Goal: Task Accomplishment & Management: Use online tool/utility

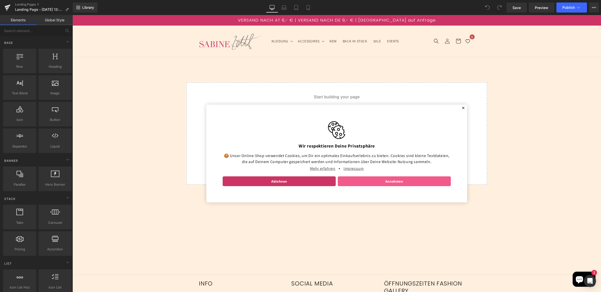
click at [365, 176] on link "Annehmen" at bounding box center [393, 181] width 113 height 10
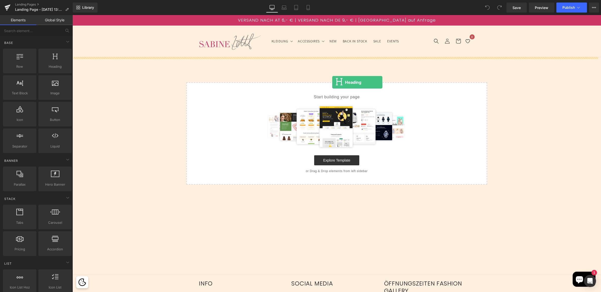
drag, startPoint x: 119, startPoint y: 76, endPoint x: 332, endPoint y: 82, distance: 212.8
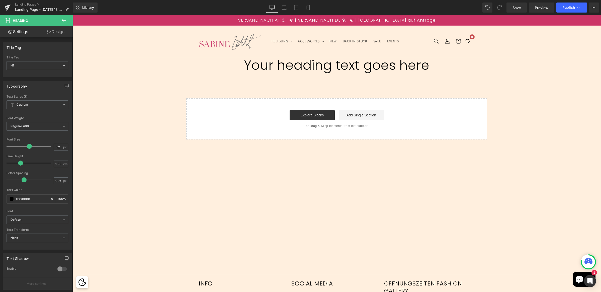
click at [68, 19] on button at bounding box center [64, 20] width 18 height 11
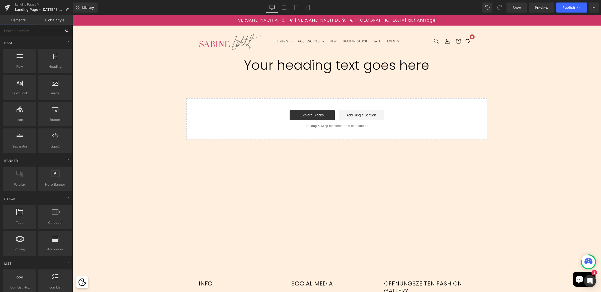
click at [25, 32] on input "text" at bounding box center [31, 30] width 62 height 11
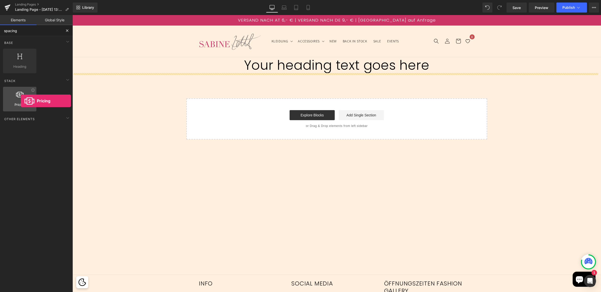
click at [21, 101] on div at bounding box center [20, 96] width 30 height 11
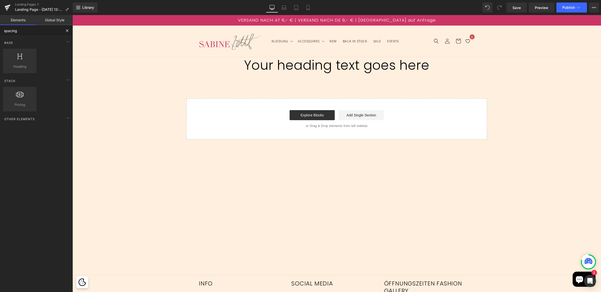
click at [31, 30] on input "spacing" at bounding box center [31, 30] width 62 height 11
type input "s"
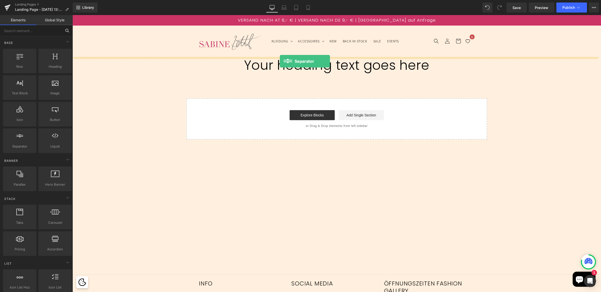
drag, startPoint x: 101, startPoint y: 159, endPoint x: 280, endPoint y: 61, distance: 203.9
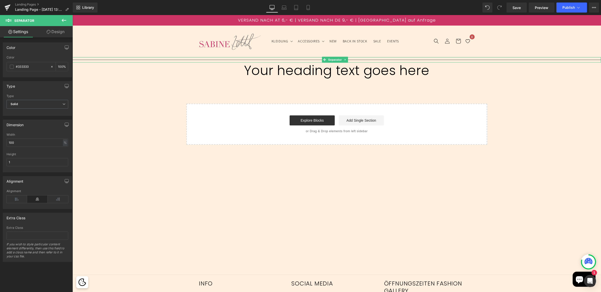
click at [288, 60] on hr at bounding box center [336, 61] width 528 height 3
click at [20, 102] on span "Solid" at bounding box center [38, 104] width 62 height 9
click at [33, 92] on div "Type Solid Dashed Dotted Type Solid Solid Dashed Dotted" at bounding box center [36, 98] width 67 height 35
click at [58, 66] on input "100" at bounding box center [60, 67] width 5 height 6
click at [62, 67] on div "100 %" at bounding box center [62, 66] width 12 height 9
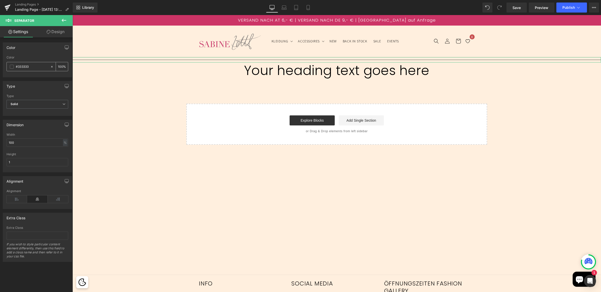
click at [61, 67] on div "100 %" at bounding box center [62, 66] width 12 height 9
click at [59, 67] on input "100" at bounding box center [60, 67] width 5 height 6
type input "0"
click at [146, 59] on div at bounding box center [336, 59] width 528 height 5
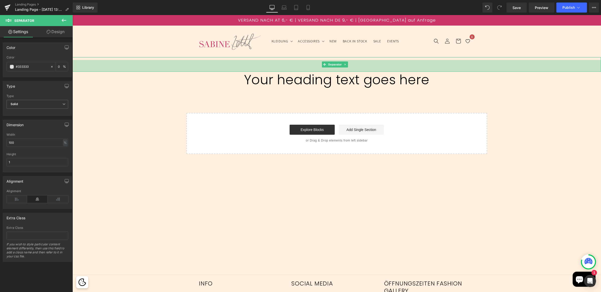
drag, startPoint x: 146, startPoint y: 61, endPoint x: 145, endPoint y: 71, distance: 9.3
click at [145, 71] on div "47px" at bounding box center [336, 66] width 528 height 12
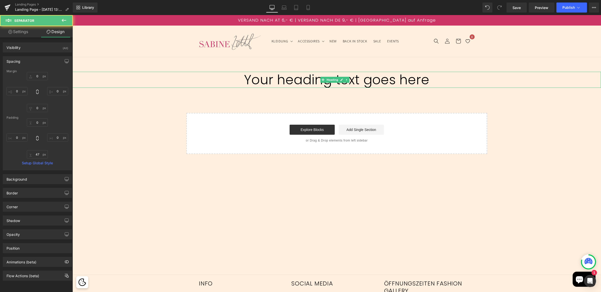
click at [278, 77] on h1 "Your heading text goes here" at bounding box center [336, 80] width 528 height 16
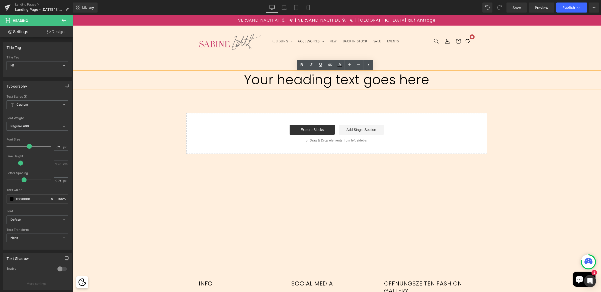
click at [339, 78] on h1 "Your heading text goes here" at bounding box center [336, 80] width 528 height 16
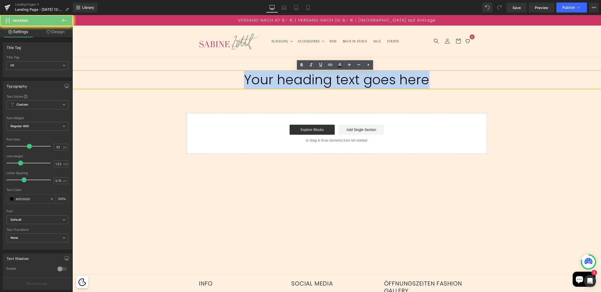
click at [339, 78] on h1 "Your heading text goes here" at bounding box center [336, 80] width 528 height 16
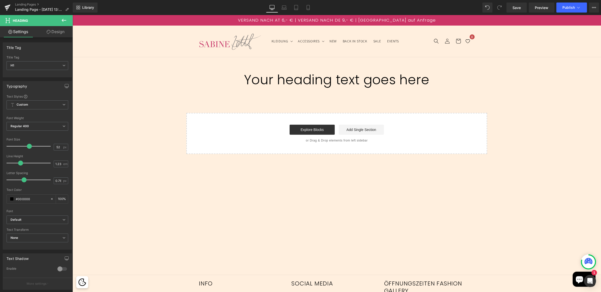
click at [161, 105] on div "Separator 47px Your heading text goes here Heading Select your layout" at bounding box center [336, 105] width 528 height 97
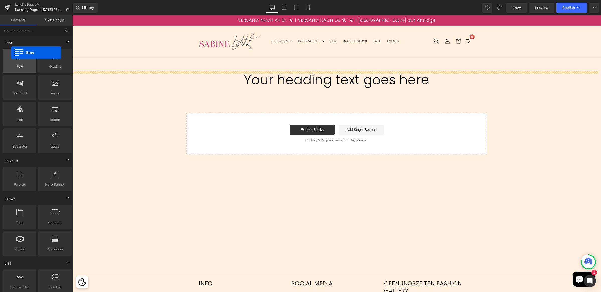
drag, startPoint x: 23, startPoint y: 56, endPoint x: 11, endPoint y: 53, distance: 13.0
click at [11, 53] on div at bounding box center [20, 58] width 30 height 11
drag, startPoint x: 23, startPoint y: 58, endPoint x: 23, endPoint y: 62, distance: 3.3
click at [23, 62] on div at bounding box center [20, 58] width 30 height 11
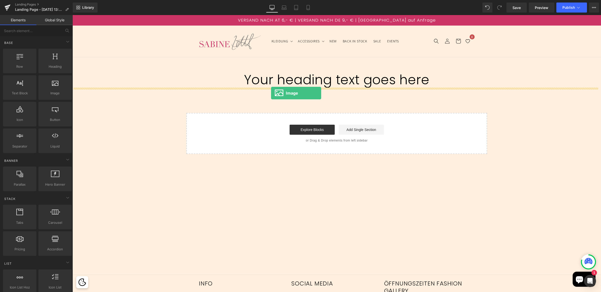
drag, startPoint x: 125, startPoint y: 104, endPoint x: 271, endPoint y: 93, distance: 146.0
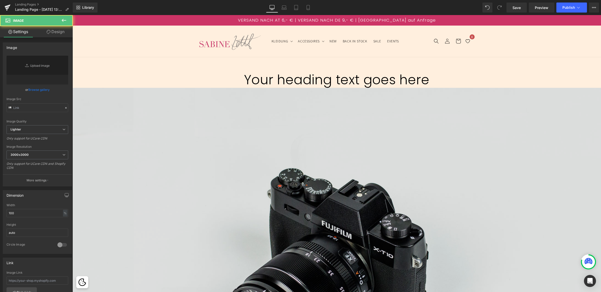
type input "//d1um8515vdn9kb.cloudfront.net/images/parallax.jpg"
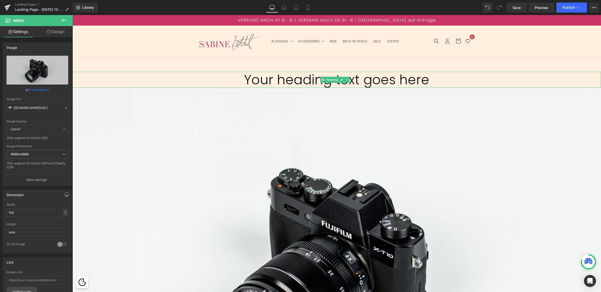
click at [459, 75] on h1 "Your heading text goes here" at bounding box center [336, 80] width 528 height 16
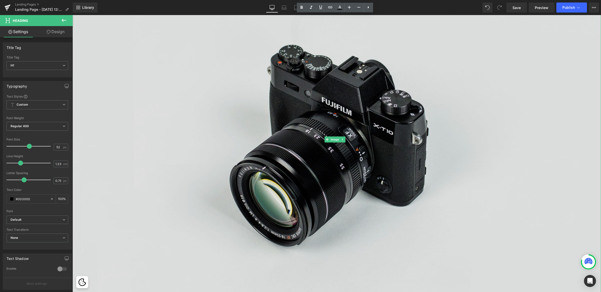
scroll to position [32, 0]
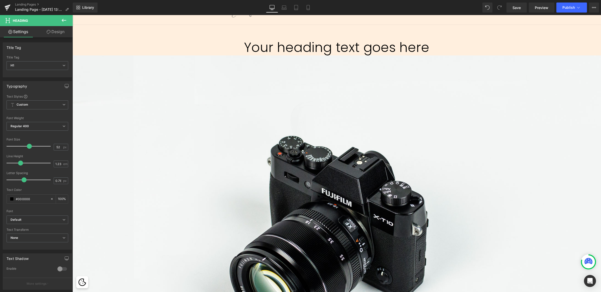
click at [66, 21] on icon at bounding box center [64, 20] width 6 height 6
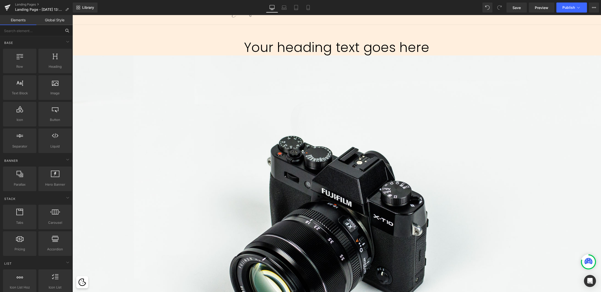
click at [27, 31] on input "text" at bounding box center [31, 30] width 62 height 11
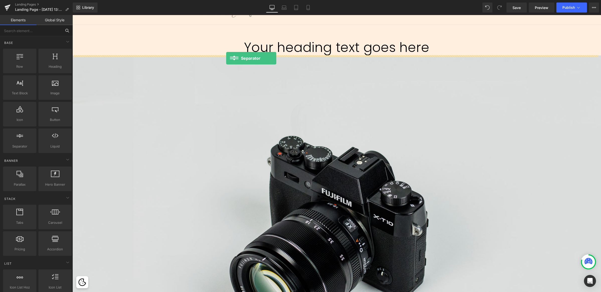
drag, startPoint x: 85, startPoint y: 152, endPoint x: 226, endPoint y: 58, distance: 169.7
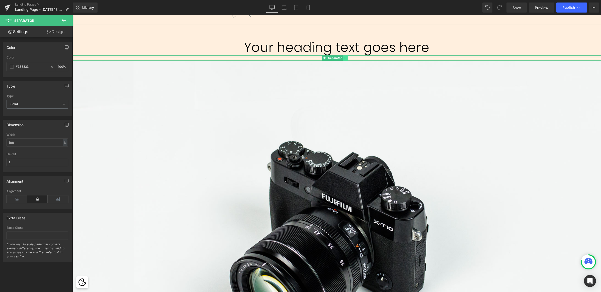
click at [344, 58] on icon at bounding box center [345, 57] width 3 height 3
click at [347, 58] on icon at bounding box center [347, 58] width 3 height 3
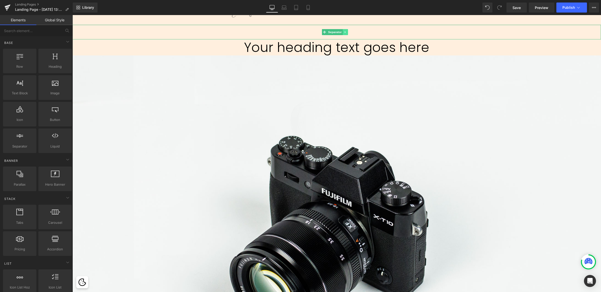
click at [344, 31] on icon at bounding box center [345, 32] width 3 height 3
click at [343, 33] on link at bounding box center [342, 32] width 5 height 6
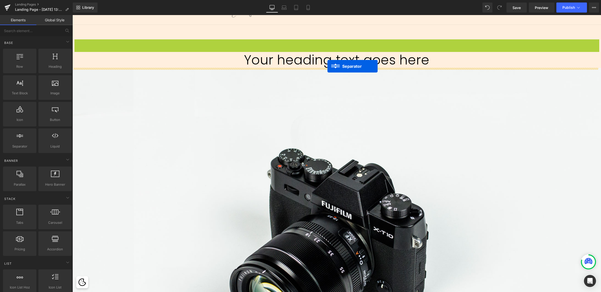
drag, startPoint x: 326, startPoint y: 47, endPoint x: 327, endPoint y: 66, distance: 19.6
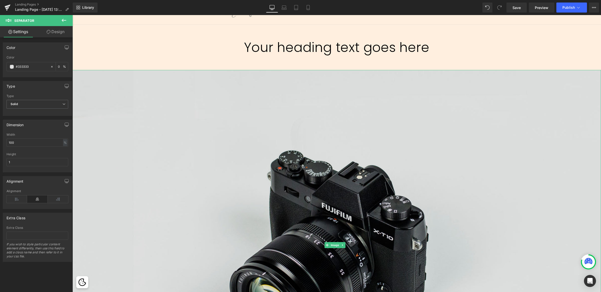
click at [266, 117] on img at bounding box center [336, 245] width 528 height 350
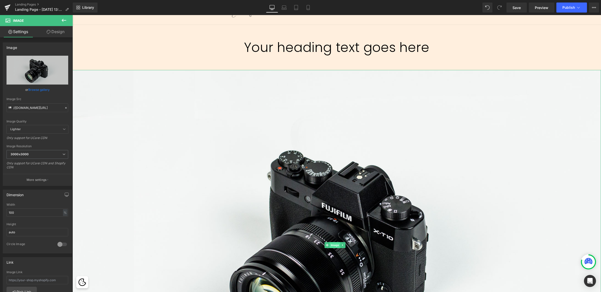
click at [333, 243] on span "Image" at bounding box center [334, 245] width 11 height 6
click at [328, 244] on span at bounding box center [326, 245] width 5 height 6
click at [66, 20] on icon at bounding box center [64, 20] width 6 height 6
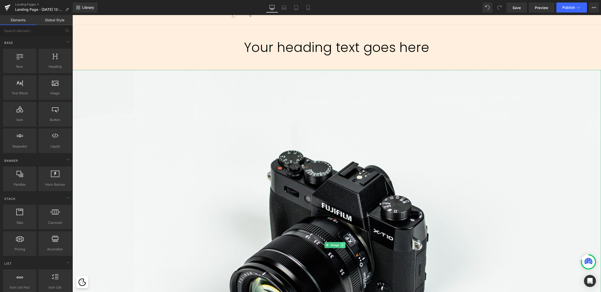
click at [343, 243] on icon at bounding box center [342, 244] width 3 height 3
click at [344, 243] on icon at bounding box center [344, 244] width 3 height 3
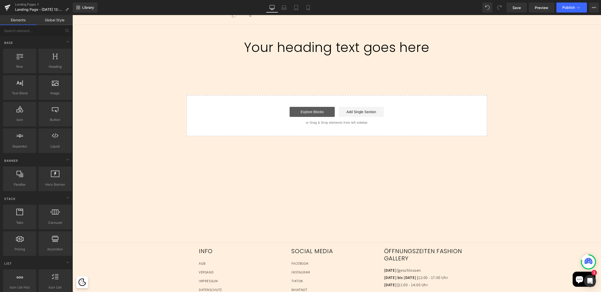
click at [320, 111] on link "Explore Blocks" at bounding box center [311, 112] width 45 height 10
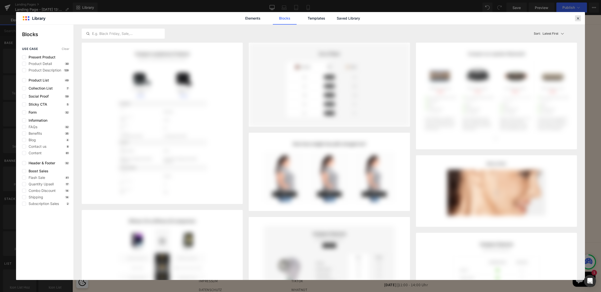
click at [577, 19] on icon at bounding box center [577, 18] width 5 height 5
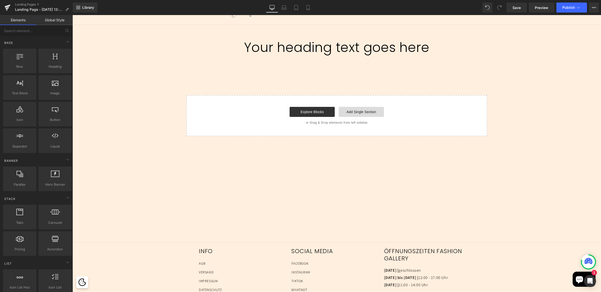
click at [360, 113] on link "Add Single Section" at bounding box center [360, 112] width 45 height 10
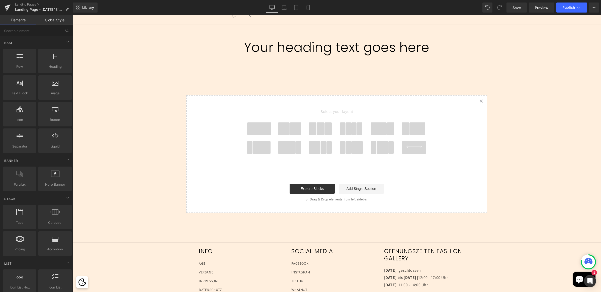
click at [285, 130] on span at bounding box center [284, 128] width 12 height 13
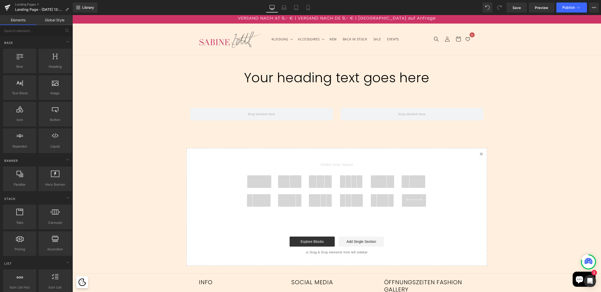
scroll to position [0, 0]
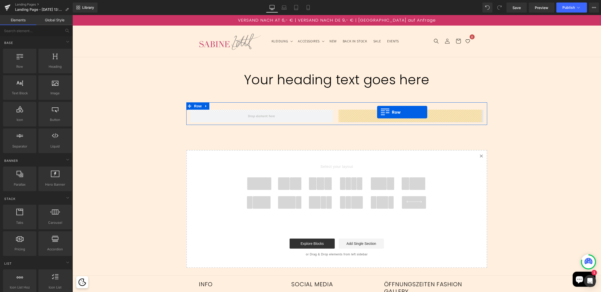
drag, startPoint x: 95, startPoint y: 79, endPoint x: 377, endPoint y: 112, distance: 283.8
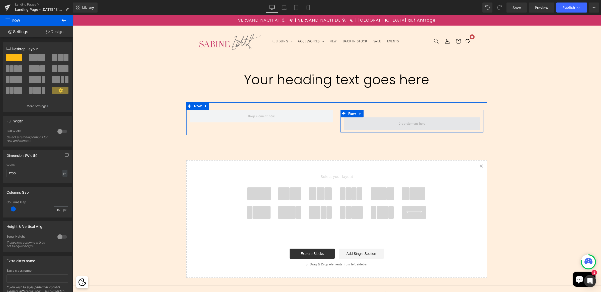
click at [397, 122] on span at bounding box center [411, 123] width 31 height 8
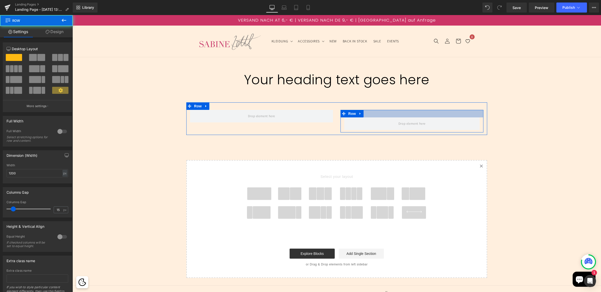
click at [391, 112] on div at bounding box center [411, 114] width 143 height 8
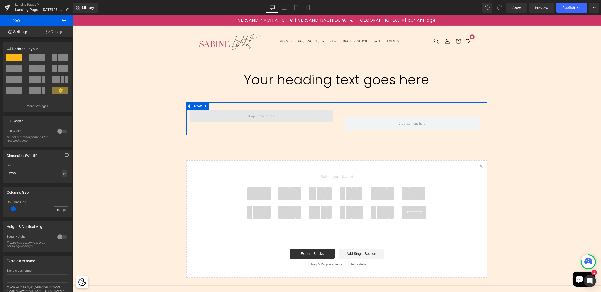
click at [289, 116] on span at bounding box center [261, 116] width 143 height 13
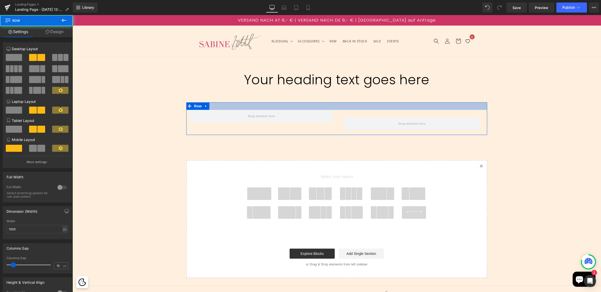
click at [272, 107] on div at bounding box center [336, 106] width 301 height 8
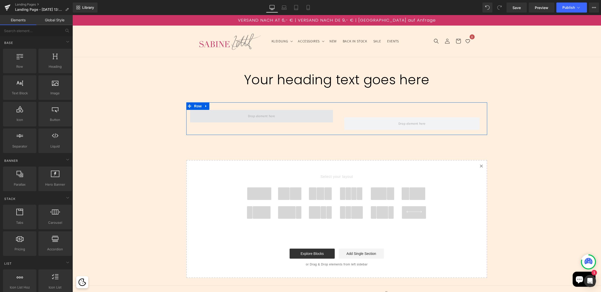
click at [268, 115] on span at bounding box center [261, 116] width 31 height 8
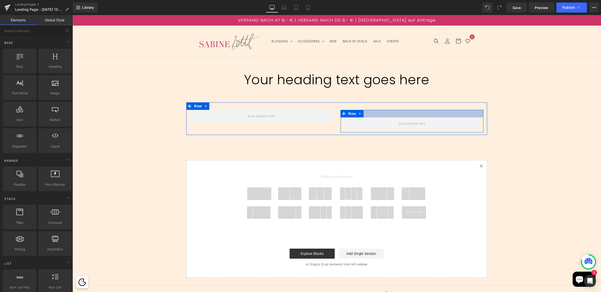
click at [407, 113] on div at bounding box center [411, 114] width 143 height 8
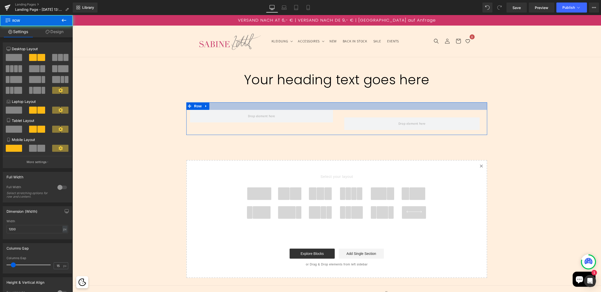
click at [407, 106] on div at bounding box center [336, 106] width 301 height 8
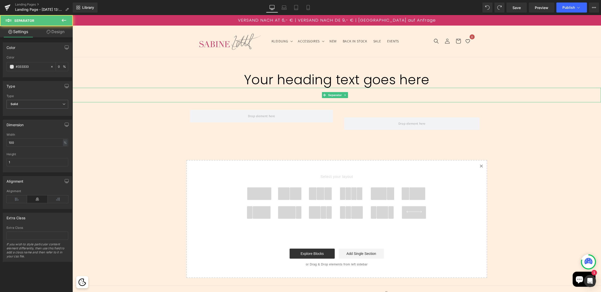
click at [420, 94] on hr at bounding box center [336, 96] width 528 height 12
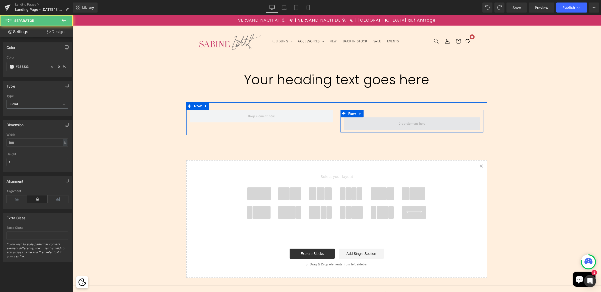
click at [402, 122] on span at bounding box center [411, 123] width 31 height 8
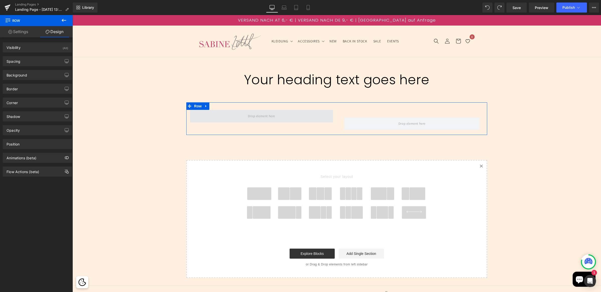
click at [312, 114] on span at bounding box center [261, 116] width 143 height 13
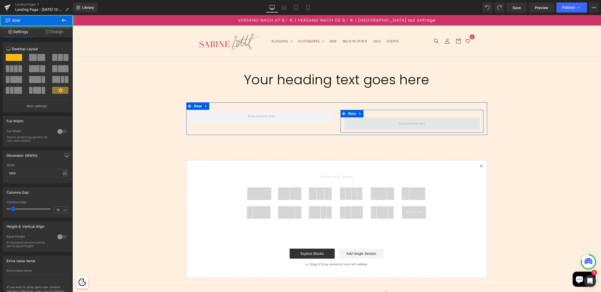
click at [369, 122] on span at bounding box center [411, 123] width 135 height 13
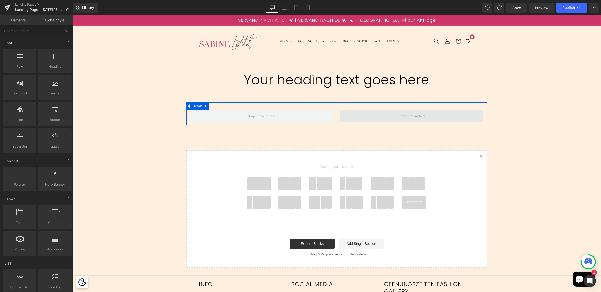
click at [361, 115] on span at bounding box center [411, 116] width 143 height 13
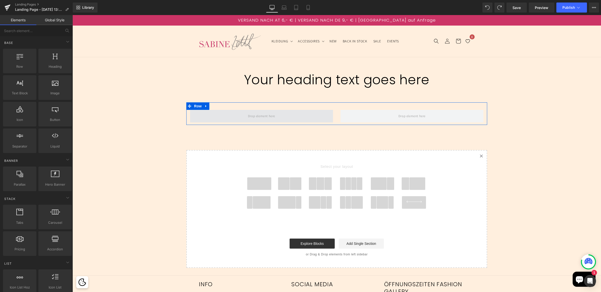
click at [255, 115] on span at bounding box center [261, 116] width 31 height 8
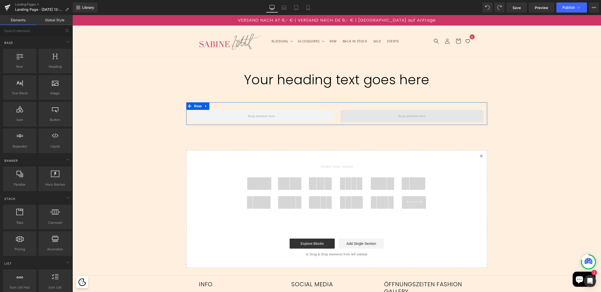
click at [416, 115] on span at bounding box center [411, 116] width 31 height 8
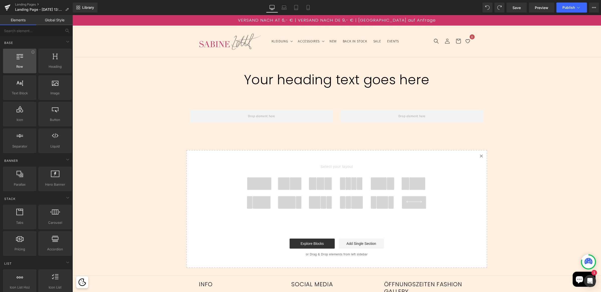
click at [16, 64] on span "Row" at bounding box center [20, 66] width 30 height 5
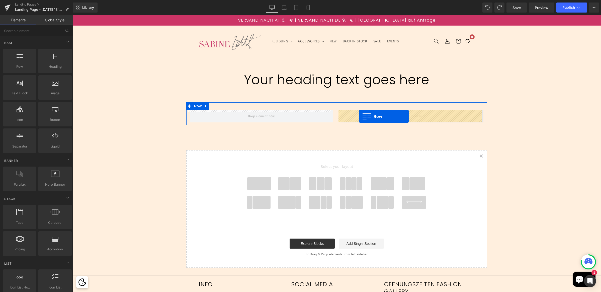
drag, startPoint x: 92, startPoint y: 80, endPoint x: 359, endPoint y: 116, distance: 268.7
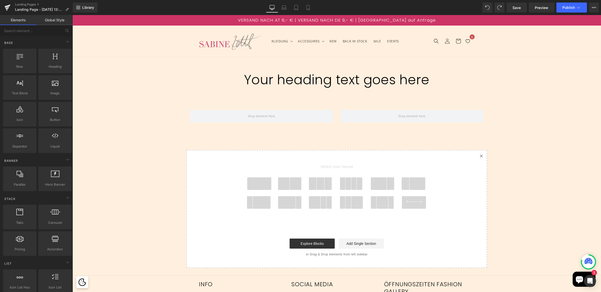
click at [12, 21] on link "Elements" at bounding box center [18, 20] width 36 height 10
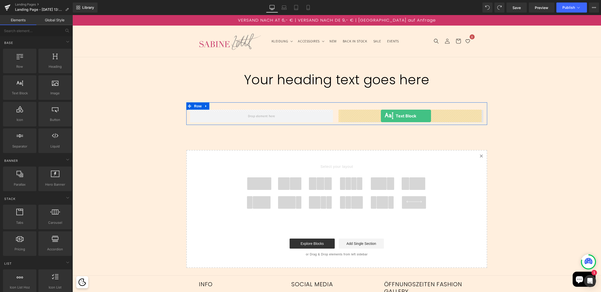
drag, startPoint x: 89, startPoint y: 100, endPoint x: 381, endPoint y: 116, distance: 292.3
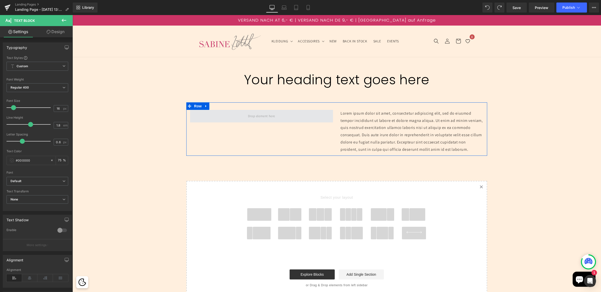
click at [231, 114] on span at bounding box center [261, 116] width 143 height 13
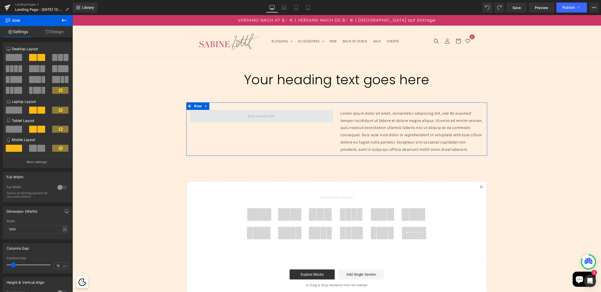
click at [207, 118] on span at bounding box center [261, 116] width 143 height 13
click at [246, 118] on span at bounding box center [261, 116] width 31 height 8
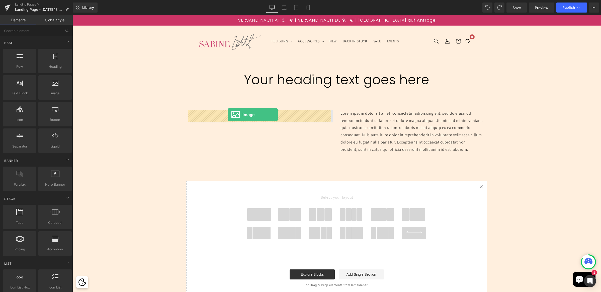
drag, startPoint x: 93, startPoint y: 94, endPoint x: 227, endPoint y: 114, distance: 136.0
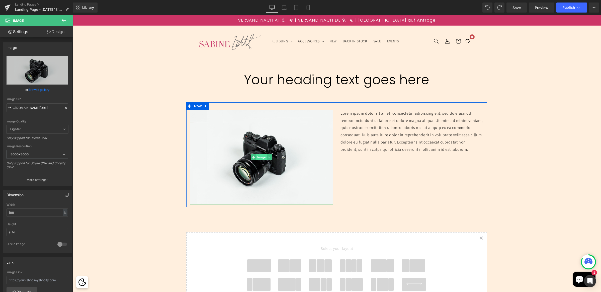
click at [260, 157] on span "Image" at bounding box center [261, 157] width 11 height 6
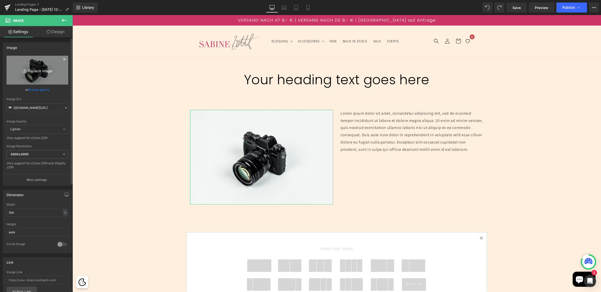
click at [39, 71] on icon "Replace Image" at bounding box center [37, 70] width 40 height 6
type input "C:\fakepath\logo_fin_2022_rgb72dpi_transp.png"
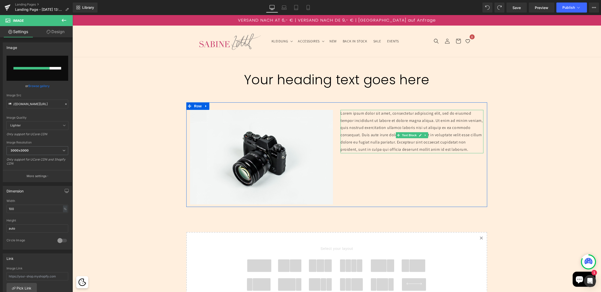
click at [396, 131] on p "Lorem ipsum dolor sit amet, consectetur adipiscing elit, sed do eiusmod tempor …" at bounding box center [411, 131] width 143 height 43
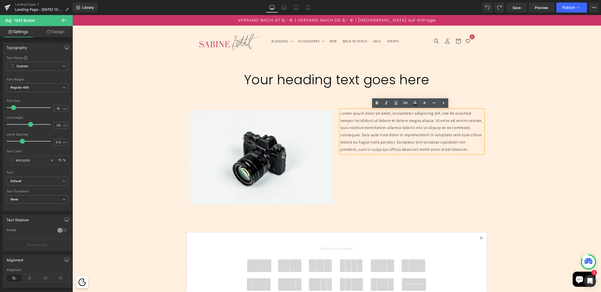
click at [382, 147] on p "Lorem ipsum dolor sit amet, consectetur adipiscing elit, sed do eiusmod tempor …" at bounding box center [411, 131] width 143 height 43
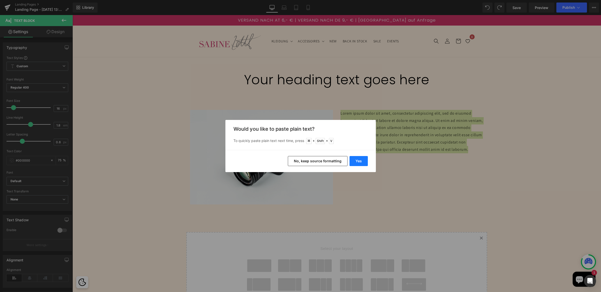
drag, startPoint x: 356, startPoint y: 161, endPoint x: 284, endPoint y: 146, distance: 73.9
click at [356, 161] on button "Yes" at bounding box center [358, 161] width 18 height 10
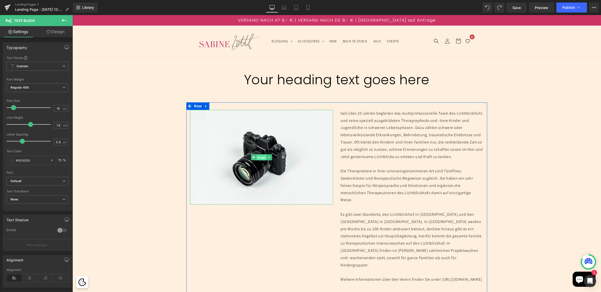
click at [259, 158] on span "Image" at bounding box center [261, 157] width 11 height 6
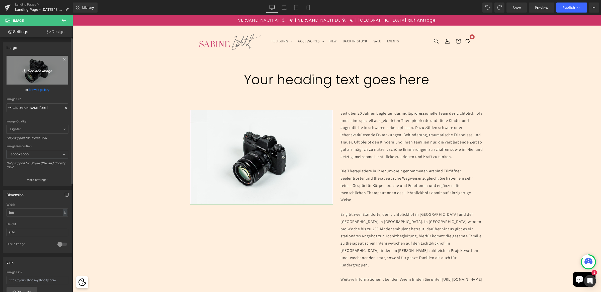
click at [39, 68] on icon "Replace Image" at bounding box center [37, 70] width 40 height 6
type input "C:\fakepath\logo_fin_2022_rgb72dpi_transp.png"
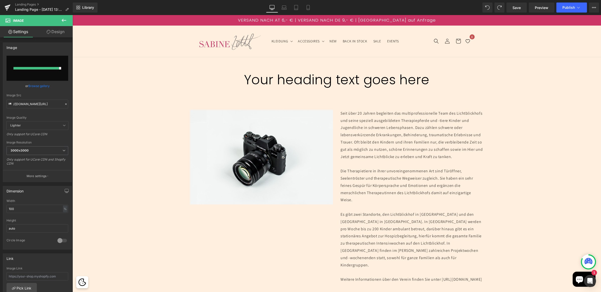
type input "https://ucarecdn.com/5b22e633-f9d8-4bf3-aa49-ef9c2f530a90/-/format/auto/-/previ…"
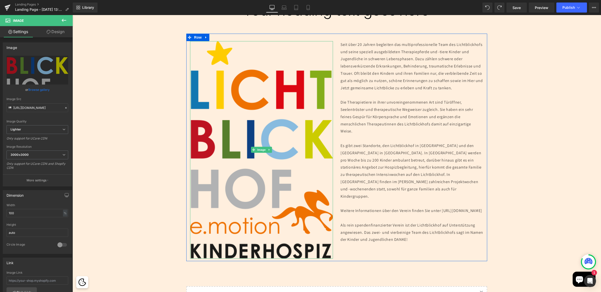
scroll to position [68, 0]
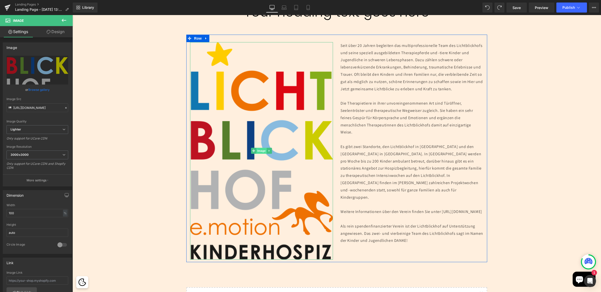
click at [259, 150] on span "Image" at bounding box center [261, 151] width 11 height 6
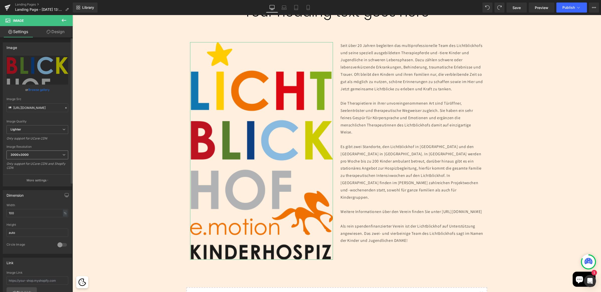
click at [43, 152] on span "3000x3000" at bounding box center [38, 154] width 62 height 9
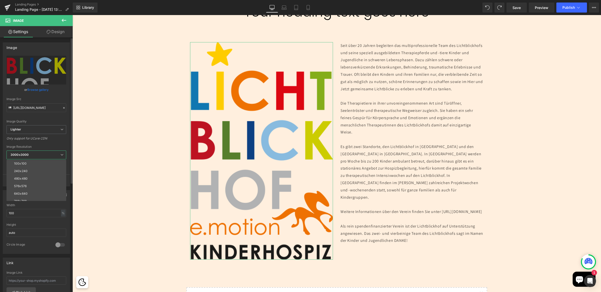
click at [45, 152] on span "3000x3000" at bounding box center [37, 154] width 60 height 9
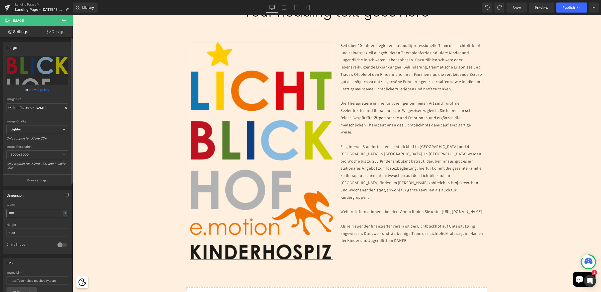
scroll to position [1, 0]
click at [38, 213] on input "100" at bounding box center [38, 212] width 62 height 8
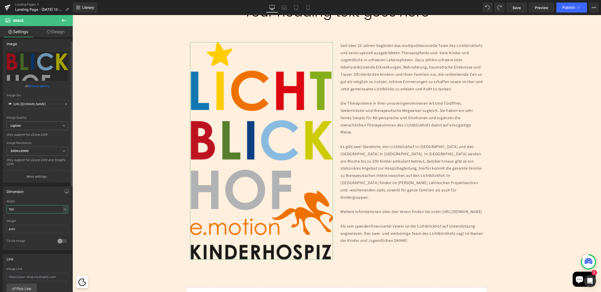
scroll to position [0, 0]
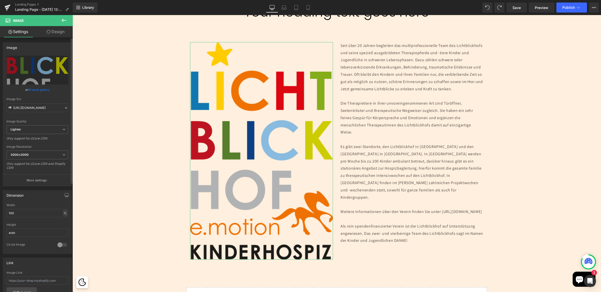
click at [63, 215] on div "%" at bounding box center [65, 212] width 5 height 7
click at [40, 213] on input "100" at bounding box center [38, 213] width 62 height 8
drag, startPoint x: 36, startPoint y: 213, endPoint x: 2, endPoint y: 216, distance: 34.4
click at [2, 216] on div "Dimension 100% Width 100 % % px auto Height auto 0 Circle Image" at bounding box center [37, 219] width 75 height 67
drag, startPoint x: 24, startPoint y: 214, endPoint x: -18, endPoint y: 213, distance: 41.3
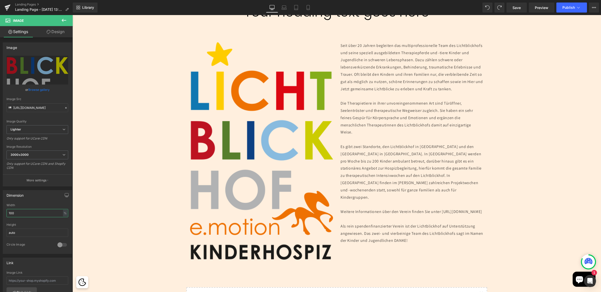
click at [0, 213] on html "Image You are previewing how the will restyle your page. You can not edit Eleme…" at bounding box center [300, 146] width 601 height 292
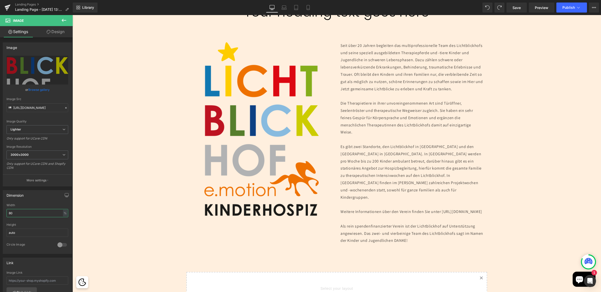
type input "8"
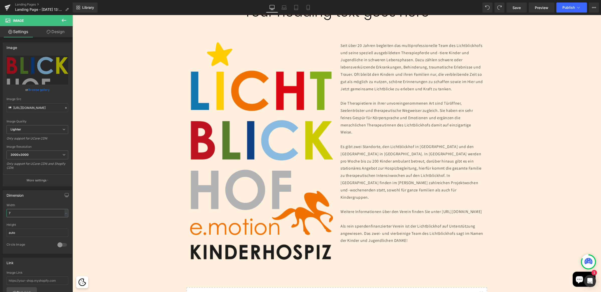
type input "70"
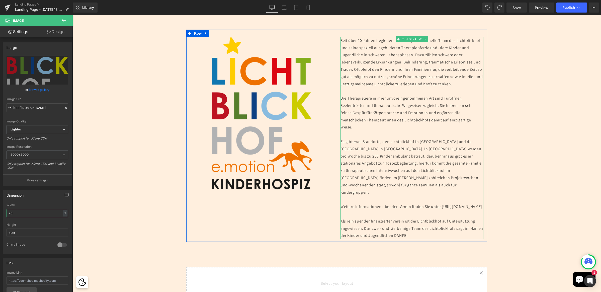
scroll to position [73, 0]
click at [379, 168] on p "Es gibt zwei Standorte, den Lichtblickhof in Wien und den Lichtblickhof in Nied…" at bounding box center [411, 167] width 143 height 58
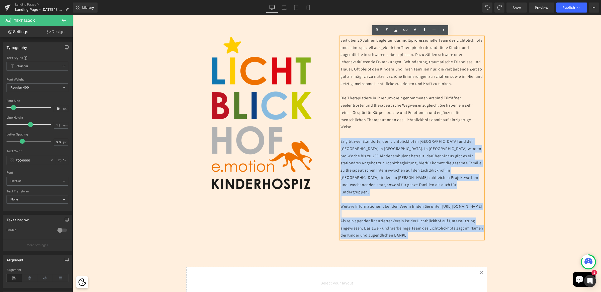
drag, startPoint x: 431, startPoint y: 242, endPoint x: 334, endPoint y: 146, distance: 136.8
click at [334, 146] on div "Image Seit über 20 Jahren begleiten das multiprofessionelle Team des Lichtblick…" at bounding box center [336, 135] width 301 height 212
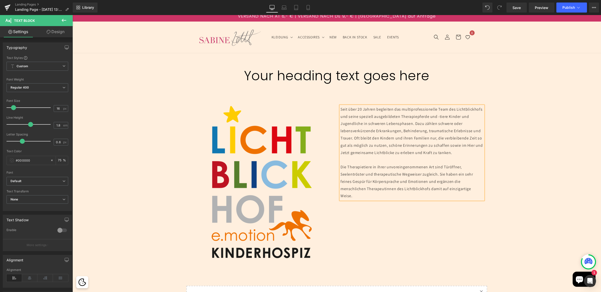
scroll to position [22, 0]
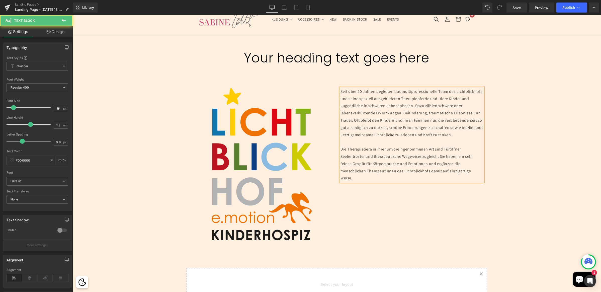
click at [361, 182] on p "Die Therapietiere in ihrer unvoreingenommenen Art sind Türöffner, Seelentröster…" at bounding box center [411, 164] width 143 height 36
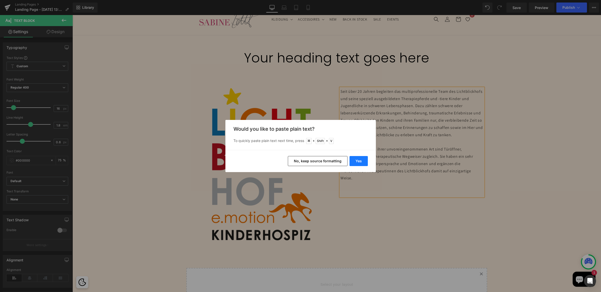
click at [365, 157] on button "Yes" at bounding box center [358, 161] width 18 height 10
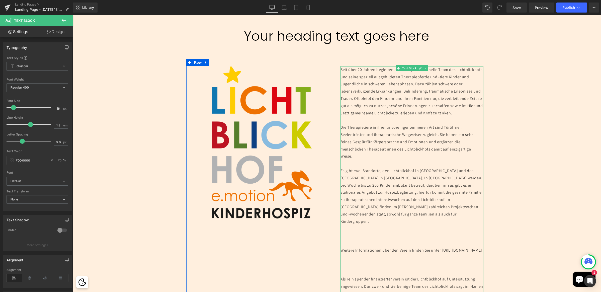
scroll to position [155, 0]
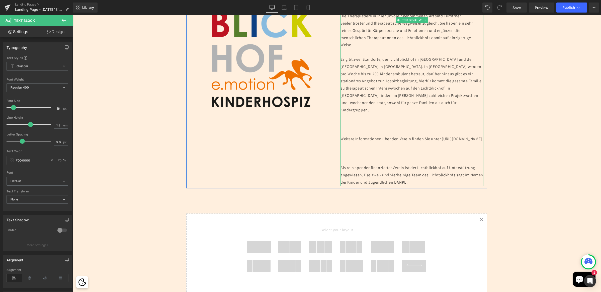
click at [352, 131] on p at bounding box center [411, 131] width 143 height 7
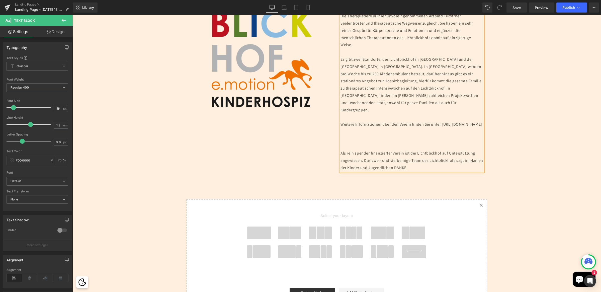
click at [345, 150] on p at bounding box center [411, 146] width 143 height 7
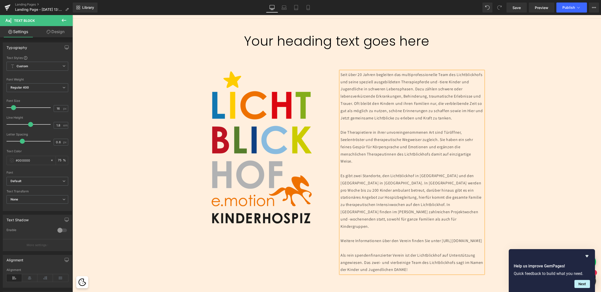
scroll to position [0, 0]
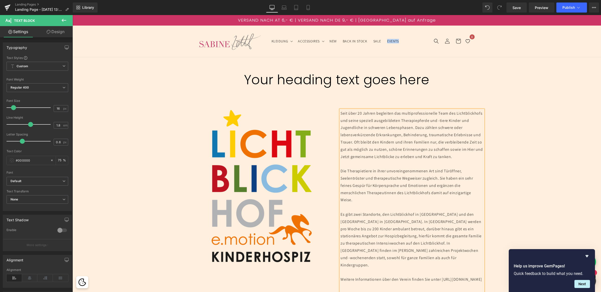
click at [326, 77] on div "Your heading text goes here Heading" at bounding box center [336, 80] width 528 height 16
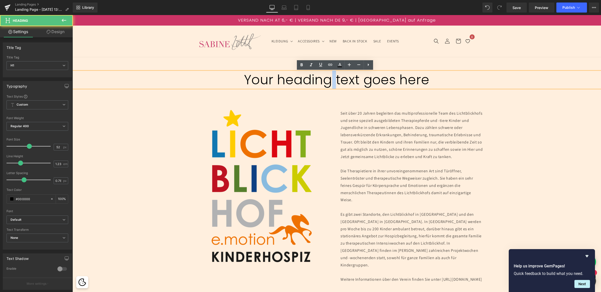
click at [326, 77] on h1 "Your heading text goes here" at bounding box center [336, 80] width 528 height 16
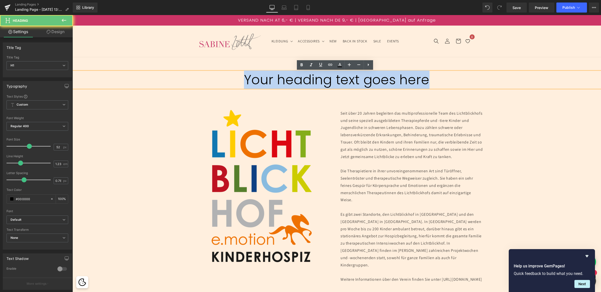
click at [326, 77] on h1 "Your heading text goes here" at bounding box center [336, 80] width 528 height 16
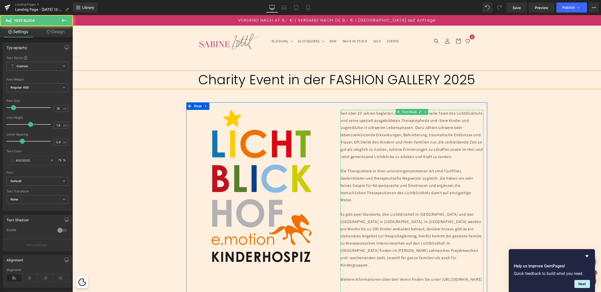
click at [400, 119] on p "Seit über 20 Jahren begleiten das multiprofessionelle Team des Lichtblickhofs u…" at bounding box center [411, 135] width 143 height 51
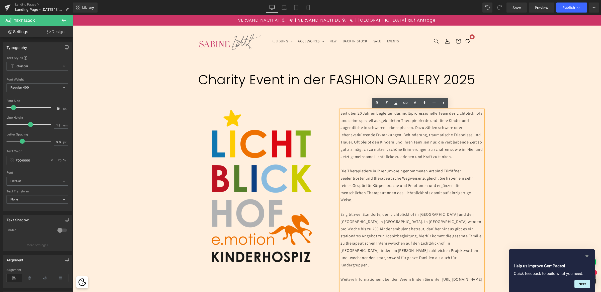
click at [587, 256] on icon "Hide survey" at bounding box center [586, 256] width 3 height 2
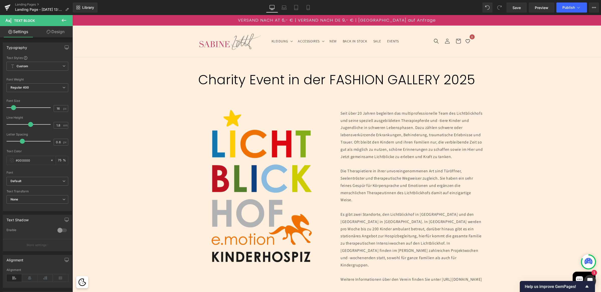
click at [509, 151] on div "Separator 47px Charity Event in der FASHION GALLERY 2025 Heading Separator Imag…" at bounding box center [336, 257] width 528 height 400
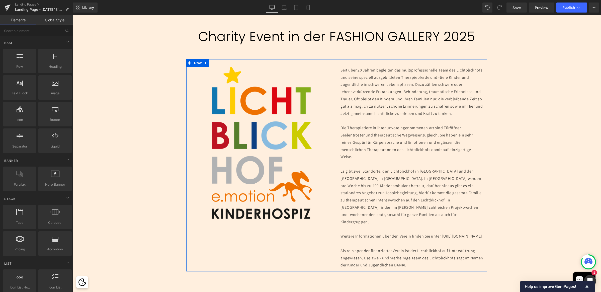
scroll to position [82, 0]
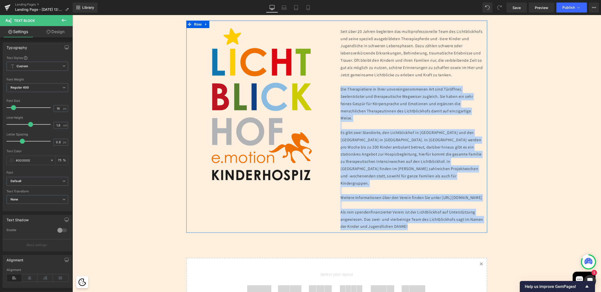
drag, startPoint x: 428, startPoint y: 233, endPoint x: 335, endPoint y: 93, distance: 168.1
click at [336, 93] on div "Seit über 20 Jahren begleiten das multiprofessionelle Team des Lichtblickhofs u…" at bounding box center [411, 129] width 150 height 202
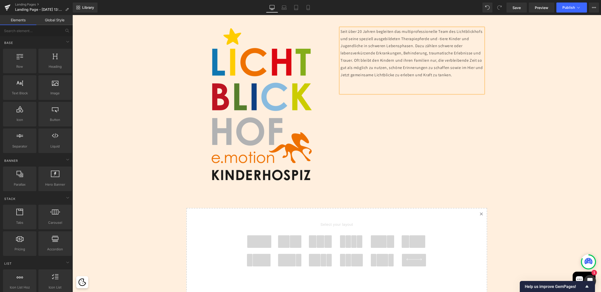
click at [260, 243] on span at bounding box center [259, 241] width 24 height 13
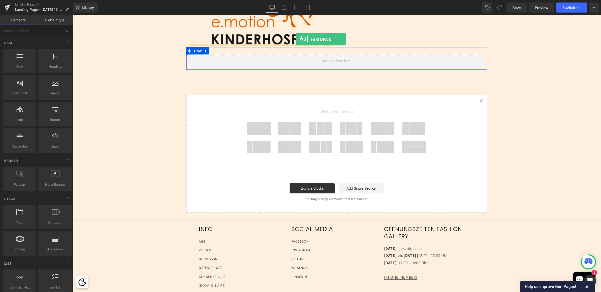
scroll to position [207, 0]
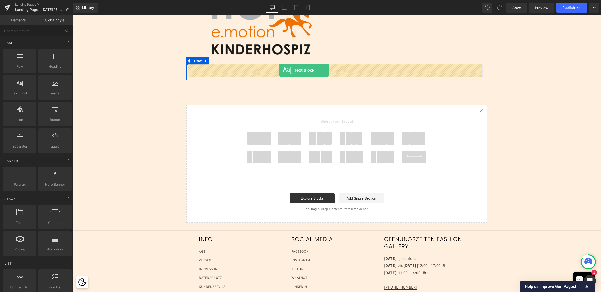
drag, startPoint x: 98, startPoint y: 100, endPoint x: 279, endPoint y: 70, distance: 183.1
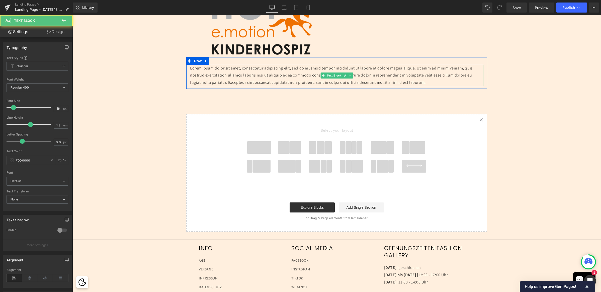
click at [261, 76] on p "Lorem ipsum dolor sit amet, consectetur adipiscing elit, sed do eiusmod tempor …" at bounding box center [336, 76] width 293 height 22
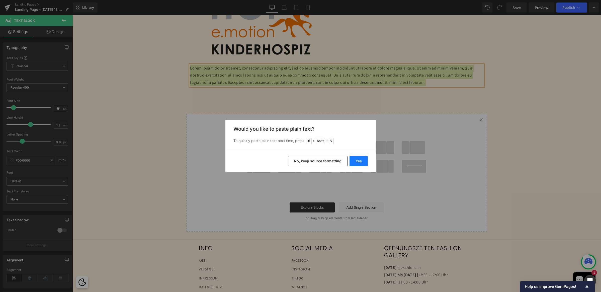
click at [356, 161] on button "Yes" at bounding box center [358, 161] width 18 height 10
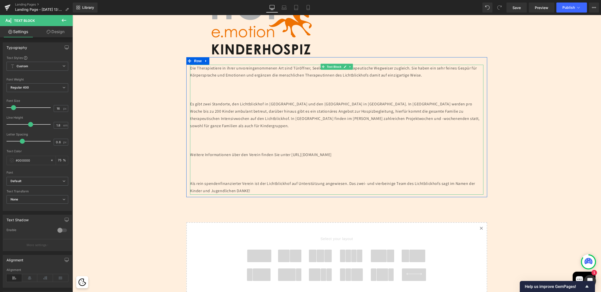
scroll to position [208, 0]
click at [195, 95] on p at bounding box center [336, 95] width 293 height 7
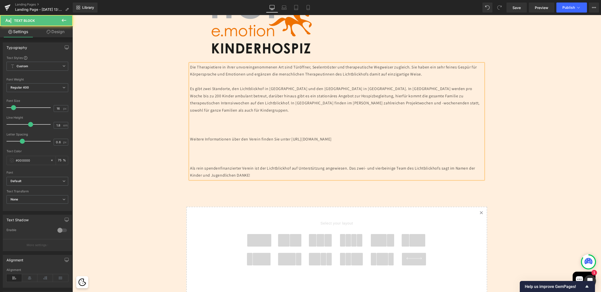
click at [194, 129] on p at bounding box center [336, 132] width 293 height 7
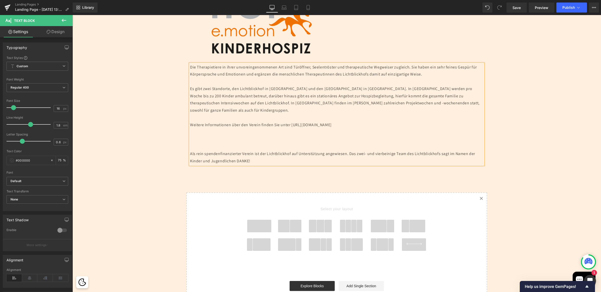
click at [196, 144] on p at bounding box center [336, 146] width 293 height 7
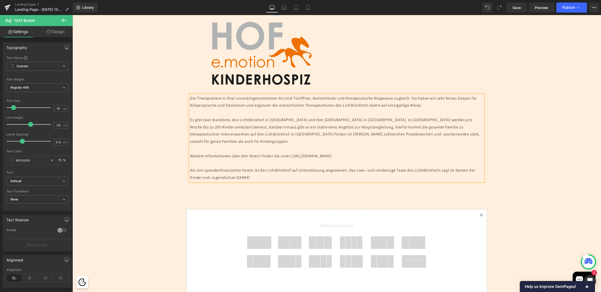
scroll to position [74, 0]
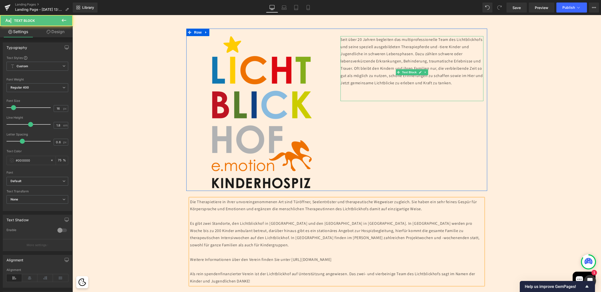
click at [363, 66] on p "Seit über 20 Jahren begleiten das multiprofessionelle Team des Lichtblickhofs u…" at bounding box center [411, 61] width 143 height 51
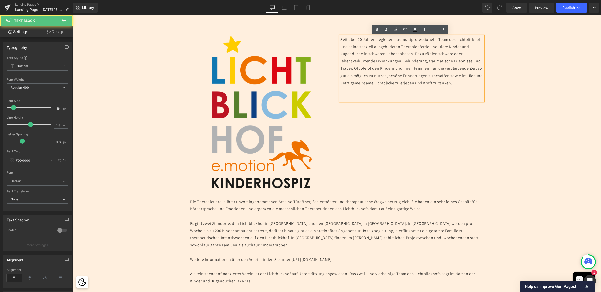
scroll to position [75, 0]
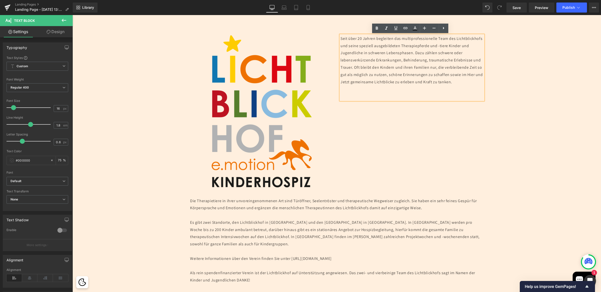
click at [368, 93] on p at bounding box center [411, 88] width 143 height 7
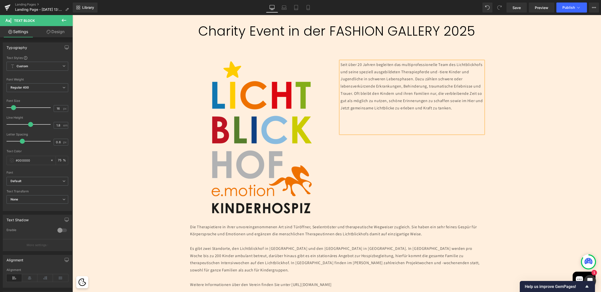
scroll to position [47, 0]
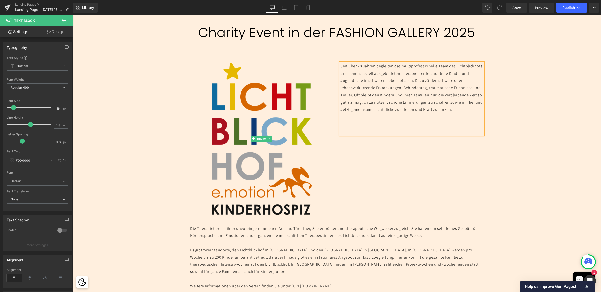
click at [271, 127] on img at bounding box center [261, 139] width 100 height 152
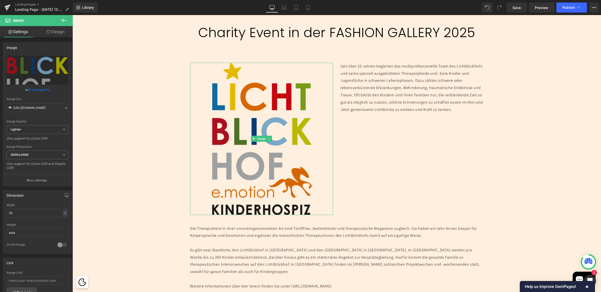
scroll to position [48, 0]
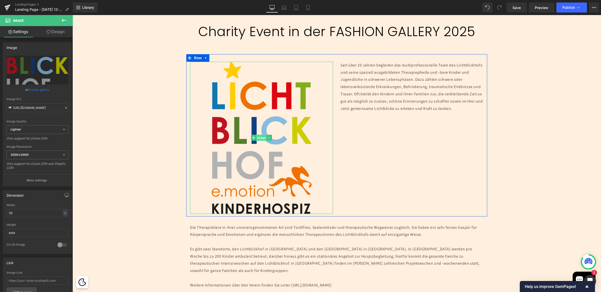
click at [261, 137] on span "Image" at bounding box center [261, 138] width 11 height 6
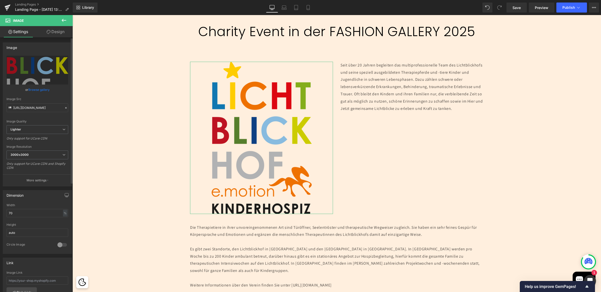
click at [29, 208] on div "Width 70 % % px" at bounding box center [38, 213] width 62 height 20
drag, startPoint x: 28, startPoint y: 211, endPoint x: -23, endPoint y: 210, distance: 50.9
click at [0, 210] on html "Image You are previewing how the will restyle your page. You can not edit Eleme…" at bounding box center [300, 146] width 601 height 292
type input "50"
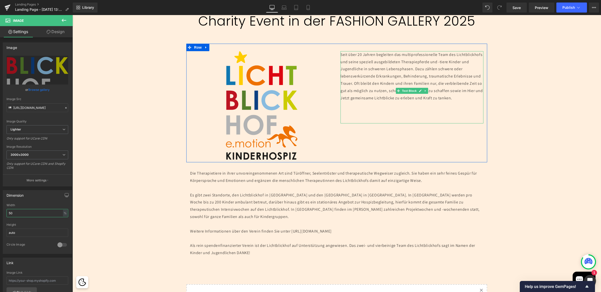
scroll to position [59, 0]
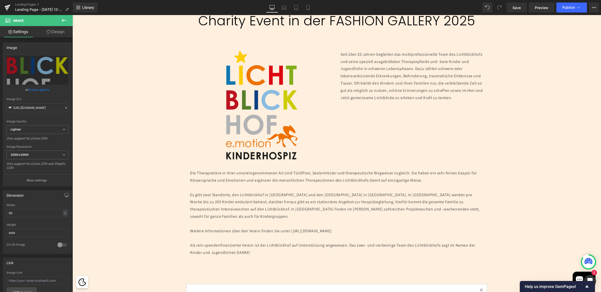
click at [560, 95] on div "Separator 47px Charity Event in der FASHION GALLERY 2025 Heading Separator Imag…" at bounding box center [336, 199] width 528 height 403
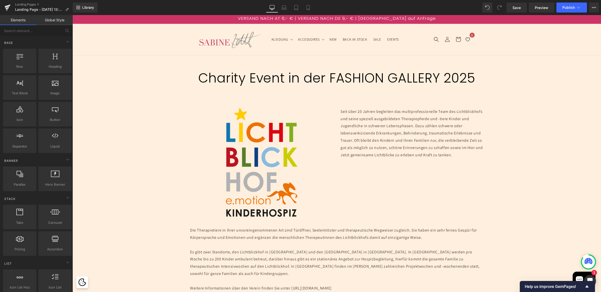
scroll to position [0, 0]
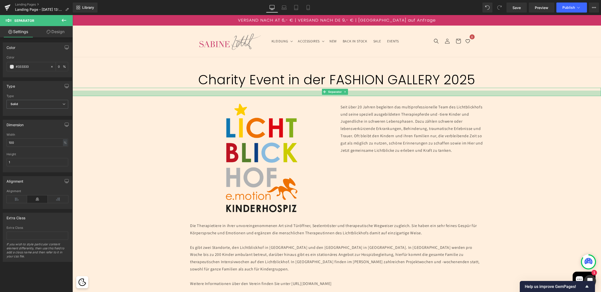
drag, startPoint x: 336, startPoint y: 101, endPoint x: 337, endPoint y: 95, distance: 6.3
click at [337, 95] on div at bounding box center [336, 93] width 528 height 6
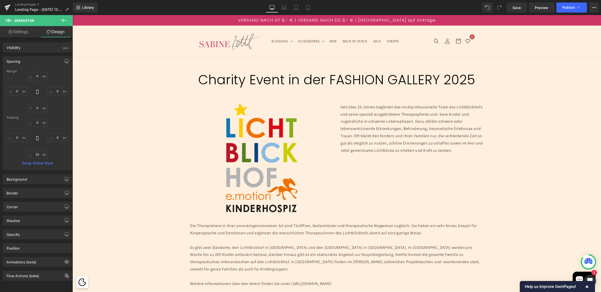
click at [67, 22] on button at bounding box center [64, 20] width 18 height 11
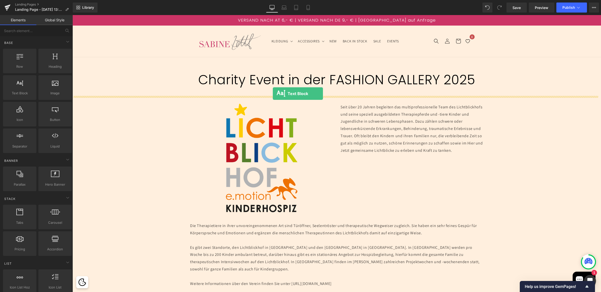
drag, startPoint x: 92, startPoint y: 107, endPoint x: 273, endPoint y: 93, distance: 180.7
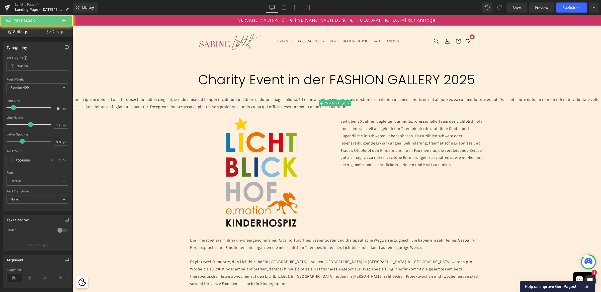
click at [249, 103] on p "Lorem ipsum dolor sit amet, consectetur adipiscing elit, sed do eiusmod tempor …" at bounding box center [336, 103] width 528 height 15
click at [34, 276] on icon at bounding box center [30, 278] width 16 height 8
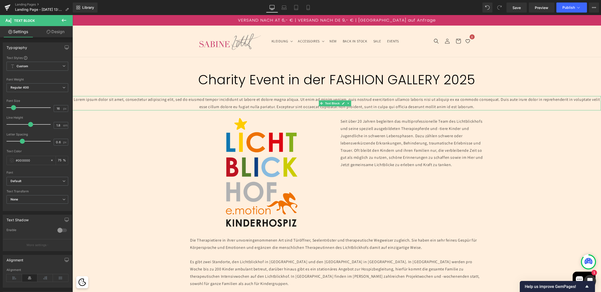
click at [285, 107] on p "Lorem ipsum dolor sit amet, consectetur adipiscing elit, sed do eiusmod tempor …" at bounding box center [336, 103] width 528 height 15
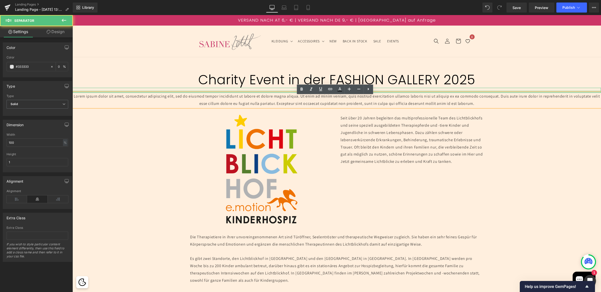
drag, startPoint x: 288, startPoint y: 91, endPoint x: 289, endPoint y: 88, distance: 3.4
click at [289, 88] on div "Separator" at bounding box center [336, 90] width 528 height 5
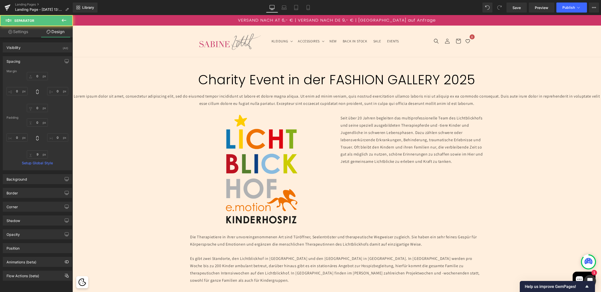
click at [273, 100] on p "Lorem ipsum dolor sit amet, consectetur adipiscing elit, sed do eiusmod tempor …" at bounding box center [336, 100] width 528 height 15
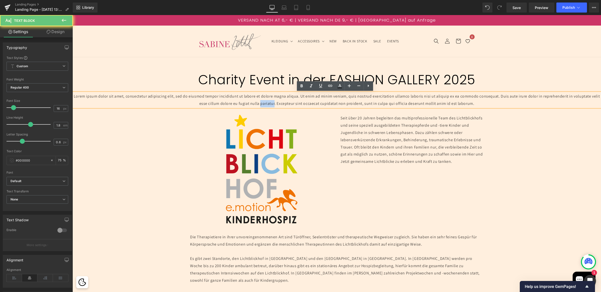
click at [273, 100] on p "Lorem ipsum dolor sit amet, consectetur adipiscing elit, sed do eiusmod tempor …" at bounding box center [336, 100] width 528 height 15
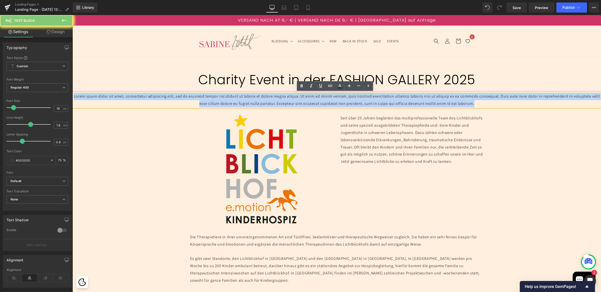
click at [273, 100] on p "Lorem ipsum dolor sit amet, consectetur adipiscing elit, sed do eiusmod tempor …" at bounding box center [336, 100] width 528 height 15
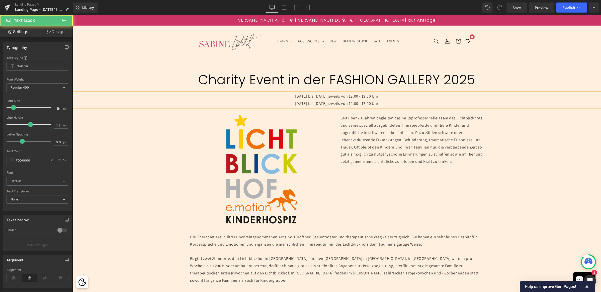
drag, startPoint x: 385, startPoint y: 103, endPoint x: 263, endPoint y: 97, distance: 121.6
click at [263, 97] on div "Mittwoch 19.11.2025 bis 21.11.2025 jeweils von 12:00 - 19:00 Uhr 22.11.25 bis 2…" at bounding box center [336, 100] width 528 height 15
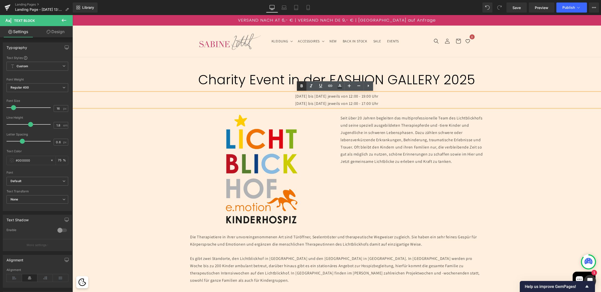
click at [301, 85] on icon at bounding box center [301, 86] width 6 height 6
click at [330, 104] on strong "22.11.25 bis 23.11.25 jeweils von 12:00 - 17:00 Uhr" at bounding box center [336, 103] width 86 height 5
click at [379, 102] on strong "22.11.25 bis 23.11.25 jeweils von 12:00 - 17:00 Uhr" at bounding box center [336, 103] width 86 height 5
click at [327, 103] on strong "22.11.25 bis 23.11.25 jeweils von 12:00 - 17:00 Uhr" at bounding box center [336, 103] width 86 height 5
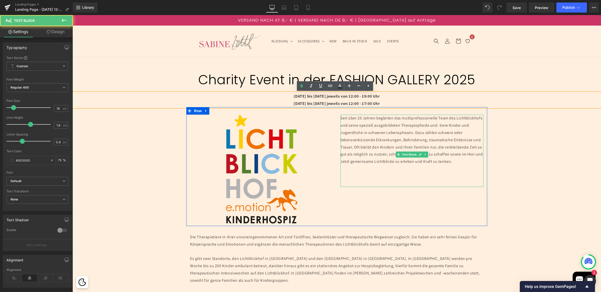
click at [371, 128] on p "Seit über 20 Jahren begleiten das multiprofessionelle Team des Lichtblickhofs u…" at bounding box center [411, 139] width 143 height 51
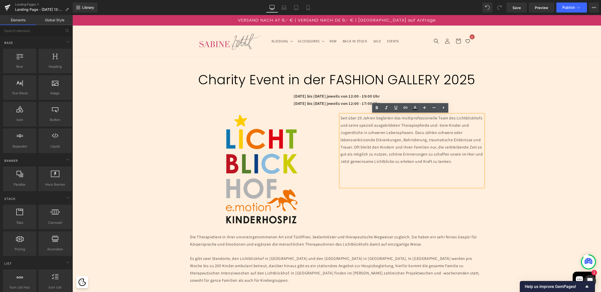
click at [544, 161] on div "Separator 47px Charity Event in der FASHION GALLERY 2025 Heading Separator Mitt…" at bounding box center [336, 261] width 528 height 408
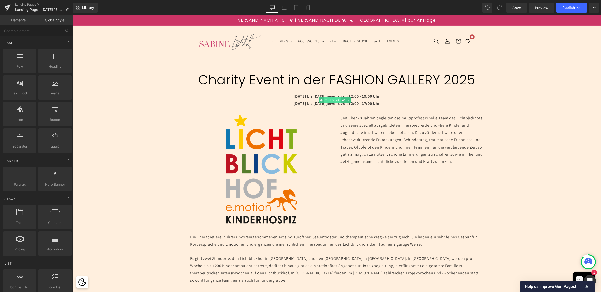
click at [330, 99] on span "Text Block" at bounding box center [332, 100] width 17 height 6
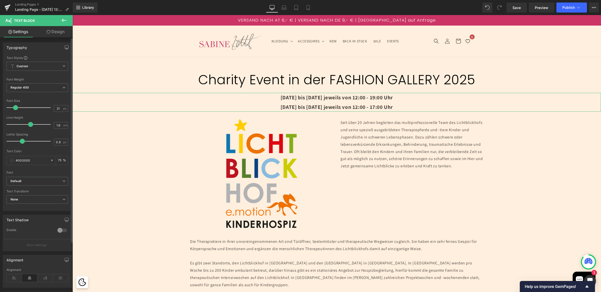
type input "20"
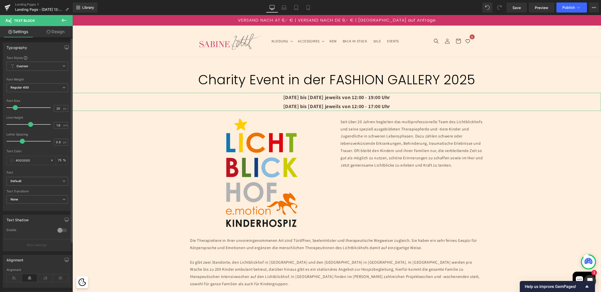
click at [14, 107] on span at bounding box center [15, 107] width 5 height 5
click at [289, 101] on p "Mittwoch 19.11.2025 bis 21.11.2025 jeweils von 12:00 - 19:00 Uhr" at bounding box center [336, 97] width 528 height 9
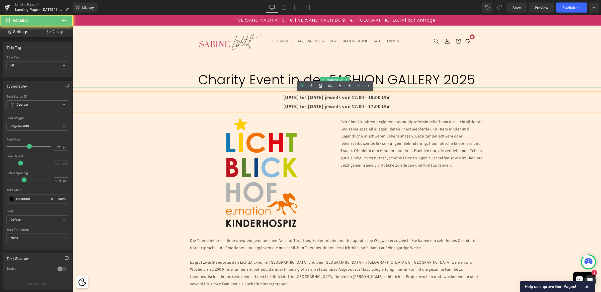
click at [276, 80] on h1 "Charity Event in der FASHION GALLERY 2025" at bounding box center [336, 80] width 528 height 16
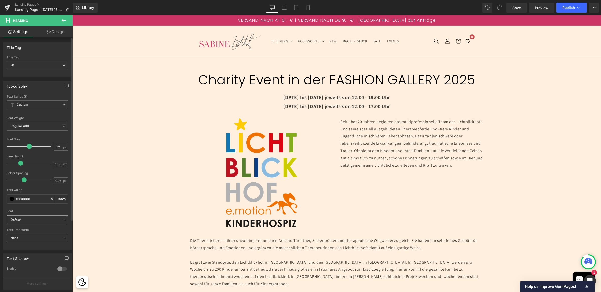
click at [31, 222] on span "Default" at bounding box center [38, 219] width 62 height 9
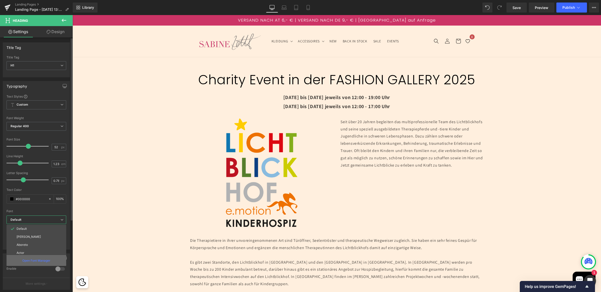
click at [41, 257] on div "Open Font Manager" at bounding box center [37, 260] width 60 height 11
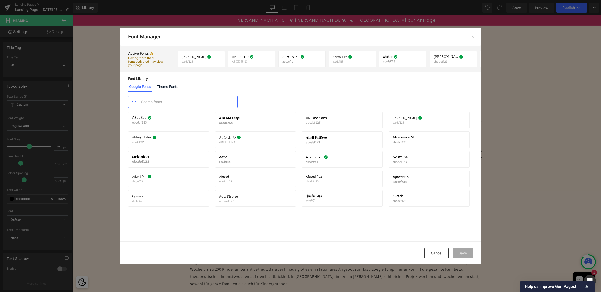
click at [162, 100] on input "text" at bounding box center [187, 102] width 99 height 12
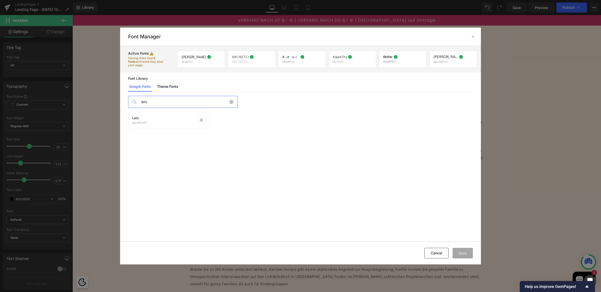
type input "lato"
click at [164, 122] on div "Lato abcdef123 Activate font" at bounding box center [168, 120] width 73 height 9
click at [204, 119] on p at bounding box center [201, 120] width 8 height 8
click at [469, 253] on button "Save" at bounding box center [462, 253] width 20 height 11
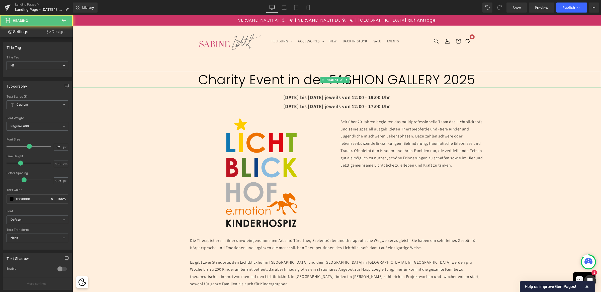
click at [292, 81] on h1 "Charity Event in der FASHION GALLERY 2025" at bounding box center [336, 80] width 528 height 16
click at [36, 220] on b "Default" at bounding box center [37, 219] width 52 height 4
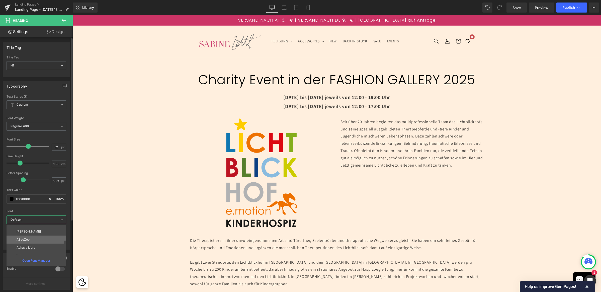
scroll to position [50, 0]
click at [27, 251] on li "Lato" at bounding box center [38, 251] width 62 height 8
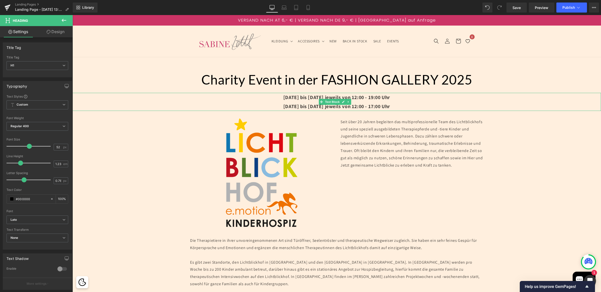
click at [294, 104] on strong "22.11.25 bis 23.11.25 jeweils von 12:00 - 17:00 Uhr" at bounding box center [336, 106] width 107 height 7
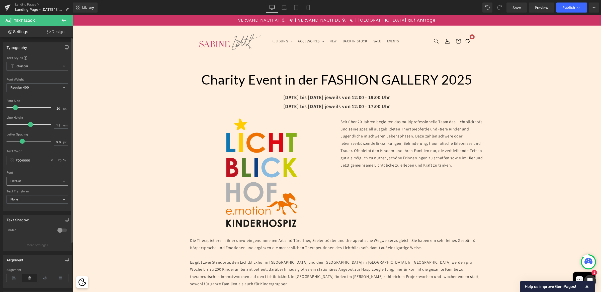
click at [28, 179] on b "Default" at bounding box center [37, 181] width 52 height 4
click at [28, 211] on li "Lato" at bounding box center [38, 212] width 62 height 8
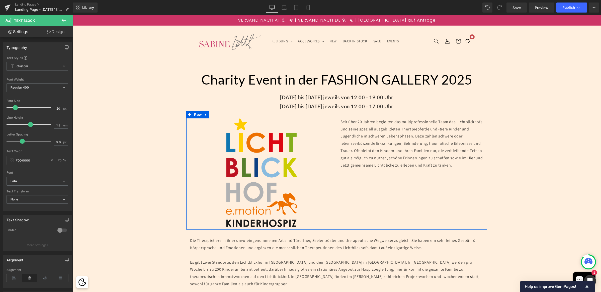
click at [360, 136] on p "Seit über 20 Jahren begleiten das multiprofessionelle Team des Lichtblickhofs u…" at bounding box center [411, 143] width 143 height 51
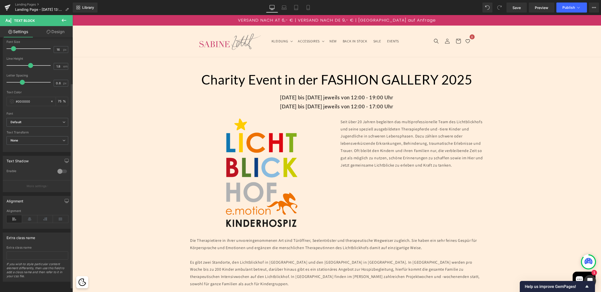
scroll to position [52, 0]
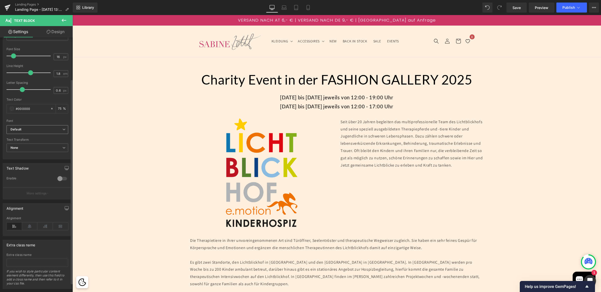
click at [33, 128] on b "Default" at bounding box center [37, 129] width 52 height 4
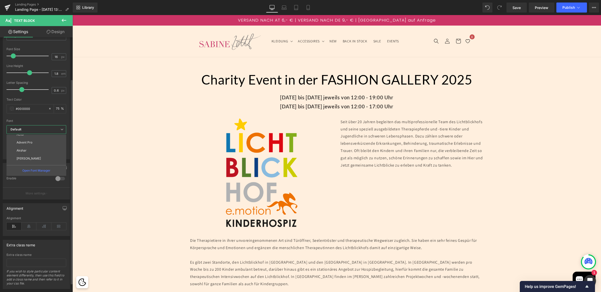
scroll to position [50, 0]
click at [27, 160] on li "Lato" at bounding box center [38, 161] width 62 height 8
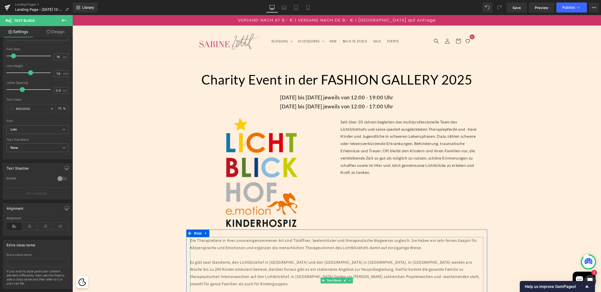
click at [274, 247] on p "Die Therapietiere in ihrer unvoreingenommenen Art sind Türöffner, Seelentröster…" at bounding box center [336, 244] width 293 height 15
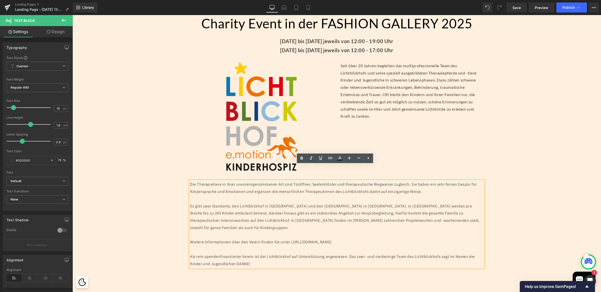
scroll to position [78, 0]
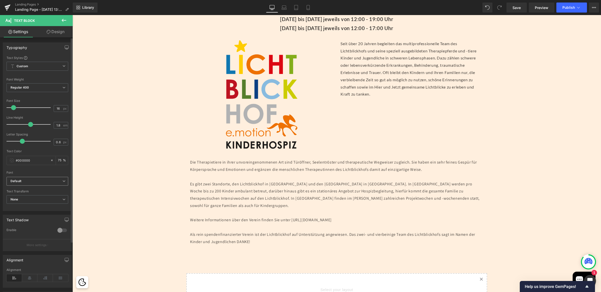
click at [31, 181] on b "Default" at bounding box center [37, 181] width 52 height 4
click at [27, 214] on li "Lato" at bounding box center [38, 212] width 62 height 8
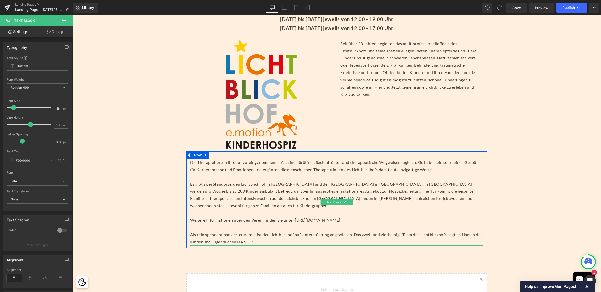
click at [237, 182] on p "Es gibt zwei Standorte, den Lichtblickhof in Wien und den Lichtblickhof in Nied…" at bounding box center [336, 194] width 293 height 29
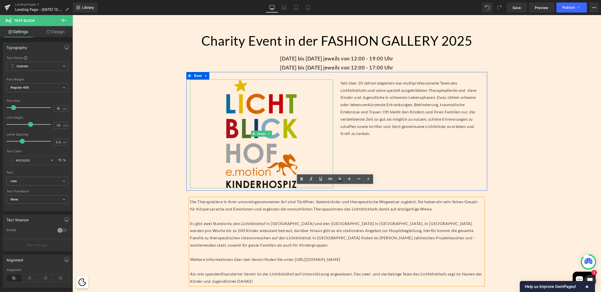
scroll to position [14, 0]
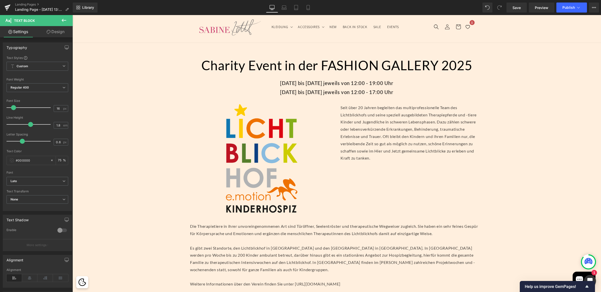
click at [61, 31] on img at bounding box center [30, 29] width 61 height 4
click at [370, 91] on strong "22.11.25 bis 23.11.25 jeweils von 12:00 - 17:00 Uhr" at bounding box center [336, 92] width 113 height 6
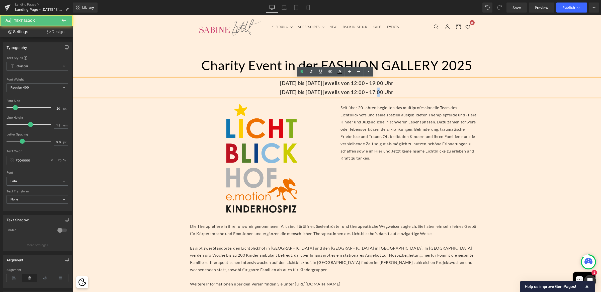
click at [370, 91] on strong "22.11.25 bis 23.11.25 jeweils von 12:00 - 17:00 Uhr" at bounding box center [336, 92] width 113 height 6
click at [393, 87] on p "22.11.25 bis 23.11.25 jeweils von 12:00 - 17:00 Uhr" at bounding box center [336, 91] width 528 height 9
drag, startPoint x: 407, startPoint y: 92, endPoint x: 251, endPoint y: 79, distance: 157.1
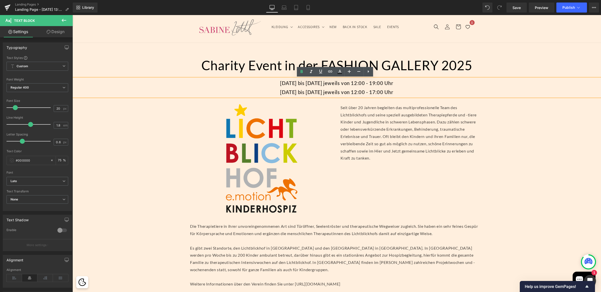
click at [251, 79] on div "Mittwoch 19.11.2025 bis 21.11.2025 jeweils von 12:00 - 19:00 Uhr 22.11.25 bis 2…" at bounding box center [336, 87] width 528 height 18
click at [337, 71] on icon at bounding box center [339, 72] width 6 height 6
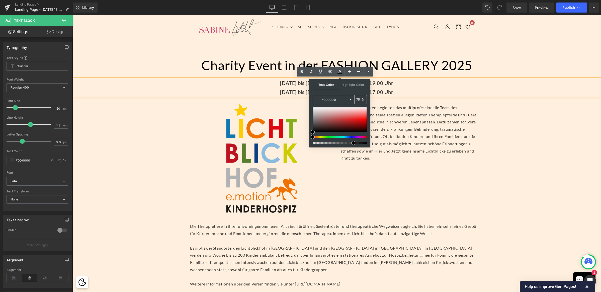
click at [331, 101] on input "#000000" at bounding box center [334, 100] width 27 height 6
click at [332, 101] on input "#000000" at bounding box center [334, 100] width 27 height 6
click at [330, 100] on input "#000000" at bounding box center [334, 100] width 27 height 6
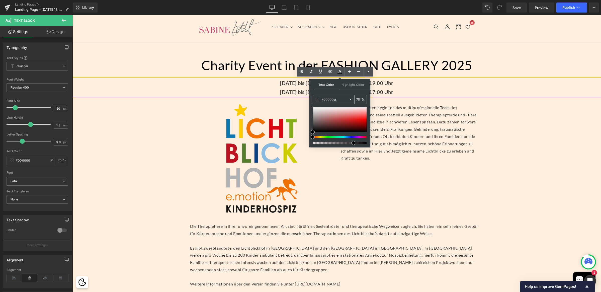
click at [330, 100] on input "#000000" at bounding box center [334, 100] width 27 height 6
paste input "dd0611"
type input "#dd0611"
type input "100"
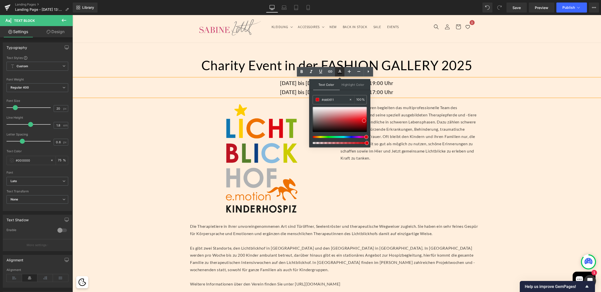
click at [337, 72] on icon at bounding box center [339, 72] width 6 height 6
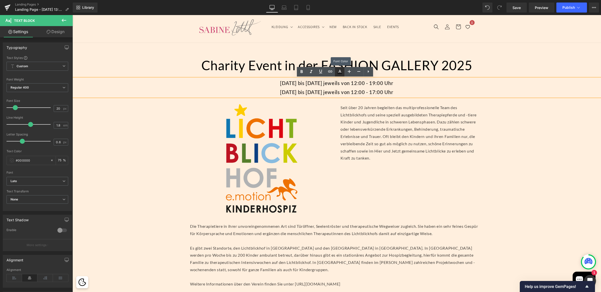
click at [338, 72] on icon at bounding box center [339, 72] width 6 height 6
type input "#000000"
type input "75"
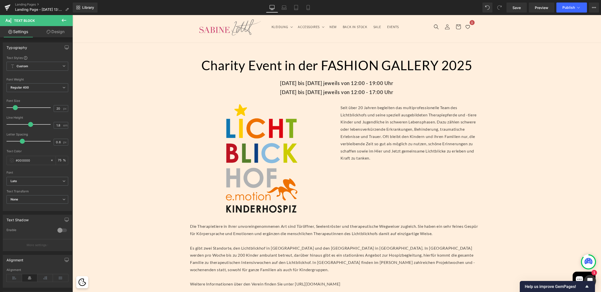
drag, startPoint x: 327, startPoint y: 130, endPoint x: 255, endPoint y: 115, distance: 73.7
click at [12, 18] on button "X" at bounding box center [6, 13] width 12 height 11
click at [331, 85] on span "Text Block" at bounding box center [332, 87] width 17 height 6
click at [302, 87] on p "22.11.25 bis 23.11.25 jeweils von 12:00 - 17:00 Uhr" at bounding box center [336, 91] width 528 height 9
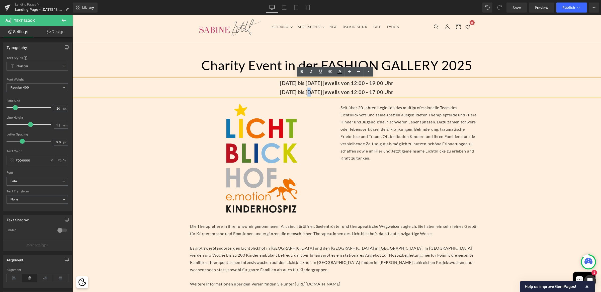
click at [302, 87] on p "22.11.25 bis 23.11.25 jeweils von 12:00 - 17:00 Uhr" at bounding box center [336, 91] width 528 height 9
click at [311, 86] on p "Mittwoch 19.11.2025 bis 21.11.2025 jeweils von 12:00 - 19:00 Uhr" at bounding box center [336, 82] width 528 height 9
drag, startPoint x: 395, startPoint y: 90, endPoint x: 253, endPoint y: 83, distance: 143.0
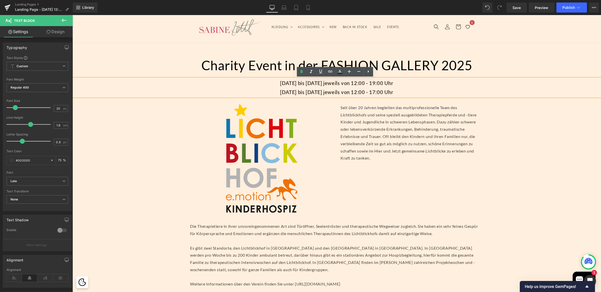
click at [253, 83] on div "Mittwoch 19.11.2025 bis 21.11.2025 jeweils von 12:00 - 19:00 Uhr 22.11.25 bis 2…" at bounding box center [336, 87] width 528 height 18
click at [339, 71] on icon at bounding box center [339, 71] width 3 height 3
type input "75"
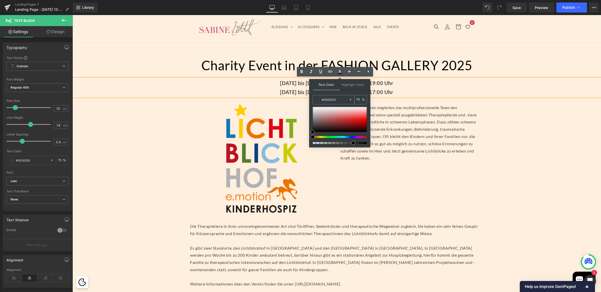
click at [330, 102] on input "#000000" at bounding box center [334, 100] width 27 height 6
paste input "#dd0611"
type input "##dd0611"
type input "0"
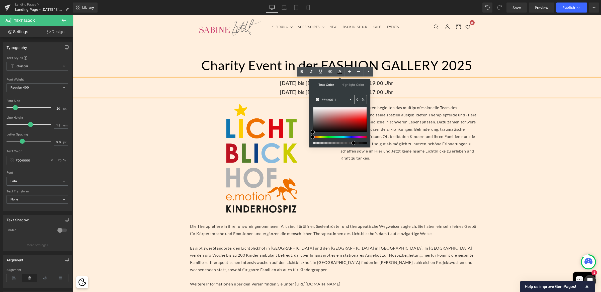
click at [326, 98] on input "##dd0611" at bounding box center [334, 100] width 27 height 6
type input "#dd0611"
type input "100"
click at [337, 99] on input "#dd0611" at bounding box center [334, 100] width 27 height 6
type input "#dd0611"
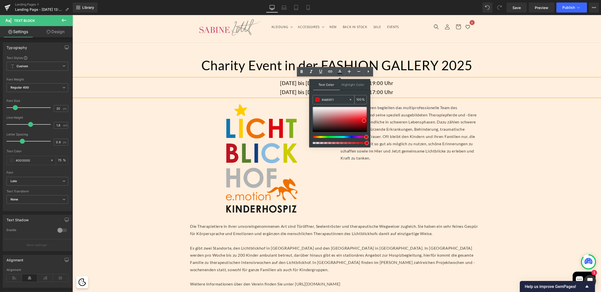
click at [318, 100] on span at bounding box center [317, 100] width 4 height 4
click at [340, 71] on icon at bounding box center [339, 72] width 6 height 6
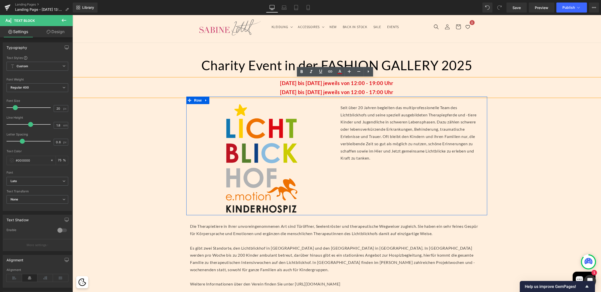
click at [331, 126] on div "Image" at bounding box center [261, 158] width 150 height 108
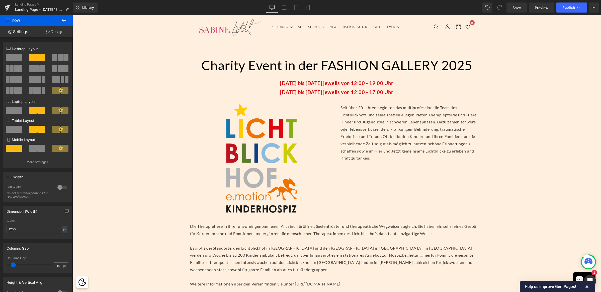
click at [498, 135] on div "Separator 47px Charity Event in der FASHION GALLERY 2025 Heading Separator Mitt…" at bounding box center [336, 249] width 528 height 412
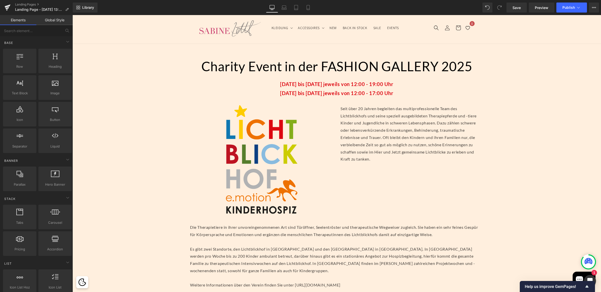
scroll to position [12, 0]
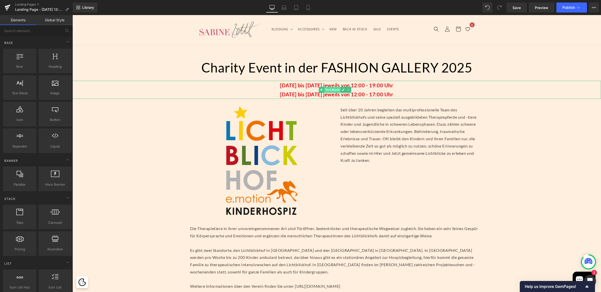
click at [337, 91] on span "Text Block" at bounding box center [332, 90] width 17 height 6
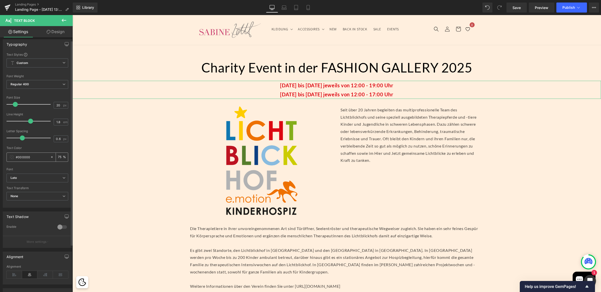
scroll to position [3, 0]
click at [45, 87] on span "Regular 400" at bounding box center [38, 84] width 62 height 9
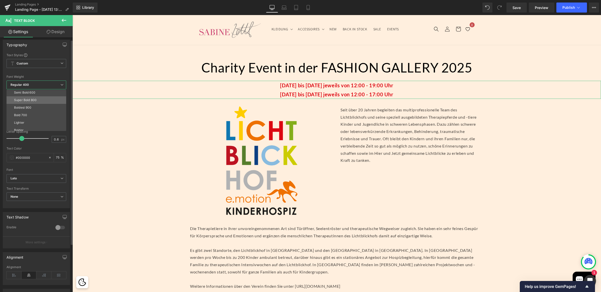
scroll to position [38, 0]
click at [34, 101] on div "Super Bold 800" at bounding box center [25, 100] width 23 height 4
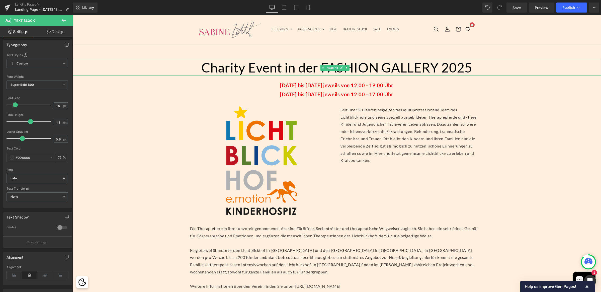
click at [298, 64] on h1 "Charity Event in der FASHION GALLERY 2025" at bounding box center [336, 68] width 528 height 16
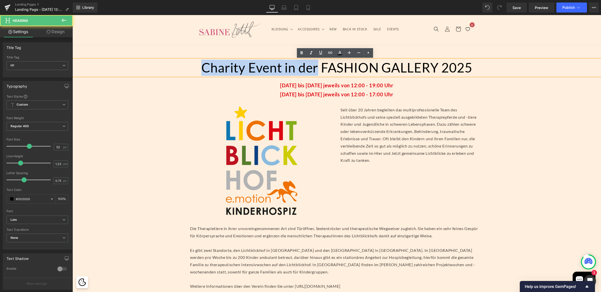
drag, startPoint x: 316, startPoint y: 67, endPoint x: 195, endPoint y: 65, distance: 121.5
click at [195, 65] on h1 "Charity Event in der FASHION GALLERY 2025" at bounding box center [336, 68] width 528 height 16
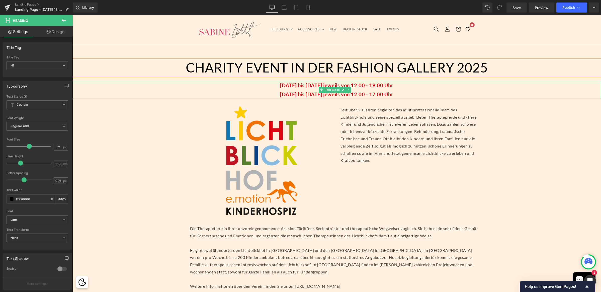
click at [298, 87] on strong "Mittwoch 19.11.2025 bis 21.11.2025 jeweils von 12:00 - 19:00 Uhr" at bounding box center [336, 85] width 113 height 6
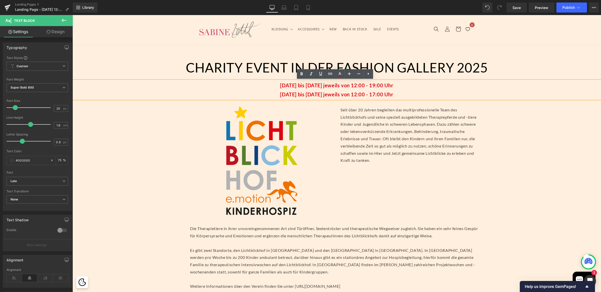
click at [314, 83] on strong "Mittwoch 19.11.2025 bis 21.11.2025 jeweils von 12:00 - 19:00 Uhr" at bounding box center [336, 85] width 113 height 6
click at [254, 83] on p "Mittwoch 19.11.2025 bis 21.11.2025 jeweils von 12:00 - 19:00 Uhr" at bounding box center [336, 85] width 528 height 9
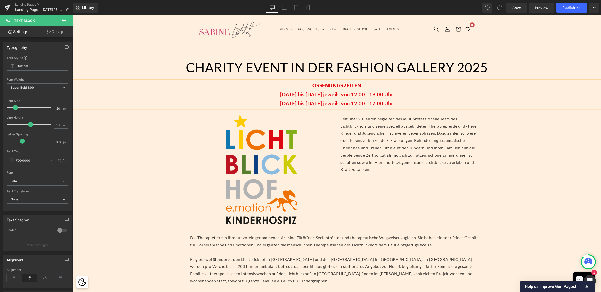
click at [317, 86] on span "ÖSSFNUNGSZEITEN" at bounding box center [336, 85] width 49 height 6
click at [319, 86] on span "ÖSSFNUNGSZEITEN" at bounding box center [336, 85] width 49 height 6
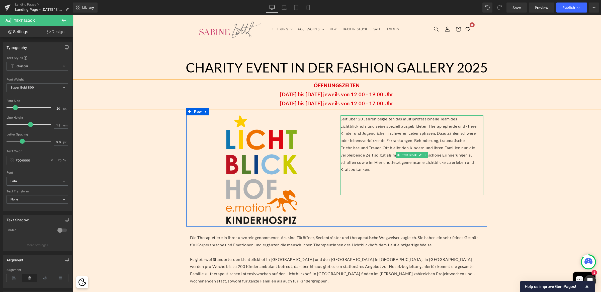
click at [360, 143] on p "Seit über 20 Jahren begleiten das multiprofessionelle Team des Lichtblickhofs u…" at bounding box center [411, 144] width 143 height 58
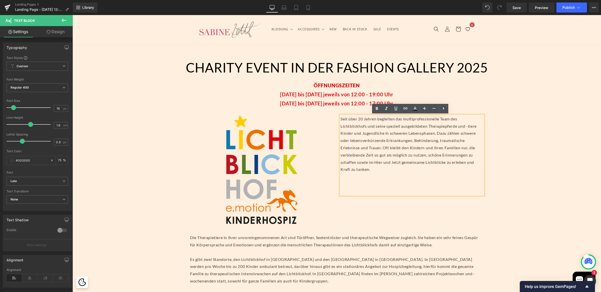
click at [371, 154] on p "Seit über 20 Jahren begleiten das multiprofessionelle Team des Lichtblickhofs u…" at bounding box center [411, 144] width 143 height 58
click at [535, 185] on div "Separator 47px CHARITY EVENT IN DER FASHION GALLERY 2025 Heading Separator ÖFFN…" at bounding box center [336, 255] width 528 height 421
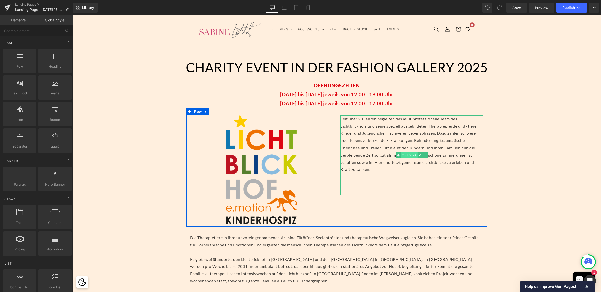
click at [405, 154] on span "Text Block" at bounding box center [409, 155] width 17 height 6
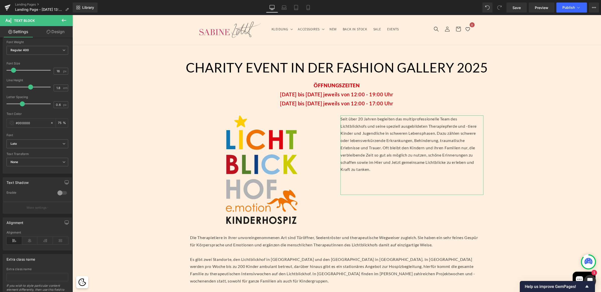
scroll to position [63, 0]
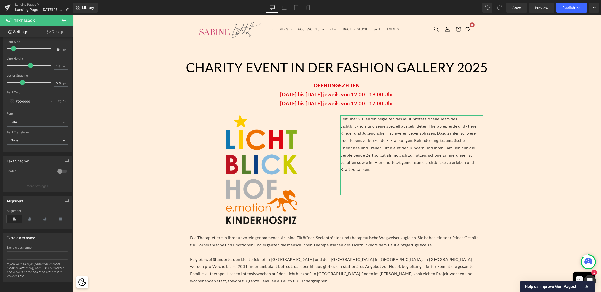
click at [53, 34] on link "Design" at bounding box center [55, 31] width 36 height 11
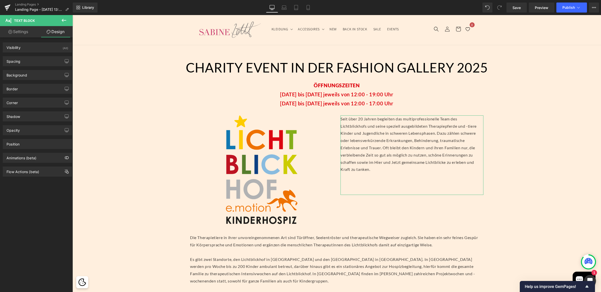
drag, startPoint x: 24, startPoint y: 32, endPoint x: 31, endPoint y: 32, distance: 6.8
click at [24, 32] on link "Settings" at bounding box center [18, 31] width 36 height 11
type input "75"
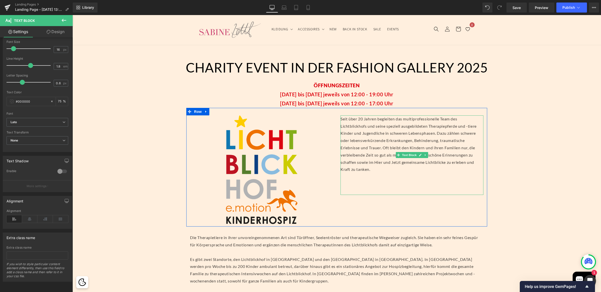
click at [387, 172] on p "Seit über 20 Jahren begleiten das multiprofessionelle Team des Lichtblickhofs u…" at bounding box center [411, 144] width 143 height 58
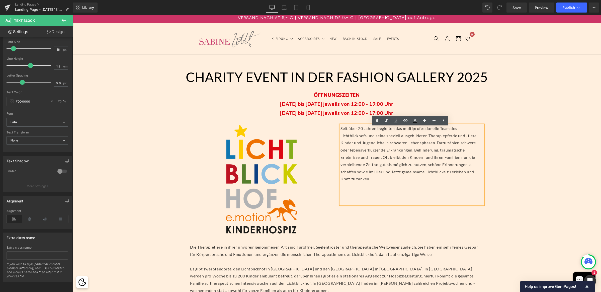
scroll to position [0, 0]
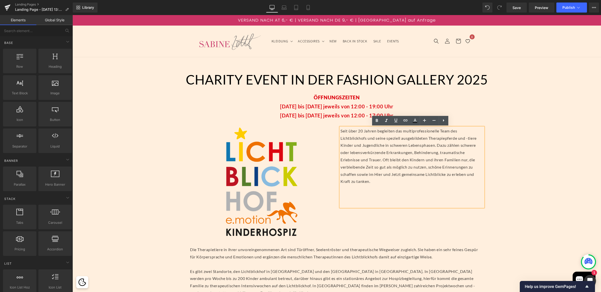
click at [505, 161] on div "Separator 47px CHARITY EVENT IN DER FASHION GALLERY 2025 Heading Separator ÖFFN…" at bounding box center [336, 267] width 528 height 421
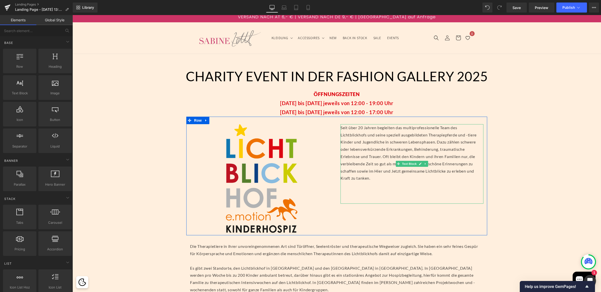
scroll to position [7, 0]
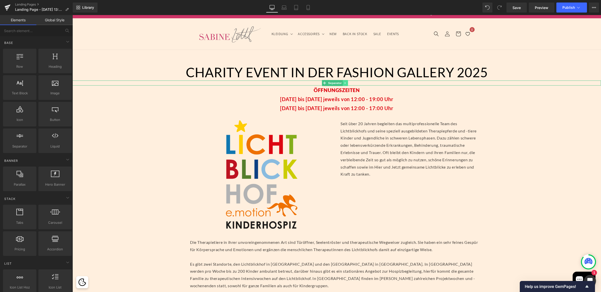
click at [344, 83] on icon at bounding box center [345, 82] width 3 height 3
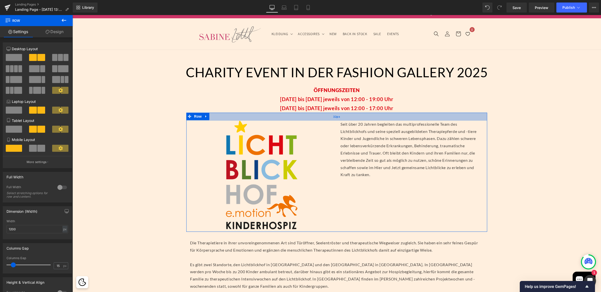
click at [336, 119] on div "32px" at bounding box center [336, 116] width 301 height 8
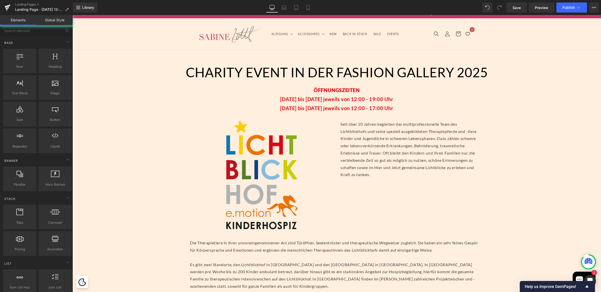
click at [512, 117] on div "Separator 47px CHARITY EVENT IN DER FASHION GALLERY 2025 Heading Separator ÖFFN…" at bounding box center [336, 260] width 528 height 421
click at [367, 133] on p "Seit über 20 Jahren begleiten das multiprofessionelle Team des Lichtblickhofs u…" at bounding box center [411, 150] width 143 height 58
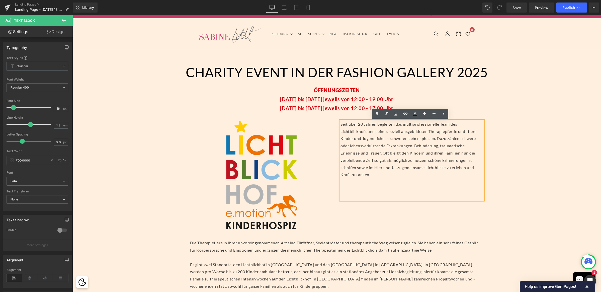
click at [363, 128] on p "Seit über 20 Jahren begleiten das multiprofessionelle Team des Lichtblickhofs u…" at bounding box center [411, 150] width 143 height 58
click at [363, 119] on div "Image Seit über 20 Jahren begleiten das multiprofessionelle Team des Lichtblick…" at bounding box center [336, 171] width 301 height 119
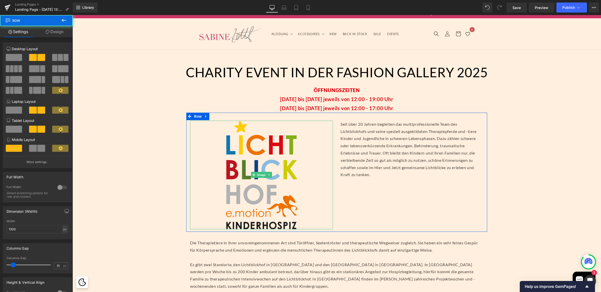
click at [314, 169] on div at bounding box center [261, 175] width 143 height 108
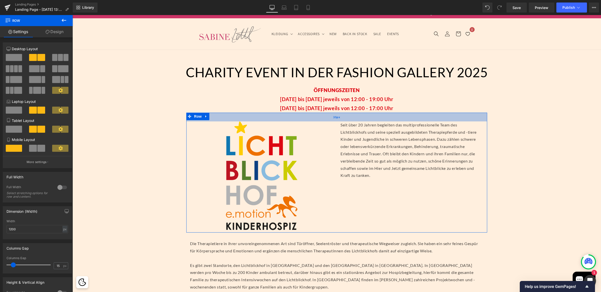
click at [360, 120] on div "35px" at bounding box center [336, 116] width 301 height 9
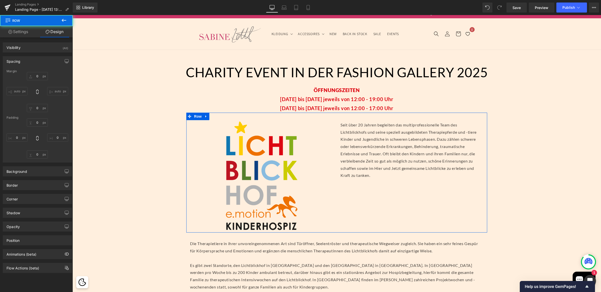
type input "0"
type input "35"
type input "0"
type input "10"
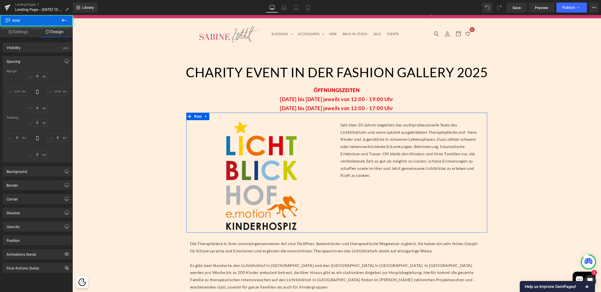
type input "0"
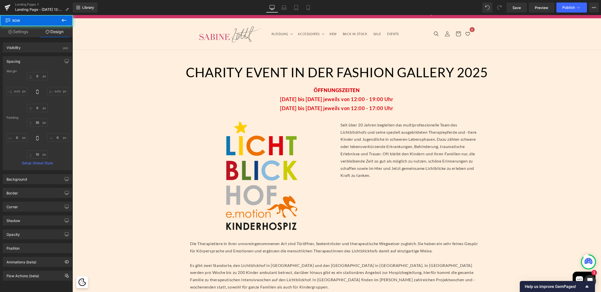
click at [325, 96] on span "Text Block" at bounding box center [332, 99] width 17 height 6
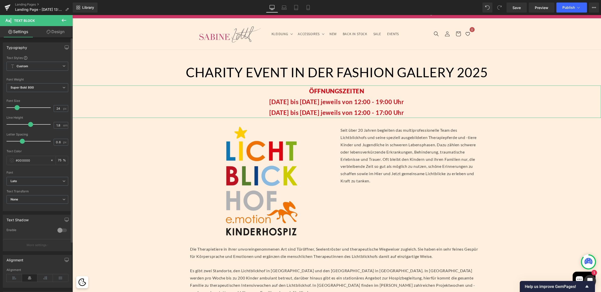
type input "25"
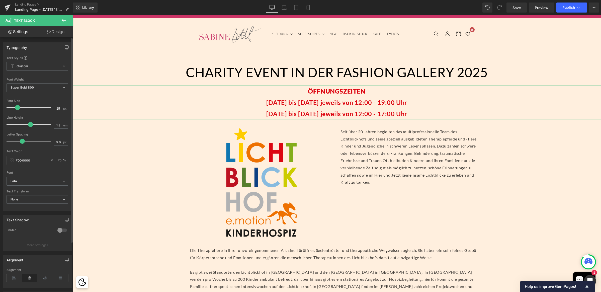
click at [18, 107] on span at bounding box center [17, 107] width 5 height 5
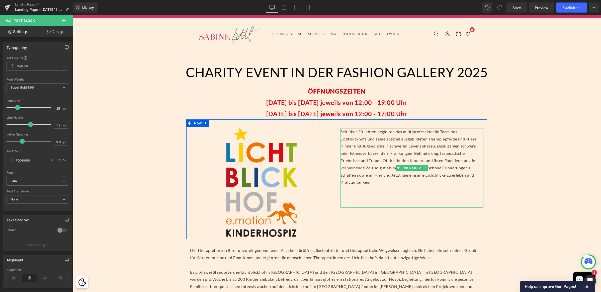
click at [365, 148] on p "Seit über 20 Jahren begleiten das multiprofessionelle Team des Lichtblickhofs u…" at bounding box center [411, 157] width 143 height 58
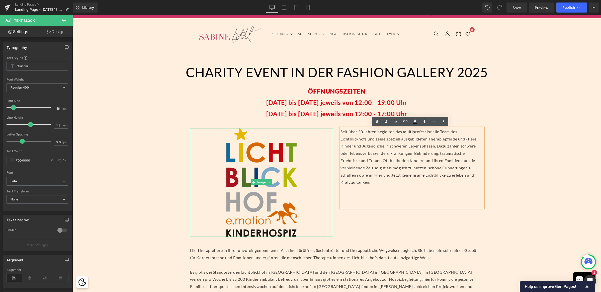
click at [288, 167] on img at bounding box center [261, 182] width 71 height 108
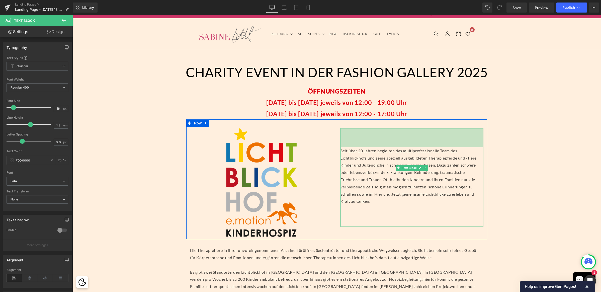
drag, startPoint x: 364, startPoint y: 129, endPoint x: 365, endPoint y: 147, distance: 18.8
click at [365, 147] on div "Seit über 20 Jahren begleiten das multiprofessionelle Team des Lichtblickhofs u…" at bounding box center [411, 177] width 143 height 98
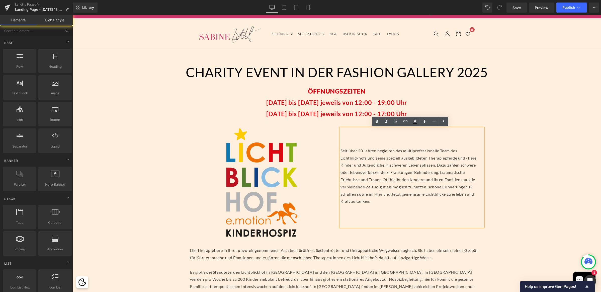
click at [528, 135] on div "Separator 47px CHARITY EVENT IN DER FASHION GALLERY 2025 Heading Separator ÖFFN…" at bounding box center [336, 264] width 528 height 429
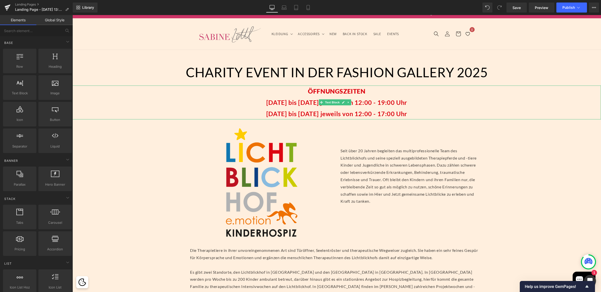
click at [305, 112] on strong "22.11.25 bis 23.11.25 jeweils von 12:00 - 17:00 Uhr" at bounding box center [336, 114] width 141 height 8
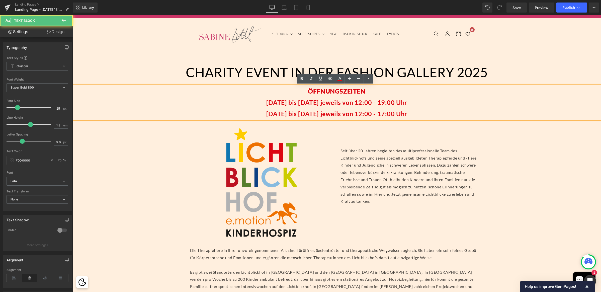
click at [338, 112] on strong "22.11.25 bis 23.11.25 jeweils von 12:00 - 17:00 Uhr" at bounding box center [336, 114] width 141 height 8
click at [414, 111] on p "22.11.25 bis 23.11.25 jeweils von 12:00 - 17:00 Uhr" at bounding box center [336, 113] width 528 height 11
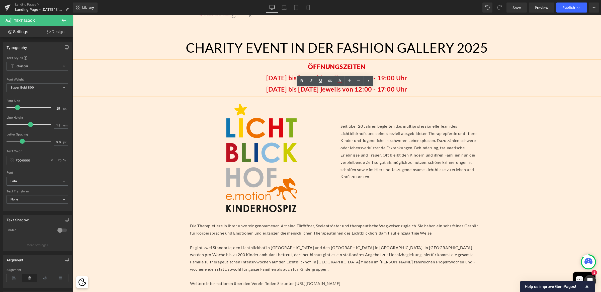
scroll to position [0, 0]
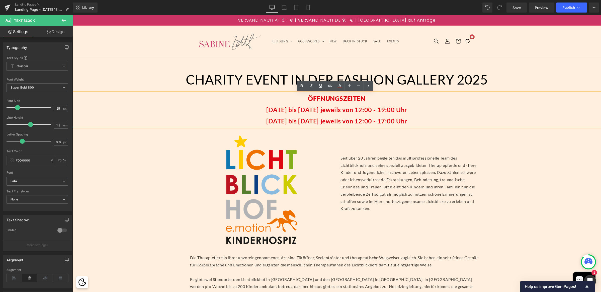
click at [421, 118] on p "22.11.25 bis 23.11.25 jeweils von 12:00 - 17:00 Uhr" at bounding box center [336, 120] width 528 height 11
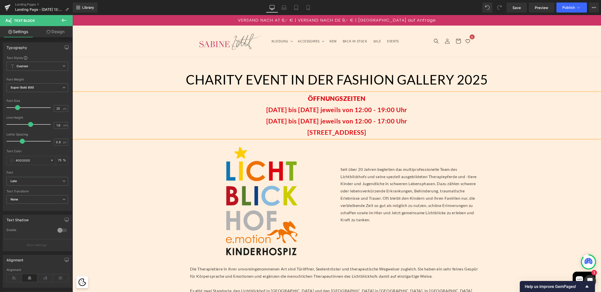
click at [373, 132] on p "Rasumofskygasse 15" at bounding box center [336, 132] width 528 height 11
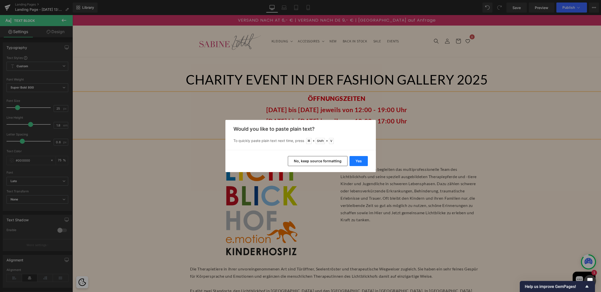
click at [366, 160] on button "Yes" at bounding box center [358, 161] width 18 height 10
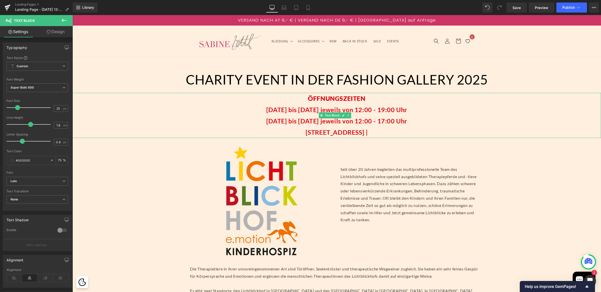
click at [379, 132] on p "Rasumofskygasse 15 |" at bounding box center [336, 132] width 528 height 11
click at [61, 31] on img at bounding box center [30, 29] width 61 height 4
click at [72, 15] on div "35px" at bounding box center [72, 15] width 0 height 0
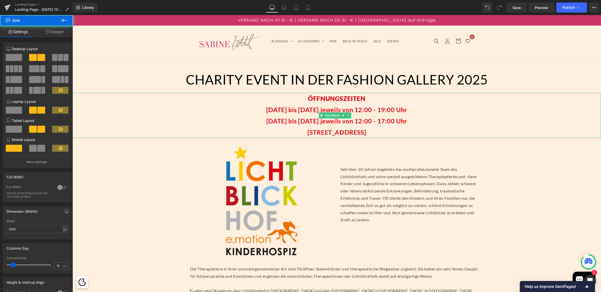
click at [347, 120] on strong "22.11.25 bis 23.11.25 jeweils von 12:00 - 17:00 Uhr" at bounding box center [336, 121] width 141 height 8
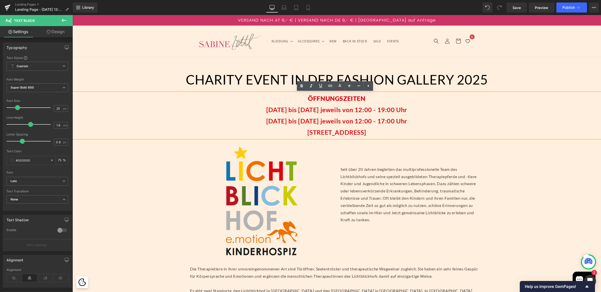
click at [344, 100] on span "ÖFFNUNGSZEITEN" at bounding box center [336, 98] width 57 height 8
click at [341, 86] on icon at bounding box center [339, 86] width 6 height 6
type input "100"
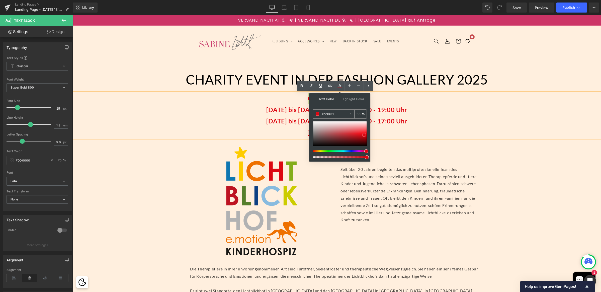
click at [332, 116] on input "#dd0611" at bounding box center [334, 114] width 27 height 6
paste input "577e2d"
type input "#577e2d"
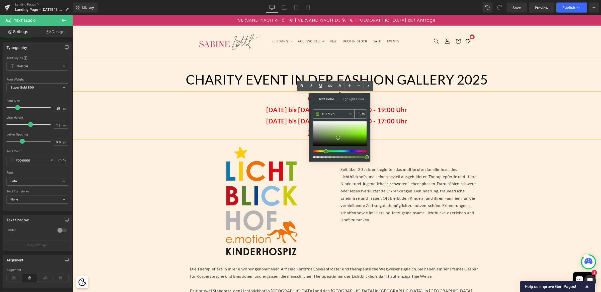
click at [318, 114] on span at bounding box center [317, 114] width 4 height 4
click at [472, 111] on p "Mittwoch 19.11.2025 bis 21.11.2025 jeweils von 12:00 - 19:00 Uhr" at bounding box center [336, 109] width 528 height 11
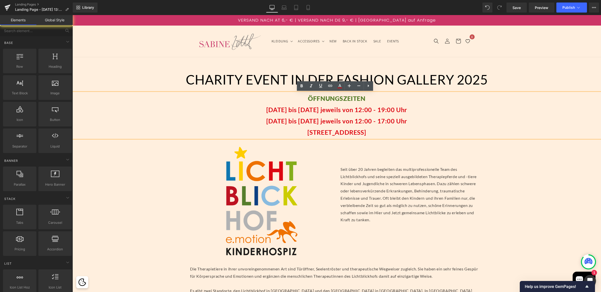
click at [496, 177] on div "Separator 47px CHARITY EVENT IN DER FASHION GALLERY 2025 Heading Separator ÖFFN…" at bounding box center [336, 277] width 528 height 440
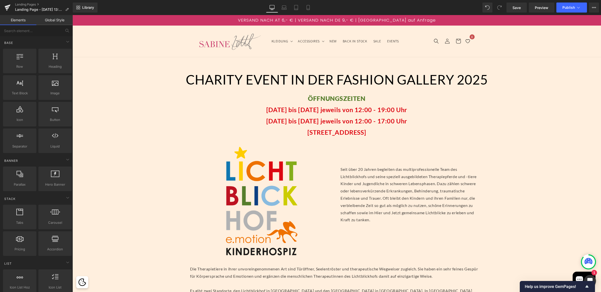
click at [12, 18] on button "X" at bounding box center [6, 13] width 12 height 11
click at [307, 102] on p "ÖFFNUNGSZEITEN" at bounding box center [336, 98] width 528 height 11
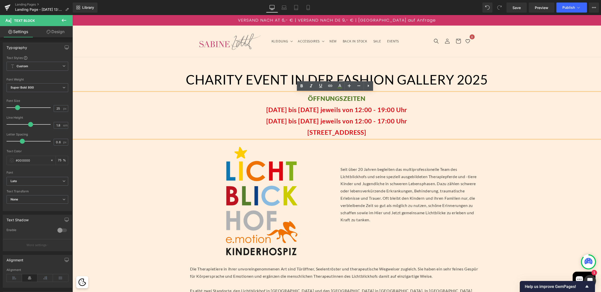
click at [378, 99] on p "ÖFFNUNGSZEITEN" at bounding box center [336, 98] width 528 height 11
click at [309, 99] on span "ÖFFNUNGSZEITEN" at bounding box center [336, 98] width 57 height 8
click at [335, 117] on strong "22.11.25 bis 23.11.25 jeweils von 12:00 - 17:00 Uhr" at bounding box center [336, 121] width 141 height 8
click at [369, 85] on icon at bounding box center [368, 86] width 6 height 6
drag, startPoint x: 357, startPoint y: 114, endPoint x: 340, endPoint y: 138, distance: 29.3
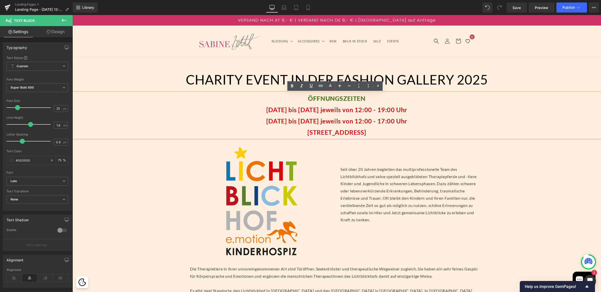
click at [357, 114] on p "Mittwoch 19.11.2025 bis 21.11.2025 jeweils von 12:00 - 19:00 Uhr" at bounding box center [336, 109] width 528 height 11
click at [322, 168] on div at bounding box center [261, 201] width 143 height 108
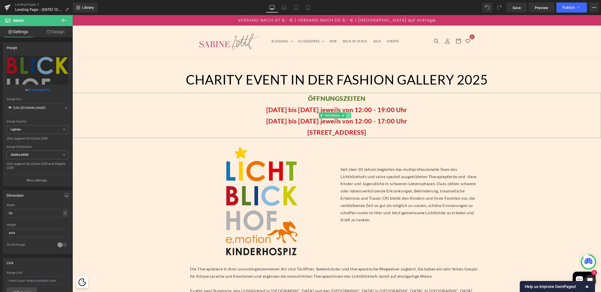
click at [347, 116] on icon at bounding box center [348, 115] width 3 height 3
click at [344, 115] on icon at bounding box center [345, 115] width 3 height 3
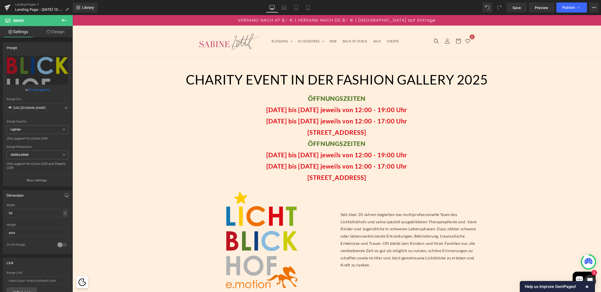
click at [325, 159] on span "Text Block" at bounding box center [333, 160] width 17 height 6
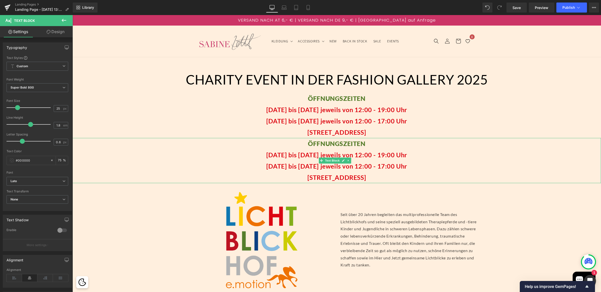
click at [365, 145] on p "ÖFFNUNGSZEITEN" at bounding box center [336, 143] width 528 height 11
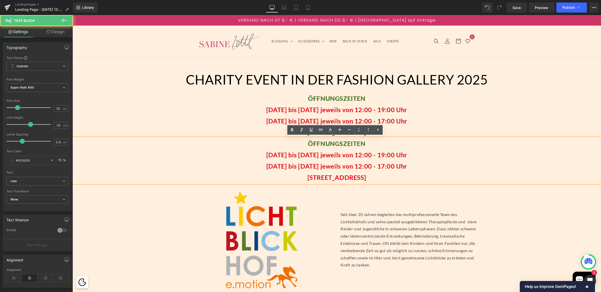
click at [351, 142] on span "ÖFFNUNGSZEITEN" at bounding box center [336, 144] width 57 height 8
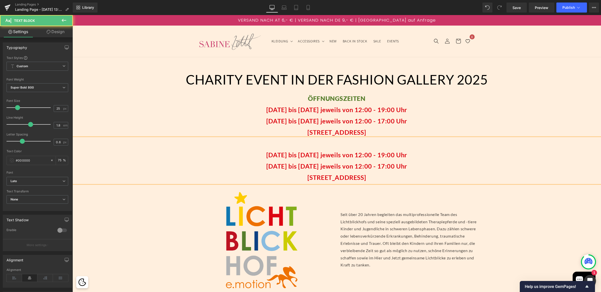
click at [266, 156] on strong "Mittwoch 19.11.2025 bis 21.11.2025 jeweils von 12:00 - 19:00 Uhr" at bounding box center [336, 155] width 141 height 8
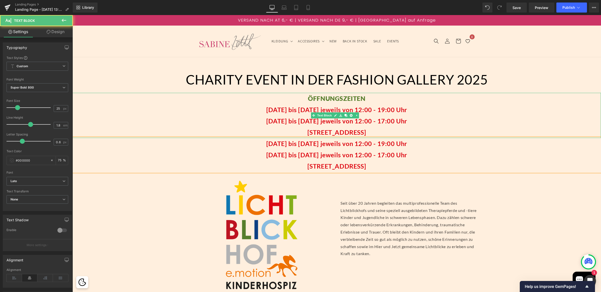
click at [356, 126] on p "22.11.25 bis 23.11.25 jeweils von 12:00 - 17:00 Uhr" at bounding box center [336, 120] width 528 height 11
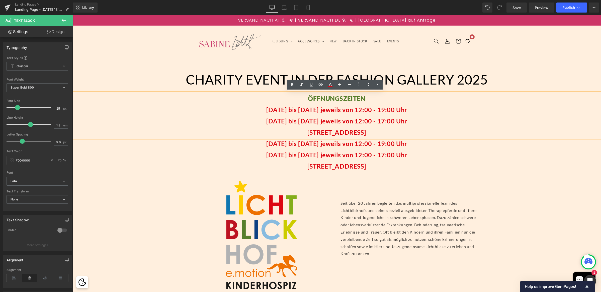
drag, startPoint x: 386, startPoint y: 132, endPoint x: 238, endPoint y: 112, distance: 149.2
click at [238, 112] on div "ÖFFNUNGSZEITEN Mittwoch 19.11.2025 bis 21.11.2025 jeweils von 12:00 - 19:00 Uhr…" at bounding box center [336, 115] width 528 height 45
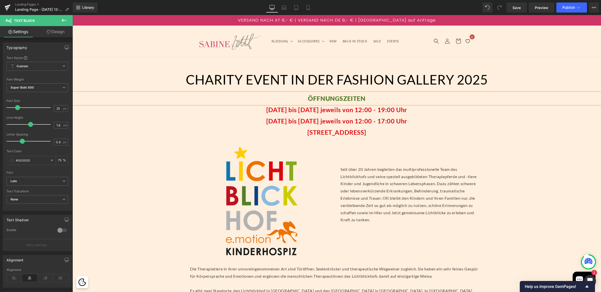
click at [328, 98] on span "ÖFFNUNGSZEITEN" at bounding box center [336, 98] width 57 height 8
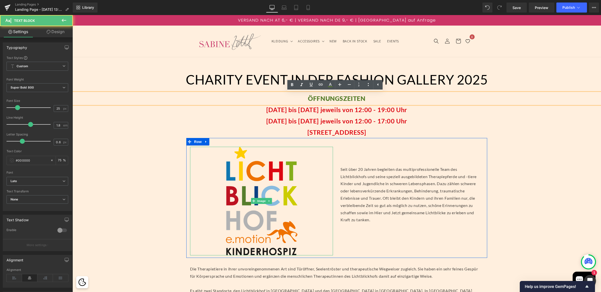
click at [320, 149] on div at bounding box center [261, 201] width 143 height 108
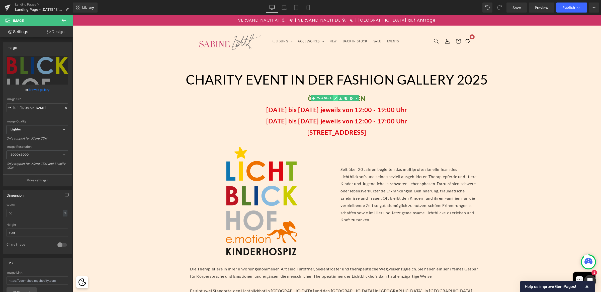
click at [334, 100] on link at bounding box center [334, 98] width 5 height 6
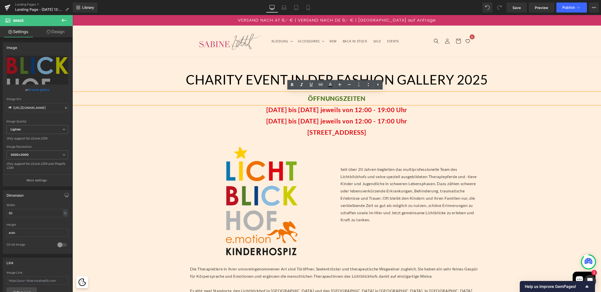
click at [314, 99] on span "ÖFFNUNGSZEITEN" at bounding box center [336, 98] width 57 height 8
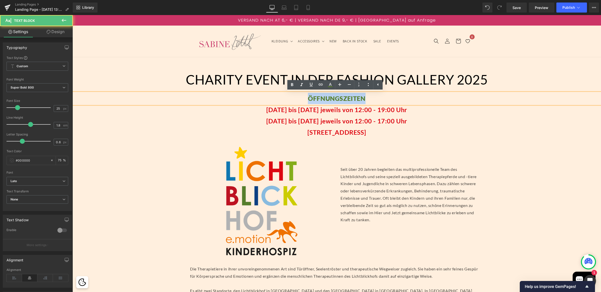
click at [314, 99] on span "ÖFFNUNGSZEITEN" at bounding box center [336, 98] width 57 height 8
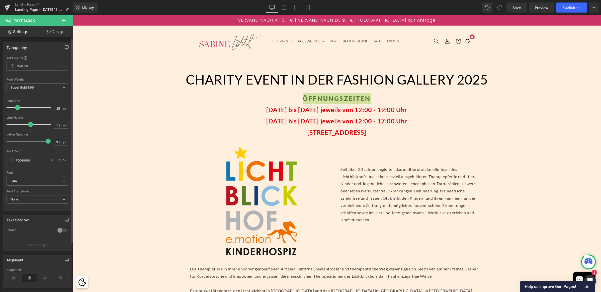
type input "4"
drag, startPoint x: 24, startPoint y: 141, endPoint x: 65, endPoint y: 159, distance: 45.1
click at [56, 143] on div "Letter Spacing 4 px" at bounding box center [38, 141] width 62 height 17
click at [245, 119] on p "22.11.25 bis 23.11.25 jeweils von 12:00 - 17:00 Uhr" at bounding box center [336, 120] width 528 height 11
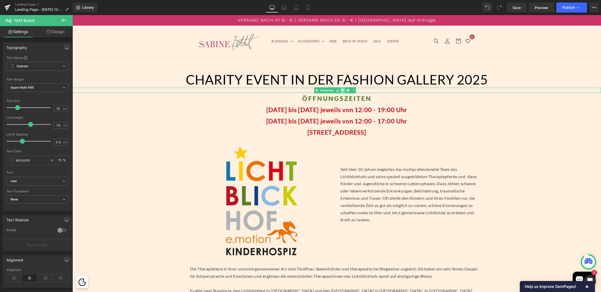
click at [344, 90] on link at bounding box center [342, 90] width 5 height 6
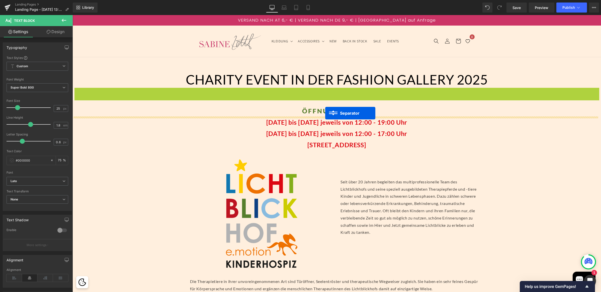
drag, startPoint x: 326, startPoint y: 89, endPoint x: 325, endPoint y: 113, distance: 23.6
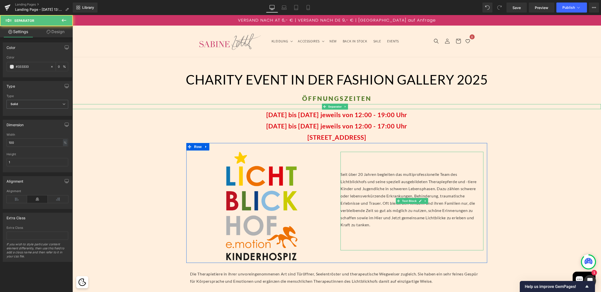
click at [382, 174] on p "Seit über 20 Jahren begleiten das multiprofessionelle Team des Lichtblickhofs u…" at bounding box center [411, 200] width 143 height 58
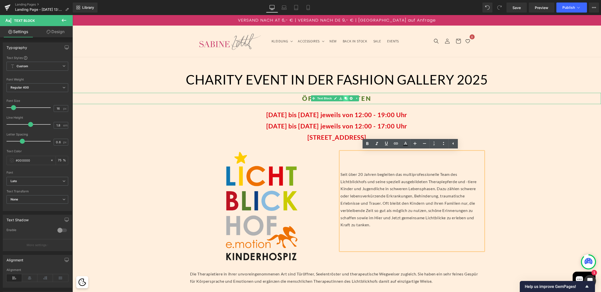
click at [347, 97] on link at bounding box center [345, 98] width 5 height 6
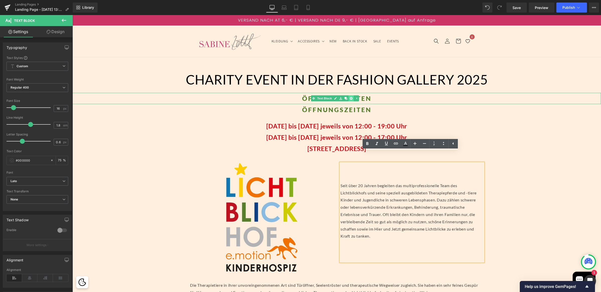
click at [351, 98] on icon at bounding box center [350, 98] width 3 height 3
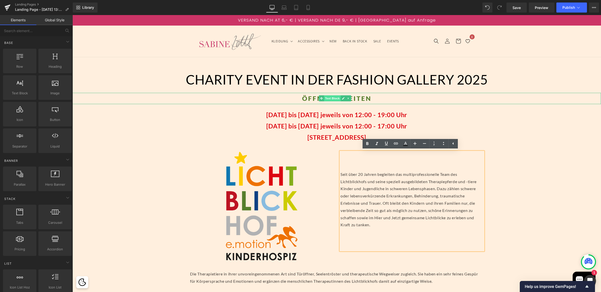
click at [327, 98] on span "Text Block" at bounding box center [332, 98] width 17 height 6
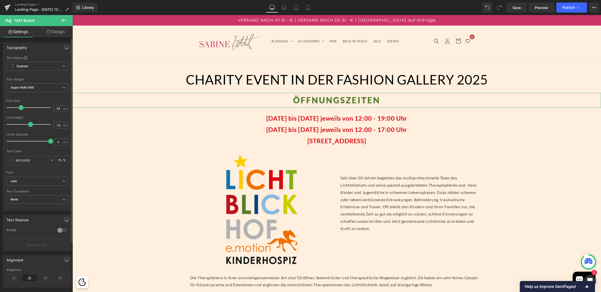
type input "35"
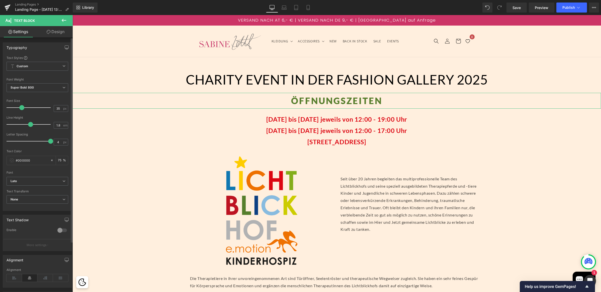
drag, startPoint x: 18, startPoint y: 108, endPoint x: 22, endPoint y: 109, distance: 4.3
click at [22, 109] on span at bounding box center [21, 107] width 5 height 5
click at [298, 134] on p "22.11.25 bis 23.11.25 jeweils von 12:00 - 17:00 Uhr" at bounding box center [336, 130] width 528 height 11
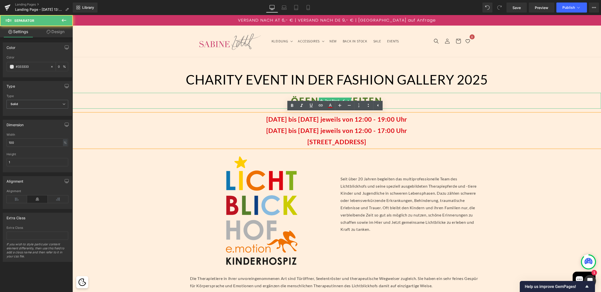
click at [277, 107] on div "Separator 47px CHARITY EVENT IN DER FASHION GALLERY 2025 Heading Separator ÖFFN…" at bounding box center [336, 281] width 528 height 449
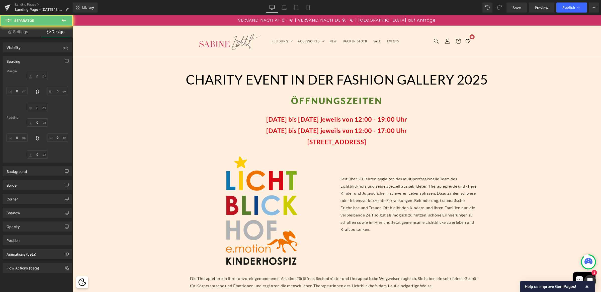
type input "0"
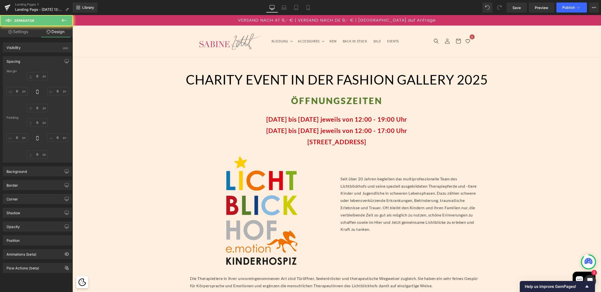
type input "0"
type input "9"
type input "0"
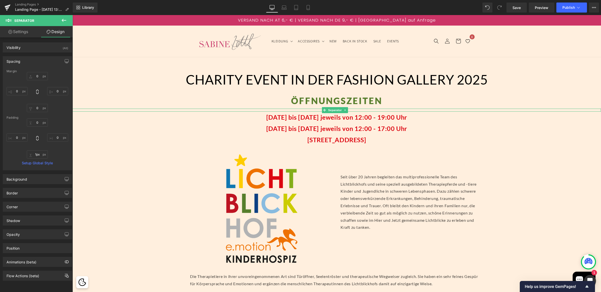
type input "0px"
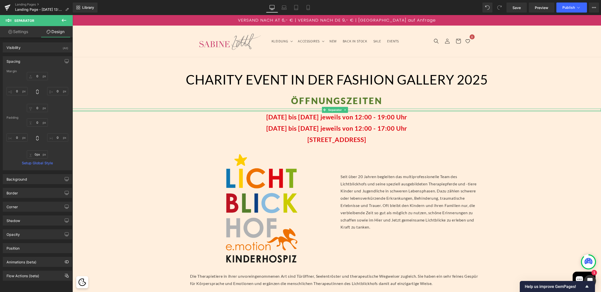
drag, startPoint x: 277, startPoint y: 111, endPoint x: 278, endPoint y: 108, distance: 3.4
click at [278, 108] on div "Separator" at bounding box center [336, 109] width 528 height 3
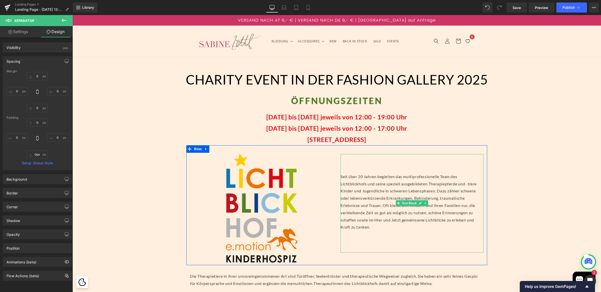
click at [345, 187] on p "Seit über 20 Jahren begleiten das multiprofessionelle Team des Lichtblickhofs u…" at bounding box center [411, 202] width 143 height 58
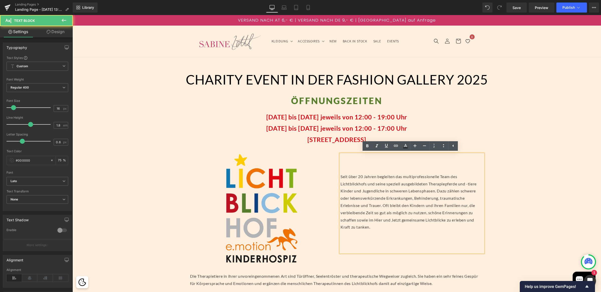
click at [497, 193] on div "Separator 47px CHARITY EVENT IN DER FASHION GALLERY 2025 Heading Separator ÖFFN…" at bounding box center [336, 280] width 528 height 447
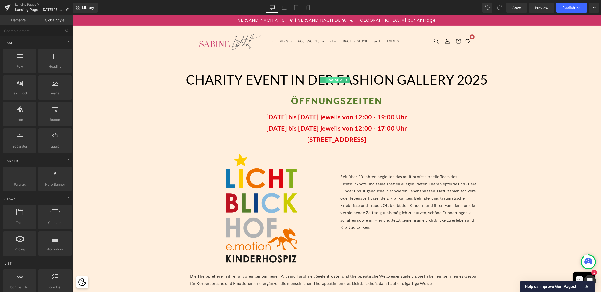
click at [331, 79] on span "Heading" at bounding box center [332, 80] width 14 height 6
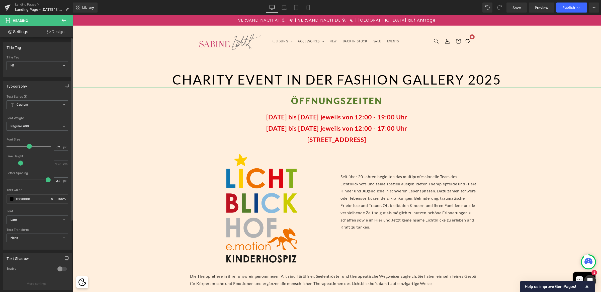
type input "4"
drag, startPoint x: 22, startPoint y: 181, endPoint x: 63, endPoint y: 178, distance: 40.4
click at [63, 178] on div "Letter Spacing 4 px" at bounding box center [38, 179] width 62 height 17
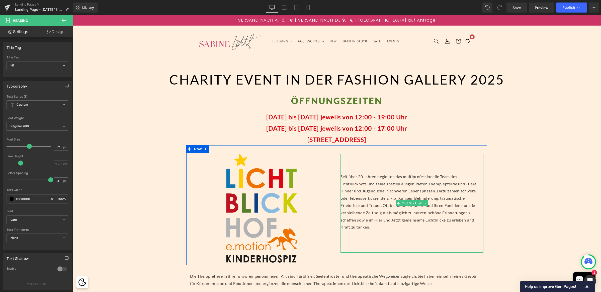
click at [390, 175] on p "Seit über 20 Jahren begleiten das multiprofessionelle Team des Lichtblickhofs u…" at bounding box center [411, 202] width 143 height 58
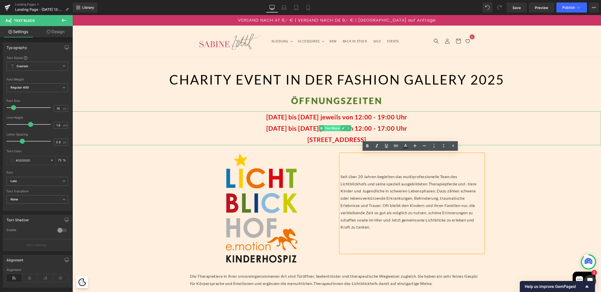
click at [335, 129] on span "Text Block" at bounding box center [332, 128] width 17 height 6
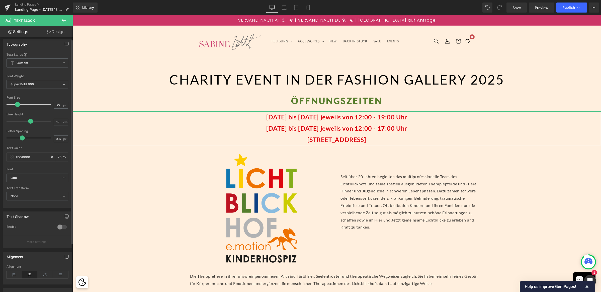
scroll to position [7, 0]
click at [42, 80] on span "Super Bold 800" at bounding box center [38, 80] width 62 height 9
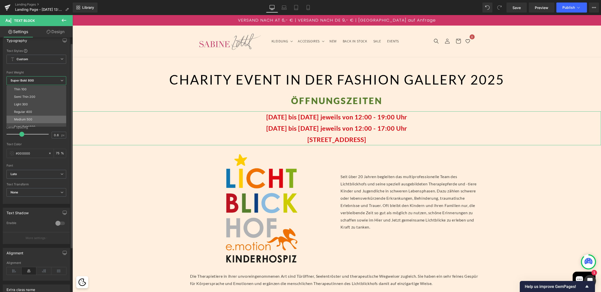
click at [31, 117] on div "Medium 500" at bounding box center [23, 119] width 18 height 4
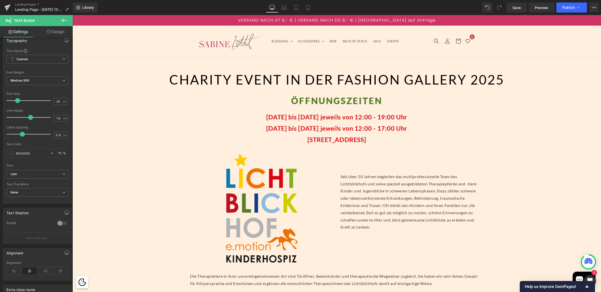
click at [428, 190] on p "Seit über 20 Jahren begleiten das multiprofessionelle Team des Lichtblickhofs u…" at bounding box center [411, 202] width 143 height 58
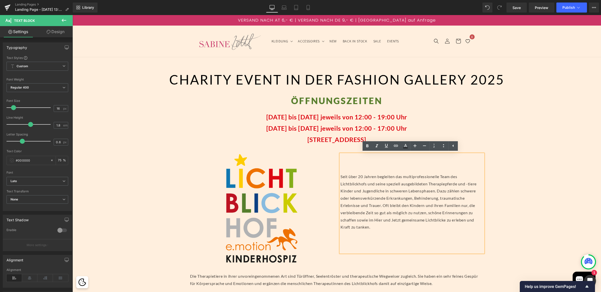
click at [499, 181] on div "Separator 47px CHARITY EVENT IN DER FASHION GALLERY 2025 Heading Separator ÖFFN…" at bounding box center [336, 280] width 528 height 447
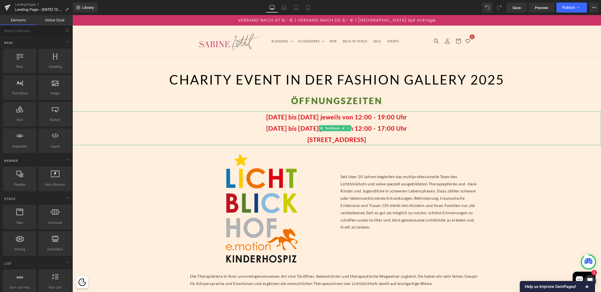
click at [342, 139] on strong "Rasumofskygasse 15 | 1030 Wien" at bounding box center [336, 140] width 59 height 8
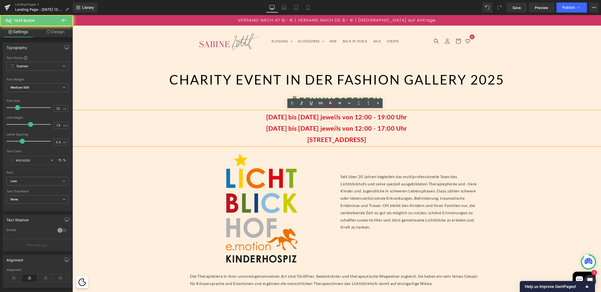
click at [342, 139] on strong "Rasumofskygasse 15 | 1030 Wien" at bounding box center [336, 140] width 59 height 8
click at [344, 127] on strong "22.11.25 bis 23.11.25 jeweils von 12:00 - 17:00 Uhr" at bounding box center [336, 128] width 141 height 8
click at [328, 96] on span "ÖFFNUNGSZEITEN" at bounding box center [336, 100] width 91 height 11
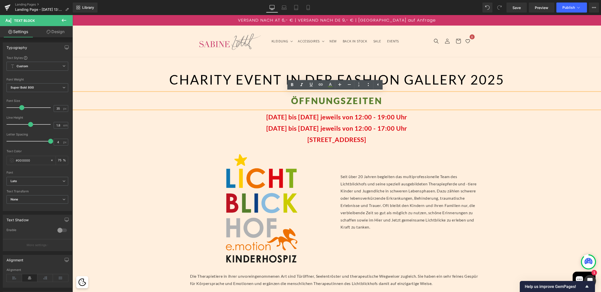
click at [322, 102] on span "ÖFFNUNGSZEITEN" at bounding box center [336, 100] width 91 height 11
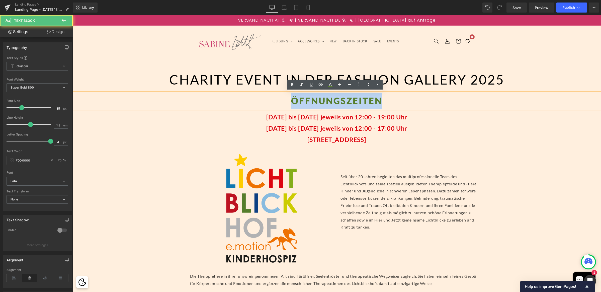
click at [322, 102] on span "ÖFFNUNGSZEITEN" at bounding box center [336, 100] width 91 height 11
click at [329, 83] on icon at bounding box center [330, 85] width 6 height 6
type input "100"
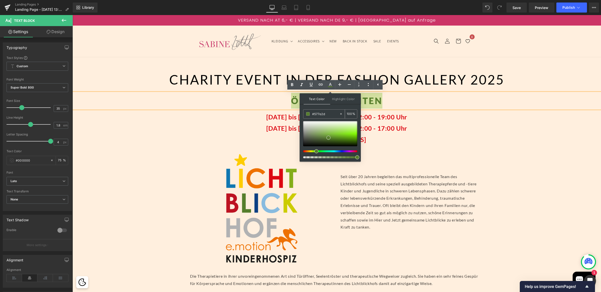
click at [319, 113] on input "#577e2d" at bounding box center [325, 114] width 27 height 6
click at [441, 128] on p "22.11.25 bis 23.11.25 jeweils von 12:00 - 17:00 Uhr" at bounding box center [336, 128] width 528 height 11
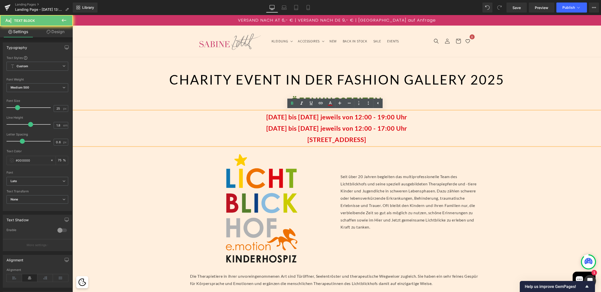
click at [365, 141] on strong "Rasumofskygasse 15 | 1030 Wien" at bounding box center [336, 140] width 59 height 8
click at [330, 102] on icon at bounding box center [330, 103] width 6 height 6
type input "#dd0611"
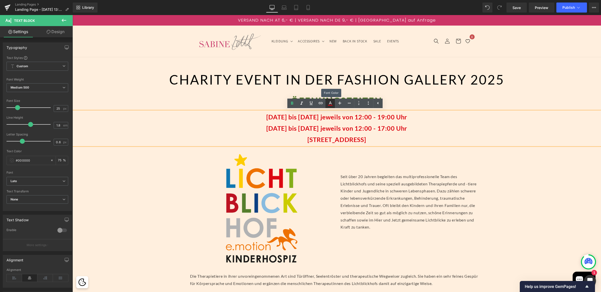
type input "100"
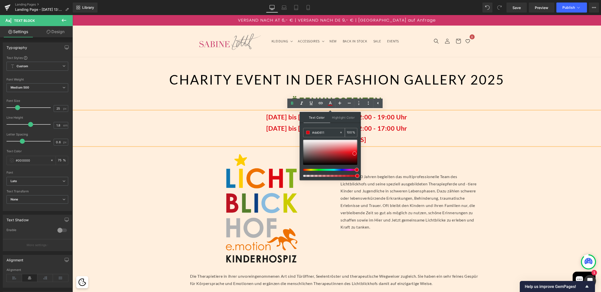
click at [329, 132] on input "#dd0611" at bounding box center [325, 133] width 27 height 6
paste input "577e2d"
type input "#577e2d"
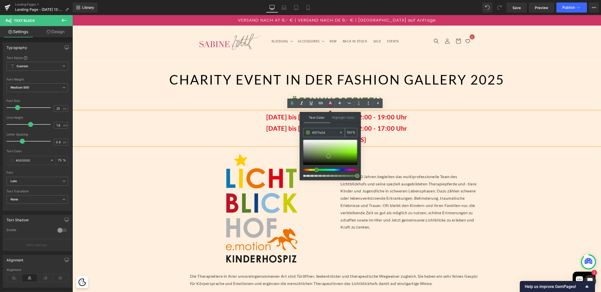
click at [307, 132] on span at bounding box center [308, 133] width 4 height 4
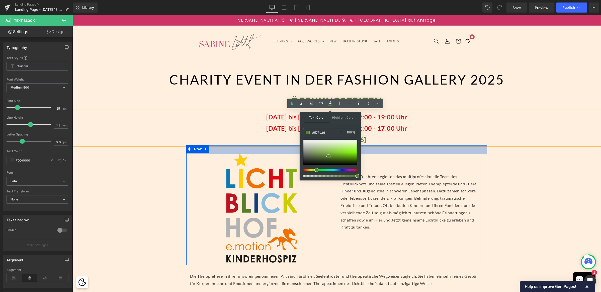
click at [437, 147] on div "35px" at bounding box center [336, 149] width 301 height 9
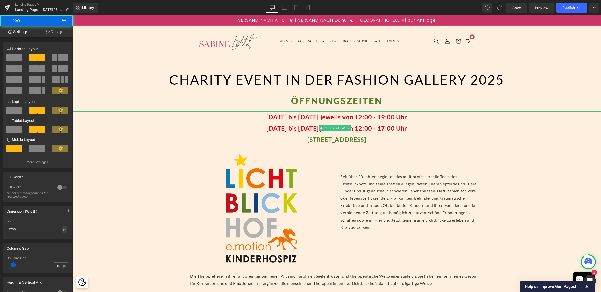
click at [444, 119] on p "Mittwoch 19.11.2025 bis 21.11.2025 jeweils von 12:00 - 19:00 Uhr" at bounding box center [336, 116] width 528 height 11
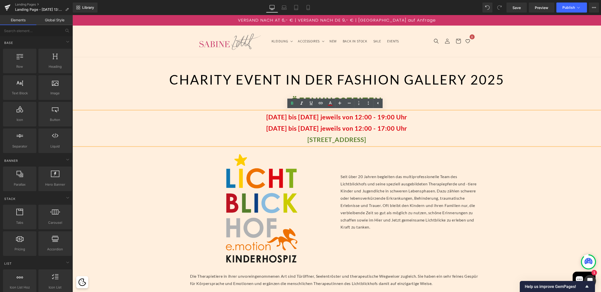
click at [506, 172] on div "Separator 47px CHARITY EVENT IN DER FASHION GALLERY 2025 Heading Separator ÖFFN…" at bounding box center [336, 280] width 528 height 447
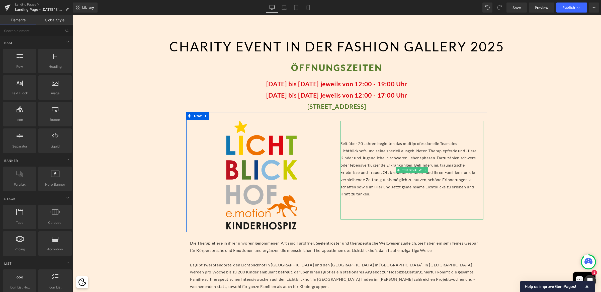
scroll to position [36, 0]
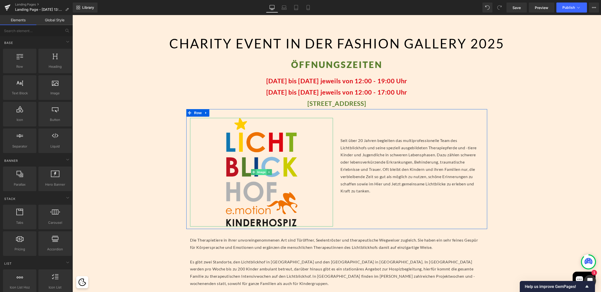
click at [260, 170] on span "Image" at bounding box center [261, 172] width 11 height 6
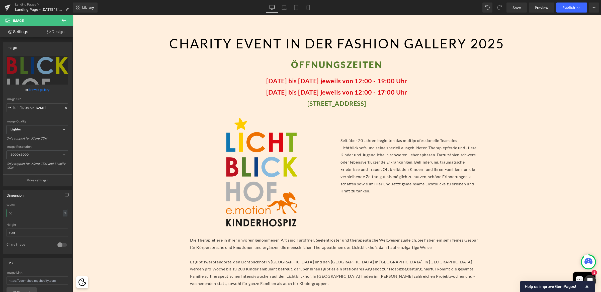
drag, startPoint x: 34, startPoint y: 212, endPoint x: -7, endPoint y: 213, distance: 40.8
click at [0, 213] on html "Image You are previewing how the will restyle your page. You can not edit Eleme…" at bounding box center [300, 146] width 601 height 292
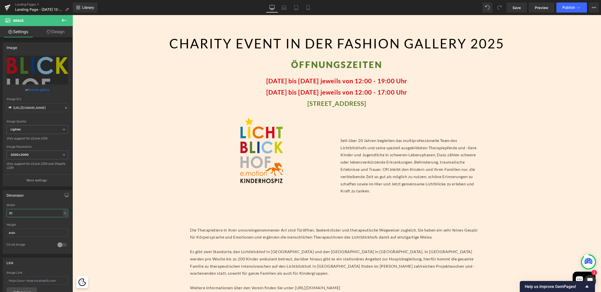
type input "3"
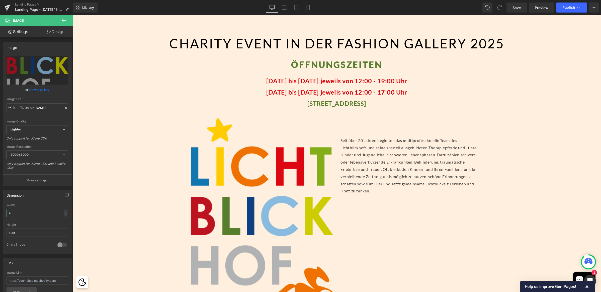
type input "40"
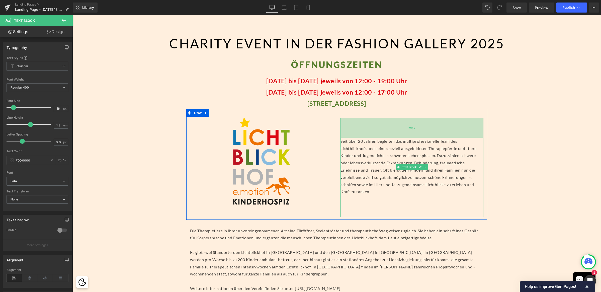
click at [371, 131] on div "79px" at bounding box center [411, 128] width 143 height 20
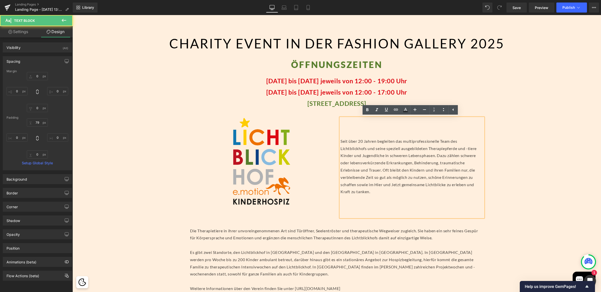
click at [362, 210] on p at bounding box center [411, 213] width 143 height 7
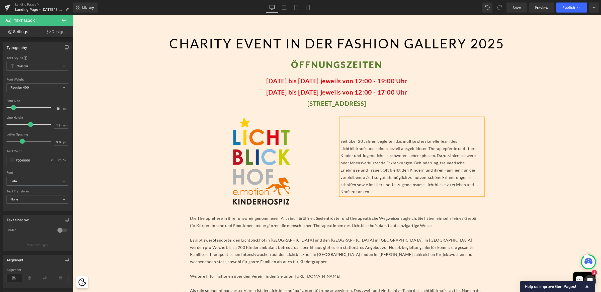
click at [518, 143] on div "Separator 47px CHARITY EVENT IN DER FASHION GALLERY 2025 Heading Separator ÖFFN…" at bounding box center [336, 234] width 528 height 426
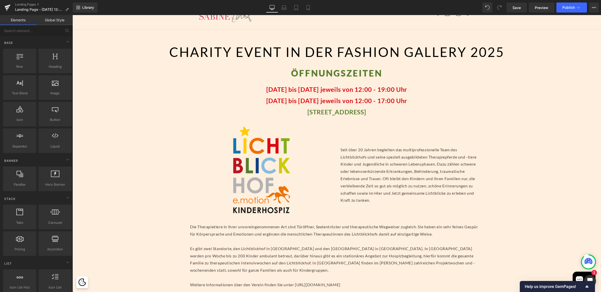
scroll to position [29, 0]
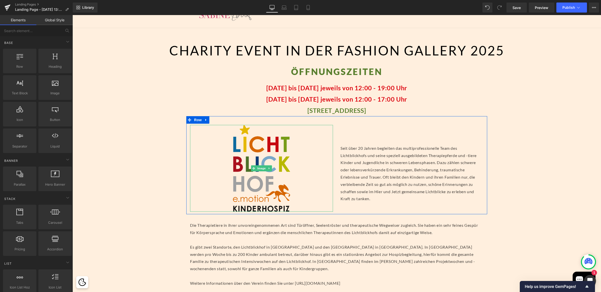
click at [269, 177] on img at bounding box center [261, 168] width 57 height 87
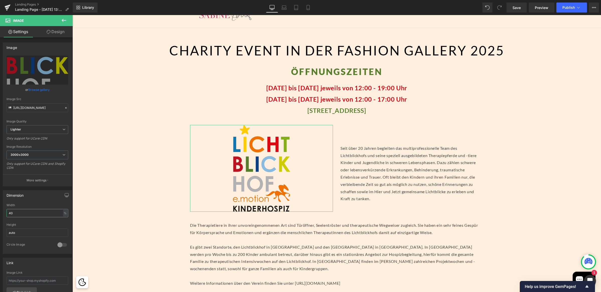
drag, startPoint x: 23, startPoint y: 211, endPoint x: -15, endPoint y: 213, distance: 37.9
click at [0, 213] on html "Image You are previewing how the will restyle your page. You can not edit Eleme…" at bounding box center [300, 146] width 601 height 292
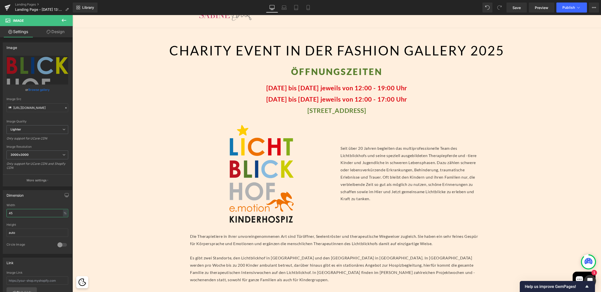
type input "4"
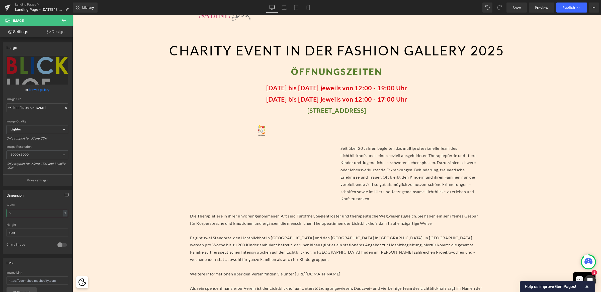
type input "50"
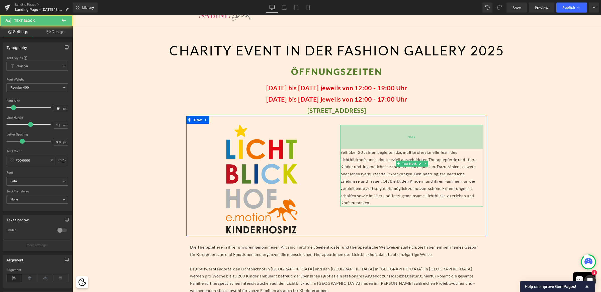
drag, startPoint x: 380, startPoint y: 134, endPoint x: 381, endPoint y: 138, distance: 4.1
click at [381, 138] on div "95px" at bounding box center [411, 137] width 143 height 24
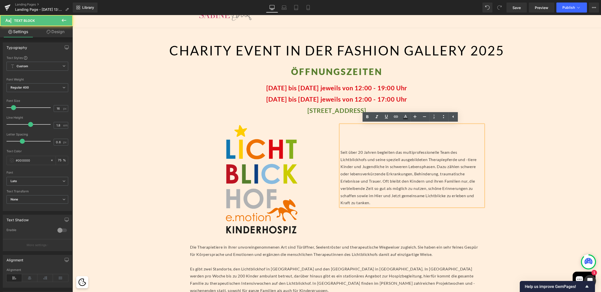
drag, startPoint x: 392, startPoint y: 140, endPoint x: 391, endPoint y: 137, distance: 3.6
click at [391, 137] on div "Seit über 20 Jahren begleiten das multiprofessionelle Team des Lichtblickhofs u…" at bounding box center [411, 165] width 143 height 81
drag, startPoint x: 353, startPoint y: 140, endPoint x: 352, endPoint y: 132, distance: 7.9
click at [352, 132] on div "Seit über 20 Jahren begleiten das multiprofessionelle Team des Lichtblickhofs u…" at bounding box center [411, 165] width 143 height 81
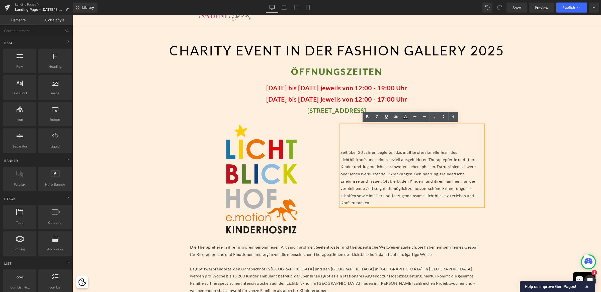
click at [512, 138] on div "Separator 47px CHARITY EVENT IN DER FASHION GALLERY 2025 Heading Separator ÖFFN…" at bounding box center [336, 251] width 528 height 447
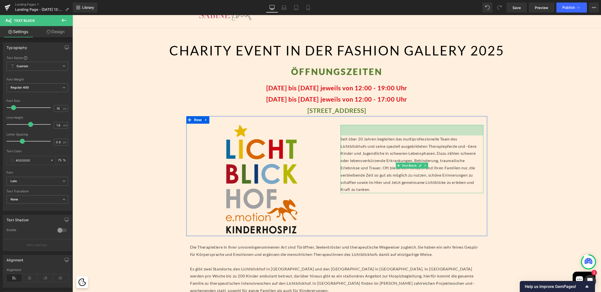
drag, startPoint x: 384, startPoint y: 140, endPoint x: 254, endPoint y: 219, distance: 152.1
click at [385, 126] on div "42px" at bounding box center [411, 130] width 143 height 11
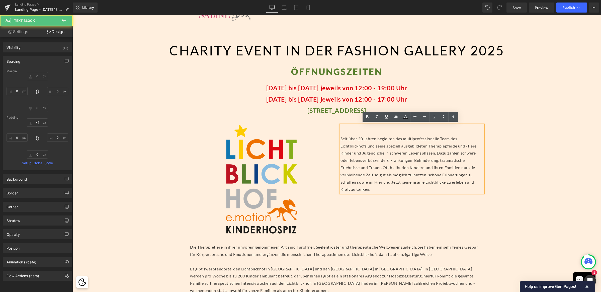
click at [239, 247] on p "Die Therapietiere in ihrer unvoreingenommenen Art sind Türöffner, Seelentröster…" at bounding box center [336, 250] width 293 height 15
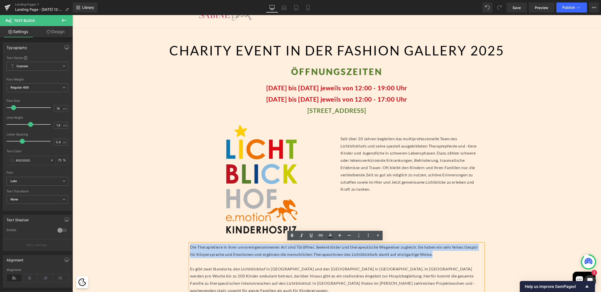
drag, startPoint x: 438, startPoint y: 254, endPoint x: 178, endPoint y: 250, distance: 260.6
click at [178, 250] on div "Separator 47px CHARITY EVENT IN DER FASHION GALLERY 2025 Heading Separator ÖFFN…" at bounding box center [336, 251] width 528 height 447
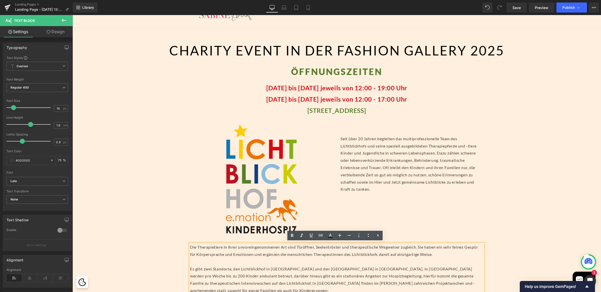
scroll to position [22, 0]
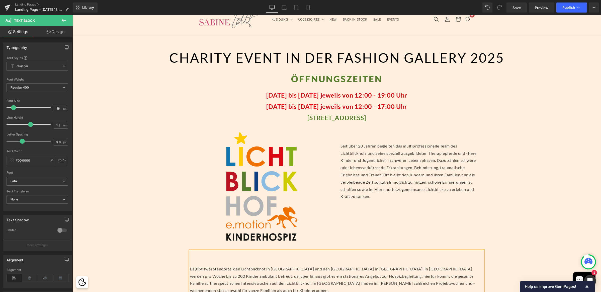
click at [381, 206] on div "Image Seit über 20 Jahren begleiten das multiprofessionelle Team des Lichtblick…" at bounding box center [336, 183] width 301 height 120
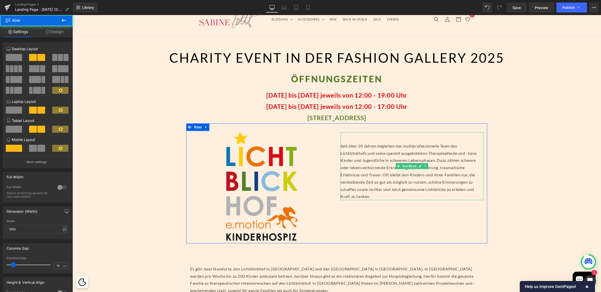
click at [381, 195] on p "Seit über 20 Jahren begleiten das multiprofessionelle Team des Lichtblickhofs u…" at bounding box center [411, 171] width 143 height 58
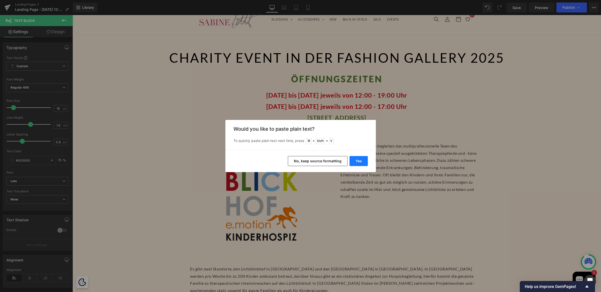
click at [360, 160] on button "Yes" at bounding box center [358, 161] width 18 height 10
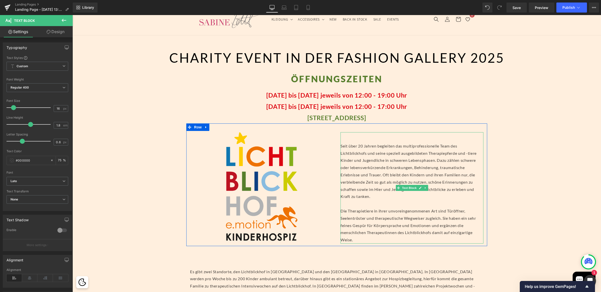
click at [343, 204] on p at bounding box center [411, 203] width 143 height 7
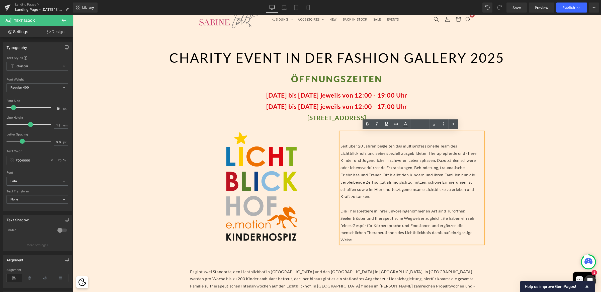
click at [561, 145] on div "Separator 47px CHARITY EVENT IN DER FASHION GALLERY 2025 Heading Separator ÖFFN…" at bounding box center [336, 256] width 528 height 443
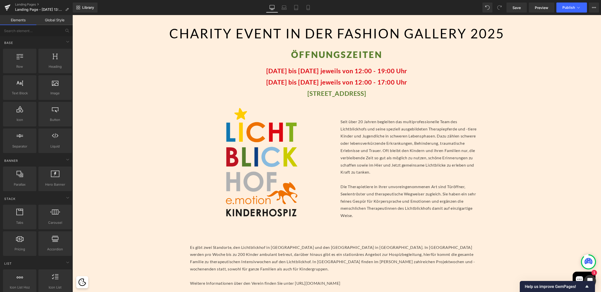
scroll to position [50, 0]
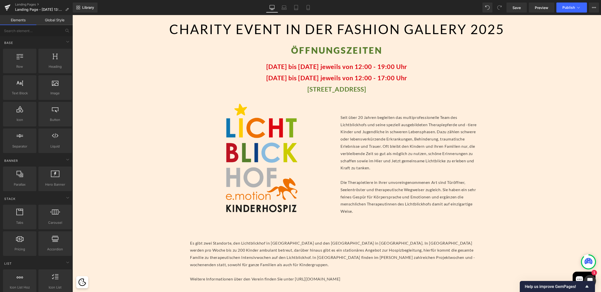
click at [318, 232] on p at bounding box center [336, 235] width 293 height 7
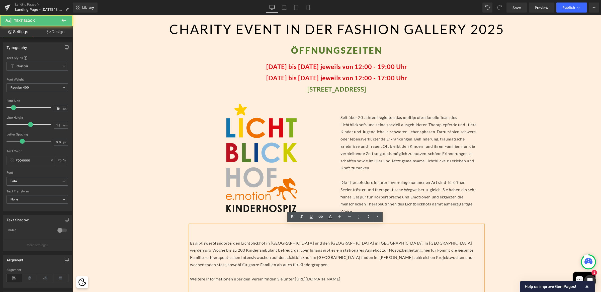
click at [200, 236] on p at bounding box center [336, 235] width 293 height 7
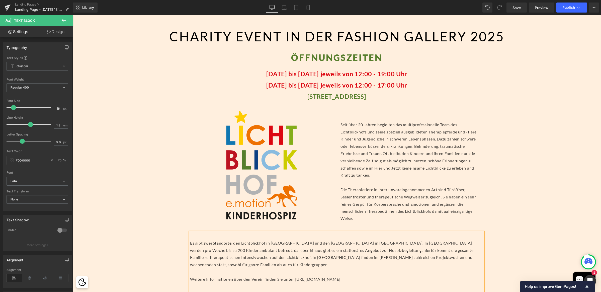
drag, startPoint x: 189, startPoint y: 243, endPoint x: 213, endPoint y: 242, distance: 24.3
click at [190, 243] on p "Es gibt zwei Standorte, den Lichtblickhof in Wien und den Lichtblickhof in Nied…" at bounding box center [336, 253] width 293 height 29
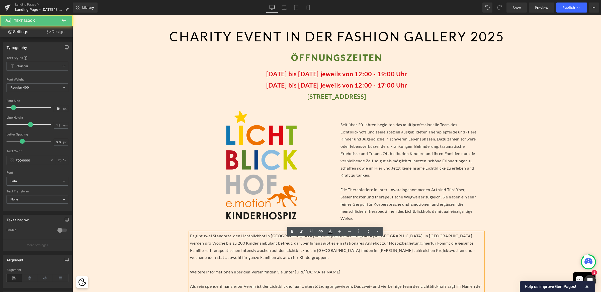
scroll to position [36, 0]
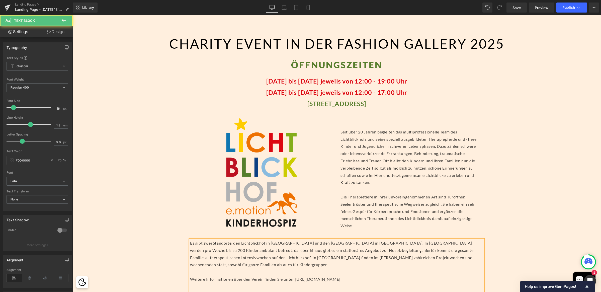
click at [538, 168] on div "Separator 47px CHARITY EVENT IN DER FASHION GALLERY 2025 Heading Separator ÖFFN…" at bounding box center [336, 235] width 528 height 428
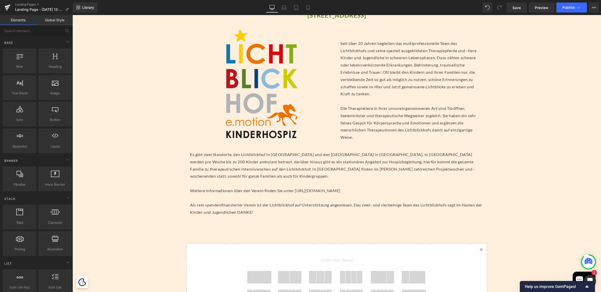
scroll to position [98, 0]
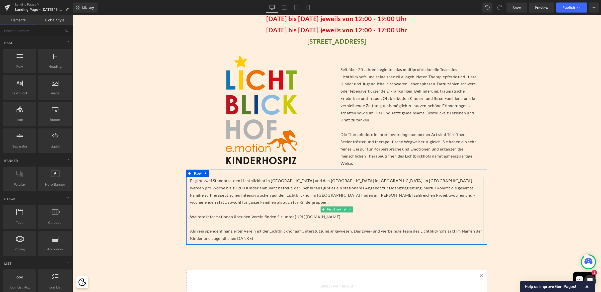
click at [299, 217] on p "Weitere Informationen über den Verein finden Sie unter https://lichtblickhof.at/" at bounding box center [336, 216] width 293 height 7
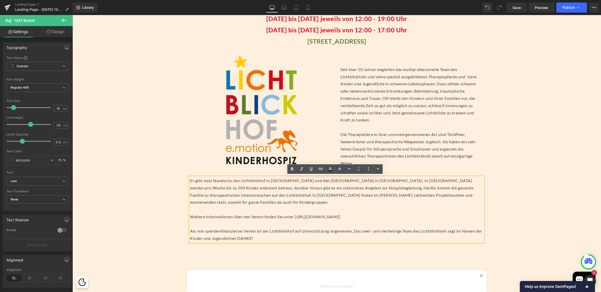
drag, startPoint x: 362, startPoint y: 215, endPoint x: 183, endPoint y: 214, distance: 178.6
click at [183, 214] on div "Separator 47px CHARITY EVENT IN DER FASHION GALLERY 2025 Heading Separator ÖFFN…" at bounding box center [336, 173] width 528 height 428
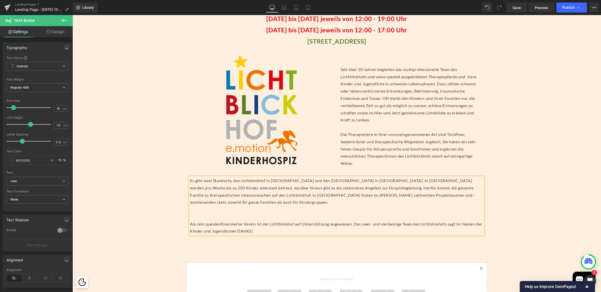
click at [194, 215] on p at bounding box center [336, 216] width 293 height 7
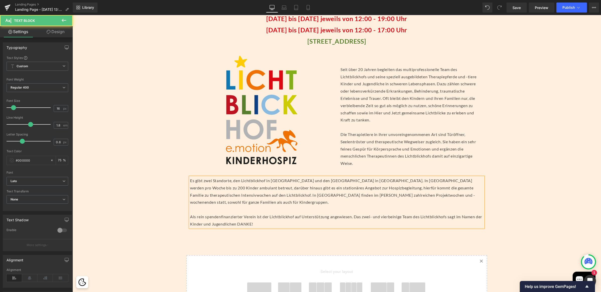
click at [269, 221] on p "Als rein spendenfinanzierter Verein ist der Lichtblickhof auf Unterstützung ang…" at bounding box center [336, 220] width 293 height 15
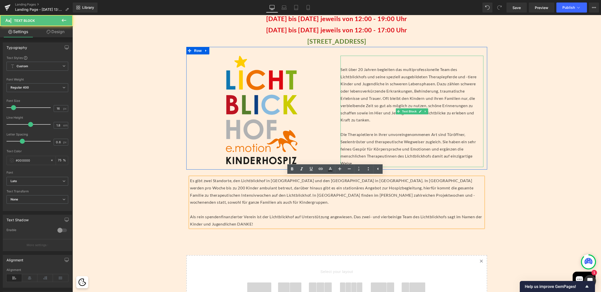
click at [384, 121] on p "Seit über 20 Jahren begleiten das multiprofessionelle Team des Lichtblickhofs u…" at bounding box center [411, 95] width 143 height 58
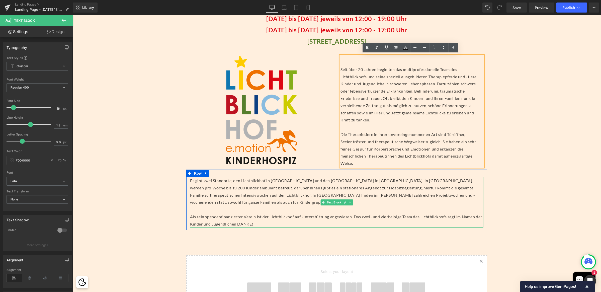
click at [259, 223] on p "Als rein spendenfinanzierter Verein ist der Lichtblickhof auf Unterstützung ang…" at bounding box center [336, 220] width 293 height 15
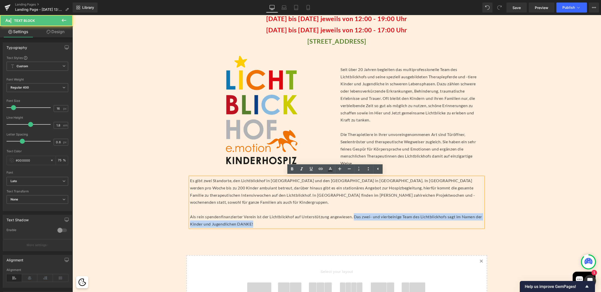
drag, startPoint x: 355, startPoint y: 216, endPoint x: 364, endPoint y: 222, distance: 10.6
click at [364, 222] on p "Als rein spendenfinanzierter Verein ist der Lichtblickhof auf Unterstützung ang…" at bounding box center [336, 220] width 293 height 15
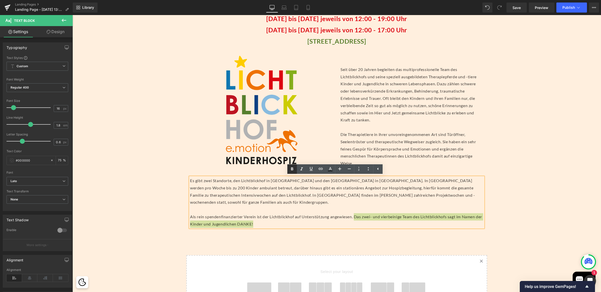
click at [291, 166] on icon at bounding box center [292, 169] width 6 height 6
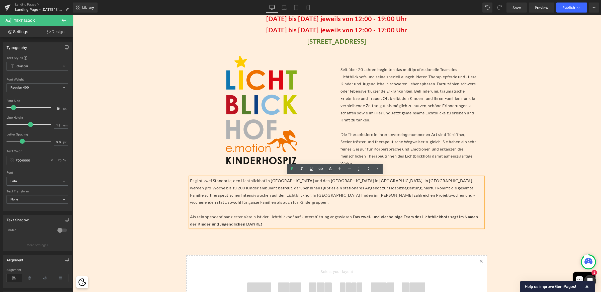
click at [360, 196] on p "Es gibt zwei Standorte, den Lichtblickhof in Wien und den Lichtblickhof in Nied…" at bounding box center [336, 191] width 293 height 29
click at [355, 216] on span "Das zwei- und vierbeinige Team des Lichtblickhofs sagt im Namen der Kinder und …" at bounding box center [334, 220] width 288 height 12
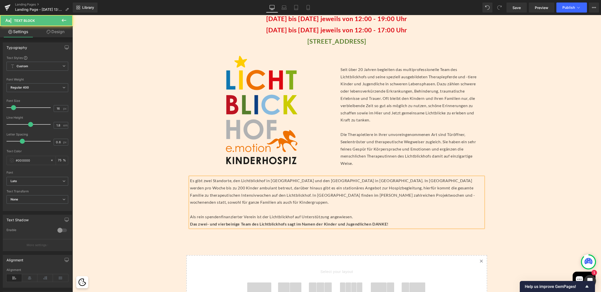
click at [205, 212] on p at bounding box center [336, 209] width 293 height 7
click at [394, 221] on p "Das zwei- und vierbeinige Team des Lichtblickhofs sagt im Namen der Kinder und …" at bounding box center [336, 223] width 293 height 7
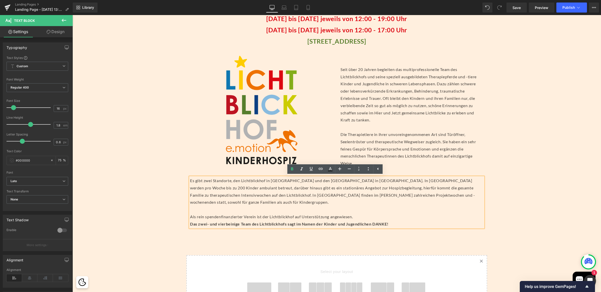
click at [383, 241] on div "Separator 47px CHARITY EVENT IN DER FASHION GALLERY 2025 Heading Separator ÖFFN…" at bounding box center [336, 166] width 528 height 414
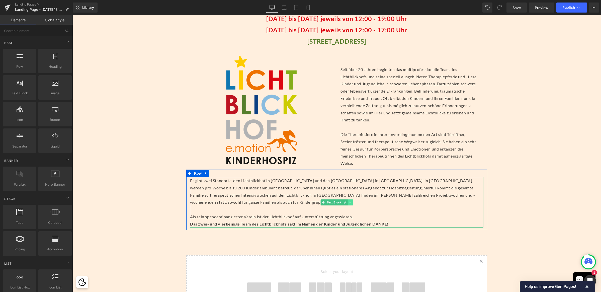
click at [349, 201] on link at bounding box center [349, 202] width 5 height 6
click at [346, 203] on link at bounding box center [347, 202] width 5 height 6
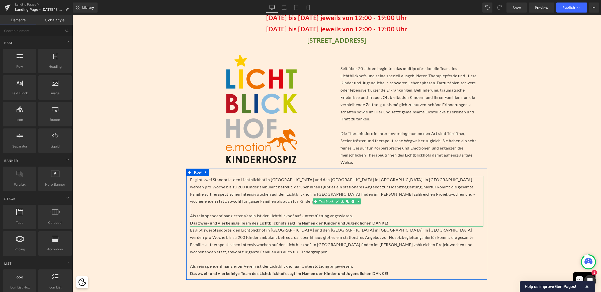
scroll to position [99, 0]
click at [392, 246] on p "Es gibt zwei Standorte, den Lichtblickhof in Wien und den Lichtblickhof in Nied…" at bounding box center [336, 240] width 293 height 29
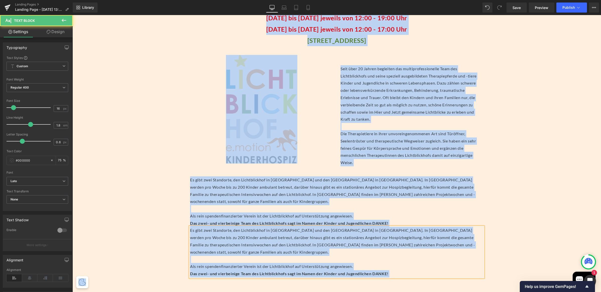
click at [362, 248] on p "Es gibt zwei Standorte, den Lichtblickhof in Wien und den Lichtblickhof in Nied…" at bounding box center [336, 240] width 293 height 29
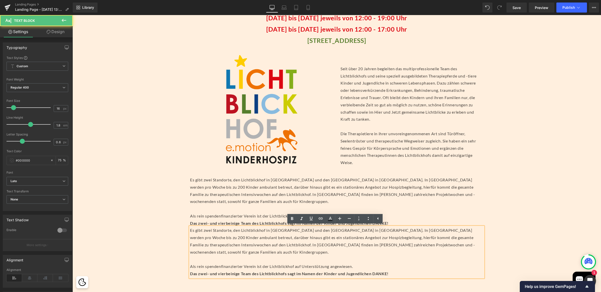
click at [332, 248] on p "Es gibt zwei Standorte, den Lichtblickhof in Wien und den Lichtblickhof in Nied…" at bounding box center [336, 240] width 293 height 29
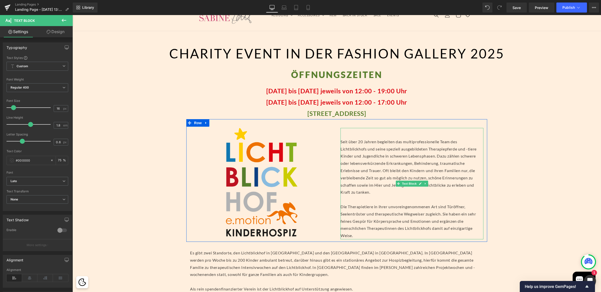
scroll to position [0, 0]
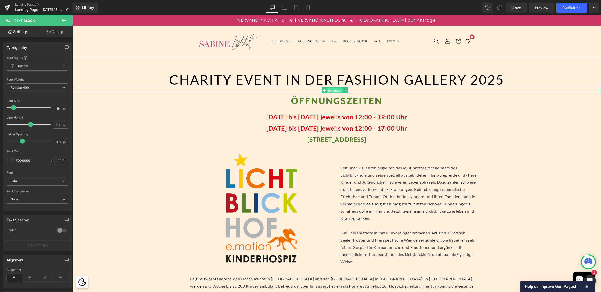
click at [337, 91] on span "Separator" at bounding box center [335, 90] width 16 height 6
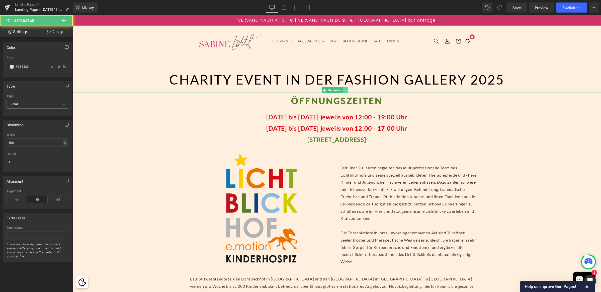
click at [344, 90] on icon at bounding box center [345, 90] width 3 height 3
click at [342, 90] on icon at bounding box center [342, 90] width 3 height 3
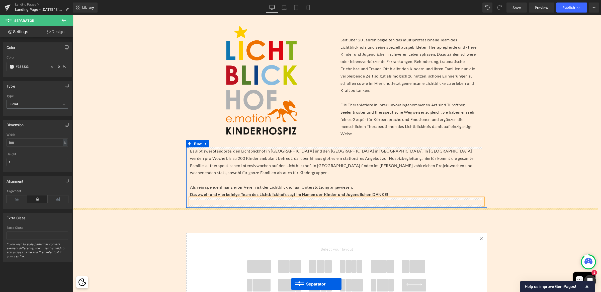
scroll to position [165, 0]
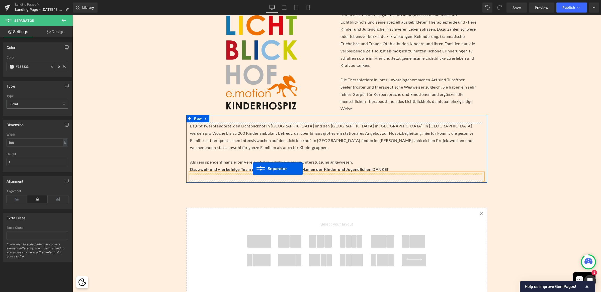
drag, startPoint x: 324, startPoint y: 90, endPoint x: 253, endPoint y: 168, distance: 105.7
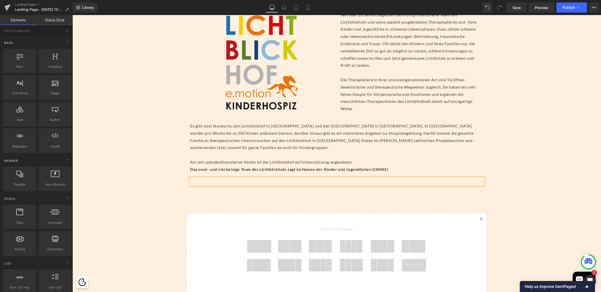
click at [156, 214] on div "Separator 47px CHARITY EVENT IN DER FASHION GALLERY 2025 Heading Separator ÖFFN…" at bounding box center [336, 117] width 528 height 426
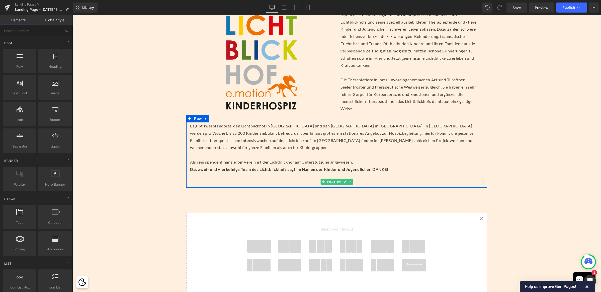
click at [214, 182] on p at bounding box center [336, 181] width 293 height 7
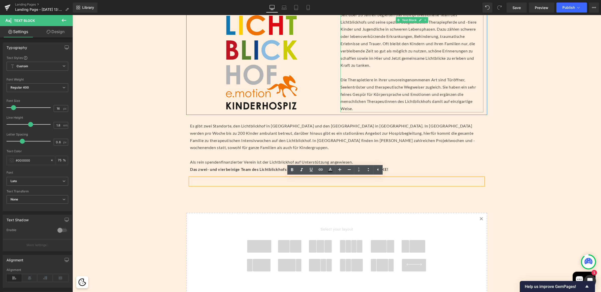
click at [429, 100] on p "Die Therapietiere in ihrer unvoreingenommenen Art sind Türöffner, Seelentröster…" at bounding box center [411, 94] width 143 height 36
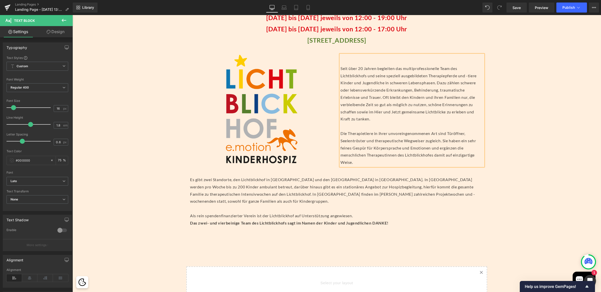
scroll to position [124, 0]
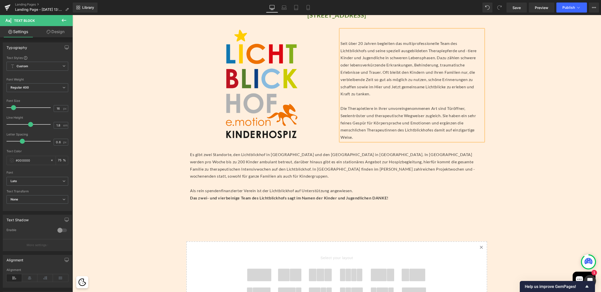
click at [374, 105] on p "Die Therapietiere in ihrer unvoreingenommenen Art sind Türöffner, Seelentröster…" at bounding box center [411, 123] width 143 height 36
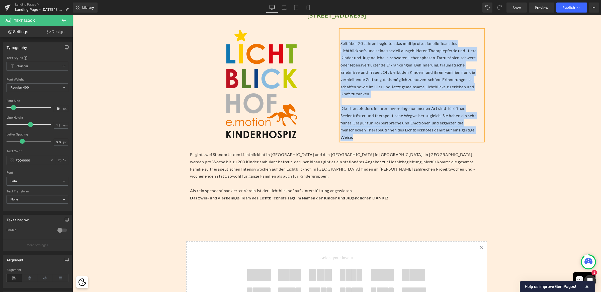
copy div "Seit über 20 Jahren begleiten das multiprofessionelle Team des Lichtblickhofs u…"
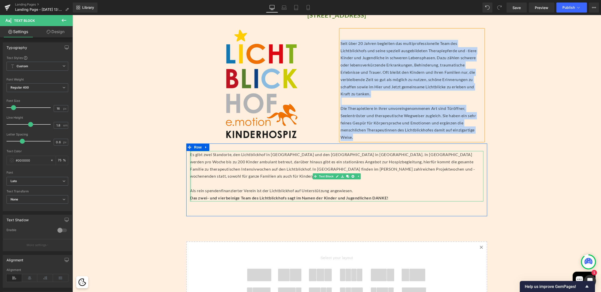
click at [190, 155] on div "Es gibt zwei Standorte, den Lichtblickhof in Wien und den Lichtblickhof in Nied…" at bounding box center [336, 176] width 293 height 51
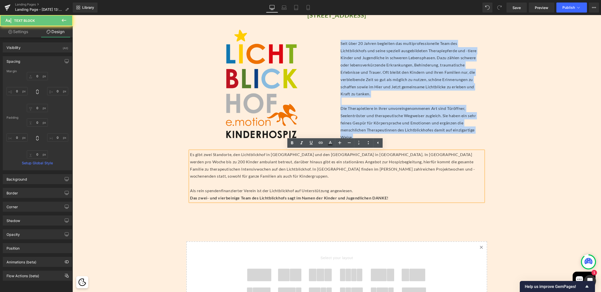
click at [190, 155] on p "Es gibt zwei Standorte, den Lichtblickhof in Wien und den Lichtblickhof in Nied…" at bounding box center [336, 165] width 293 height 29
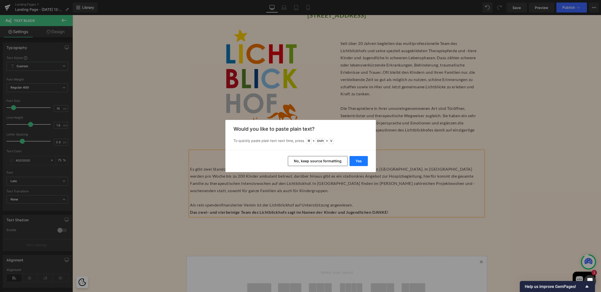
drag, startPoint x: 358, startPoint y: 162, endPoint x: 285, endPoint y: 147, distance: 74.5
click at [358, 162] on button "Yes" at bounding box center [358, 161] width 18 height 10
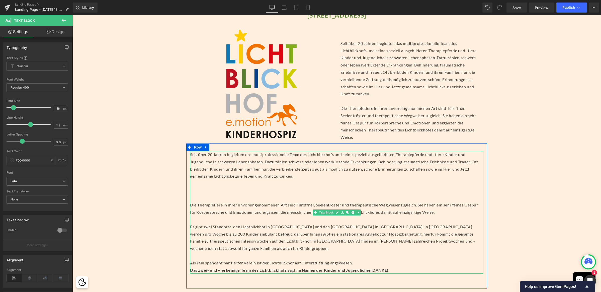
click at [212, 191] on p at bounding box center [336, 190] width 293 height 7
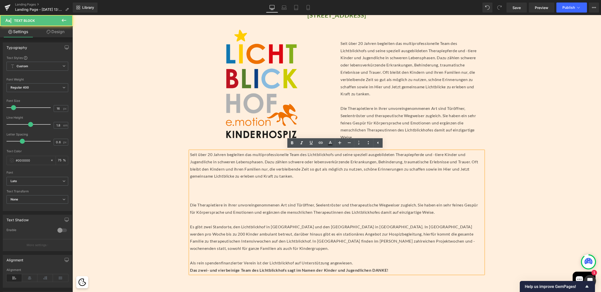
click at [190, 198] on p at bounding box center [336, 197] width 293 height 7
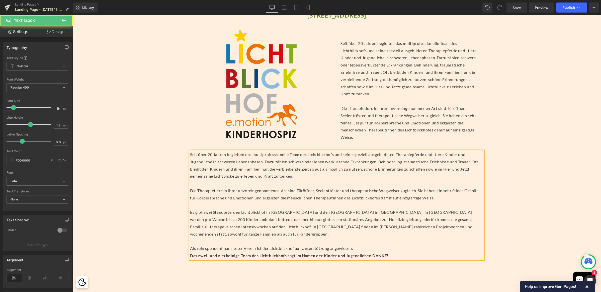
click at [200, 241] on p at bounding box center [336, 240] width 293 height 7
click at [507, 139] on div "Separator 47px CHARITY EVENT IN DER FASHION GALLERY 2025 Heading Separator ÖFFN…" at bounding box center [336, 175] width 528 height 484
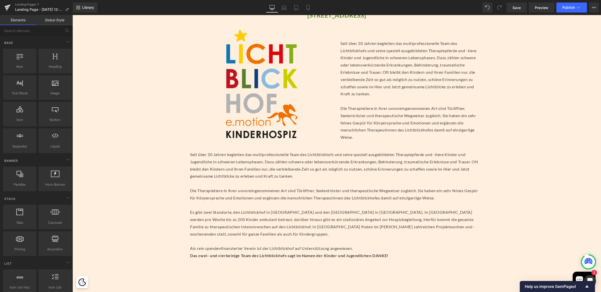
click at [428, 105] on p "Die Therapietiere in ihrer unvoreingenommenen Art sind Türöffner, Seelentröster…" at bounding box center [411, 123] width 143 height 36
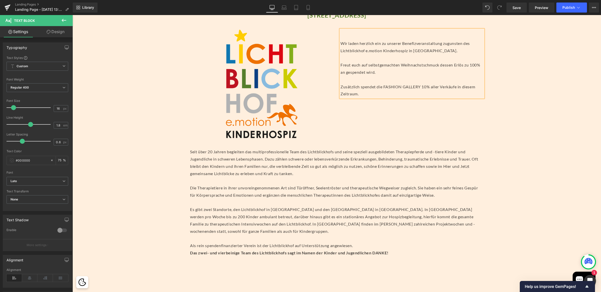
click at [427, 89] on p "Wir laden herzlich ein zu unserer Benefizveranstaltung zugunsten des Lichtblick…" at bounding box center [411, 69] width 143 height 58
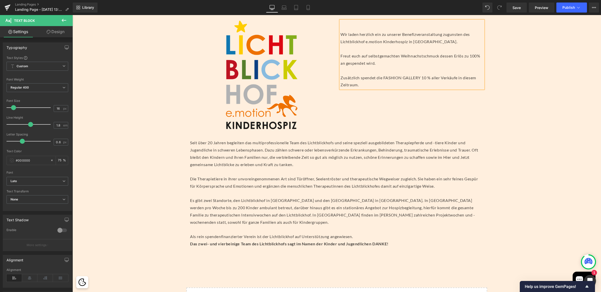
drag, startPoint x: 455, startPoint y: 45, endPoint x: 439, endPoint y: 52, distance: 17.1
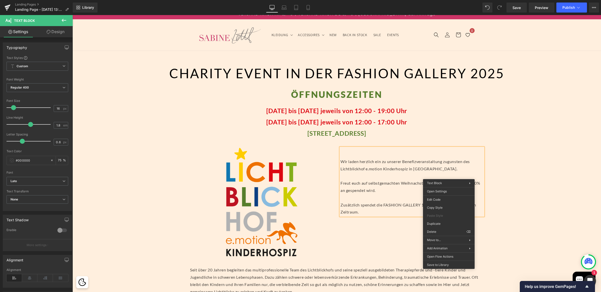
scroll to position [5, 0]
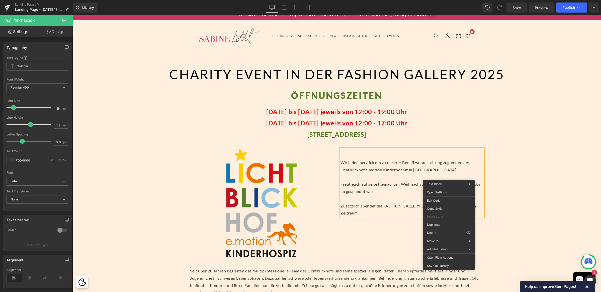
click at [518, 127] on p "22.11.25 bis 23.11.25 jeweils von 12:00 - 17:00 Uhr" at bounding box center [336, 122] width 528 height 11
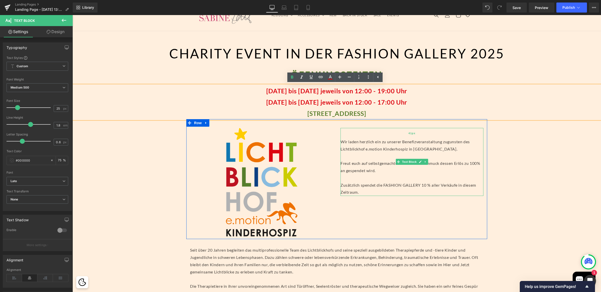
scroll to position [30, 0]
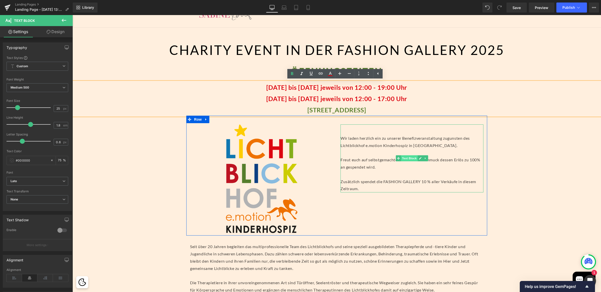
click at [407, 158] on span "Text Block" at bounding box center [409, 158] width 17 height 6
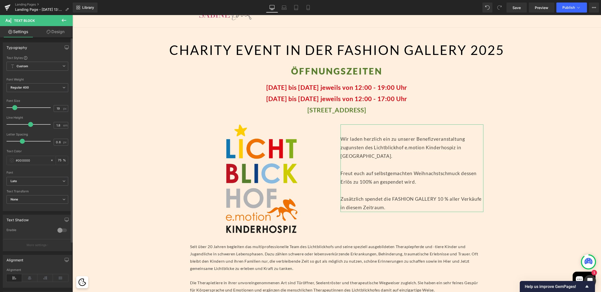
type input "18"
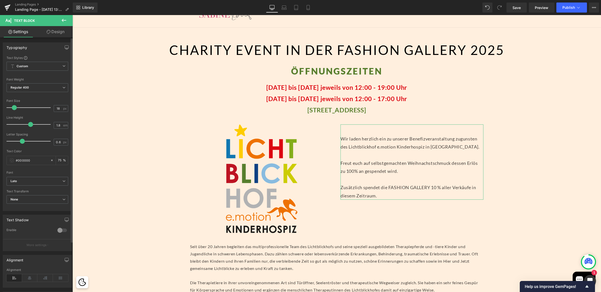
click at [13, 108] on span at bounding box center [14, 107] width 5 height 5
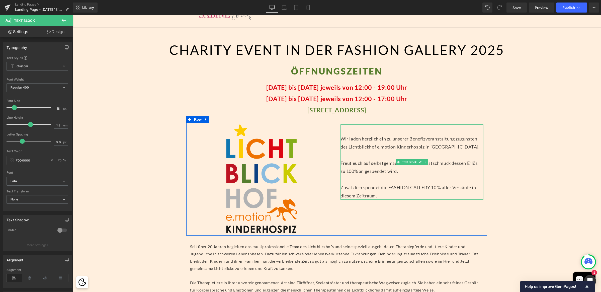
click at [405, 181] on p "Wir laden herzlich ein zu unserer Benefizveranstaltung zugunsten des Lichtblick…" at bounding box center [411, 167] width 143 height 65
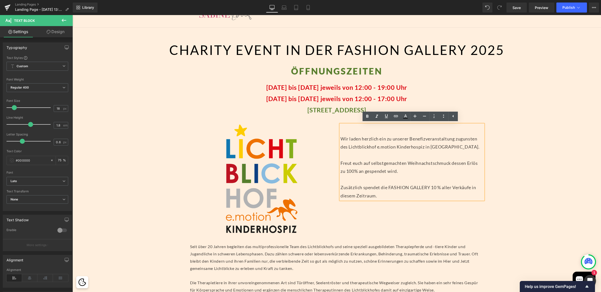
click at [384, 164] on p "Wir laden herzlich ein zu unserer Benefizveranstaltung zugunsten des Lichtblick…" at bounding box center [411, 167] width 143 height 65
click at [384, 163] on p "Wir laden herzlich ein zu unserer Benefizveranstaltung zugunsten des Lichtblick…" at bounding box center [411, 167] width 143 height 65
click at [383, 163] on p "Wir laden herzlich ein zu unserer Benefizveranstaltung zugunsten des Lichtblick…" at bounding box center [411, 167] width 143 height 65
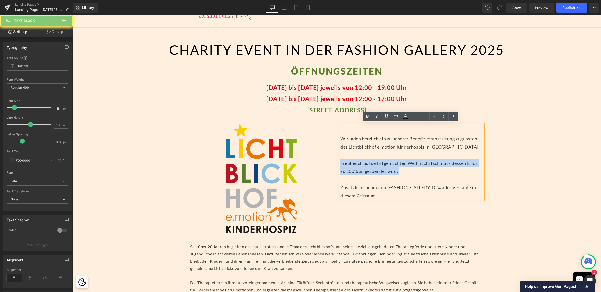
click at [383, 163] on p "Wir laden herzlich ein zu unserer Benefizveranstaltung zugunsten des Lichtblick…" at bounding box center [411, 167] width 143 height 65
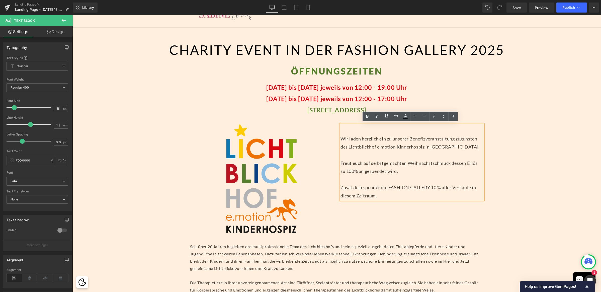
click at [395, 164] on p "Wir laden herzlich ein zu unserer Benefizveranstaltung zugunsten des Lichtblick…" at bounding box center [411, 167] width 143 height 65
click at [404, 163] on p "Wir laden herzlich ein zu unserer Benefizveranstaltung zugunsten des Lichtblick…" at bounding box center [411, 167] width 143 height 65
click at [383, 164] on p "Wir laden herzlich ein zu unserer Benefizveranstaltung zugunsten des Lichtblick…" at bounding box center [411, 167] width 143 height 65
click at [383, 165] on p "Wir laden herzlich ein zu unserer Benefizveranstaltung zugunsten des Lichtblick…" at bounding box center [411, 167] width 143 height 65
click at [473, 164] on p "Wir laden herzlich ein zu unserer Benefizveranstaltung zugunsten des Lichtblick…" at bounding box center [411, 167] width 143 height 65
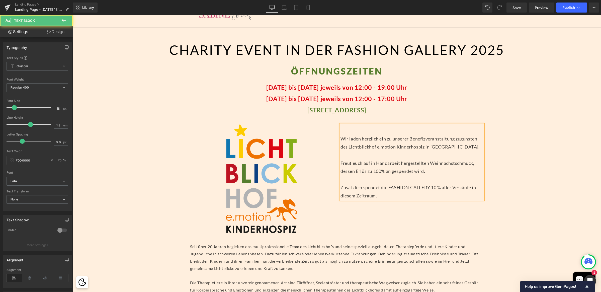
click at [451, 180] on p "Wir laden herzlich ein zu unserer Benefizveranstaltung zugunsten des Lichtblick…" at bounding box center [411, 167] width 143 height 65
click at [453, 162] on p "Wir laden herzlich ein zu unserer Benefizveranstaltung zugunsten des Lichtblick…" at bounding box center [411, 167] width 143 height 65
click at [444, 177] on p "Wir laden herzlich ein zu unserer Benefizveranstaltung zugunsten des Lichtblick…" at bounding box center [411, 167] width 143 height 65
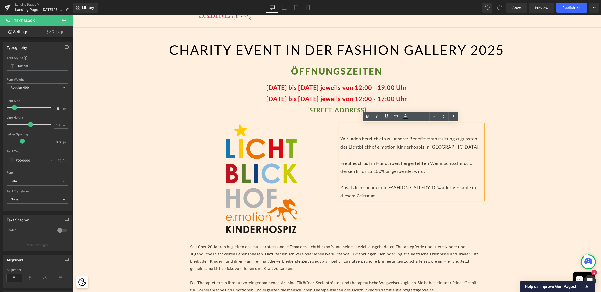
click at [453, 163] on p "Wir laden herzlich ein zu unserer Benefizveranstaltung zugunsten des Lichtblick…" at bounding box center [411, 167] width 143 height 65
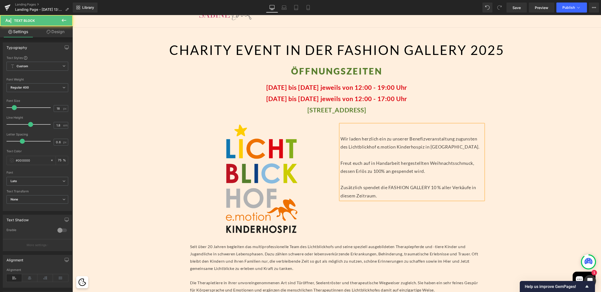
click at [381, 172] on p "Wir laden herzlich ein zu unserer Benefizveranstaltung zugunsten des Lichtblick…" at bounding box center [411, 167] width 143 height 65
click at [391, 170] on p "Wir laden herzlich ein zu unserer Benefizveranstaltung zugunsten des Lichtblick…" at bounding box center [411, 167] width 143 height 65
click at [358, 146] on p "Wir laden herzlich ein zu unserer Benefizveranstaltung zugunsten des Lichtblick…" at bounding box center [411, 167] width 143 height 65
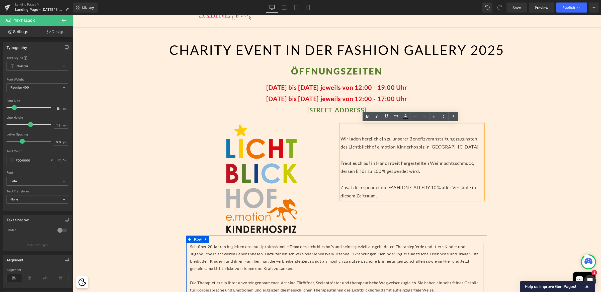
click at [329, 246] on p "Seit über 20 Jahren begleiten das multiprofessionelle Team des Lichtblickhofs u…" at bounding box center [336, 257] width 293 height 29
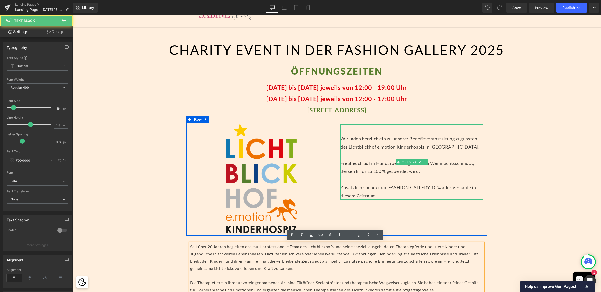
click at [355, 145] on p "Wir laden herzlich ein zu unserer Benefizveranstaltung zugunsten des Lichtblick…" at bounding box center [411, 167] width 143 height 65
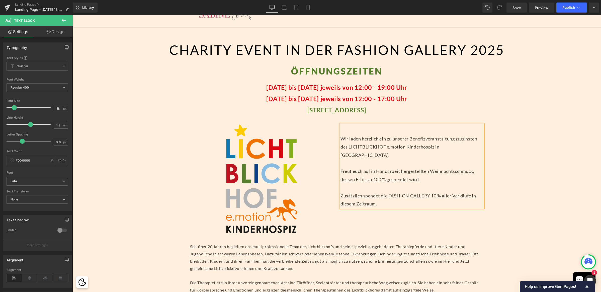
click at [504, 149] on div "Separator 47px CHARITY EVENT IN DER FASHION GALLERY 2025 Heading Separator ÖFFN…" at bounding box center [336, 268] width 528 height 481
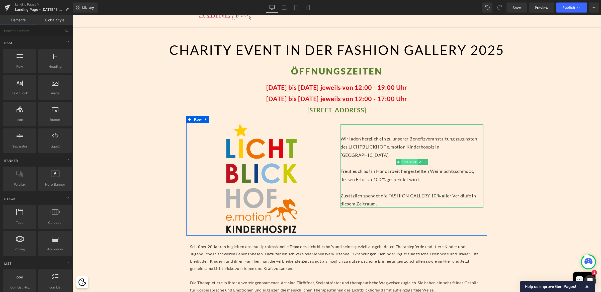
click at [401, 165] on span "Text Block" at bounding box center [409, 162] width 17 height 6
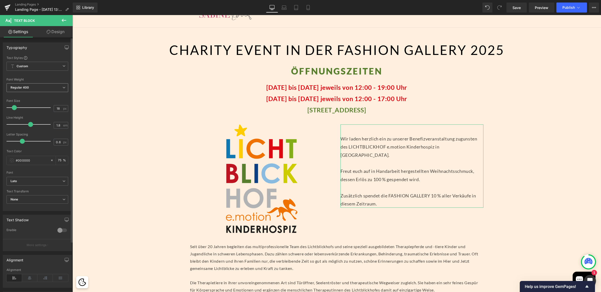
click at [27, 84] on span "Regular 400" at bounding box center [38, 87] width 62 height 9
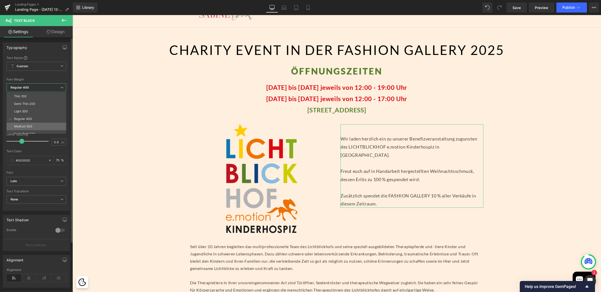
click at [31, 125] on div "Medium 500" at bounding box center [23, 127] width 18 height 4
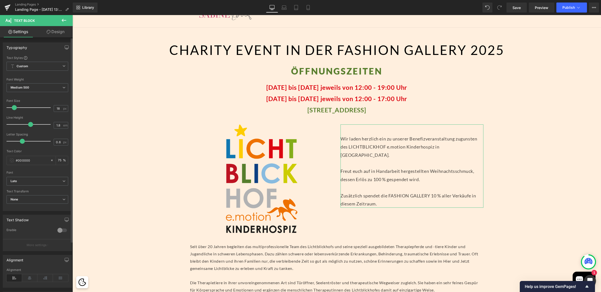
click at [26, 82] on div "Font Weight Medium 500 Thin 100 Semi Thin 200 Light 300 Regular 400 Medium 500 …" at bounding box center [38, 88] width 62 height 20
click at [27, 87] on b "Medium 500" at bounding box center [20, 87] width 19 height 4
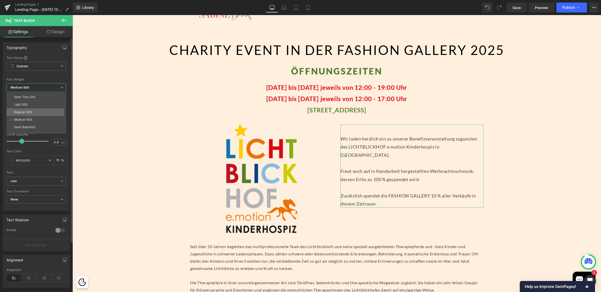
scroll to position [11, 0]
click at [28, 122] on div "Semi Bold 600" at bounding box center [24, 123] width 21 height 4
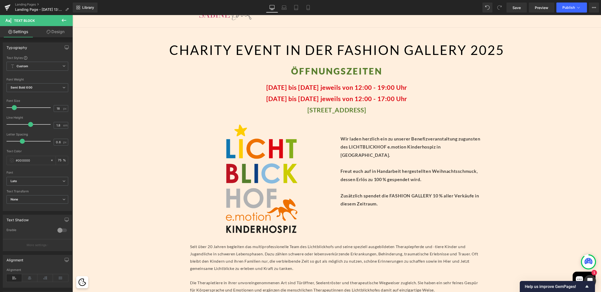
click at [542, 184] on div "Separator 47px CHARITY EVENT IN DER FASHION GALLERY 2025 Heading Separator ÖFFN…" at bounding box center [336, 268] width 528 height 481
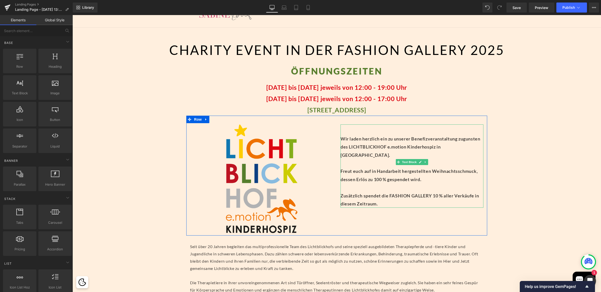
click at [443, 186] on p "Wir laden herzlich ein zu unserer Benefizveranstaltung zugunsten des LICHTBLICK…" at bounding box center [411, 171] width 143 height 73
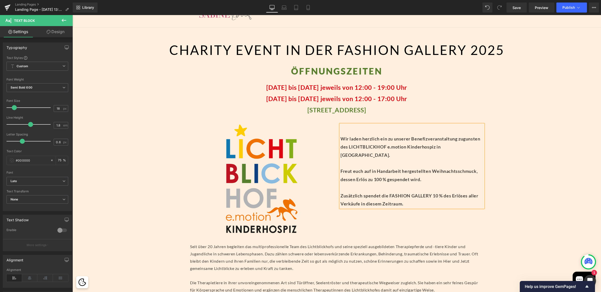
click at [459, 188] on p "Wir laden herzlich ein zu unserer Benefizveranstaltung zugunsten des LICHTBLICK…" at bounding box center [411, 171] width 143 height 73
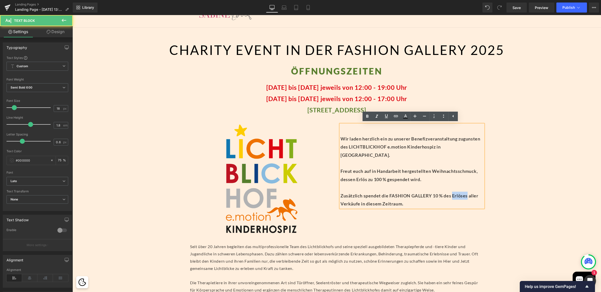
click at [459, 188] on p "Wir laden herzlich ein zu unserer Benefizveranstaltung zugunsten des LICHTBLICK…" at bounding box center [411, 171] width 143 height 73
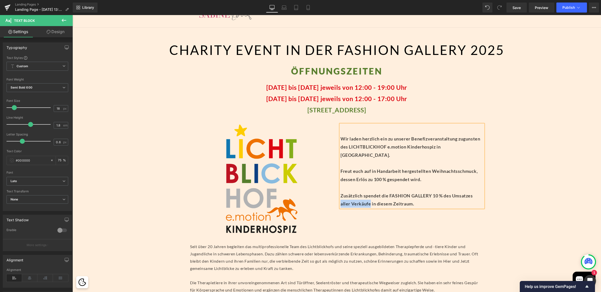
drag, startPoint x: 369, startPoint y: 195, endPoint x: 339, endPoint y: 193, distance: 30.4
click at [340, 193] on p "Wir laden herzlich ein zu unserer Benefizveranstaltung zugunsten des LICHTBLICK…" at bounding box center [411, 171] width 143 height 73
click at [518, 174] on div "Separator 47px CHARITY EVENT IN DER FASHION GALLERY 2025 Heading Separator ÖFFN…" at bounding box center [336, 268] width 528 height 481
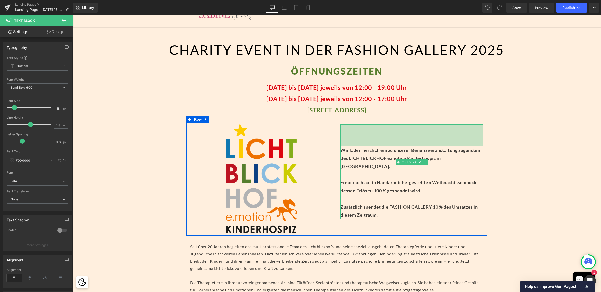
drag, startPoint x: 398, startPoint y: 129, endPoint x: 426, endPoint y: 145, distance: 32.1
click at [398, 140] on div "86px" at bounding box center [411, 135] width 143 height 22
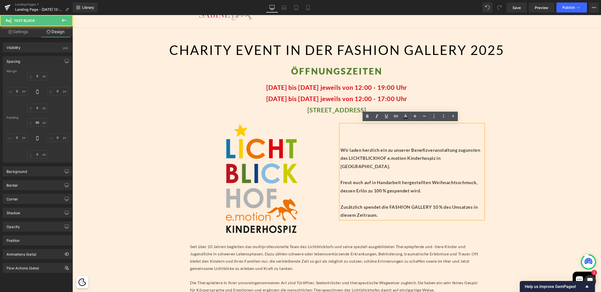
click at [544, 152] on div "Separator 47px CHARITY EVENT IN DER FASHION GALLERY 2025 Heading Separator ÖFFN…" at bounding box center [336, 268] width 528 height 481
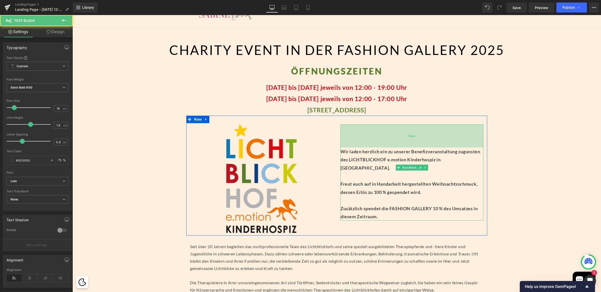
click at [412, 141] on div "92px" at bounding box center [411, 135] width 143 height 23
click at [511, 151] on div "Separator 47px CHARITY EVENT IN DER FASHION GALLERY 2025 Heading Separator ÖFFN…" at bounding box center [336, 268] width 528 height 481
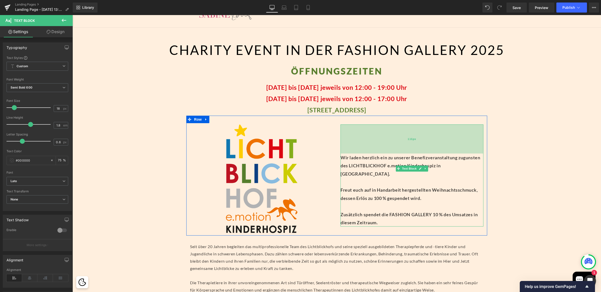
drag, startPoint x: 407, startPoint y: 130, endPoint x: 408, endPoint y: 136, distance: 5.8
click at [408, 136] on div "116px" at bounding box center [411, 138] width 143 height 29
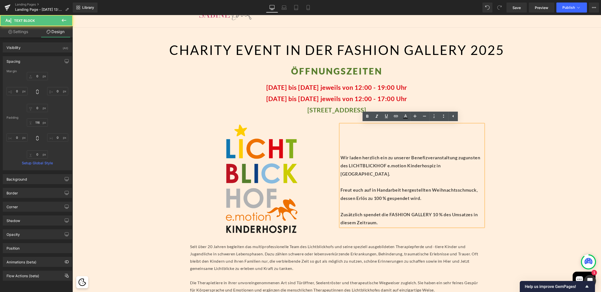
click at [513, 137] on div "Separator 47px CHARITY EVENT IN DER FASHION GALLERY 2025 Heading Separator ÖFFN…" at bounding box center [336, 268] width 528 height 481
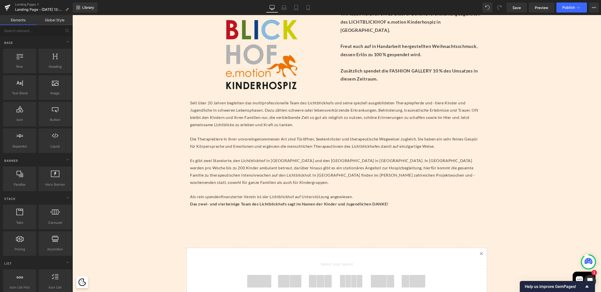
scroll to position [228, 0]
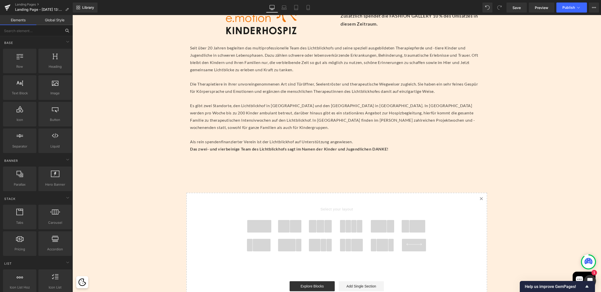
click at [33, 31] on input "text" at bounding box center [31, 30] width 62 height 11
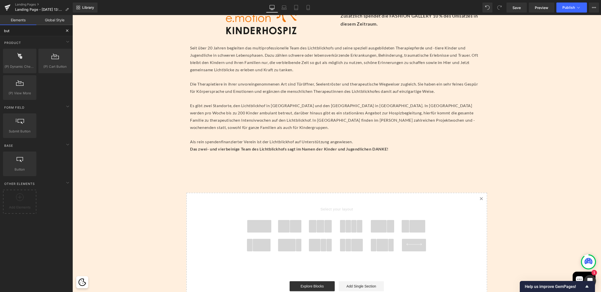
type input "butt"
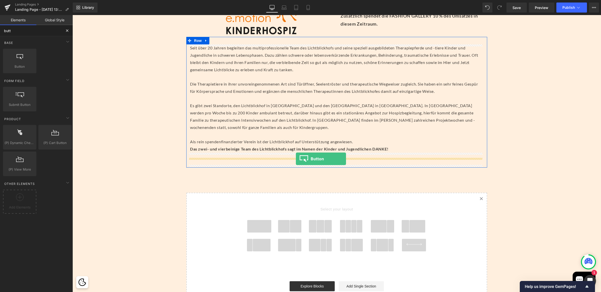
drag, startPoint x: 92, startPoint y: 81, endPoint x: 296, endPoint y: 159, distance: 217.9
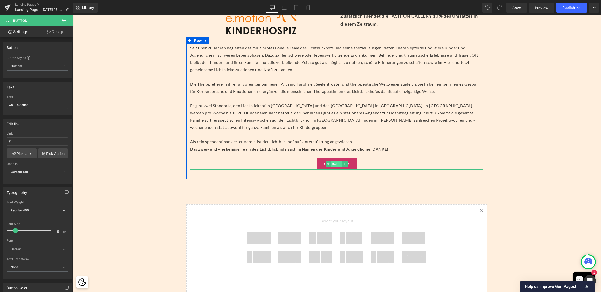
click at [333, 164] on span "Button" at bounding box center [337, 164] width 12 height 6
click at [332, 163] on span "Button" at bounding box center [337, 164] width 12 height 6
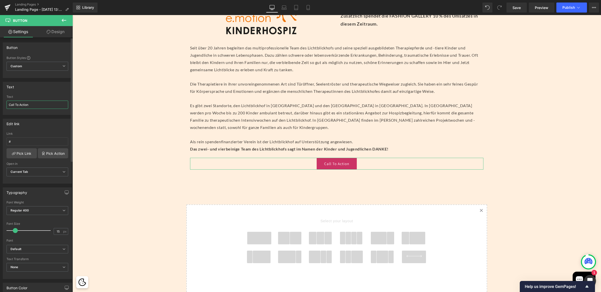
click at [28, 103] on input "Call To Action" at bounding box center [38, 104] width 62 height 8
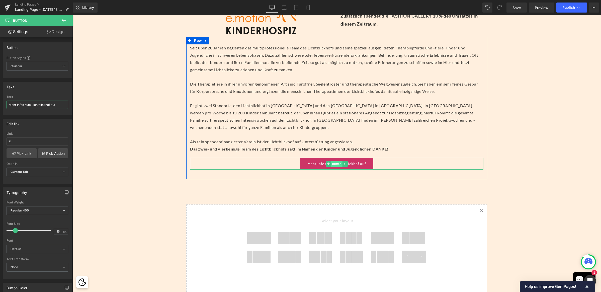
click at [335, 164] on span "Button" at bounding box center [337, 164] width 12 height 6
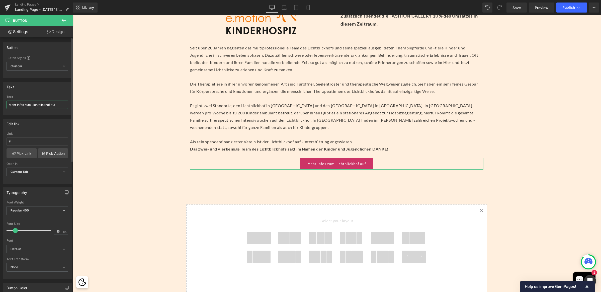
click at [60, 106] on input "Mehr Infos zum Lichtblickhof auf" at bounding box center [38, 104] width 62 height 8
paste input "https://lichtblickhof.at/"
drag, startPoint x: 42, startPoint y: 104, endPoint x: 33, endPoint y: 104, distance: 9.0
click at [33, 104] on input "Mehr Infos zum Lichtblickhof auf https://lichtblickhof.at" at bounding box center [38, 104] width 62 height 8
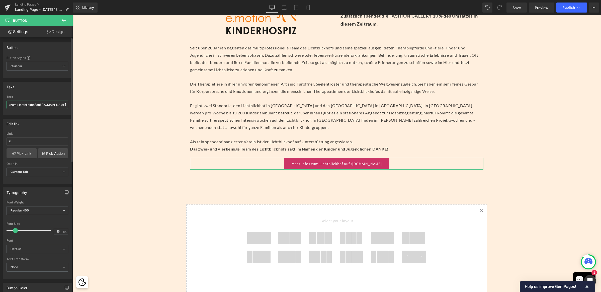
scroll to position [0, 13]
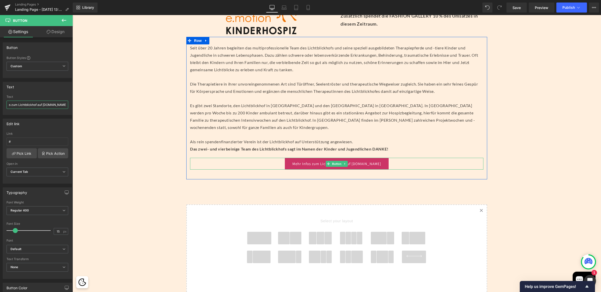
type input "Mehr Infos zum Lichtblickhof auf www.lichtblickhof.at"
click at [302, 162] on link "Mehr Infos zum Lichtblickhof auf www.lichtblickhof.at" at bounding box center [337, 164] width 104 height 12
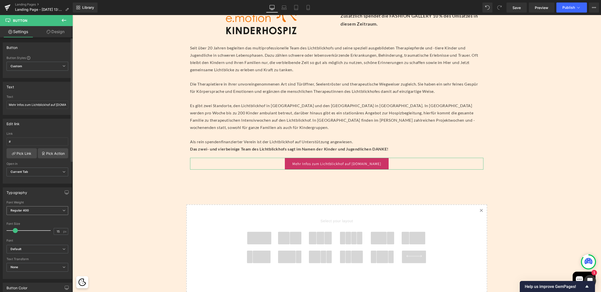
click at [28, 207] on span "Regular 400" at bounding box center [38, 210] width 62 height 9
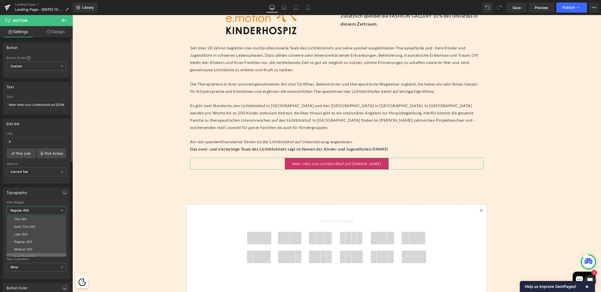
click at [28, 255] on div "Semi Bold 600" at bounding box center [24, 257] width 21 height 4
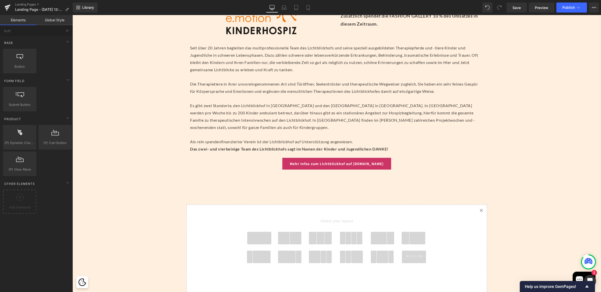
click at [295, 181] on div "Separator 47px CHARITY EVENT IN DER FASHION GALLERY 2025 Heading Separator ÖFFN…" at bounding box center [336, 75] width 528 height 493
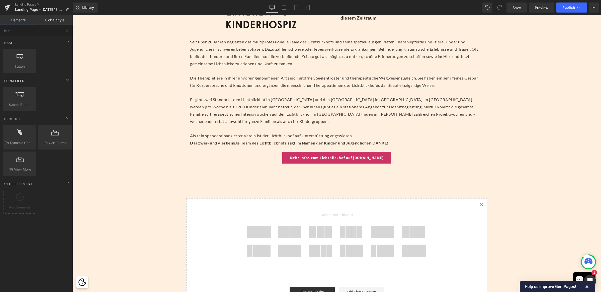
scroll to position [234, 0]
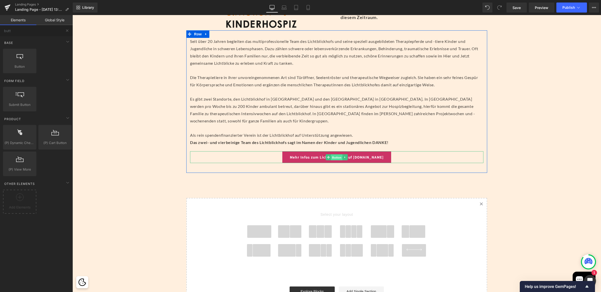
click at [335, 157] on span "Button" at bounding box center [337, 157] width 12 height 6
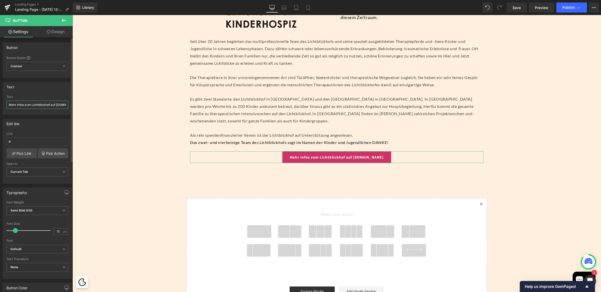
click at [49, 107] on input "Mehr Infos zum Lichtblickhof auf www.lichtblickhof.at" at bounding box center [38, 104] width 62 height 8
drag, startPoint x: 111, startPoint y: 120, endPoint x: 113, endPoint y: 105, distance: 14.9
click at [64, 104] on input "Mehr Infos zum Lichtblickhof auf www.lichtblickhof.at" at bounding box center [38, 104] width 62 height 8
click at [64, 19] on icon at bounding box center [64, 20] width 6 height 6
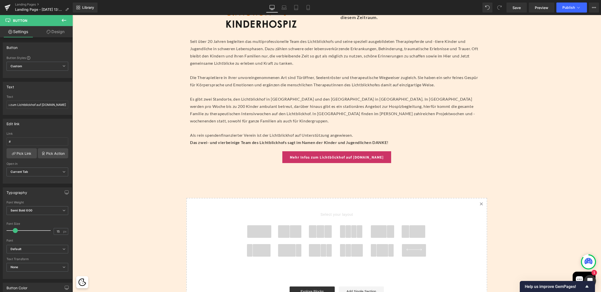
scroll to position [0, 0]
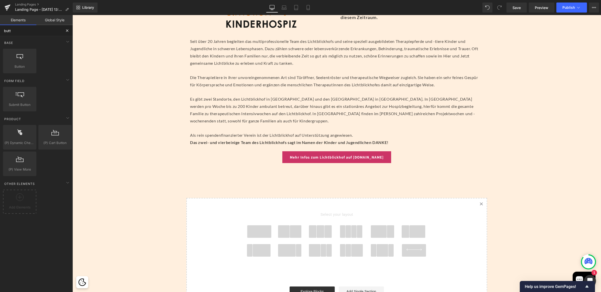
click at [20, 32] on input "butt" at bounding box center [31, 30] width 62 height 11
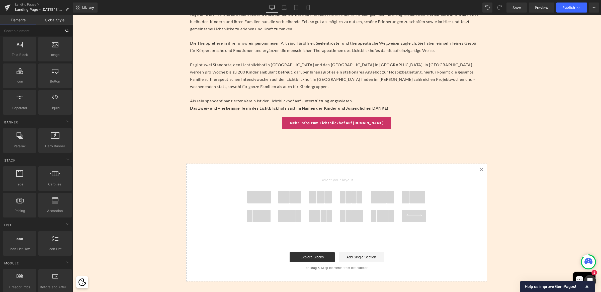
scroll to position [289, 0]
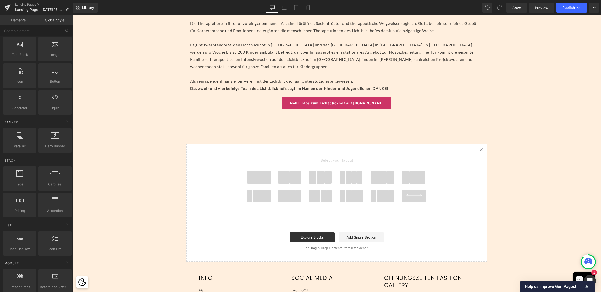
click at [317, 175] on span at bounding box center [320, 177] width 8 height 13
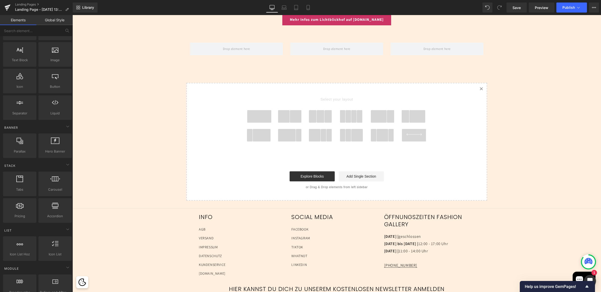
scroll to position [0, 0]
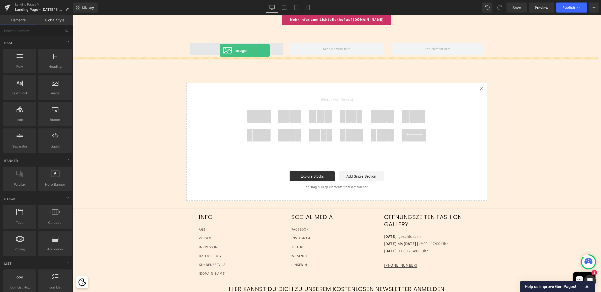
drag, startPoint x: 124, startPoint y: 104, endPoint x: 219, endPoint y: 50, distance: 109.7
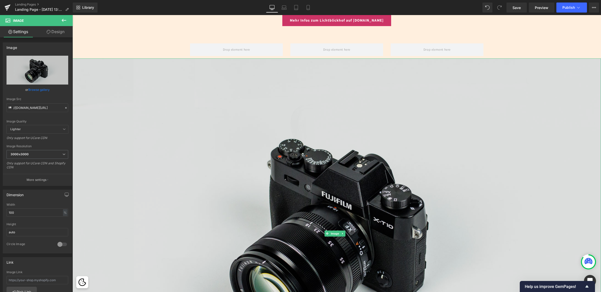
scroll to position [371, 0]
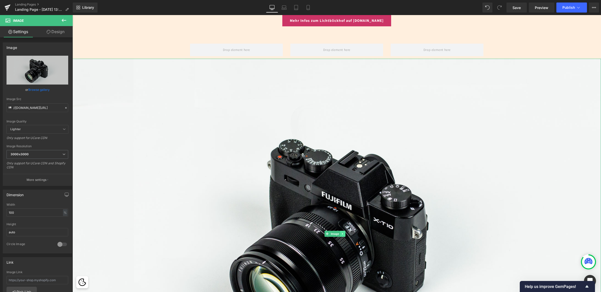
click at [342, 232] on icon at bounding box center [342, 233] width 3 height 3
click at [346, 232] on icon at bounding box center [344, 233] width 3 height 3
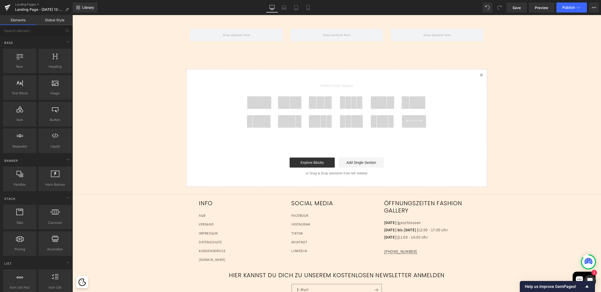
scroll to position [316, 0]
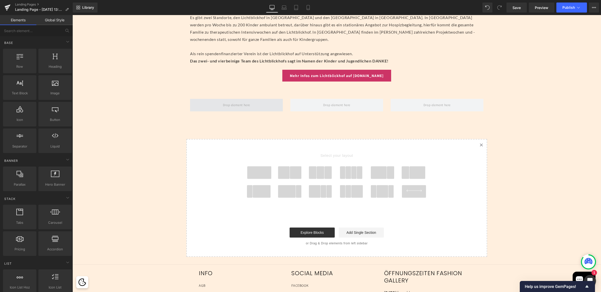
click at [233, 107] on span at bounding box center [236, 105] width 31 height 8
drag, startPoint x: 130, startPoint y: 103, endPoint x: 228, endPoint y: 100, distance: 97.5
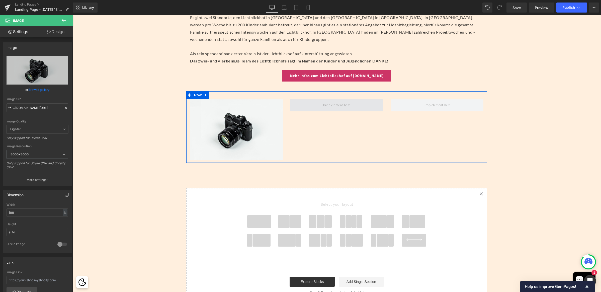
click at [321, 104] on span at bounding box center [336, 105] width 31 height 8
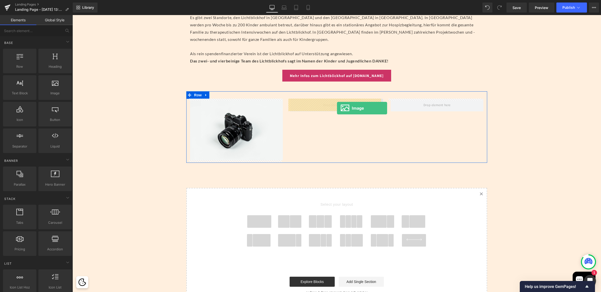
drag, startPoint x: 128, startPoint y: 100, endPoint x: 337, endPoint y: 108, distance: 209.1
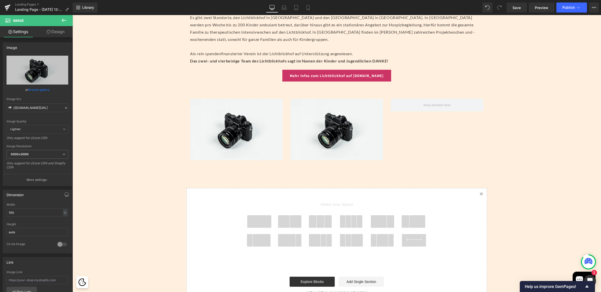
click at [67, 19] on button at bounding box center [64, 20] width 18 height 11
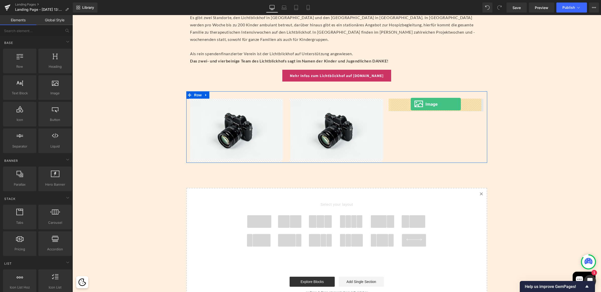
drag, startPoint x: 131, startPoint y: 104, endPoint x: 410, endPoint y: 104, distance: 279.6
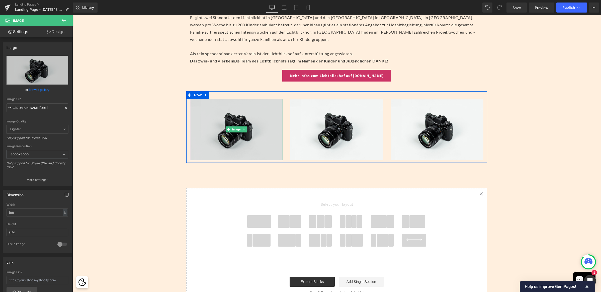
click at [233, 112] on img at bounding box center [236, 129] width 93 height 61
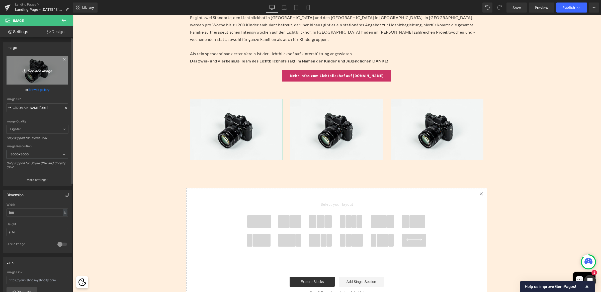
click at [37, 66] on link "Replace Image" at bounding box center [38, 70] width 62 height 29
click at [66, 21] on icon at bounding box center [64, 20] width 6 height 6
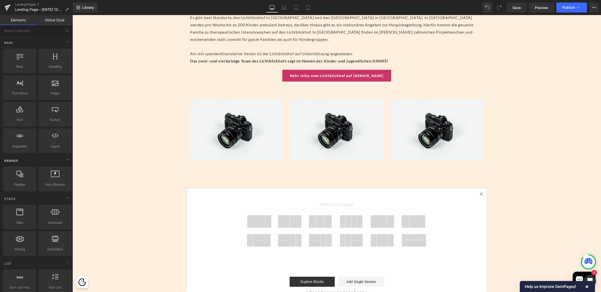
scroll to position [1, 0]
click at [63, 223] on span "Carousel" at bounding box center [55, 221] width 30 height 5
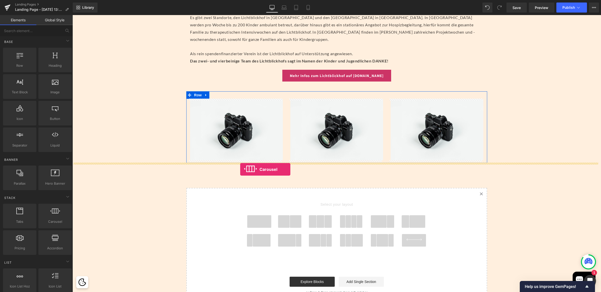
drag, startPoint x: 123, startPoint y: 231, endPoint x: 240, endPoint y: 169, distance: 132.3
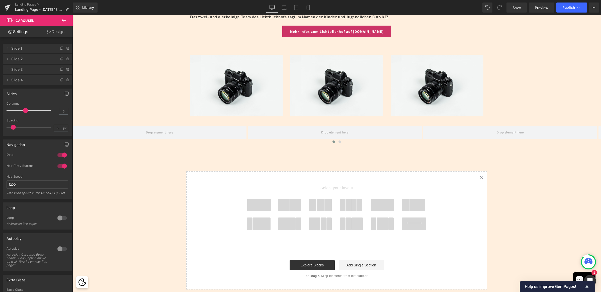
scroll to position [359, 0]
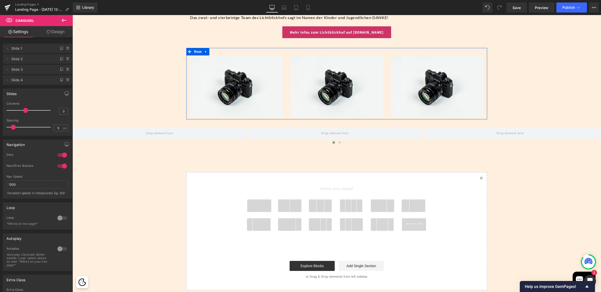
click at [205, 52] on icon at bounding box center [205, 52] width 1 height 2
click at [217, 51] on icon at bounding box center [219, 52] width 4 height 4
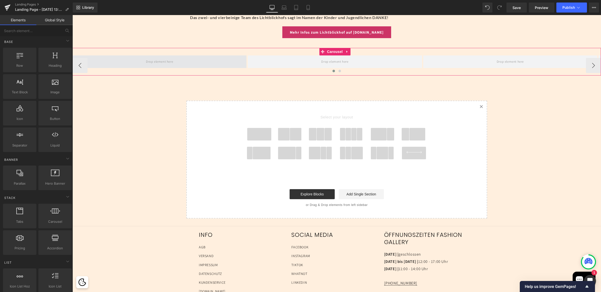
click at [195, 63] on span at bounding box center [159, 61] width 174 height 13
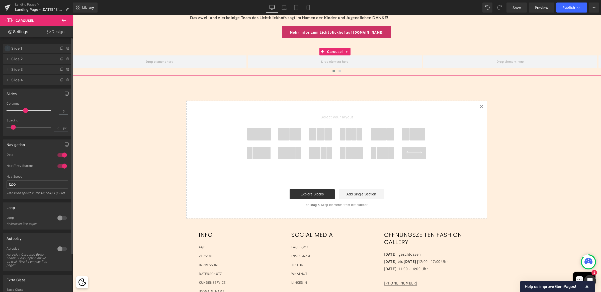
click at [7, 48] on icon at bounding box center [8, 48] width 4 height 4
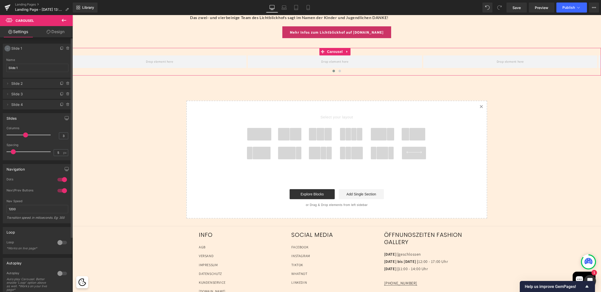
click at [7, 48] on icon at bounding box center [8, 48] width 4 height 4
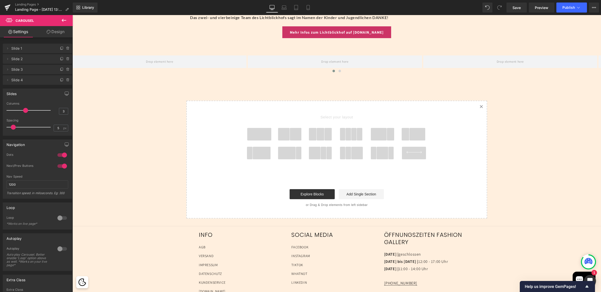
click at [66, 20] on icon at bounding box center [64, 20] width 6 height 6
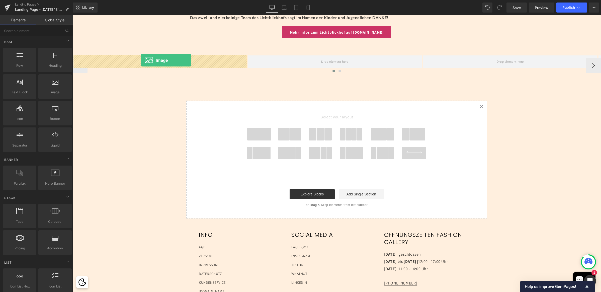
drag, startPoint x: 118, startPoint y: 99, endPoint x: 141, endPoint y: 60, distance: 45.5
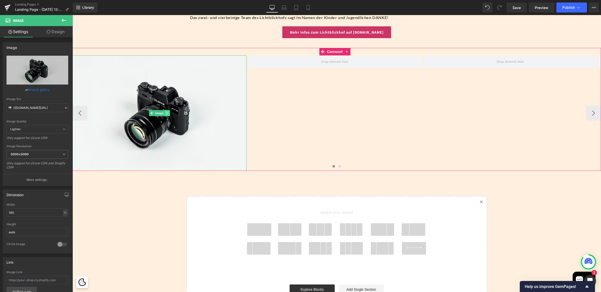
click at [168, 113] on icon at bounding box center [167, 112] width 3 height 3
click at [165, 113] on icon at bounding box center [164, 112] width 3 height 3
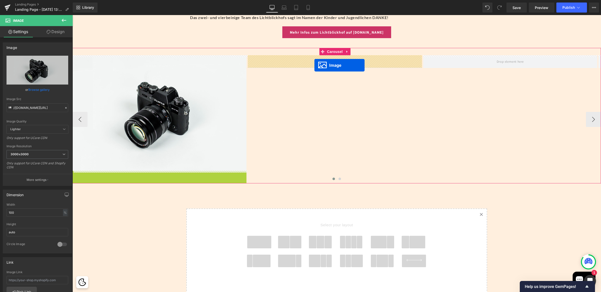
drag, startPoint x: 281, startPoint y: 177, endPoint x: 314, endPoint y: 65, distance: 116.8
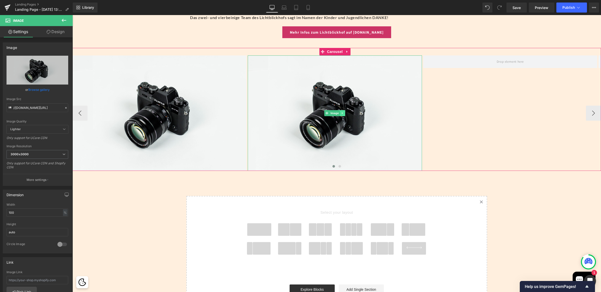
click at [344, 113] on link at bounding box center [342, 113] width 5 height 6
click at [340, 114] on icon at bounding box center [339, 112] width 3 height 3
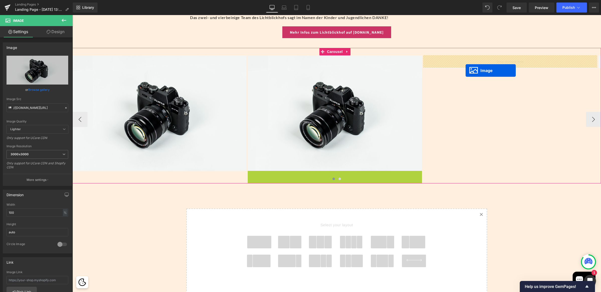
drag, startPoint x: 327, startPoint y: 229, endPoint x: 464, endPoint y: 70, distance: 210.3
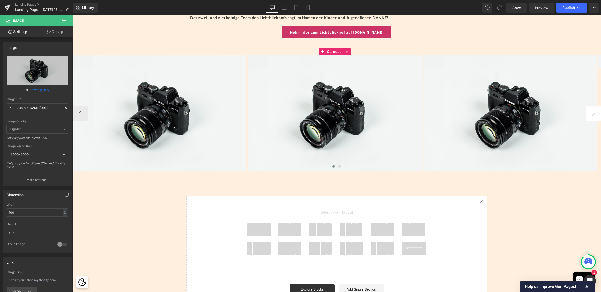
click at [589, 113] on button "›" at bounding box center [592, 112] width 15 height 15
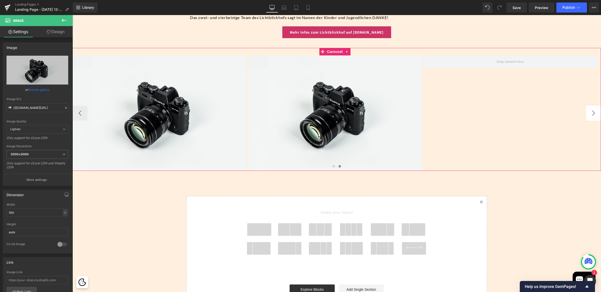
click at [589, 113] on button "›" at bounding box center [592, 112] width 15 height 15
click at [344, 114] on link at bounding box center [342, 113] width 5 height 6
click at [340, 113] on icon at bounding box center [339, 112] width 3 height 3
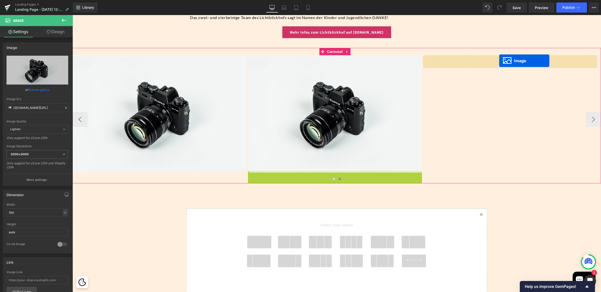
drag, startPoint x: 330, startPoint y: 227, endPoint x: 499, endPoint y: 61, distance: 237.2
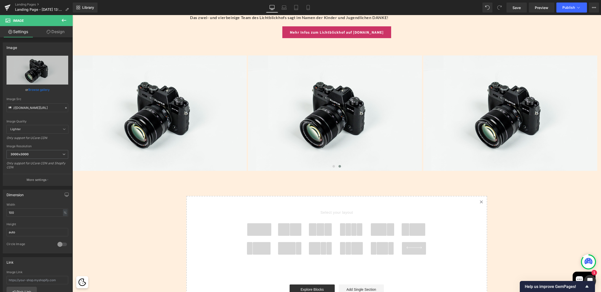
click at [66, 20] on icon at bounding box center [64, 20] width 6 height 6
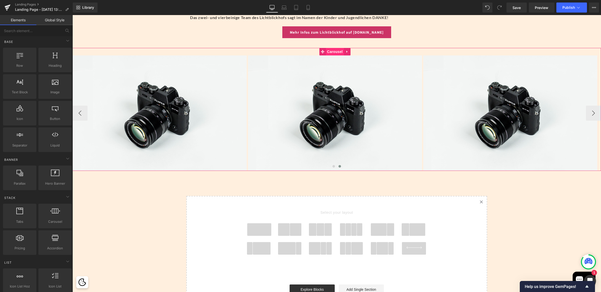
click at [331, 50] on span "Carousel" at bounding box center [334, 52] width 18 height 8
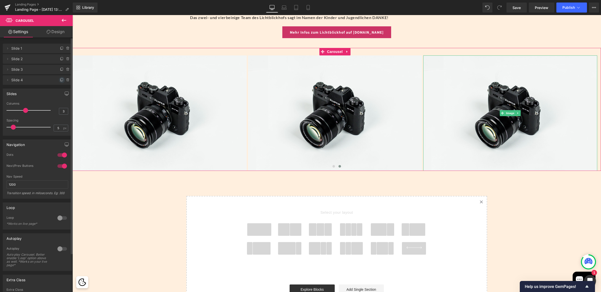
click at [60, 80] on icon at bounding box center [62, 80] width 4 height 4
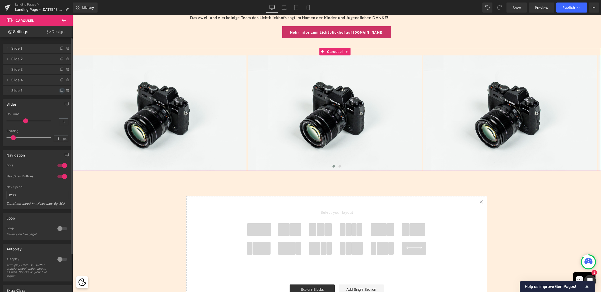
click at [60, 90] on icon at bounding box center [62, 90] width 4 height 4
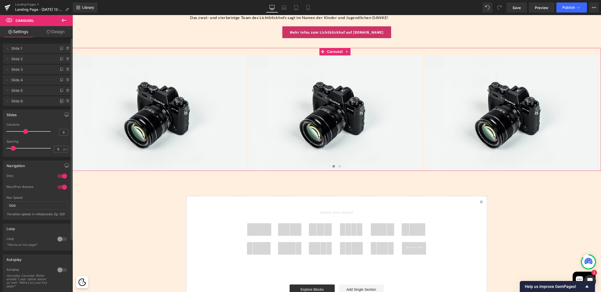
click at [60, 99] on icon at bounding box center [62, 101] width 4 height 4
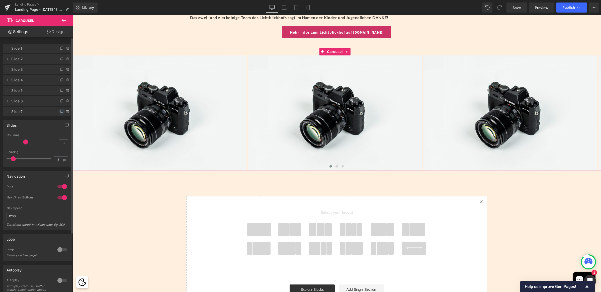
click at [60, 109] on icon at bounding box center [62, 111] width 4 height 4
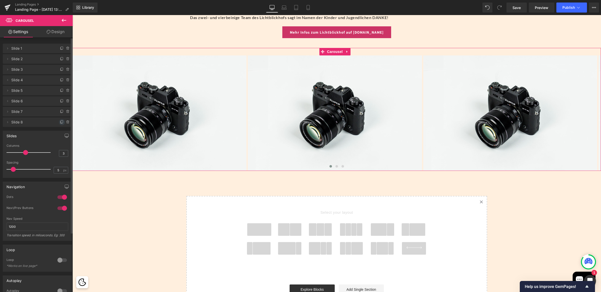
click at [60, 121] on icon at bounding box center [62, 122] width 4 height 4
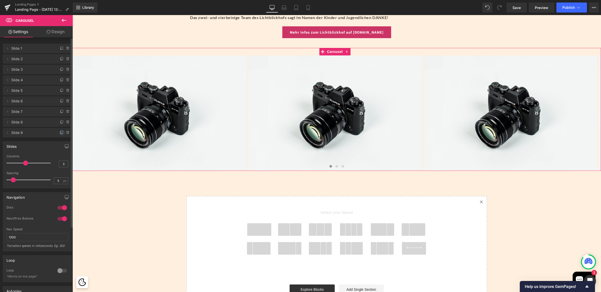
click at [60, 131] on icon at bounding box center [62, 133] width 4 height 4
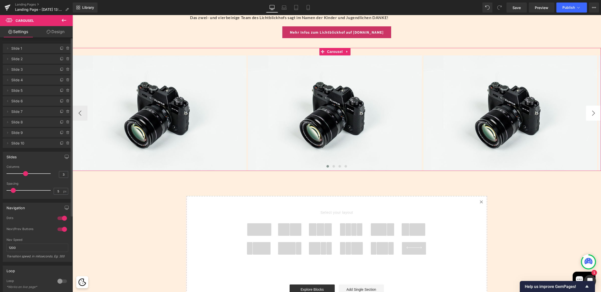
click at [591, 113] on button "›" at bounding box center [592, 112] width 15 height 15
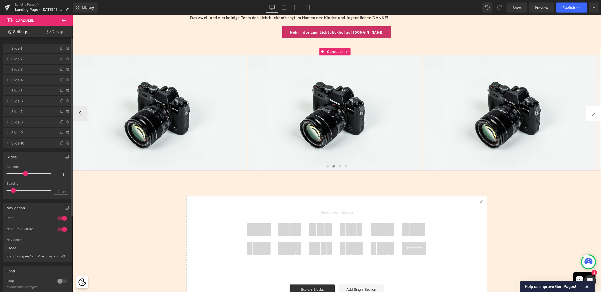
click at [591, 113] on button "›" at bounding box center [592, 112] width 15 height 15
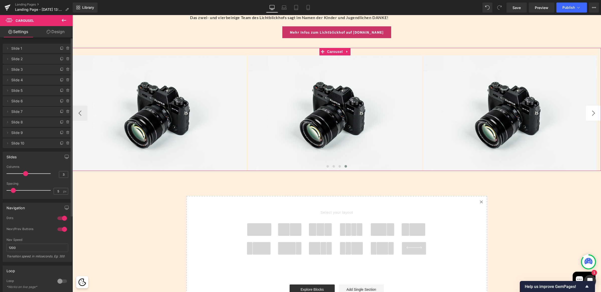
click at [591, 113] on button "›" at bounding box center [592, 112] width 15 height 15
click at [8, 49] on icon at bounding box center [8, 48] width 4 height 4
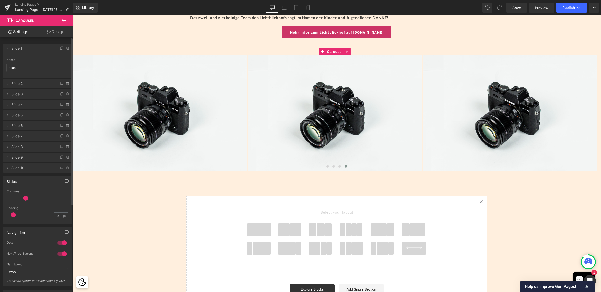
click at [30, 50] on span "Slide 1" at bounding box center [32, 49] width 42 height 10
click at [20, 48] on span "Slide 1" at bounding box center [32, 49] width 42 height 10
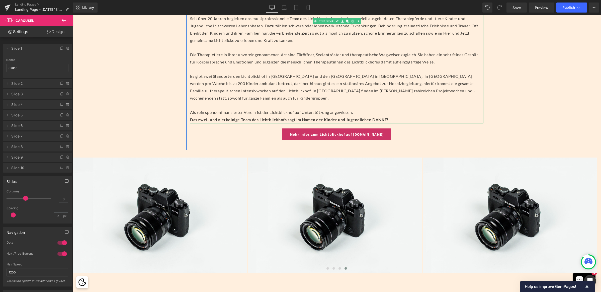
scroll to position [262, 0]
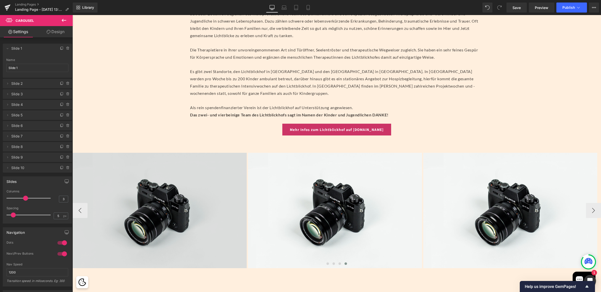
click at [172, 204] on img at bounding box center [159, 210] width 174 height 115
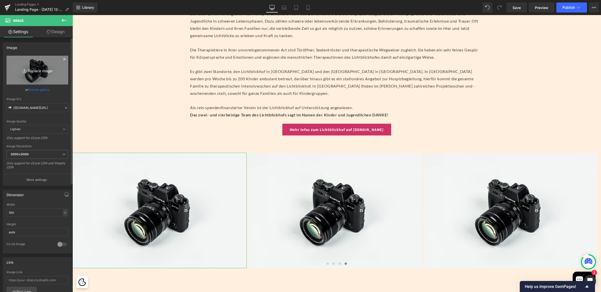
click at [34, 70] on icon "Replace Image" at bounding box center [37, 70] width 40 height 6
click at [32, 73] on icon "Replace Image" at bounding box center [37, 70] width 40 height 6
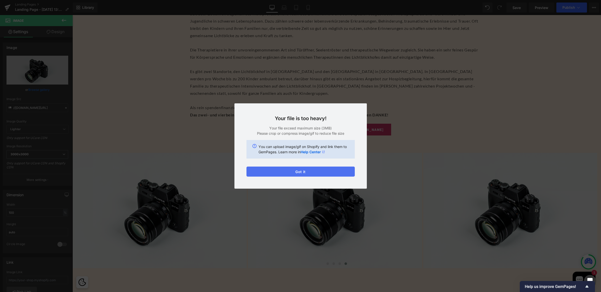
drag, startPoint x: 294, startPoint y: 171, endPoint x: 220, endPoint y: 153, distance: 76.6
click at [294, 171] on button "Got it" at bounding box center [300, 171] width 108 height 10
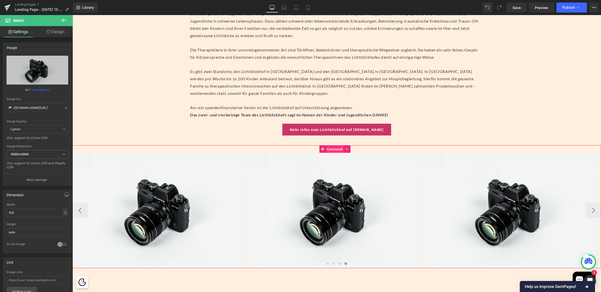
click at [328, 148] on span "Carousel" at bounding box center [334, 149] width 18 height 8
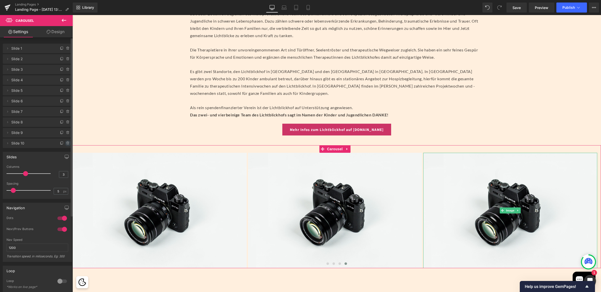
click at [67, 142] on icon at bounding box center [68, 143] width 4 height 4
drag, startPoint x: 65, startPoint y: 145, endPoint x: 30, endPoint y: 135, distance: 36.3
click at [65, 145] on button "Delete" at bounding box center [63, 143] width 16 height 7
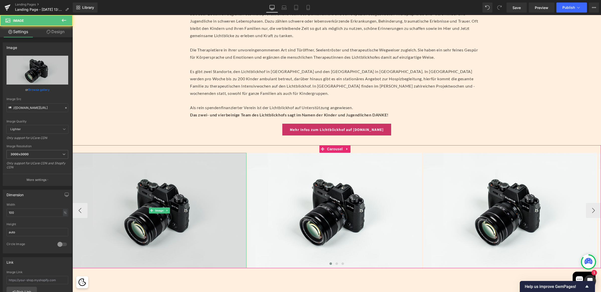
click at [139, 194] on img at bounding box center [159, 210] width 174 height 115
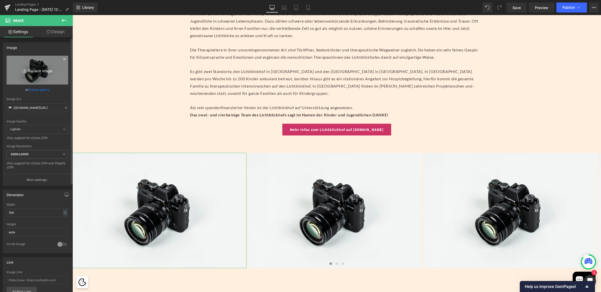
click at [34, 66] on link "Replace Image" at bounding box center [38, 70] width 62 height 29
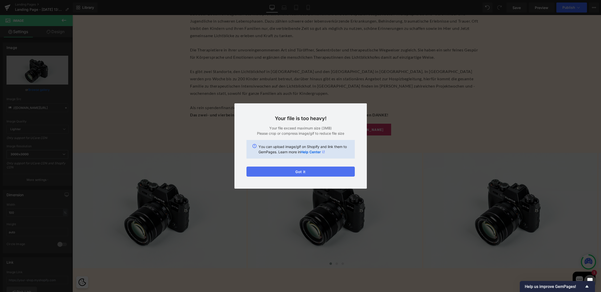
click at [304, 168] on button "Got it" at bounding box center [300, 171] width 108 height 10
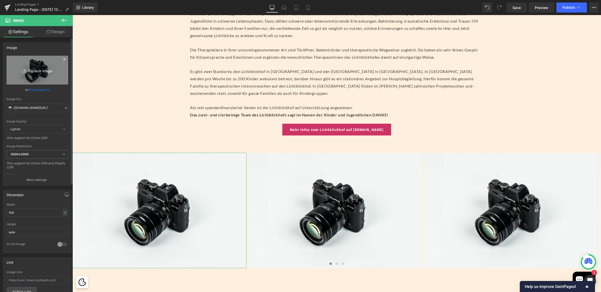
click at [27, 71] on icon "Replace Image" at bounding box center [37, 70] width 40 height 6
type input "C:\fakepath\(c) Claudia Blake - Lichtblickhof_01.jpg"
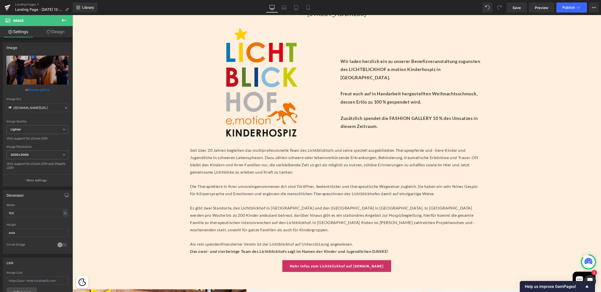
scroll to position [248, 0]
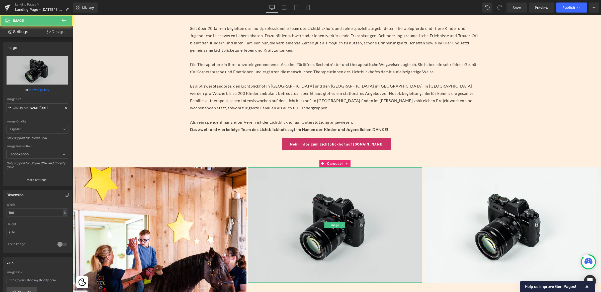
click at [333, 221] on img at bounding box center [335, 224] width 174 height 115
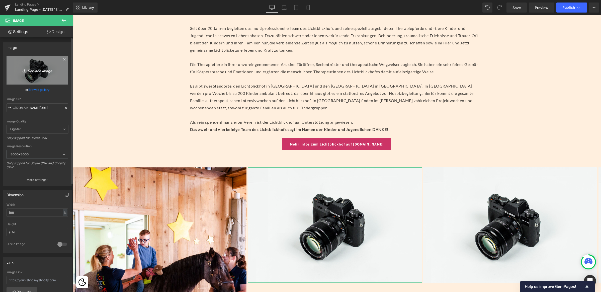
click at [37, 61] on link "Replace Image" at bounding box center [38, 70] width 62 height 29
type input "C:\fakepath\(c) Claudia Blake - Lichtblickhof_02.jpg"
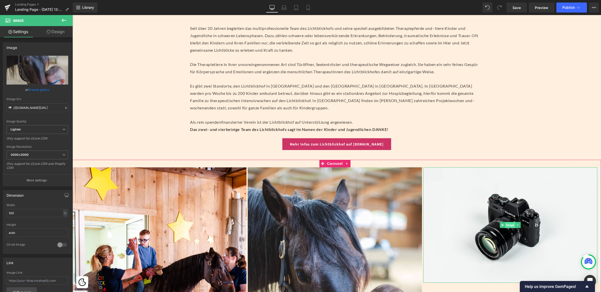
click at [511, 226] on span "Image" at bounding box center [510, 225] width 11 height 6
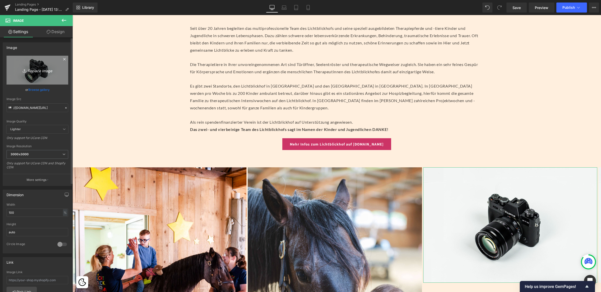
click at [40, 75] on link "Replace Image" at bounding box center [38, 70] width 62 height 29
type input "C:\fakepath\(c) Peter Baier (2).jpg"
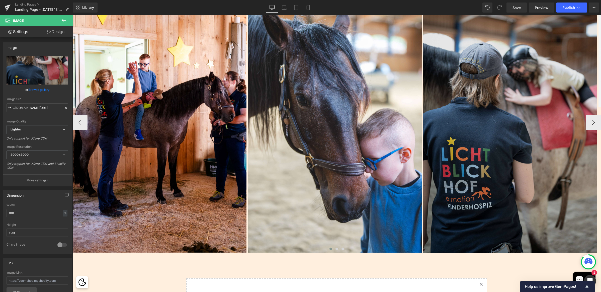
scroll to position [423, 0]
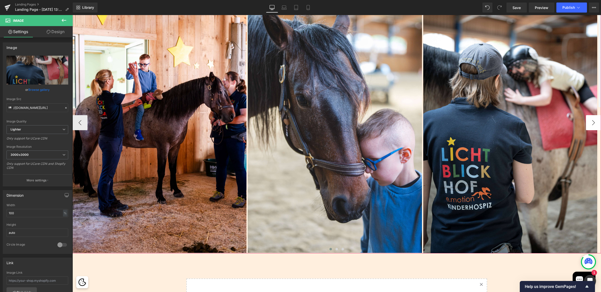
click at [592, 120] on button "›" at bounding box center [592, 122] width 15 height 15
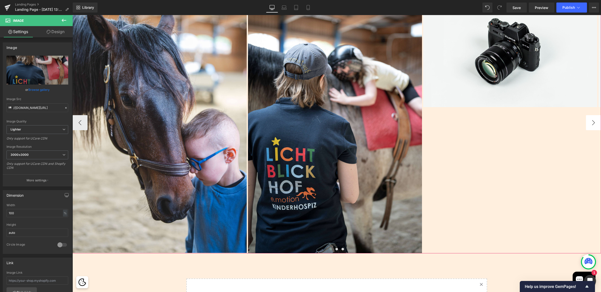
click at [591, 121] on button "›" at bounding box center [592, 122] width 15 height 15
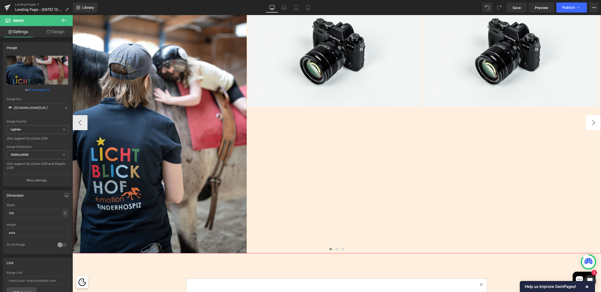
click at [591, 121] on button "›" at bounding box center [592, 122] width 15 height 15
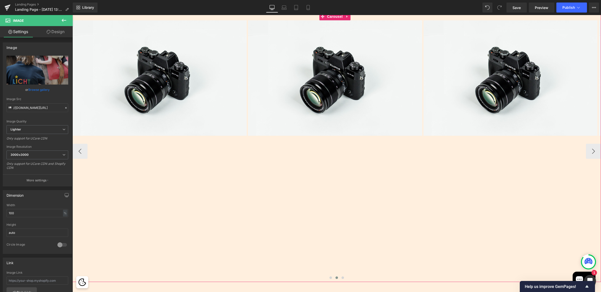
scroll to position [339, 0]
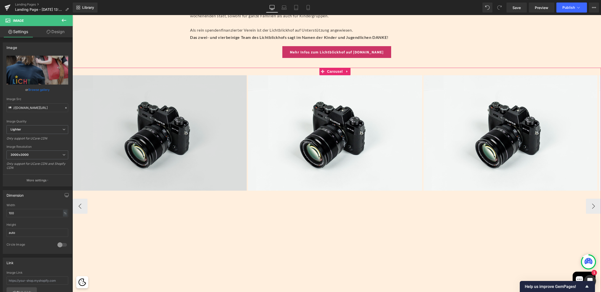
click at [154, 138] on img at bounding box center [160, 132] width 174 height 115
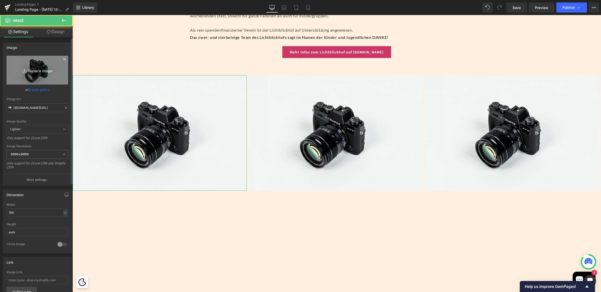
click at [28, 70] on icon "Replace Image" at bounding box center [37, 70] width 40 height 6
type input "C:\fakepath\(c) Peter Baier_03.jpg"
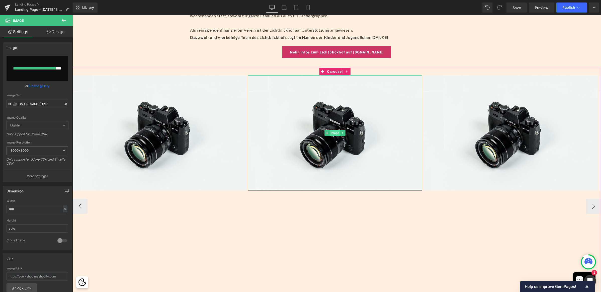
click at [335, 134] on span "Image" at bounding box center [335, 133] width 11 height 6
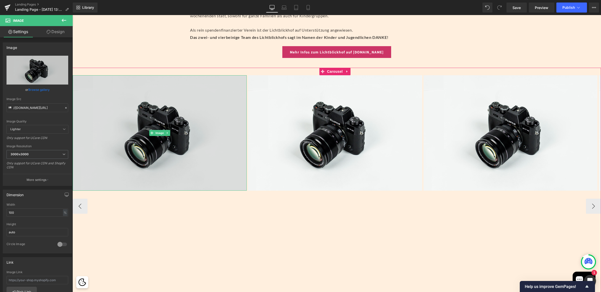
click at [166, 124] on img at bounding box center [160, 132] width 174 height 115
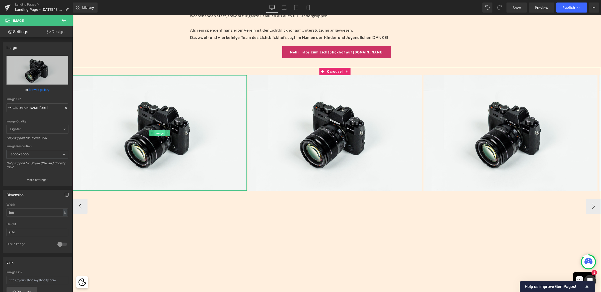
click at [161, 134] on span "Image" at bounding box center [159, 133] width 11 height 6
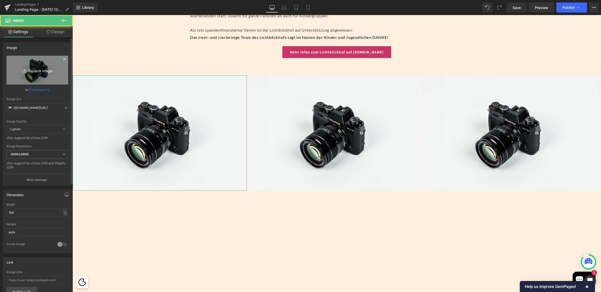
click at [33, 69] on icon "Replace Image" at bounding box center [37, 70] width 40 height 6
type input "C:\fakepath\(c) Peter Baier_03.jpg"
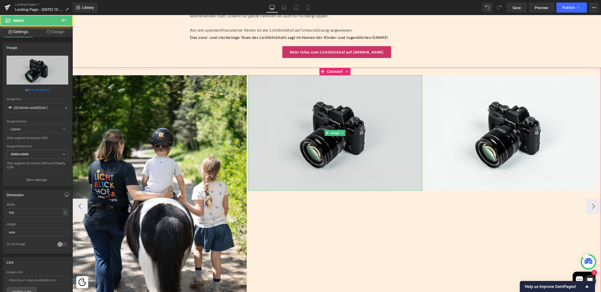
click at [305, 131] on img at bounding box center [335, 132] width 174 height 115
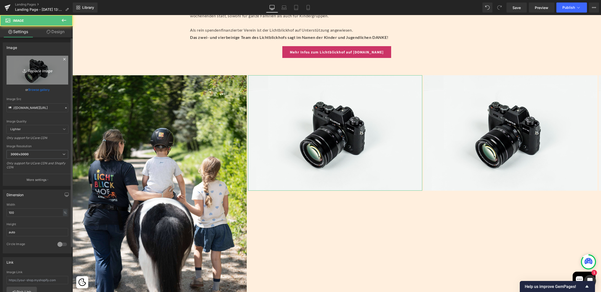
click at [45, 72] on icon "Replace Image" at bounding box center [37, 70] width 40 height 6
type input "C:\fakepath\(c) Peter Baier.jpg"
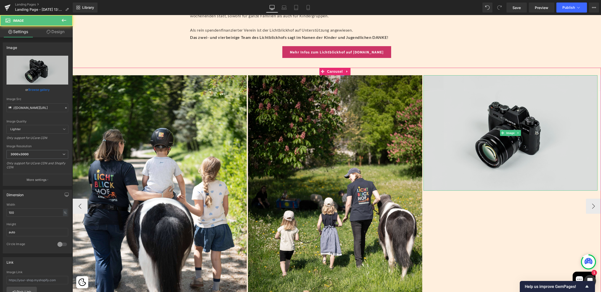
click at [511, 137] on img at bounding box center [510, 132] width 174 height 115
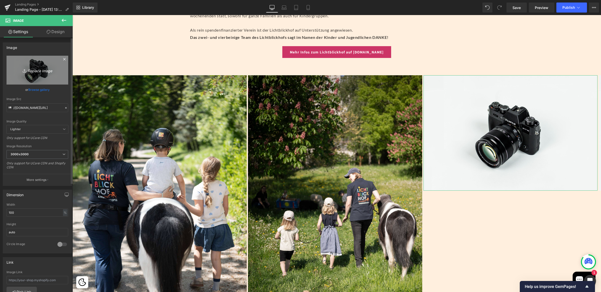
click at [40, 71] on icon "Replace Image" at bounding box center [37, 70] width 40 height 6
type input "C:\fakepath\(c) Suzy Stöckl.jpg"
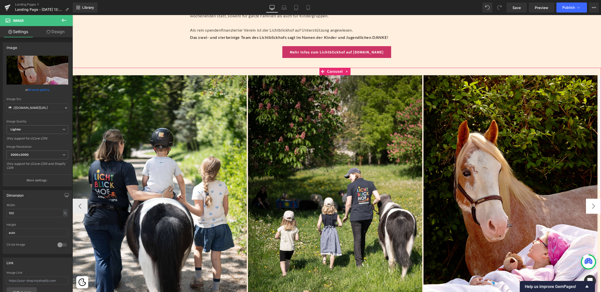
click at [589, 207] on button "›" at bounding box center [592, 205] width 15 height 15
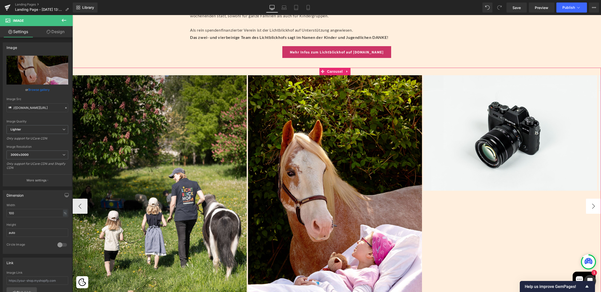
click at [589, 207] on button "›" at bounding box center [592, 205] width 15 height 15
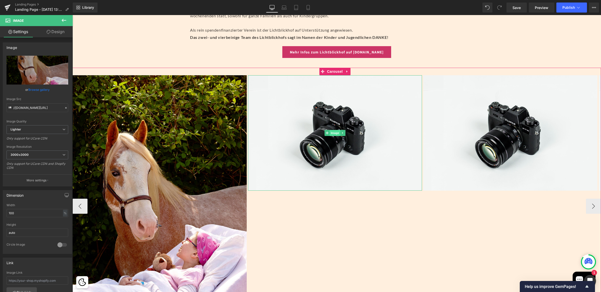
click at [332, 134] on span "Image" at bounding box center [334, 133] width 11 height 6
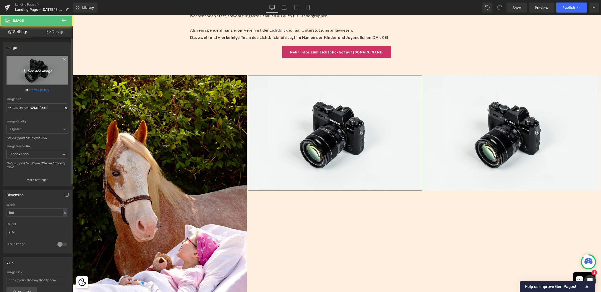
click at [28, 70] on icon "Replace Image" at bounding box center [37, 70] width 40 height 6
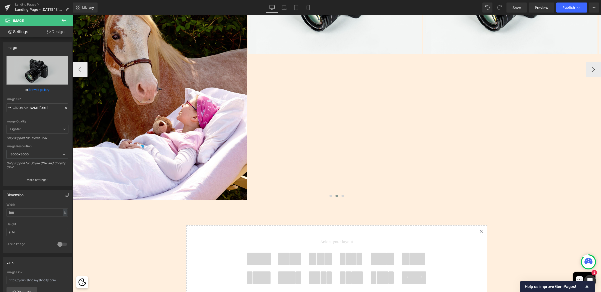
scroll to position [446, 0]
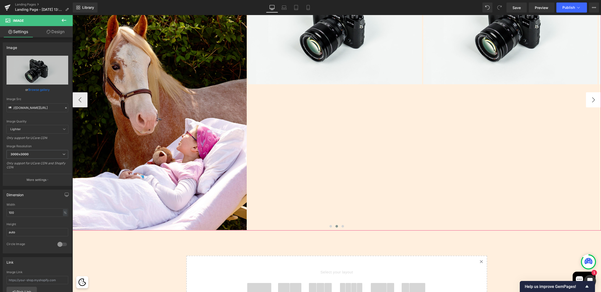
click at [592, 99] on button "›" at bounding box center [592, 99] width 15 height 15
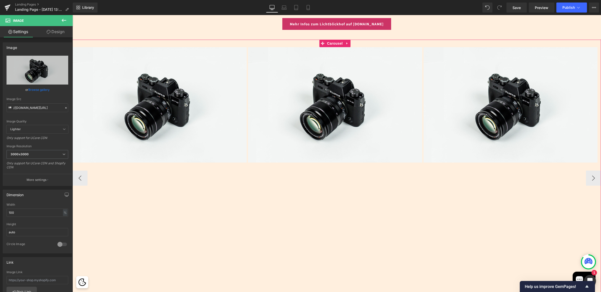
scroll to position [366, 0]
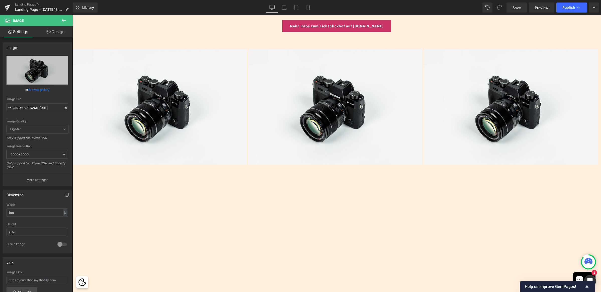
click at [60, 21] on button at bounding box center [64, 20] width 18 height 11
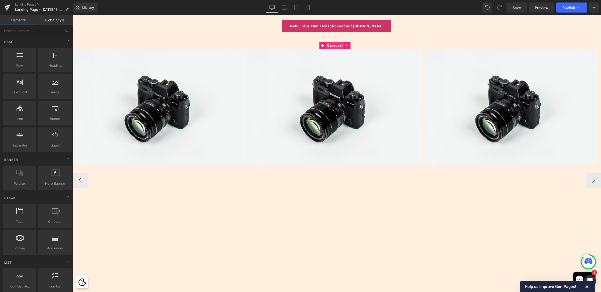
click at [338, 44] on span "Carousel" at bounding box center [334, 46] width 18 height 8
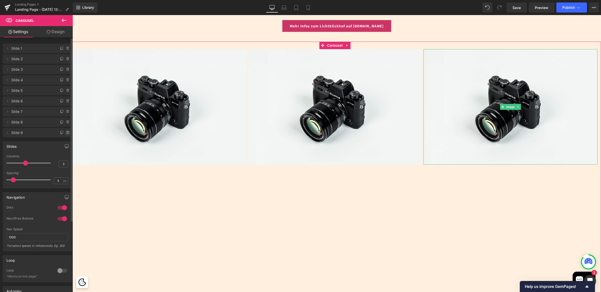
click at [67, 132] on icon at bounding box center [68, 133] width 4 height 4
click at [64, 134] on button "Delete" at bounding box center [63, 133] width 16 height 7
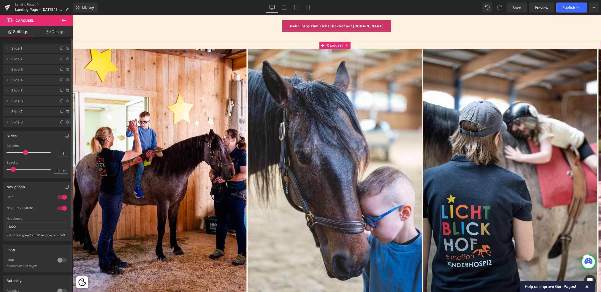
click at [66, 123] on icon at bounding box center [68, 122] width 4 height 4
click at [63, 123] on button "Delete" at bounding box center [63, 122] width 16 height 7
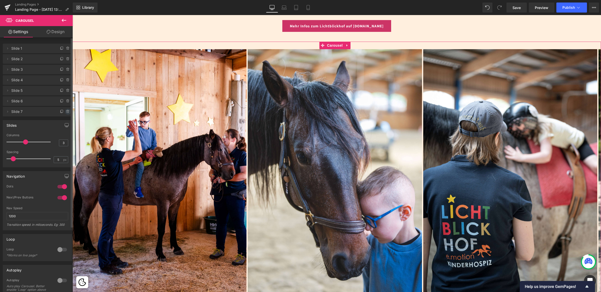
click at [67, 112] on icon at bounding box center [68, 111] width 2 height 2
click at [64, 112] on button "Delete" at bounding box center [63, 111] width 16 height 7
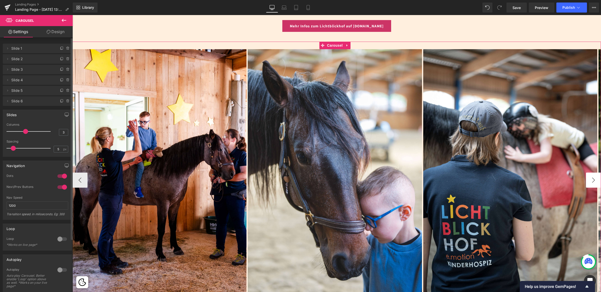
click at [586, 181] on button "›" at bounding box center [592, 179] width 15 height 15
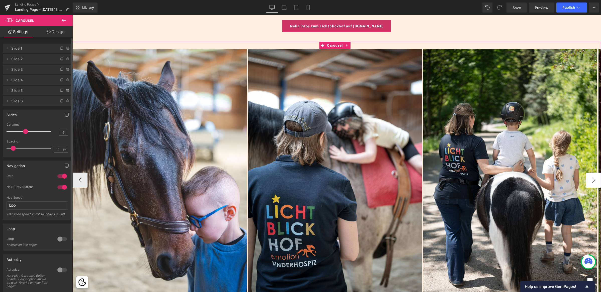
click at [586, 181] on button "›" at bounding box center [592, 179] width 15 height 15
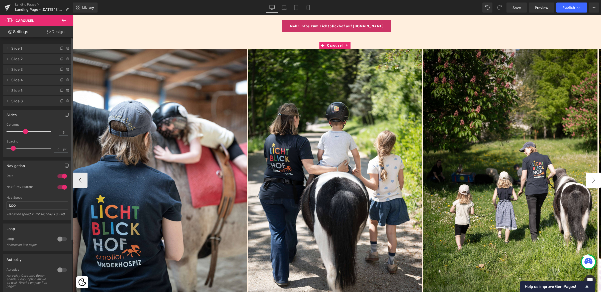
click at [586, 181] on button "›" at bounding box center [592, 179] width 15 height 15
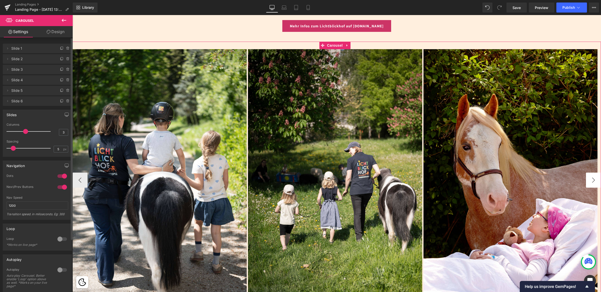
click at [586, 181] on button "›" at bounding box center [592, 179] width 15 height 15
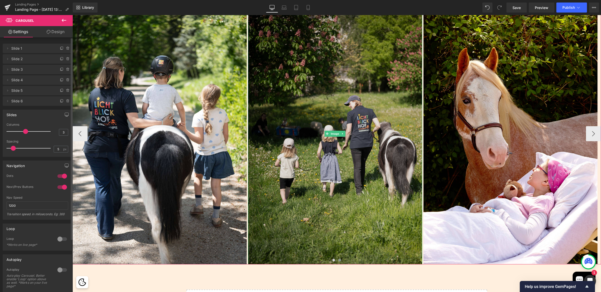
scroll to position [411, 0]
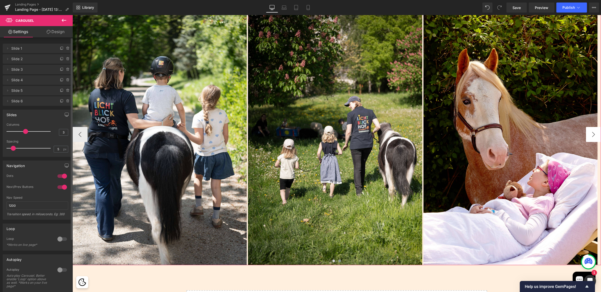
click at [589, 135] on button "›" at bounding box center [592, 134] width 15 height 15
click at [82, 136] on button "‹" at bounding box center [79, 134] width 15 height 15
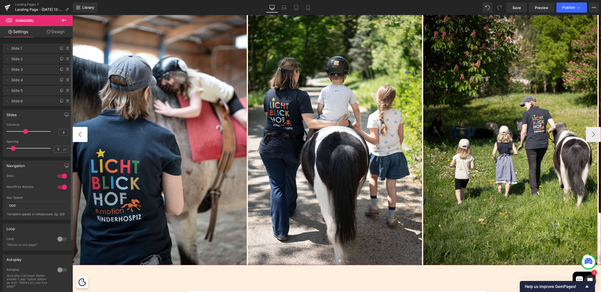
click at [82, 136] on button "‹" at bounding box center [79, 134] width 15 height 15
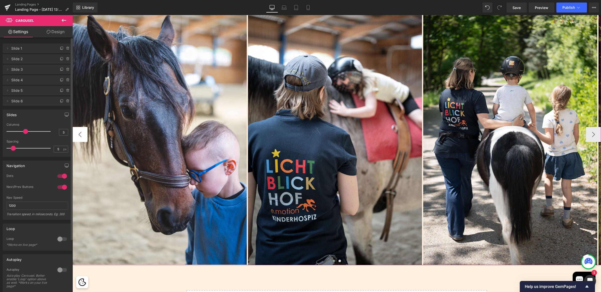
click at [82, 136] on button "‹" at bounding box center [79, 134] width 15 height 15
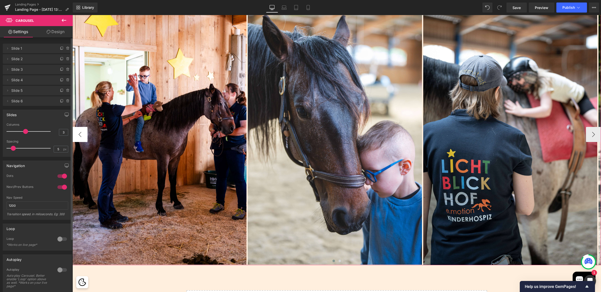
click at [82, 136] on button "‹" at bounding box center [79, 134] width 15 height 15
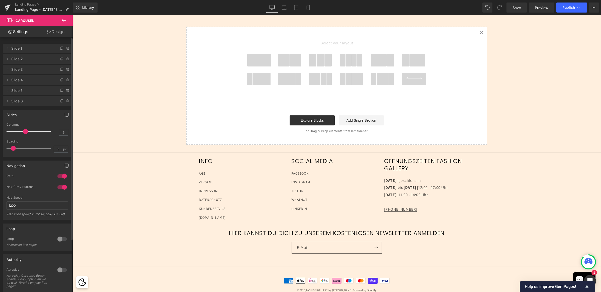
scroll to position [675, 0]
click at [311, 58] on span at bounding box center [313, 59] width 8 height 13
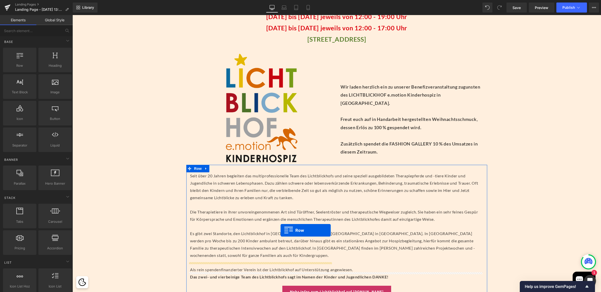
scroll to position [0, 0]
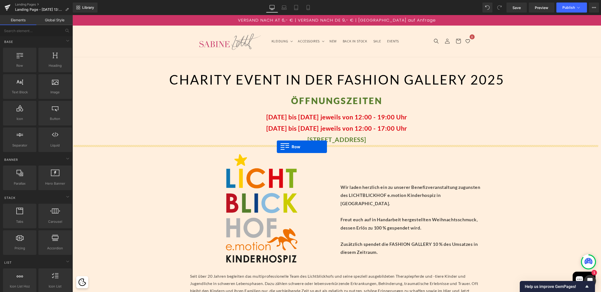
drag, startPoint x: 193, startPoint y: 136, endPoint x: 277, endPoint y: 147, distance: 83.9
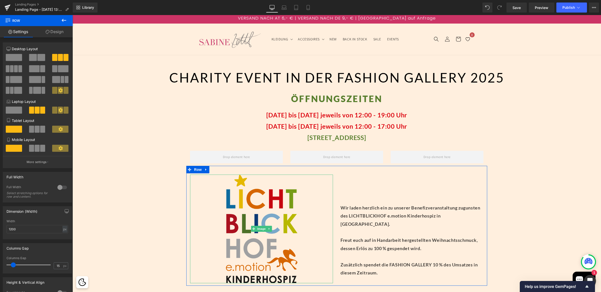
scroll to position [6, 0]
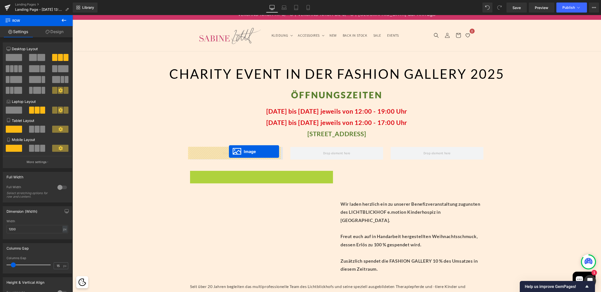
drag, startPoint x: 254, startPoint y: 206, endPoint x: 229, endPoint y: 151, distance: 60.8
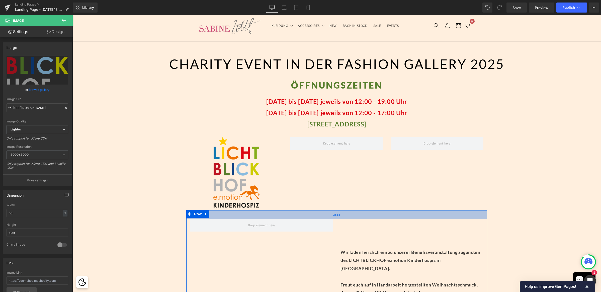
scroll to position [34, 0]
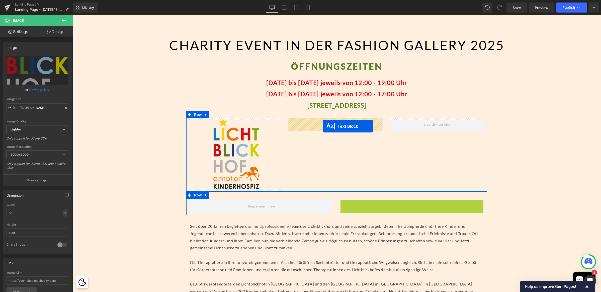
drag, startPoint x: 407, startPoint y: 246, endPoint x: 322, endPoint y: 126, distance: 146.9
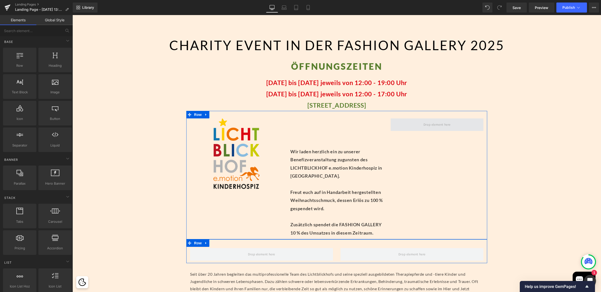
click at [431, 126] on span at bounding box center [436, 124] width 31 height 8
drag, startPoint x: 122, startPoint y: 100, endPoint x: 431, endPoint y: 127, distance: 310.6
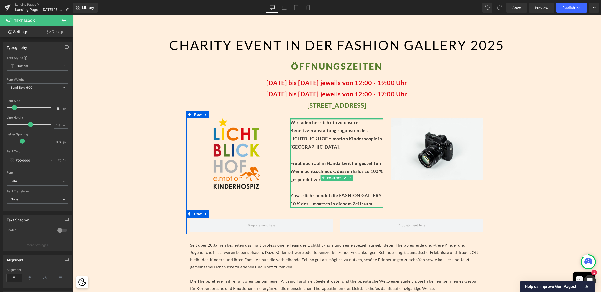
drag, startPoint x: 312, startPoint y: 141, endPoint x: 315, endPoint y: 113, distance: 27.6
click at [312, 111] on div "Image Wir laden herzlich ein zu unserer Benefizveranstaltung zugunsten des LICH…" at bounding box center [336, 160] width 301 height 99
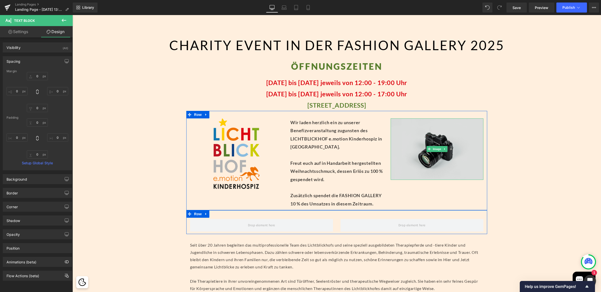
click at [432, 133] on img at bounding box center [436, 148] width 93 height 61
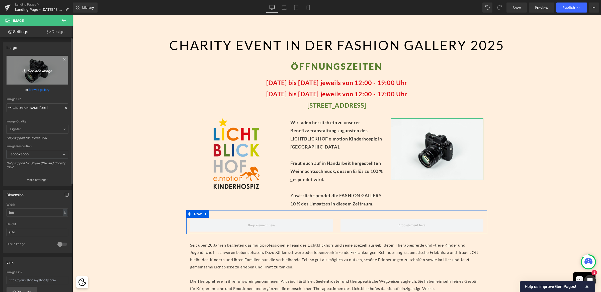
click at [34, 69] on icon "Replace Image" at bounding box center [37, 70] width 40 height 6
type input "C:\fakepath\Photoroom_20250927_135430.JPG"
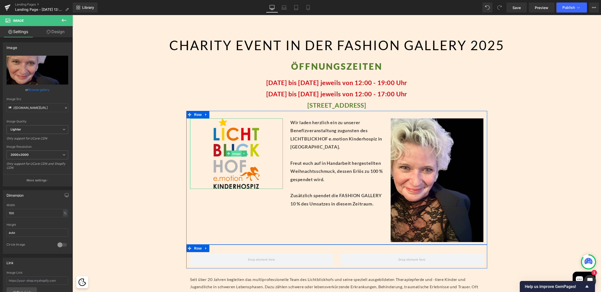
click at [231, 152] on span "Image" at bounding box center [236, 154] width 11 height 6
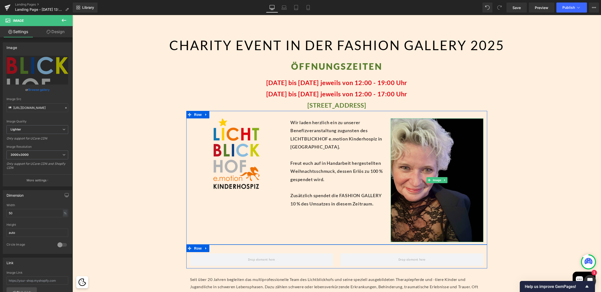
click at [429, 160] on img at bounding box center [436, 180] width 93 height 124
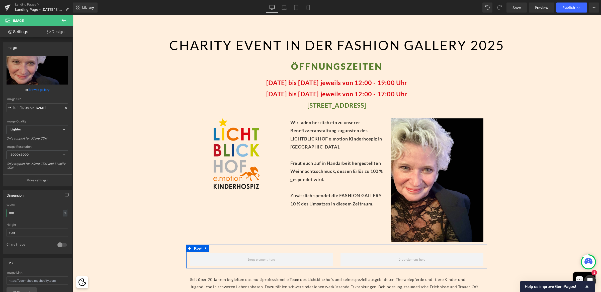
drag, startPoint x: 25, startPoint y: 213, endPoint x: -23, endPoint y: 209, distance: 48.5
click at [0, 209] on html "Image You are previewing how the will restyle your page. You can not edit Eleme…" at bounding box center [300, 146] width 601 height 292
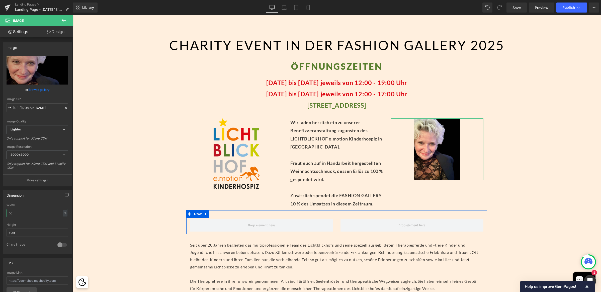
drag, startPoint x: 14, startPoint y: 212, endPoint x: -23, endPoint y: 204, distance: 37.7
click at [0, 204] on html "Image You are previewing how the will restyle your page. You can not edit Eleme…" at bounding box center [300, 146] width 601 height 292
type input "60"
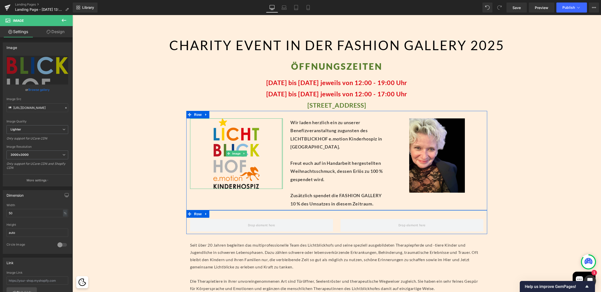
drag, startPoint x: 280, startPoint y: 145, endPoint x: 287, endPoint y: 146, distance: 7.6
click at [286, 146] on div "Image Wir laden herzlich ein zu unserer Benefizveranstaltung zugunsten des LICH…" at bounding box center [336, 160] width 301 height 99
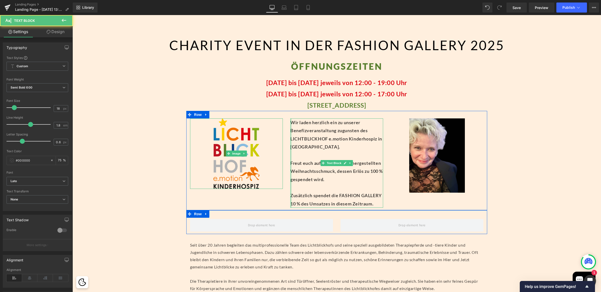
drag, startPoint x: 289, startPoint y: 143, endPoint x: 281, endPoint y: 143, distance: 7.3
click at [281, 143] on div "Image Wir laden herzlich ein zu unserer Benefizveranstaltung zugunsten des LICH…" at bounding box center [336, 160] width 301 height 99
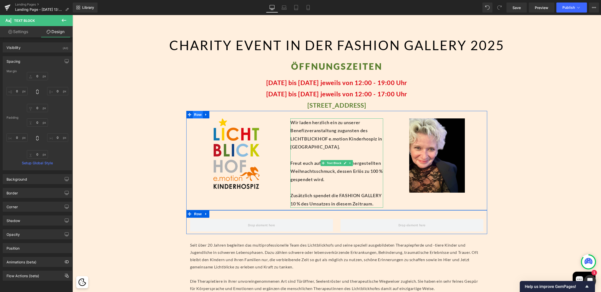
click at [194, 115] on span "Row" at bounding box center [198, 115] width 10 height 8
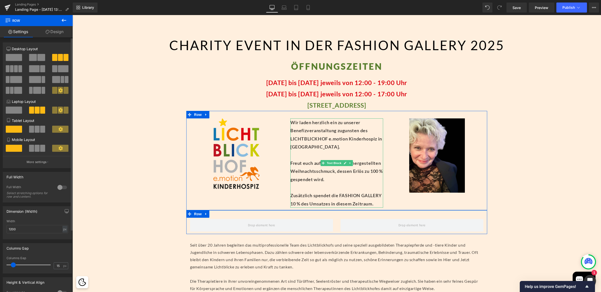
click at [58, 110] on icon at bounding box center [60, 110] width 4 height 4
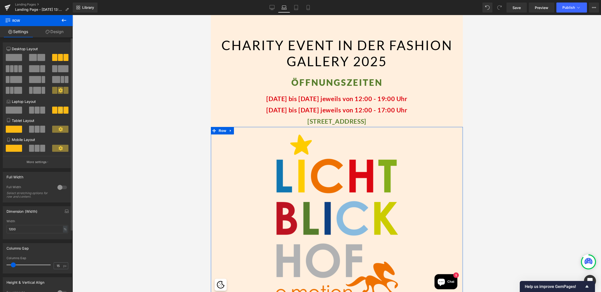
scroll to position [53, 0]
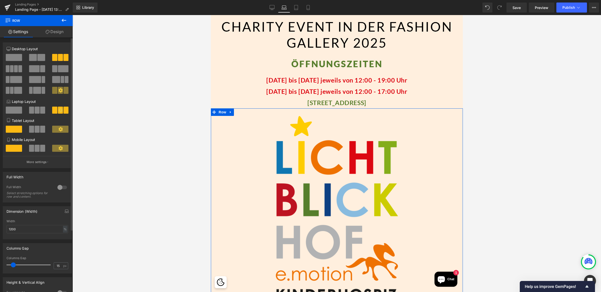
click at [33, 109] on button at bounding box center [37, 109] width 17 height 7
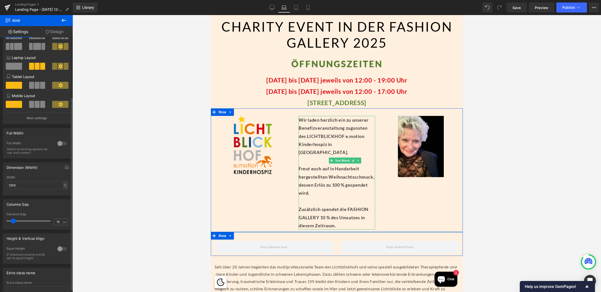
scroll to position [83, 0]
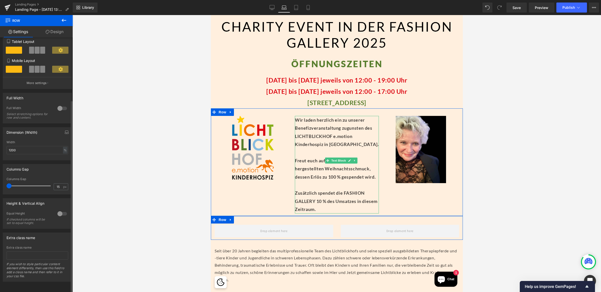
drag, startPoint x: 13, startPoint y: 182, endPoint x: 3, endPoint y: 182, distance: 9.3
click at [3, 182] on div "15px Columns Gap 15 px" at bounding box center [37, 185] width 69 height 17
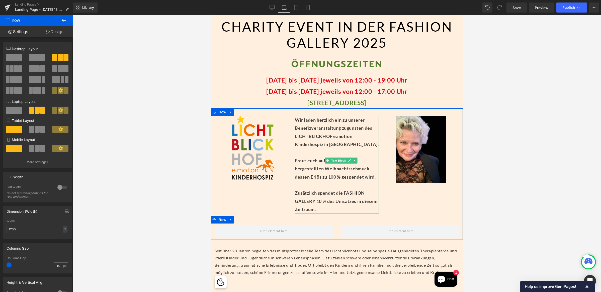
click at [53, 31] on link "Design" at bounding box center [54, 31] width 36 height 11
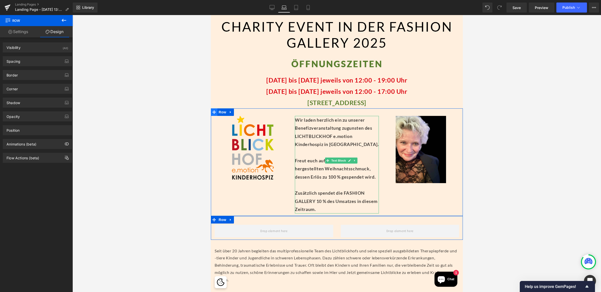
click at [214, 111] on icon at bounding box center [214, 112] width 4 height 4
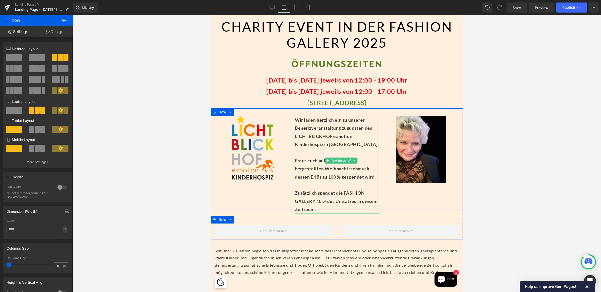
click at [63, 33] on link "Design" at bounding box center [54, 31] width 36 height 11
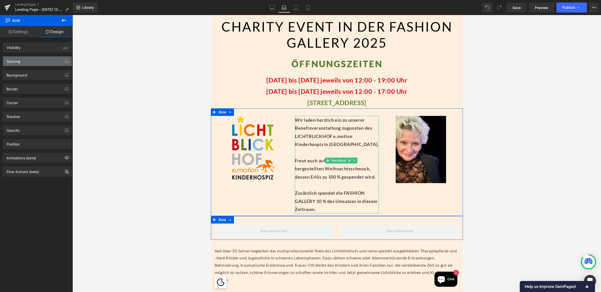
click at [36, 61] on div "Spacing" at bounding box center [37, 61] width 69 height 10
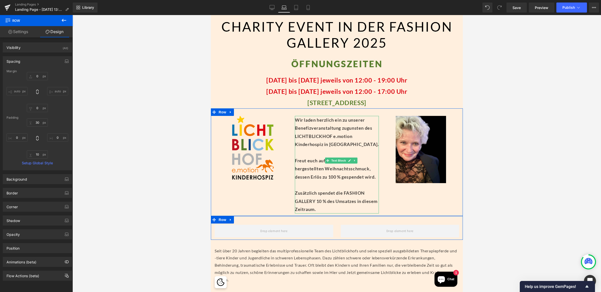
click at [36, 61] on div "Spacing" at bounding box center [37, 61] width 69 height 10
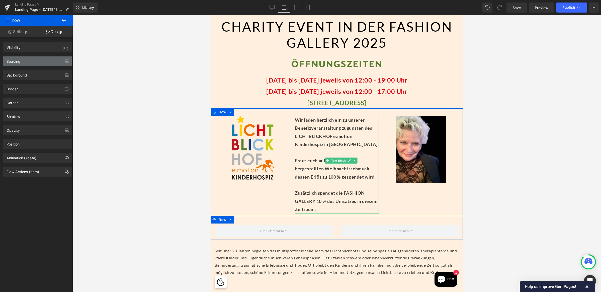
click at [36, 61] on div "Spacing" at bounding box center [37, 61] width 69 height 10
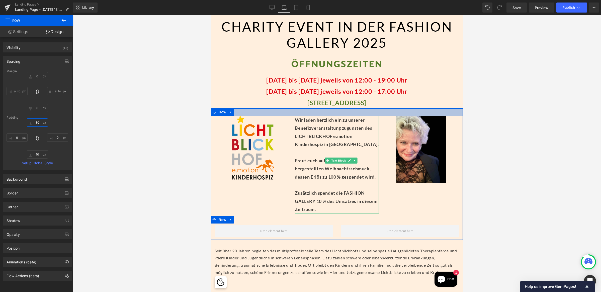
drag, startPoint x: 40, startPoint y: 122, endPoint x: 32, endPoint y: 120, distance: 8.2
click at [32, 120] on input "30" at bounding box center [37, 122] width 21 height 8
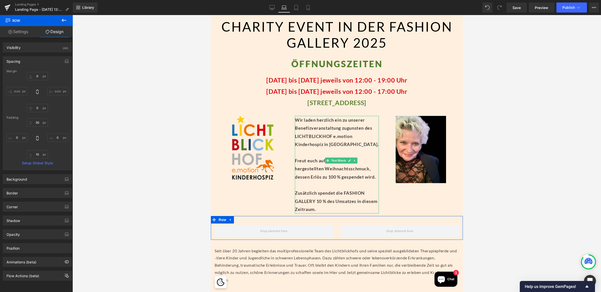
click at [524, 103] on div at bounding box center [336, 153] width 528 height 277
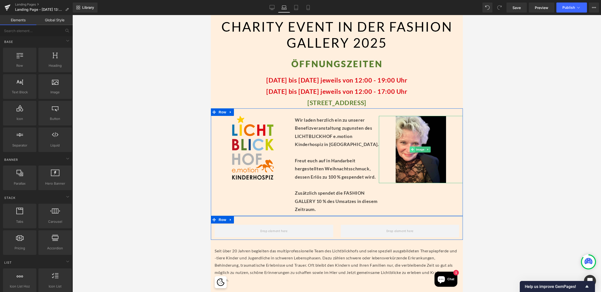
click at [411, 150] on span at bounding box center [411, 149] width 5 height 6
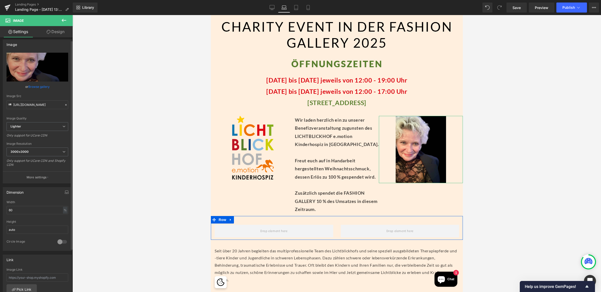
scroll to position [4, 0]
drag, startPoint x: 4, startPoint y: 208, endPoint x: -2, endPoint y: 208, distance: 6.5
click at [0, 208] on html "Image You are previewing how the will restyle your page. You can not edit Eleme…" at bounding box center [300, 146] width 601 height 292
type input "80"
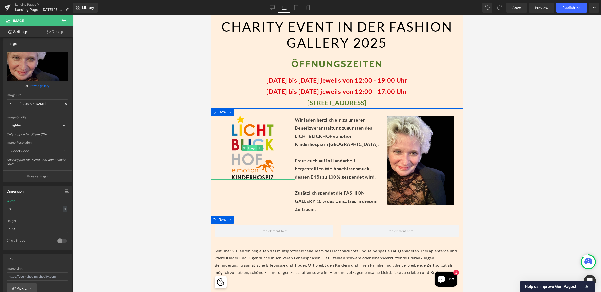
click at [255, 148] on span "Image" at bounding box center [252, 148] width 11 height 6
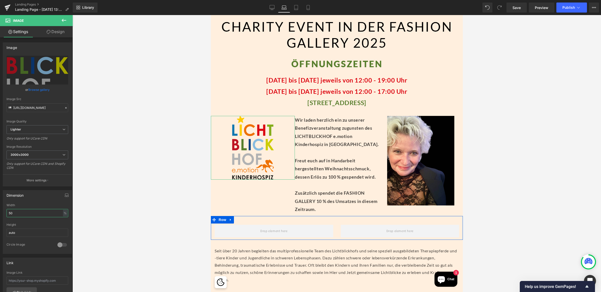
drag, startPoint x: 17, startPoint y: 210, endPoint x: -15, endPoint y: 206, distance: 32.1
click at [0, 206] on html "Image You are previewing how the will restyle your page. You can not edit Eleme…" at bounding box center [300, 146] width 601 height 292
type input "5"
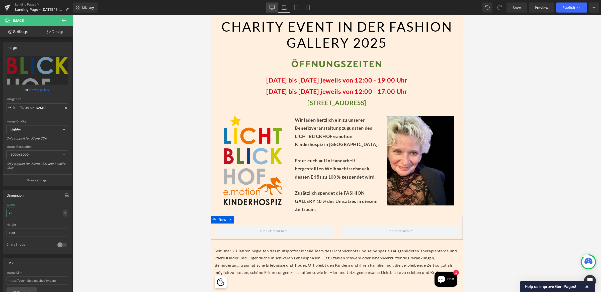
type input "70"
click at [274, 9] on icon at bounding box center [271, 7] width 5 height 4
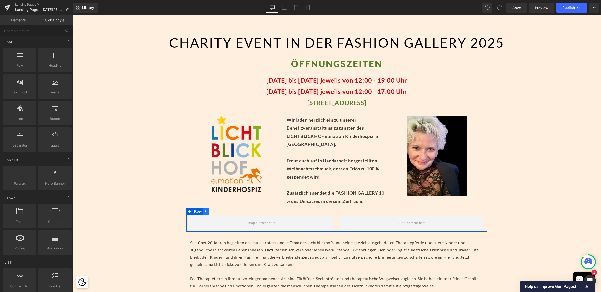
click at [204, 209] on icon at bounding box center [206, 211] width 4 height 4
click at [218, 212] on link at bounding box center [219, 211] width 7 height 8
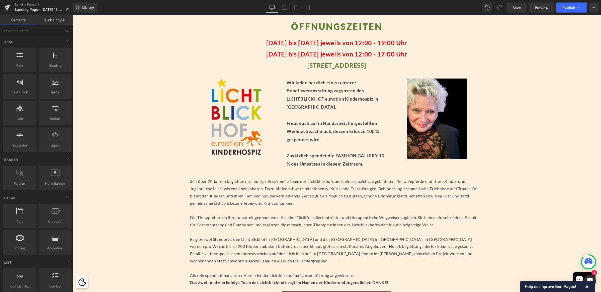
scroll to position [0, 0]
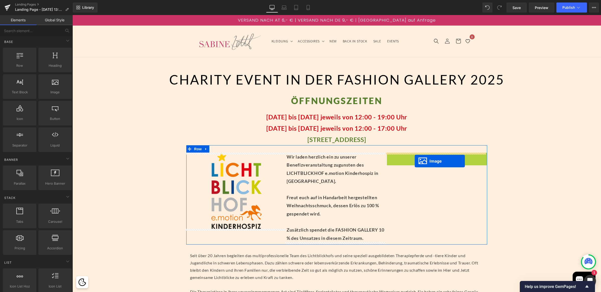
drag, startPoint x: 428, startPoint y: 192, endPoint x: 414, endPoint y: 161, distance: 34.1
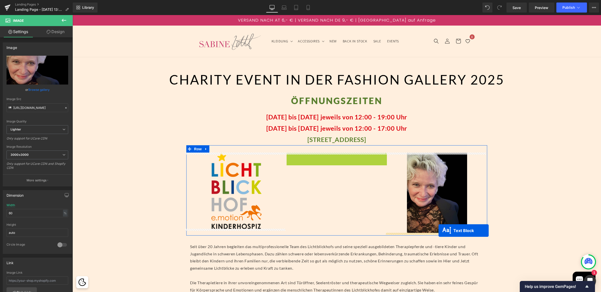
drag, startPoint x: 323, startPoint y: 197, endPoint x: 438, endPoint y: 230, distance: 120.3
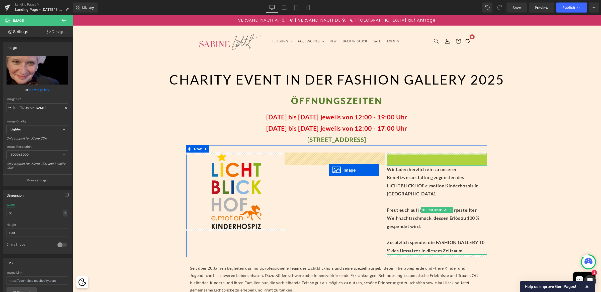
drag, startPoint x: 433, startPoint y: 194, endPoint x: 327, endPoint y: 168, distance: 108.9
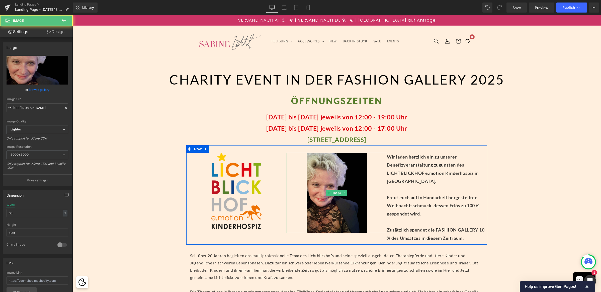
click at [331, 170] on img at bounding box center [336, 193] width 60 height 80
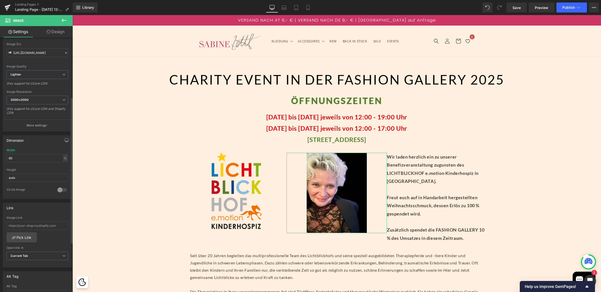
scroll to position [191, 0]
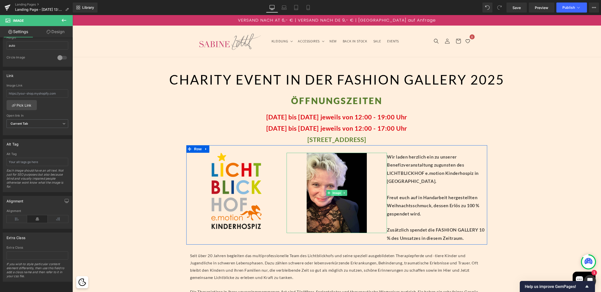
click at [332, 194] on span "Image" at bounding box center [336, 193] width 11 height 6
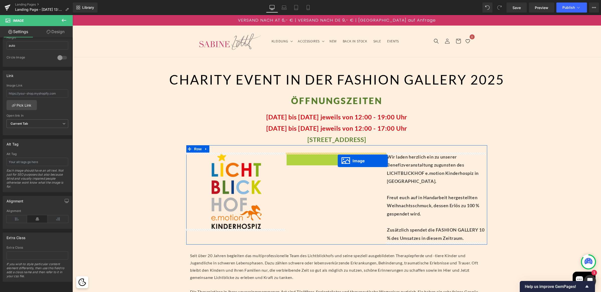
drag, startPoint x: 326, startPoint y: 192, endPoint x: 337, endPoint y: 161, distance: 33.8
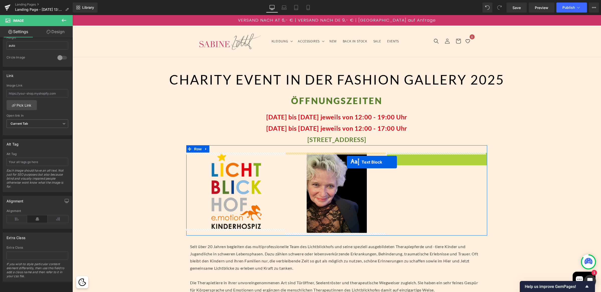
drag, startPoint x: 421, startPoint y: 196, endPoint x: 346, endPoint y: 161, distance: 82.9
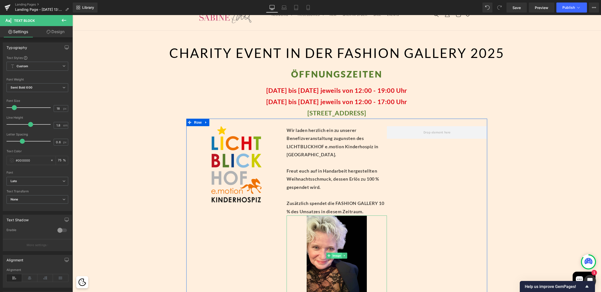
scroll to position [31, 0]
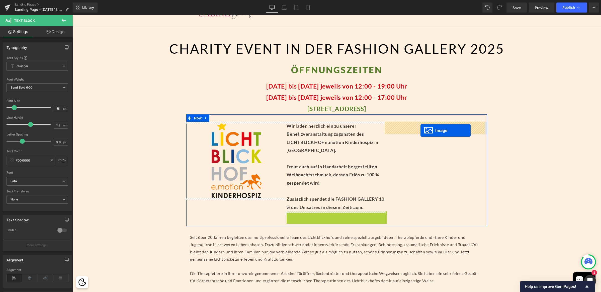
drag, startPoint x: 326, startPoint y: 250, endPoint x: 420, endPoint y: 129, distance: 153.5
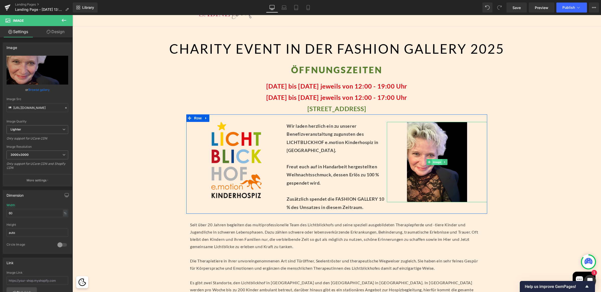
click at [431, 160] on span "Image" at bounding box center [436, 162] width 11 height 6
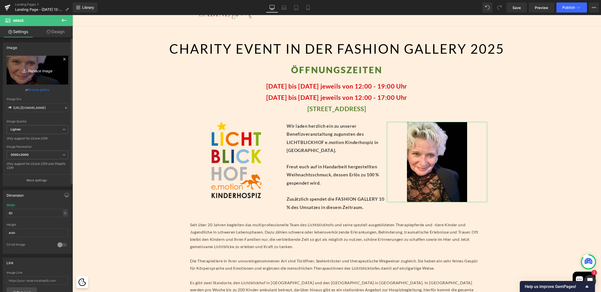
click at [25, 71] on icon at bounding box center [25, 70] width 5 height 5
type input "C:\fakepath\Photoroom_20250927_140336.JPG"
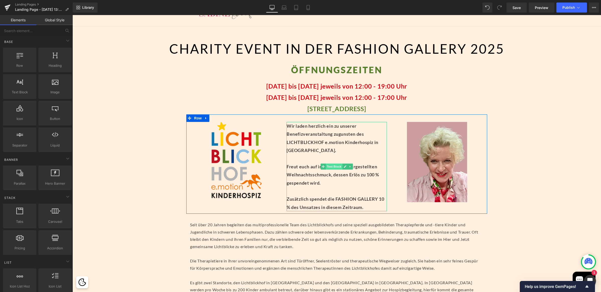
click at [331, 167] on span "Text Block" at bounding box center [333, 166] width 17 height 6
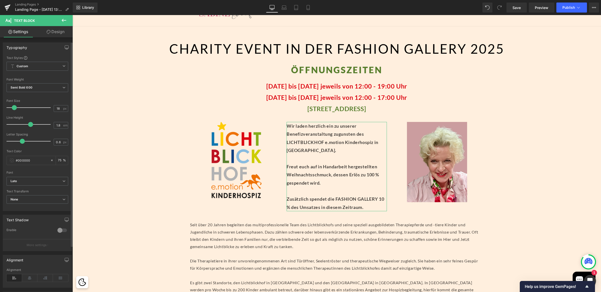
scroll to position [22, 0]
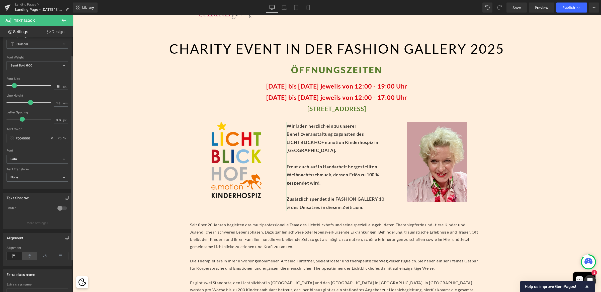
drag, startPoint x: 27, startPoint y: 257, endPoint x: 54, endPoint y: 219, distance: 46.3
click at [27, 257] on icon at bounding box center [30, 256] width 16 height 8
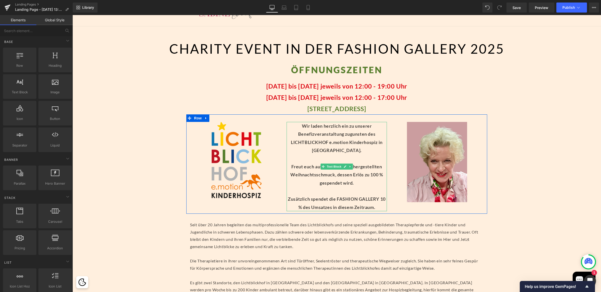
click at [325, 188] on p "Wir laden herzlich ein zu unserer Benefizveranstaltung zugunsten des LICHTBLICK…" at bounding box center [336, 166] width 100 height 89
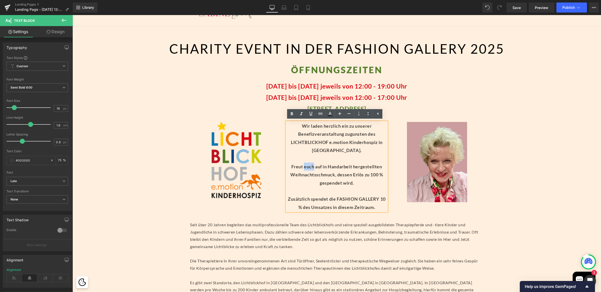
drag, startPoint x: 301, startPoint y: 167, endPoint x: 311, endPoint y: 168, distance: 10.1
click at [311, 168] on p "Wir laden herzlich ein zu unserer Benefizveranstaltung zugunsten des LICHTBLICK…" at bounding box center [336, 166] width 100 height 89
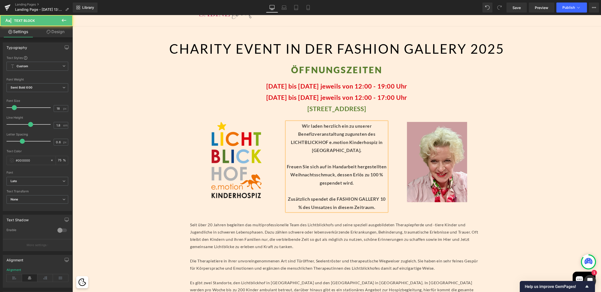
click at [380, 197] on p "Wir laden herzlich ein zu unserer Benefizveranstaltung zugunsten des LICHTBLICK…" at bounding box center [336, 166] width 100 height 89
click at [363, 175] on p "Wir laden herzlich ein zu unserer Benefizveranstaltung zugunsten des LICHTBLICK…" at bounding box center [336, 162] width 100 height 81
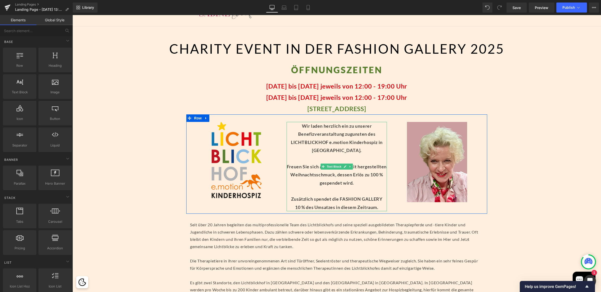
click at [378, 206] on p "10 % des Umsatzes in diesem Zeitraum." at bounding box center [336, 207] width 100 height 8
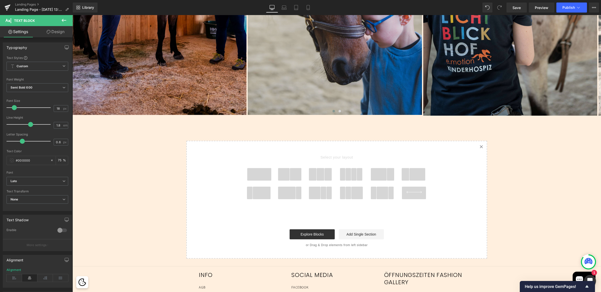
scroll to position [654, 0]
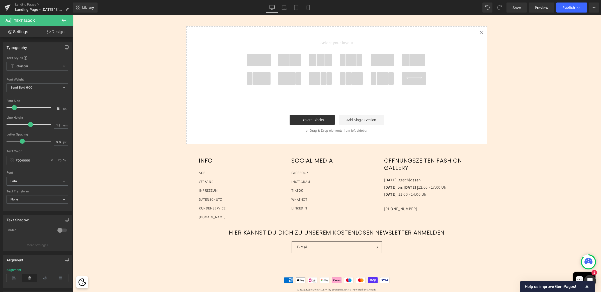
click at [286, 61] on span at bounding box center [284, 60] width 12 height 13
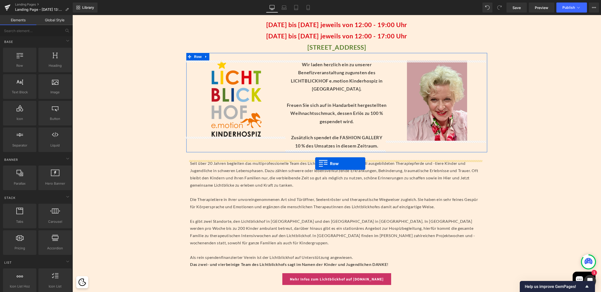
scroll to position [92, 0]
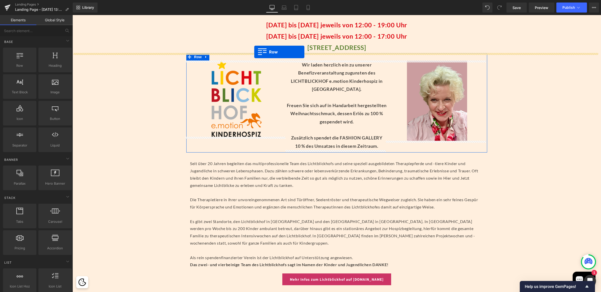
drag, startPoint x: 188, startPoint y: 192, endPoint x: 254, endPoint y: 52, distance: 154.7
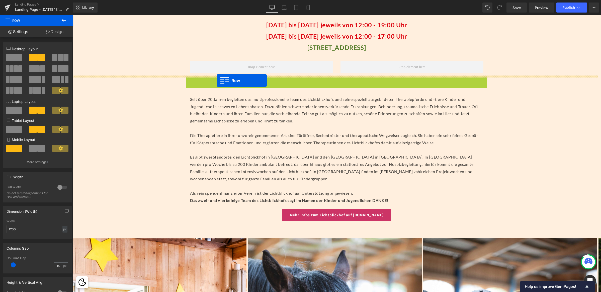
drag, startPoint x: 188, startPoint y: 79, endPoint x: 216, endPoint y: 80, distance: 28.9
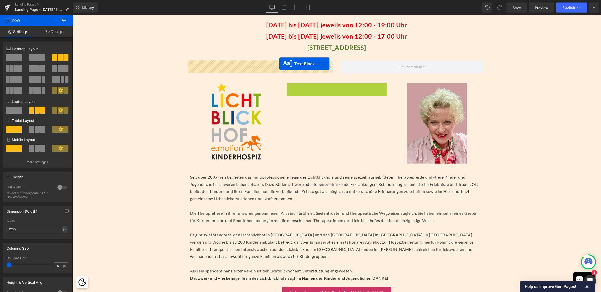
drag, startPoint x: 321, startPoint y: 129, endPoint x: 279, endPoint y: 64, distance: 77.3
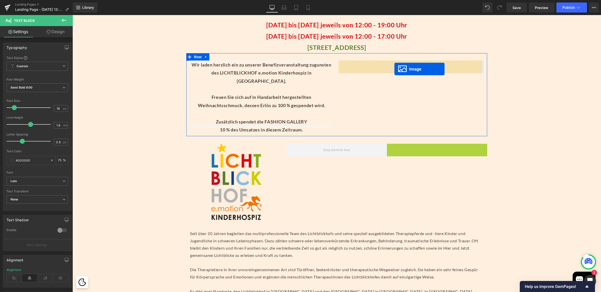
drag, startPoint x: 426, startPoint y: 175, endPoint x: 394, endPoint y: 69, distance: 110.6
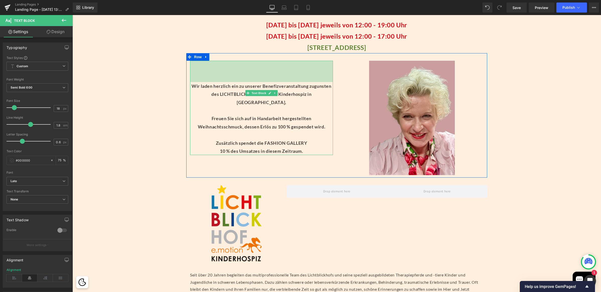
drag, startPoint x: 253, startPoint y: 61, endPoint x: 254, endPoint y: 82, distance: 21.3
click at [254, 82] on div "Wir laden herzlich ein zu unserer Benefizveranstaltung zugunsten des LICHTBLICK…" at bounding box center [261, 108] width 143 height 94
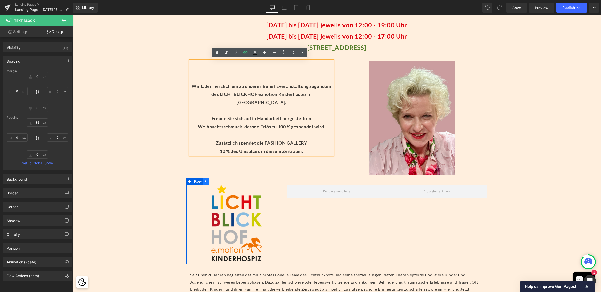
click at [204, 182] on icon at bounding box center [206, 181] width 4 height 4
click at [217, 180] on icon at bounding box center [219, 181] width 4 height 4
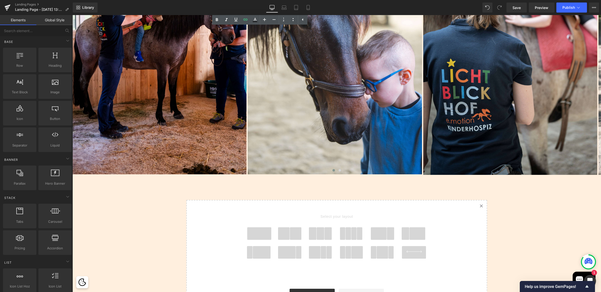
scroll to position [507, 0]
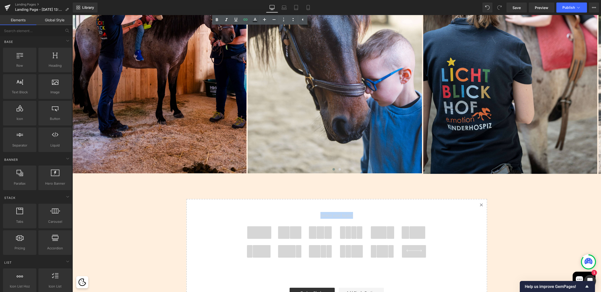
drag, startPoint x: 258, startPoint y: 230, endPoint x: 285, endPoint y: 182, distance: 55.4
click at [258, 232] on span at bounding box center [259, 232] width 24 height 13
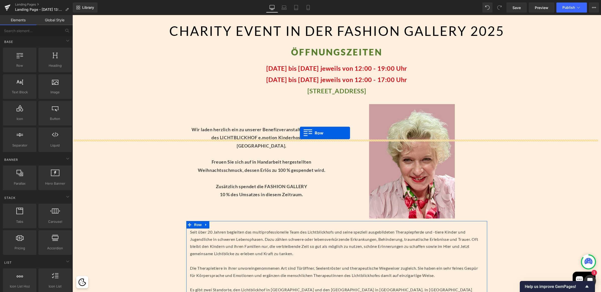
scroll to position [46, 0]
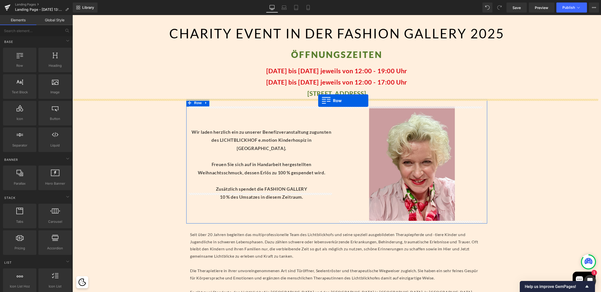
drag, startPoint x: 188, startPoint y: 248, endPoint x: 318, endPoint y: 100, distance: 196.1
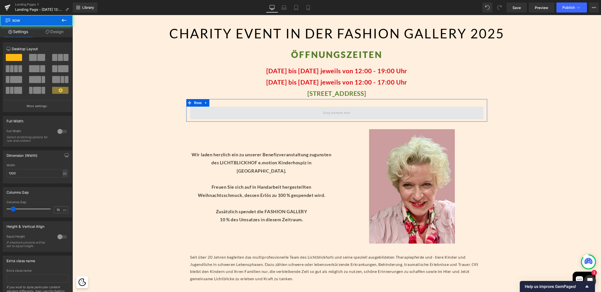
click at [321, 116] on span at bounding box center [336, 112] width 31 height 8
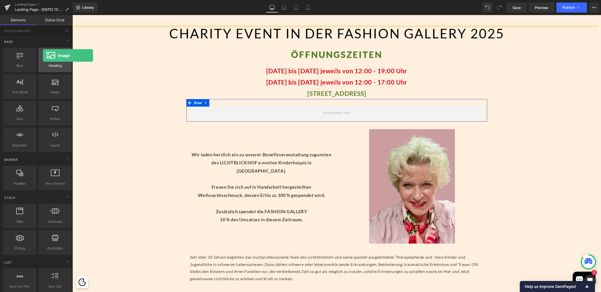
drag, startPoint x: 49, startPoint y: 85, endPoint x: 43, endPoint y: 55, distance: 30.3
click at [43, 55] on div "Row rows, columns, layouts, div Heading headings, titles, h1,h2,h3,h4,h5,h6 Tex…" at bounding box center [37, 100] width 71 height 106
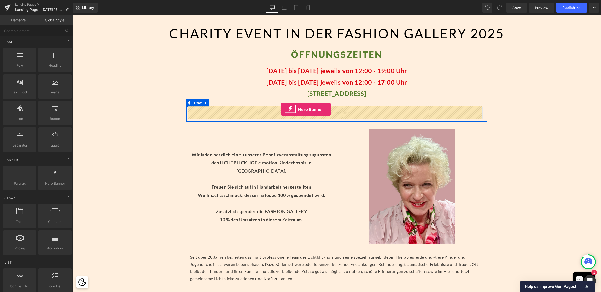
drag, startPoint x: 131, startPoint y: 193, endPoint x: 281, endPoint y: 109, distance: 171.9
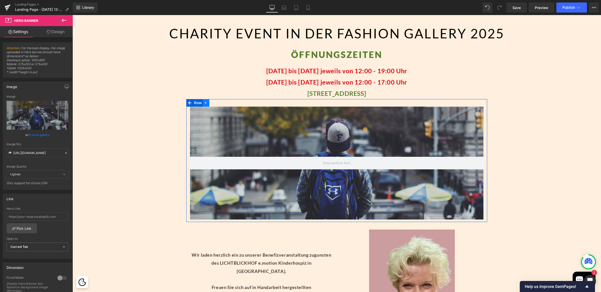
click at [205, 102] on icon at bounding box center [205, 102] width 1 height 2
click at [217, 104] on icon at bounding box center [219, 103] width 4 height 4
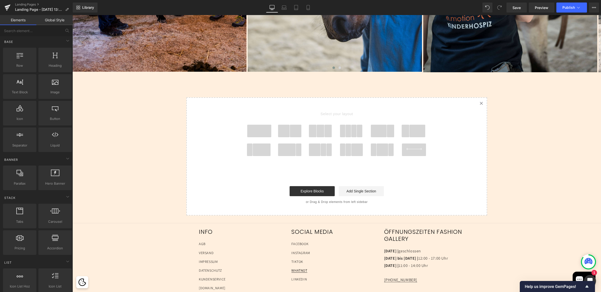
scroll to position [679, 0]
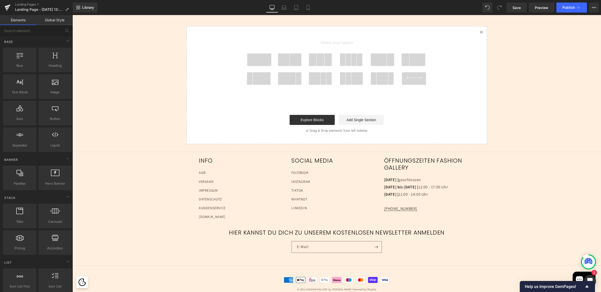
click at [260, 63] on span at bounding box center [259, 59] width 24 height 13
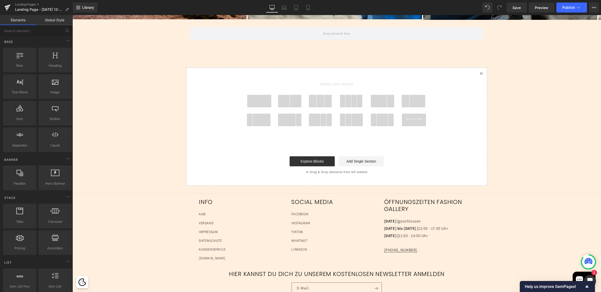
scroll to position [555, 0]
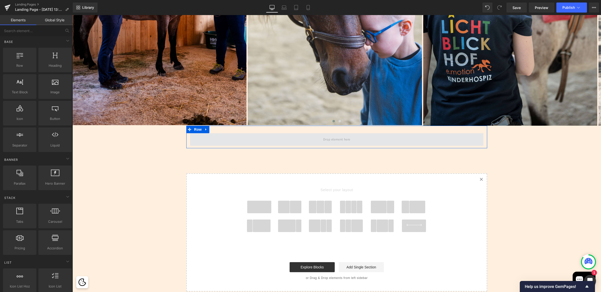
click at [327, 140] on span at bounding box center [336, 139] width 31 height 8
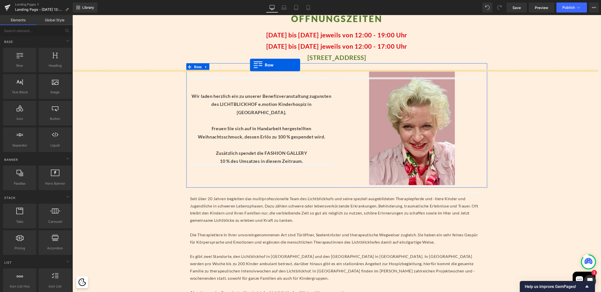
scroll to position [73, 0]
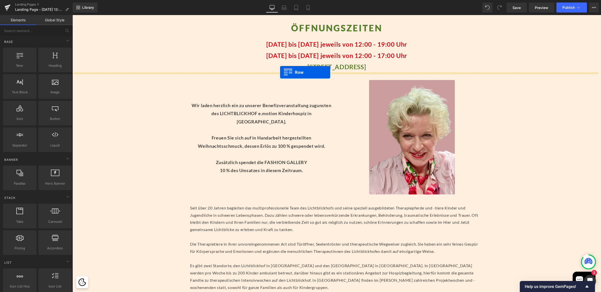
drag, startPoint x: 192, startPoint y: 129, endPoint x: 280, endPoint y: 72, distance: 104.5
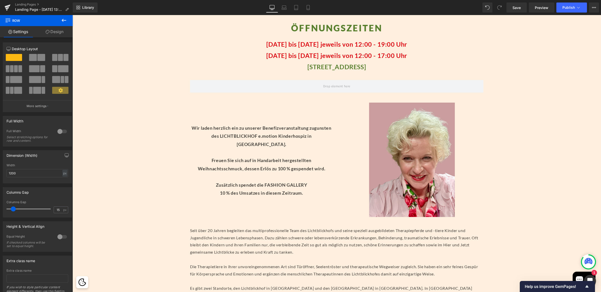
click at [65, 20] on icon at bounding box center [64, 20] width 5 height 3
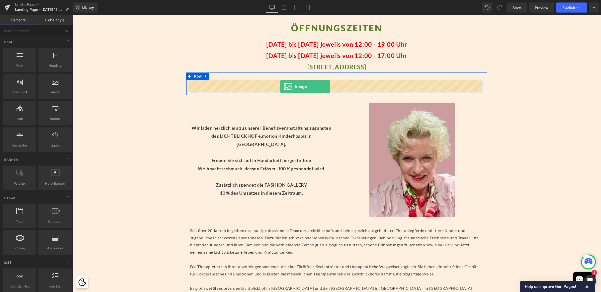
drag, startPoint x: 123, startPoint y: 105, endPoint x: 280, endPoint y: 86, distance: 157.6
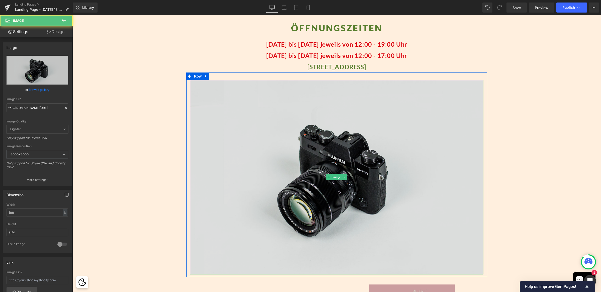
click at [328, 150] on img at bounding box center [336, 177] width 293 height 194
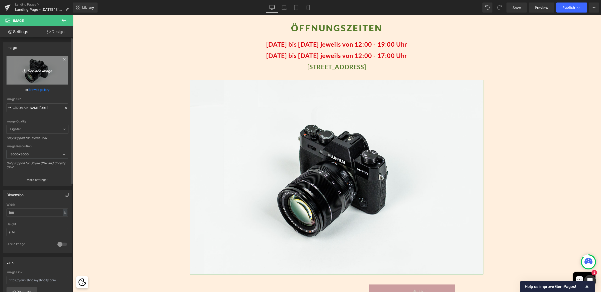
click at [46, 71] on icon "Replace Image" at bounding box center [37, 70] width 40 height 6
type input "C:\fakepath\BZ7T8420_Lichtblickhof Fakro_Foto Pfluegl_160721 Kopie.jpg"
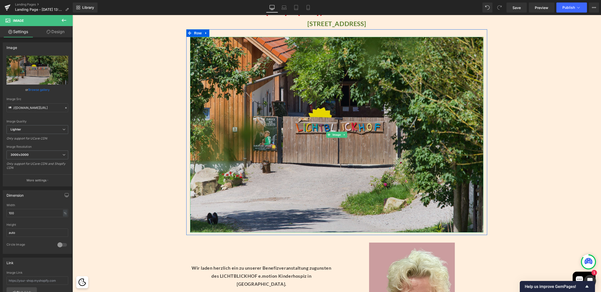
scroll to position [117, 0]
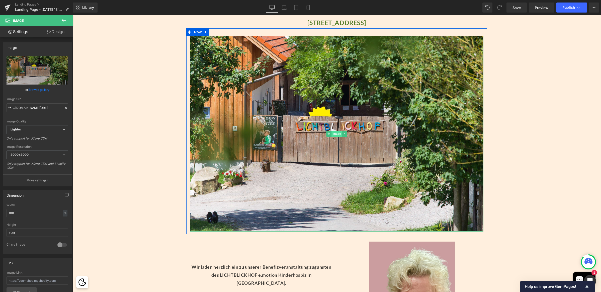
click at [337, 134] on span "Image" at bounding box center [336, 134] width 11 height 6
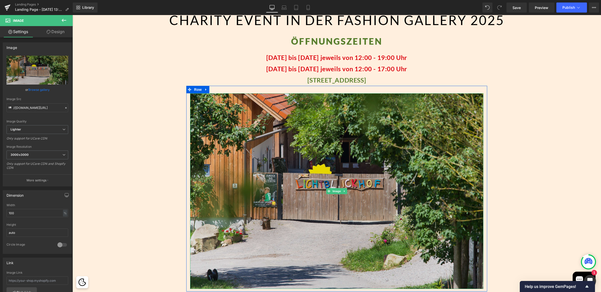
scroll to position [79, 0]
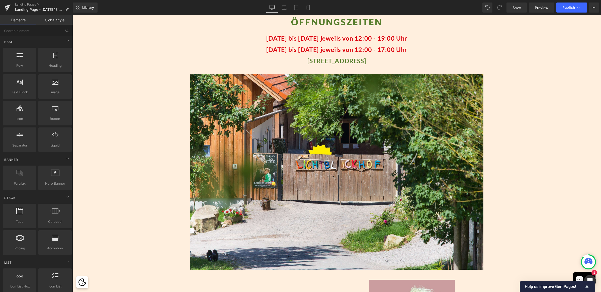
scroll to position [78, 0]
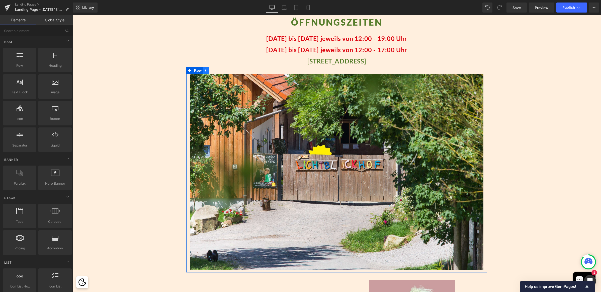
click at [206, 71] on link at bounding box center [206, 71] width 7 height 8
click at [211, 70] on icon at bounding box center [213, 71] width 4 height 4
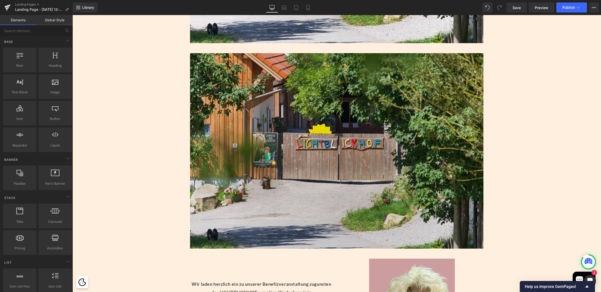
scroll to position [315, 0]
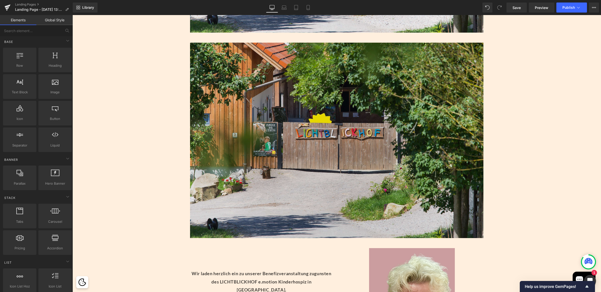
click at [319, 169] on img at bounding box center [336, 140] width 293 height 195
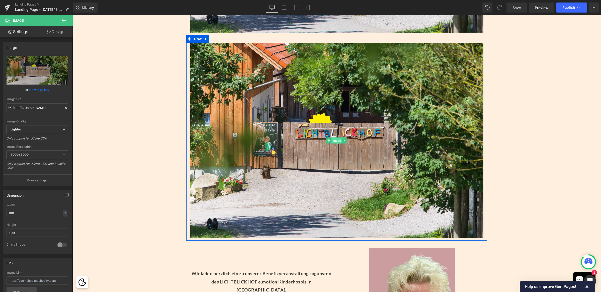
click at [333, 139] on span "Image" at bounding box center [336, 140] width 11 height 6
click at [344, 138] on link at bounding box center [344, 140] width 5 height 6
click at [345, 141] on icon at bounding box center [346, 140] width 3 height 3
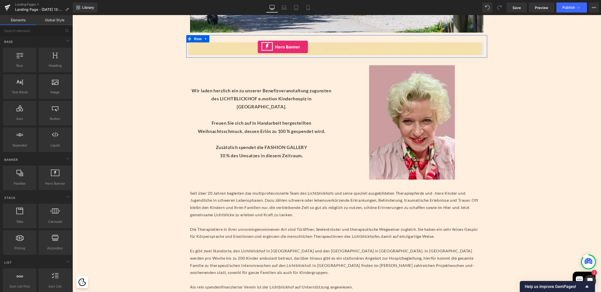
drag, startPoint x: 128, startPoint y: 190, endPoint x: 258, endPoint y: 47, distance: 193.4
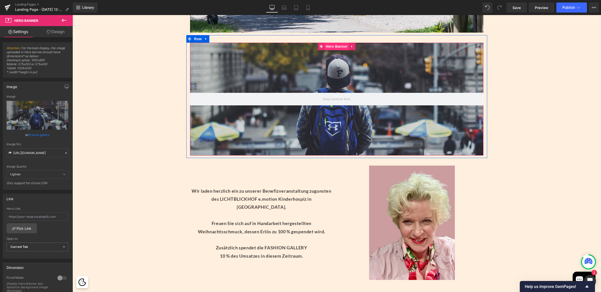
click at [330, 45] on span "Hero Banner" at bounding box center [336, 47] width 24 height 8
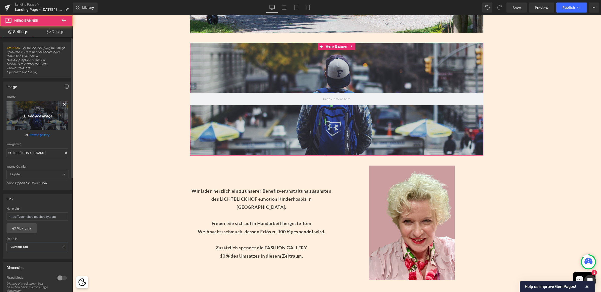
click at [43, 117] on icon "Replace Image" at bounding box center [37, 115] width 40 height 6
type input "C:\fakepath\BZ7T8420_Lichtblickhof Fakro_Foto Pfluegl_160721 Kopie.jpg"
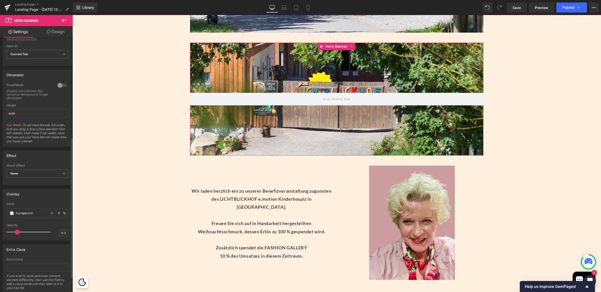
scroll to position [208, 0]
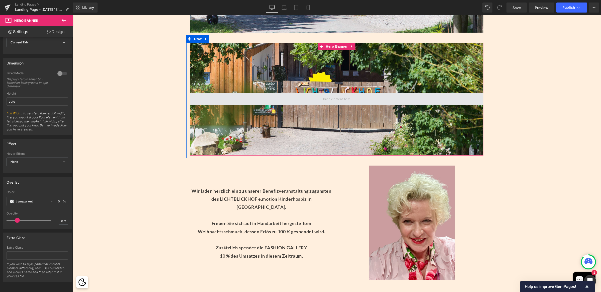
click at [324, 98] on span at bounding box center [336, 99] width 31 height 8
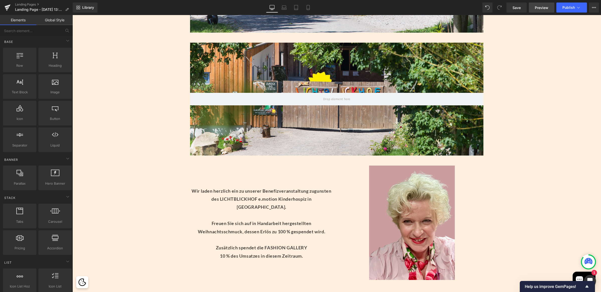
click at [541, 10] on span "Preview" at bounding box center [541, 7] width 14 height 5
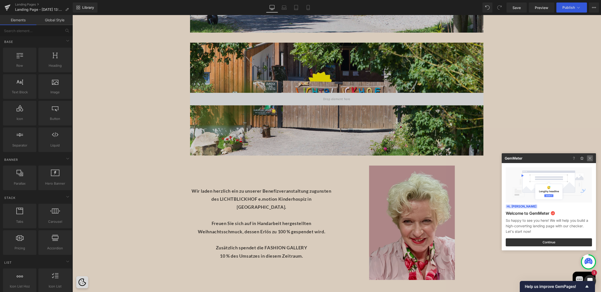
drag, startPoint x: 591, startPoint y: 158, endPoint x: 507, endPoint y: 136, distance: 86.1
click at [591, 158] on img at bounding box center [589, 158] width 6 height 6
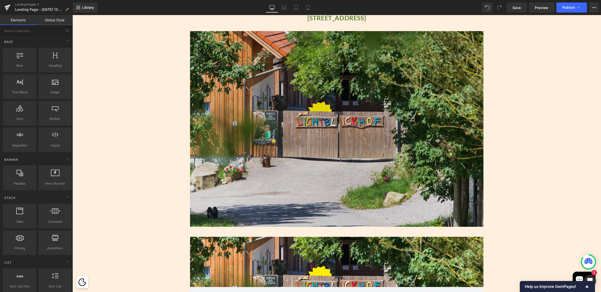
scroll to position [51, 0]
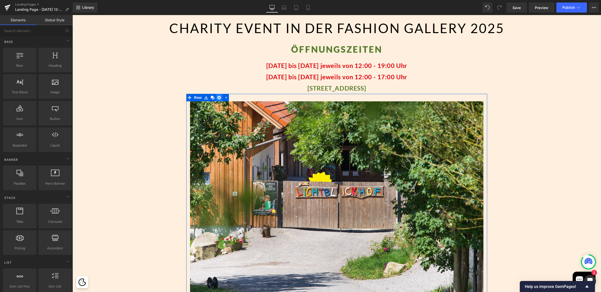
click at [217, 97] on icon at bounding box center [219, 97] width 4 height 4
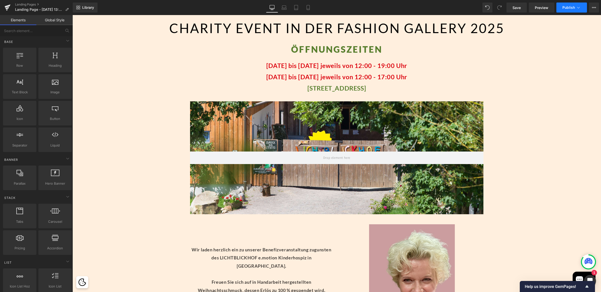
click at [580, 6] on icon at bounding box center [577, 7] width 5 height 5
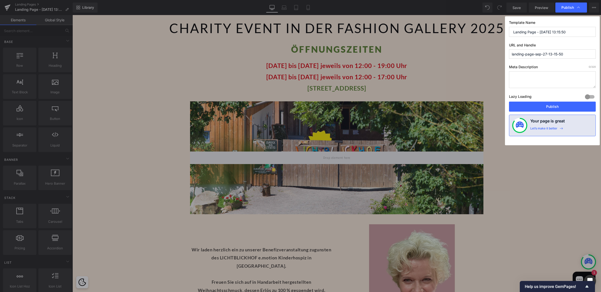
click at [545, 33] on input "Landing Page - Sep 27, 13:15:50" at bounding box center [552, 32] width 87 height 10
click at [538, 32] on input "Charity Event - Lichtblickhof" at bounding box center [552, 32] width 87 height 10
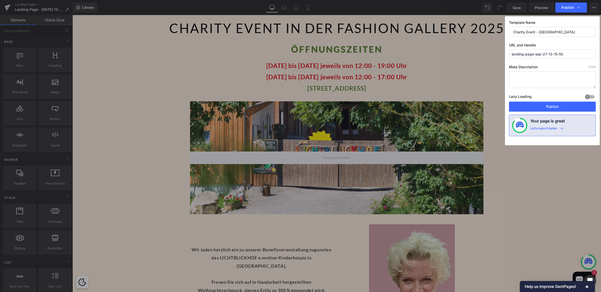
click at [538, 32] on input "Charity Event - Lichtblickhof" at bounding box center [552, 32] width 87 height 10
type input "Charity Event - Lichtblickhof"
click at [545, 52] on input "landing-page-sep-27-13-15-50" at bounding box center [552, 53] width 87 height 9
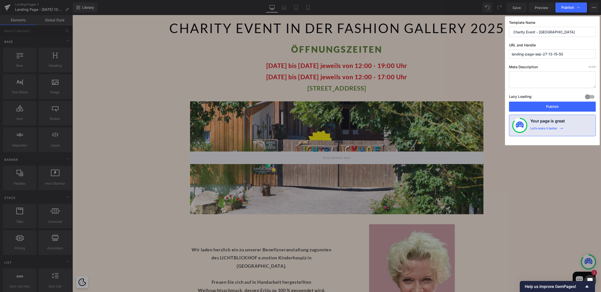
paste input "Charity Event - Lichtblickhof"
click at [537, 54] on input "Charity Event - Lichtblickhof" at bounding box center [552, 53] width 87 height 9
click at [565, 54] on input "charity-event-lichtblickhof" at bounding box center [552, 53] width 87 height 9
click at [550, 54] on input "charity-event-lichtblickhof" at bounding box center [552, 53] width 87 height 9
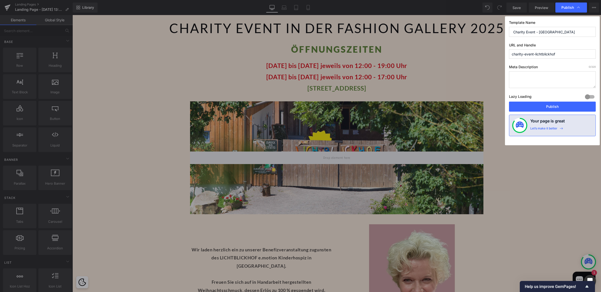
click at [550, 54] on input "charity-event-lichtblickhof" at bounding box center [552, 53] width 87 height 9
click at [550, 56] on input "charity-event-lichtblickhof" at bounding box center [552, 53] width 87 height 9
click at [533, 54] on input "charity-event-lichtblickhof" at bounding box center [552, 53] width 87 height 9
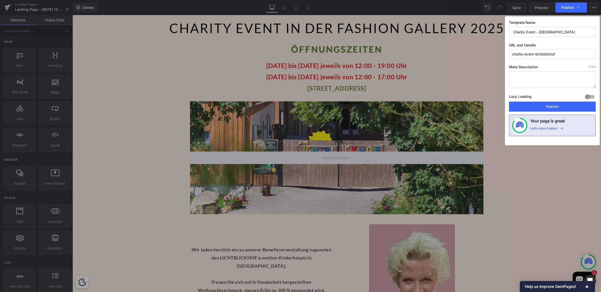
click at [565, 54] on input "charity-event-lichtblickhof" at bounding box center [552, 53] width 87 height 9
type input "charity-event-lichtblickhof"
click at [553, 106] on button "Publish" at bounding box center [552, 106] width 87 height 10
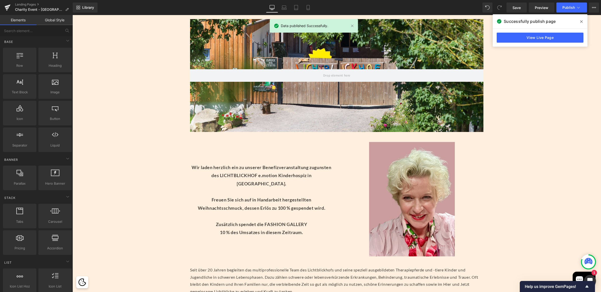
scroll to position [145, 0]
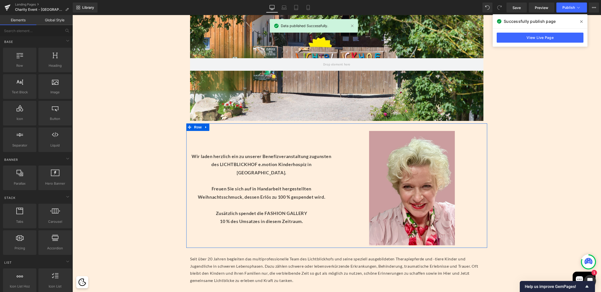
click at [242, 233] on div "Wir laden herzlich ein zu unserer Benefizveranstaltung zugunsten des LICHTBLICK…" at bounding box center [336, 185] width 301 height 124
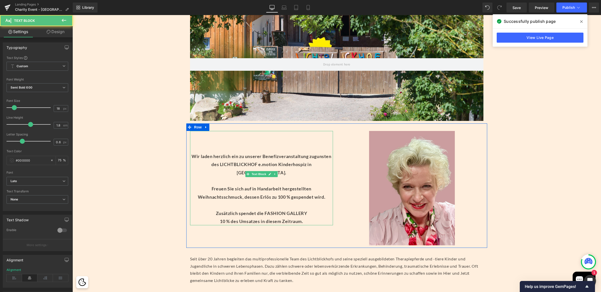
click at [303, 217] on p "10 % des Umsatzes in diesem Zeitraum." at bounding box center [261, 221] width 143 height 8
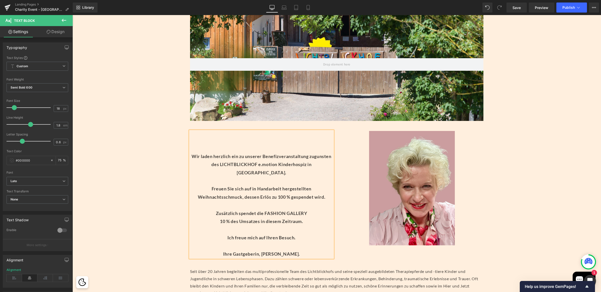
click at [254, 236] on p "Ich freue mich auf Ihren Besuch. Ihre Gastgeberin, Sabine Zettl." at bounding box center [261, 245] width 143 height 24
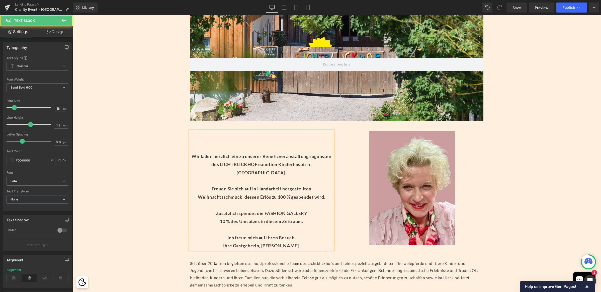
click at [295, 237] on p "Ich freue mich auf Ihren Besuch. Ihre Gastgeberin, Sabine Zettl." at bounding box center [261, 241] width 143 height 16
click at [316, 204] on p "Wir laden herzlich ein zu unserer Benefizveranstaltung zugunsten des LICHTBLICK…" at bounding box center [261, 184] width 143 height 65
click at [267, 237] on p "Ich freue mich auf Ihren Besuch. Ihre Gastgeberin, Sabine Zettl" at bounding box center [261, 241] width 143 height 16
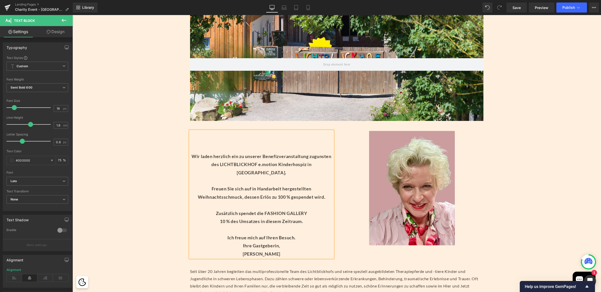
click at [255, 146] on div "Wir laden herzlich ein zu unserer Benefizveranstaltung zugunsten des LICHTBLICK…" at bounding box center [261, 194] width 143 height 127
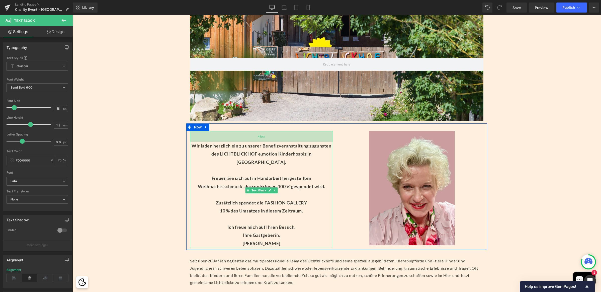
drag, startPoint x: 227, startPoint y: 145, endPoint x: 228, endPoint y: 134, distance: 10.5
click at [228, 134] on div "43px" at bounding box center [261, 136] width 143 height 11
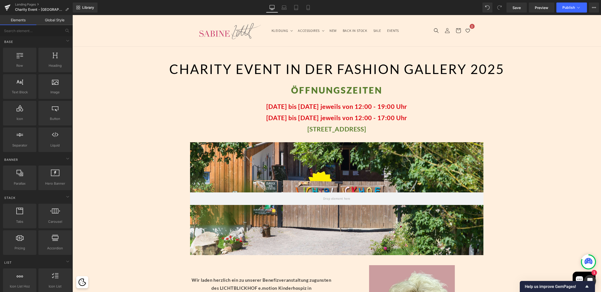
scroll to position [9, 0]
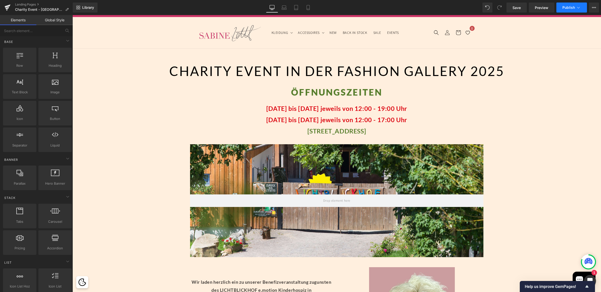
click at [571, 7] on span "Publish" at bounding box center [568, 8] width 13 height 4
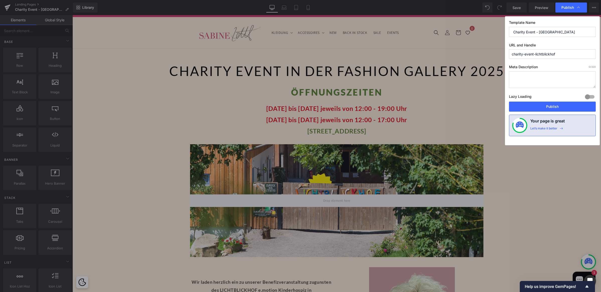
click at [591, 96] on div at bounding box center [589, 97] width 12 height 8
click at [570, 108] on button "Publish" at bounding box center [552, 106] width 87 height 10
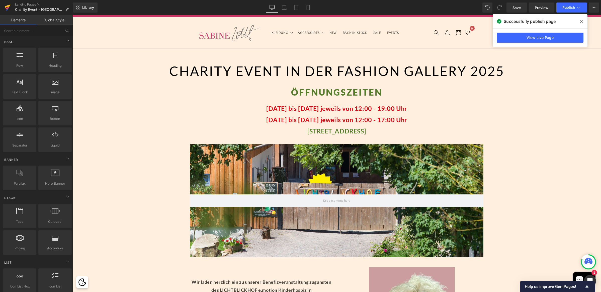
click at [10, 5] on icon at bounding box center [8, 6] width 6 height 3
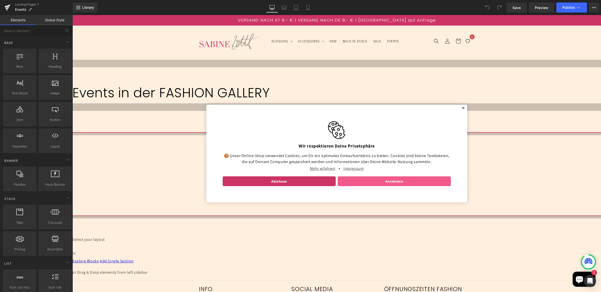
click at [391, 182] on link "Annehmen" at bounding box center [393, 181] width 113 height 10
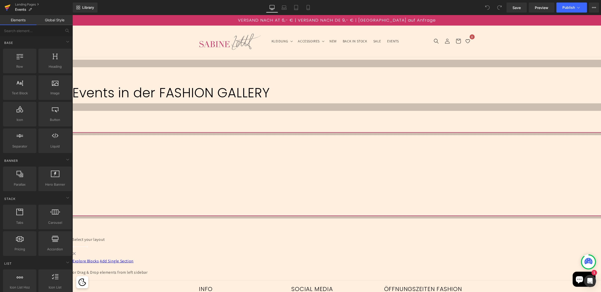
click at [12, 7] on link at bounding box center [7, 7] width 15 height 15
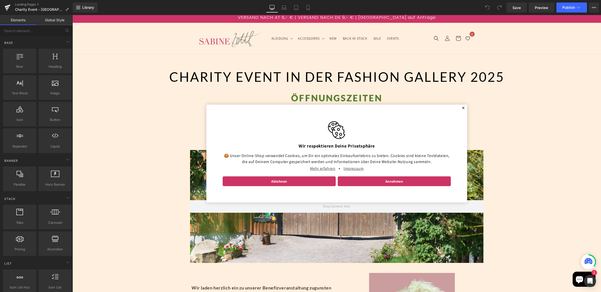
scroll to position [6, 0]
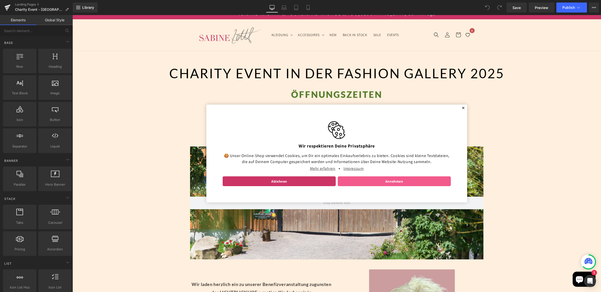
click at [387, 183] on link "Annehmen" at bounding box center [393, 181] width 113 height 10
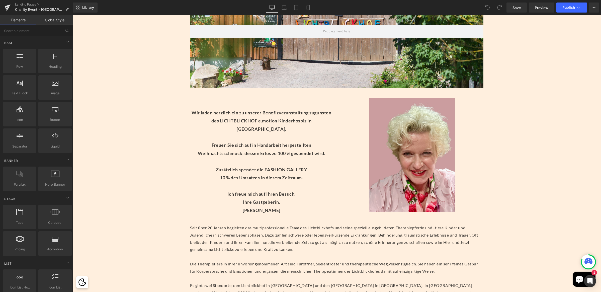
scroll to position [214, 0]
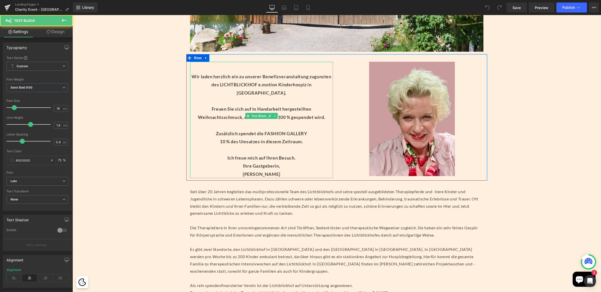
click at [264, 145] on p at bounding box center [261, 149] width 143 height 8
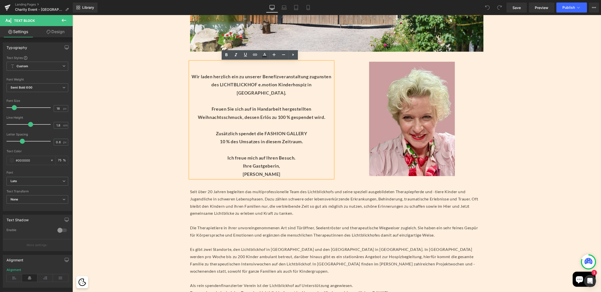
click at [261, 97] on p "Wir laden herzlich ein zu unserer Benefizveranstaltung zugunsten des LICHTBLICK…" at bounding box center [261, 104] width 143 height 65
click at [61, 277] on icon at bounding box center [61, 278] width 16 height 8
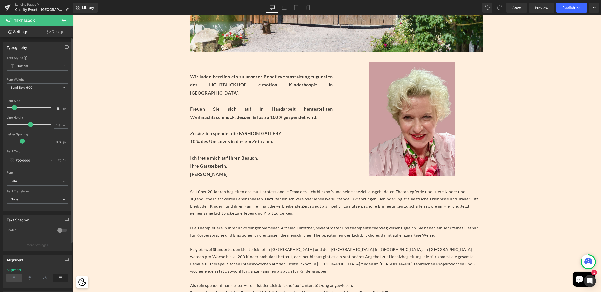
click at [15, 278] on icon at bounding box center [15, 278] width 16 height 8
click at [30, 280] on icon at bounding box center [30, 278] width 16 height 8
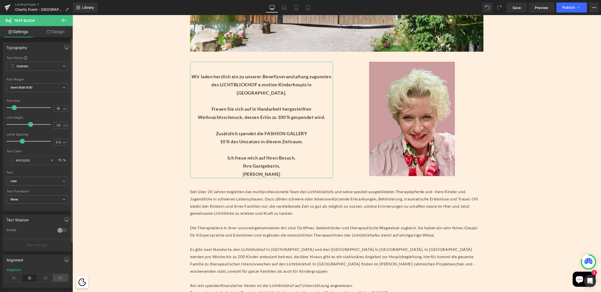
click at [60, 281] on icon at bounding box center [61, 278] width 16 height 8
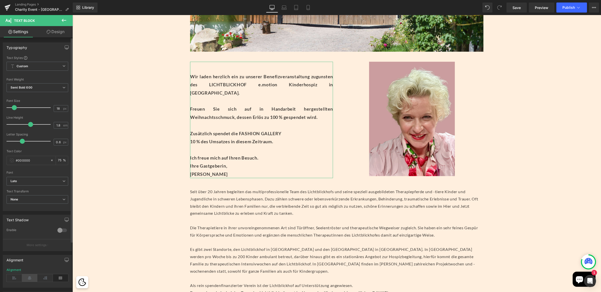
click at [27, 276] on icon at bounding box center [30, 278] width 16 height 8
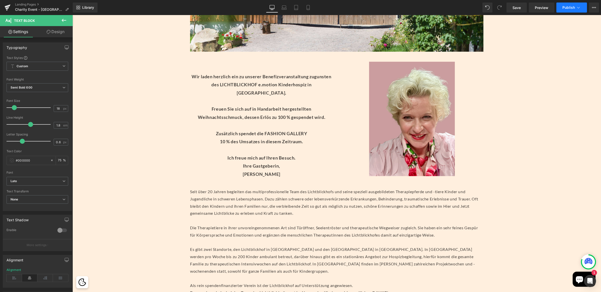
click at [572, 7] on span "Publish" at bounding box center [568, 8] width 13 height 4
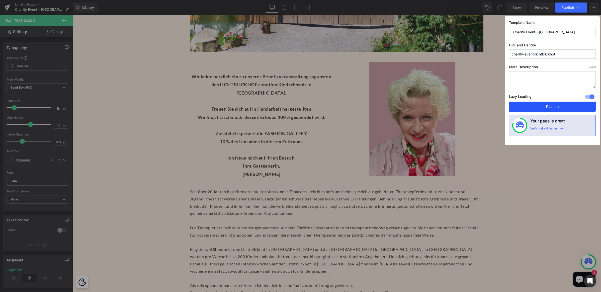
click at [557, 104] on button "Publish" at bounding box center [552, 106] width 87 height 10
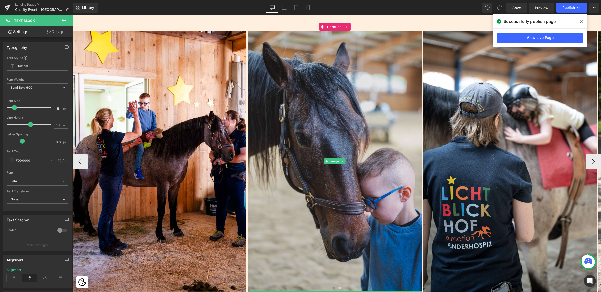
scroll to position [523, 0]
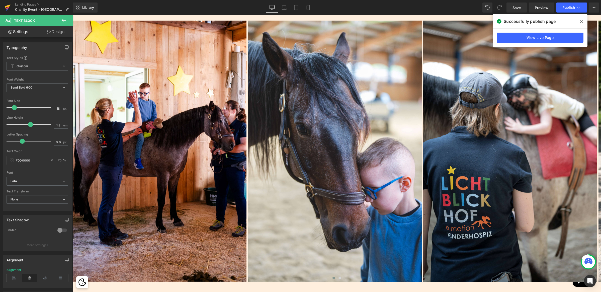
click at [9, 6] on icon at bounding box center [8, 6] width 6 height 3
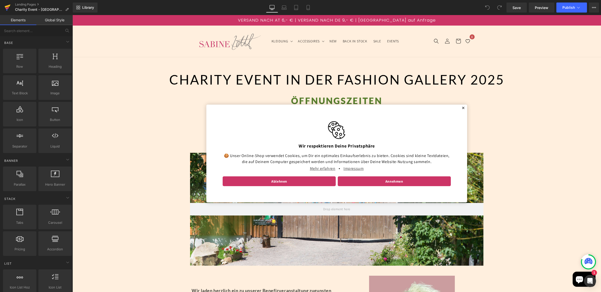
click at [10, 6] on icon at bounding box center [8, 7] width 6 height 13
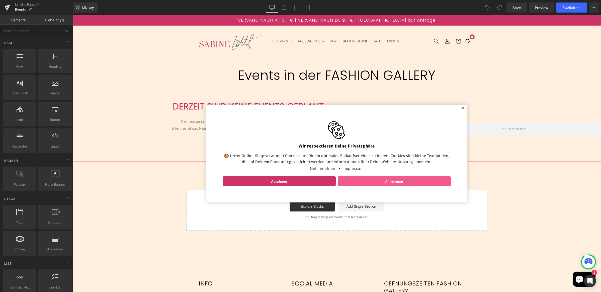
click at [399, 180] on link "Annehmen" at bounding box center [393, 181] width 113 height 10
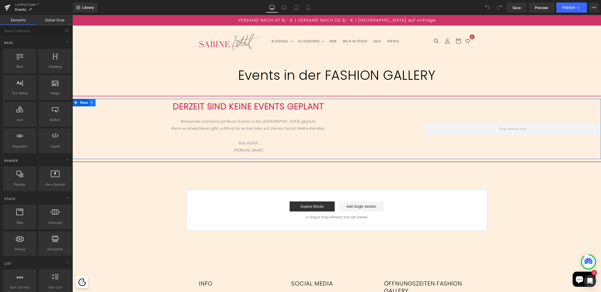
click at [91, 103] on icon at bounding box center [91, 102] width 1 height 2
click at [103, 102] on icon at bounding box center [105, 103] width 4 height 4
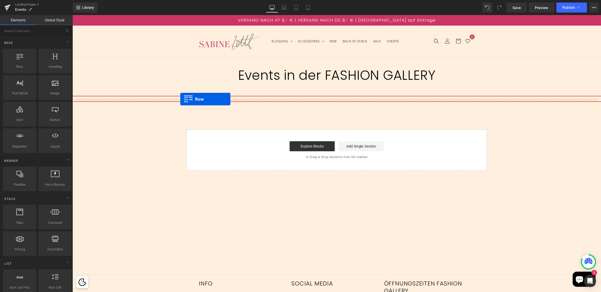
drag, startPoint x: 96, startPoint y: 75, endPoint x: 180, endPoint y: 99, distance: 87.9
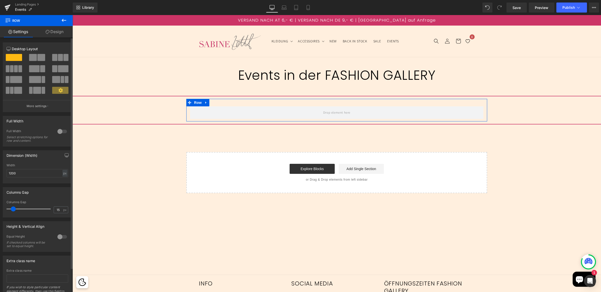
click at [58, 68] on span at bounding box center [63, 68] width 11 height 7
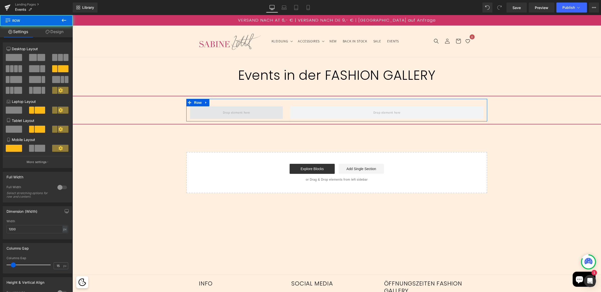
click at [214, 110] on span at bounding box center [236, 112] width 93 height 13
click at [240, 114] on span at bounding box center [236, 112] width 31 height 8
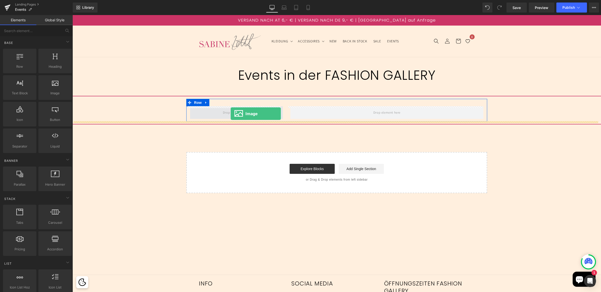
drag, startPoint x: 128, startPoint y: 104, endPoint x: 230, endPoint y: 113, distance: 103.1
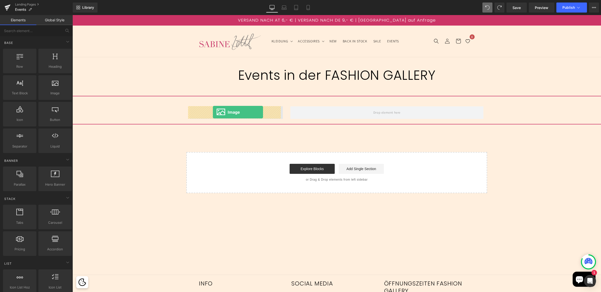
drag, startPoint x: 130, startPoint y: 104, endPoint x: 213, endPoint y: 112, distance: 83.3
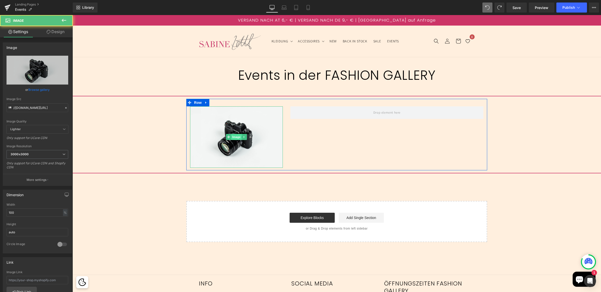
click at [236, 137] on span "Image" at bounding box center [236, 137] width 11 height 6
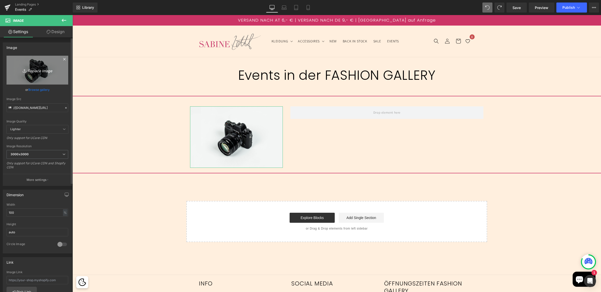
click at [38, 71] on icon "Replace Image" at bounding box center [37, 70] width 40 height 6
type input "C:\fakepath\logo_fin_2022_rgb72dpi_transp.png"
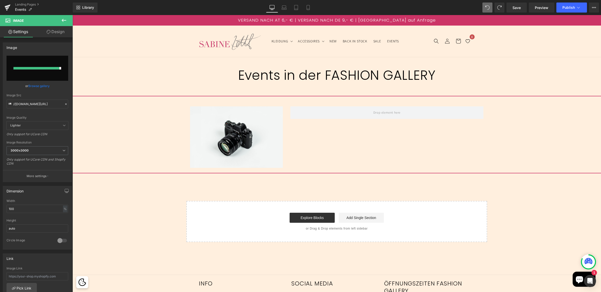
type input "https://ucarecdn.com/5a8ede19-b5bc-4540-9e95-7f20c373486c/-/format/auto/-/previ…"
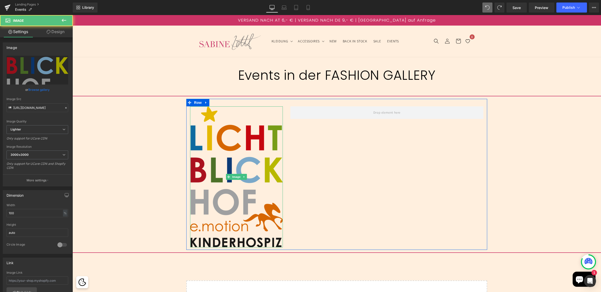
click at [245, 169] on img at bounding box center [236, 176] width 93 height 141
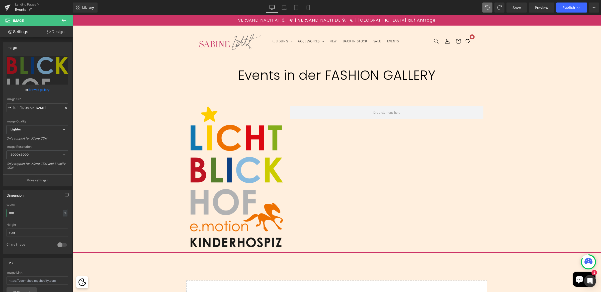
drag, startPoint x: 19, startPoint y: 211, endPoint x: -13, endPoint y: 211, distance: 31.6
click at [0, 211] on html "Image You are previewing how the will restyle your page. You can not edit Eleme…" at bounding box center [300, 146] width 601 height 292
type input "1"
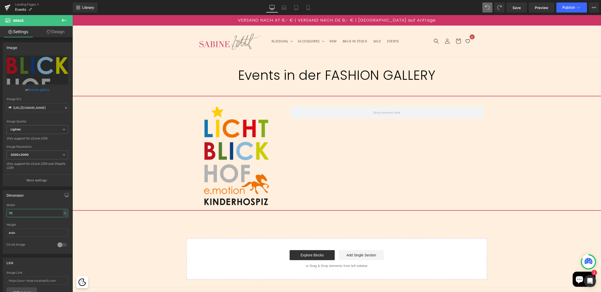
type input "70"
click at [62, 21] on icon at bounding box center [64, 20] width 6 height 6
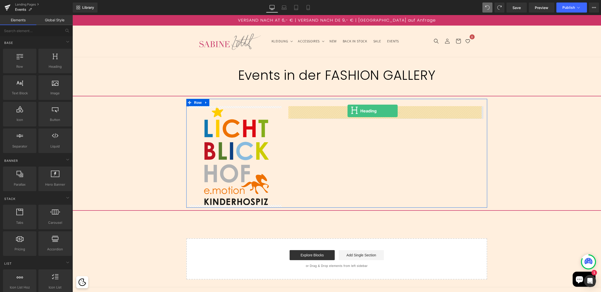
drag, startPoint x: 129, startPoint y: 79, endPoint x: 347, endPoint y: 111, distance: 220.5
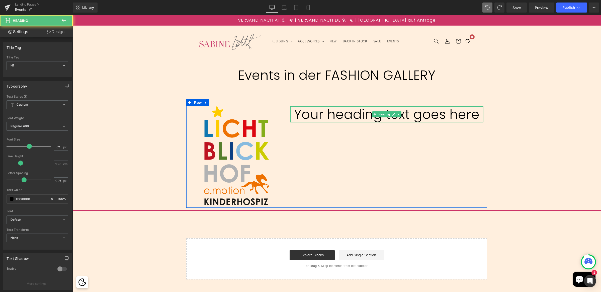
click at [332, 117] on h1 "Your heading text goes here" at bounding box center [386, 114] width 193 height 16
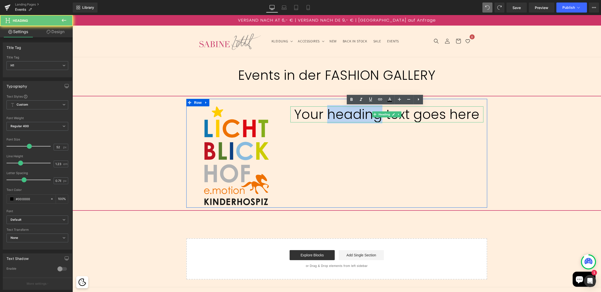
click at [332, 117] on h1 "Your heading text goes here" at bounding box center [386, 114] width 193 height 16
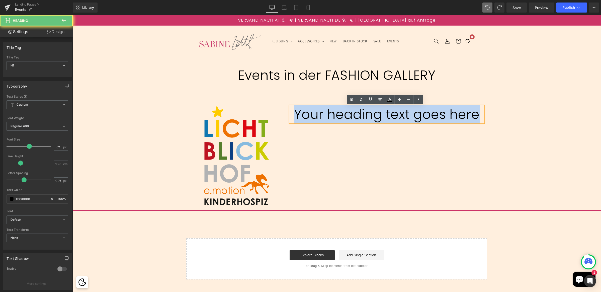
click at [332, 117] on h1 "Your heading text goes here" at bounding box center [386, 114] width 193 height 16
click at [341, 116] on h1 "Your heading text goes here" at bounding box center [386, 114] width 193 height 16
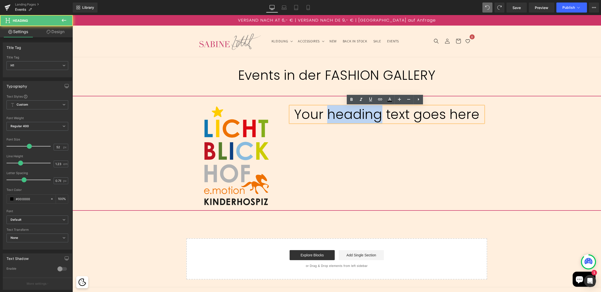
click at [341, 116] on h1 "Your heading text goes here" at bounding box center [386, 114] width 193 height 16
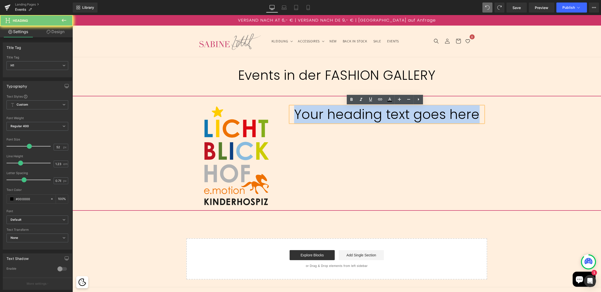
click at [341, 116] on h1 "Your heading text goes here" at bounding box center [386, 114] width 193 height 16
paste div
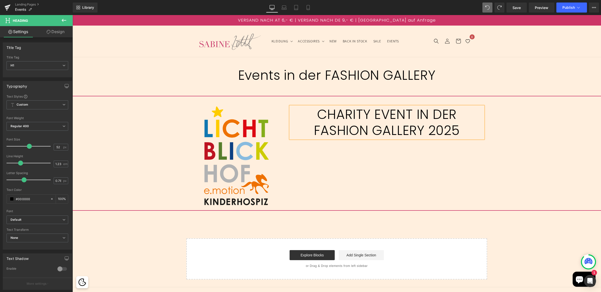
click at [365, 115] on h1 "CHARITY EVENT IN DER FASHION GALLERY 2025" at bounding box center [386, 122] width 193 height 32
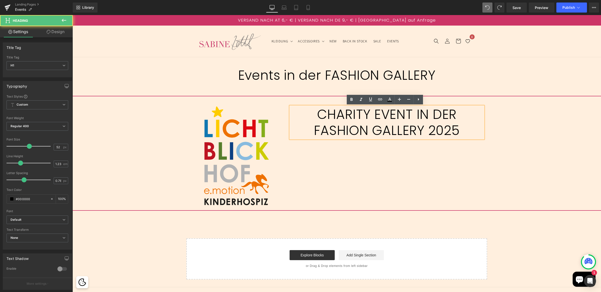
click at [354, 124] on h1 "CHARITY EVENT IN DER FASHION GALLERY 2025" at bounding box center [386, 122] width 193 height 32
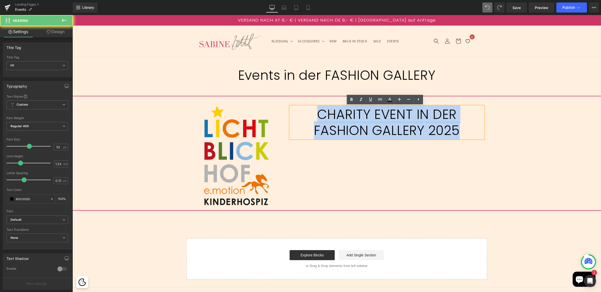
click at [354, 124] on h1 "CHARITY EVENT IN DER FASHION GALLERY 2025" at bounding box center [386, 122] width 193 height 32
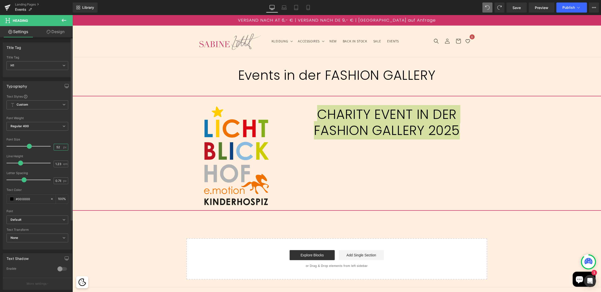
click at [56, 147] on input "52" at bounding box center [58, 147] width 9 height 6
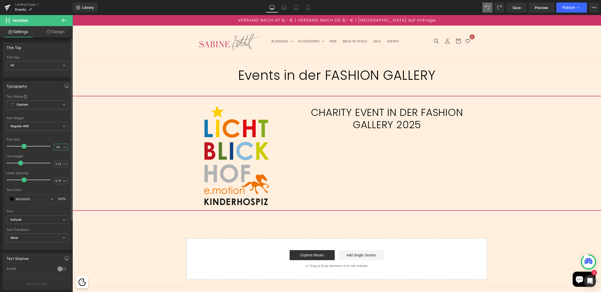
type input "40"
click at [425, 111] on h1 "CHARITY EVENT IN DER FASHION GALLERY 2025" at bounding box center [386, 118] width 193 height 25
click at [372, 155] on div "Image CHARITY EVENT IN DER FASHION GALLERY 2025 Heading Row" at bounding box center [336, 153] width 301 height 109
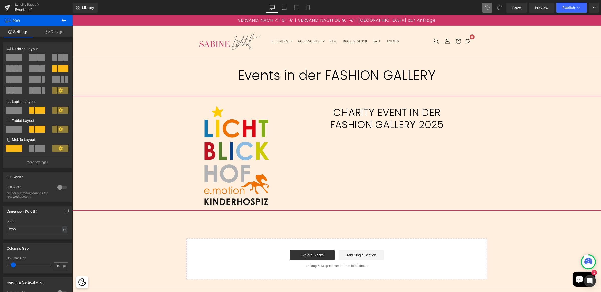
click at [66, 17] on button at bounding box center [64, 20] width 18 height 11
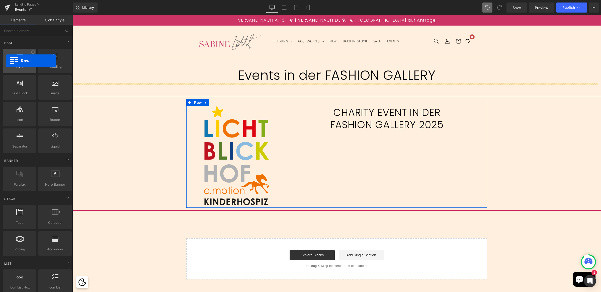
drag, startPoint x: 23, startPoint y: 63, endPoint x: 6, endPoint y: 61, distance: 17.2
click at [6, 61] on div at bounding box center [20, 58] width 30 height 11
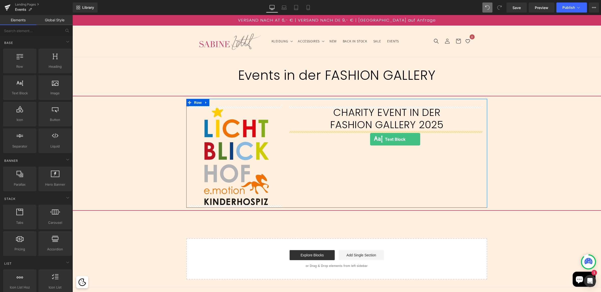
drag, startPoint x: 91, startPoint y: 102, endPoint x: 370, endPoint y: 139, distance: 281.0
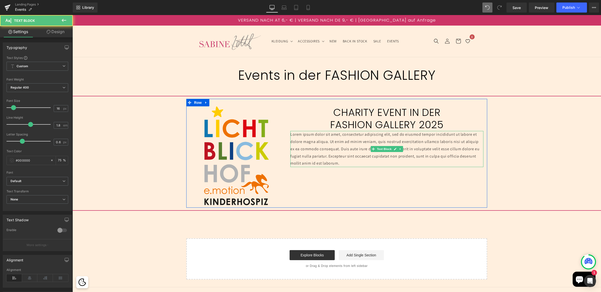
click at [311, 157] on p "Lorem ipsum dolor sit amet, consectetur adipiscing elit, sed do eiusmod tempor …" at bounding box center [386, 149] width 193 height 36
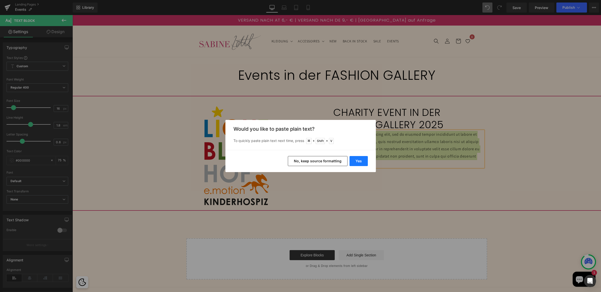
click at [356, 157] on button "Yes" at bounding box center [358, 161] width 18 height 10
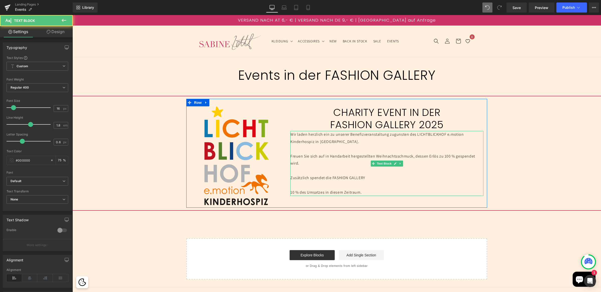
click at [294, 147] on p at bounding box center [386, 148] width 193 height 7
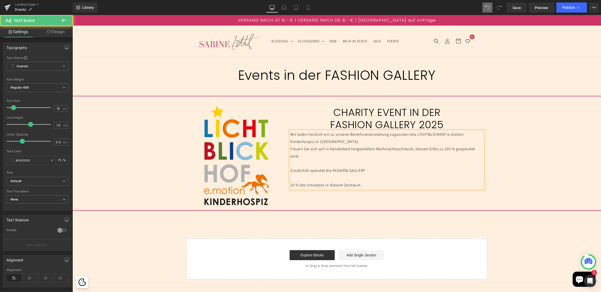
click at [302, 164] on p at bounding box center [386, 163] width 193 height 7
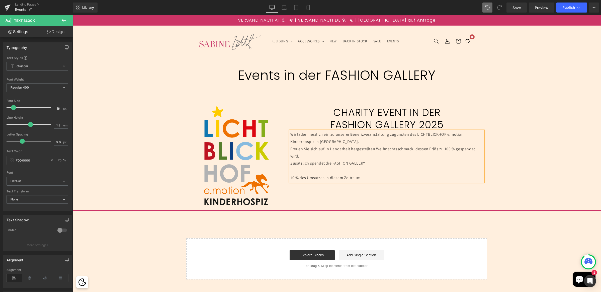
click at [301, 168] on p at bounding box center [386, 170] width 193 height 7
click at [63, 16] on button at bounding box center [64, 20] width 18 height 11
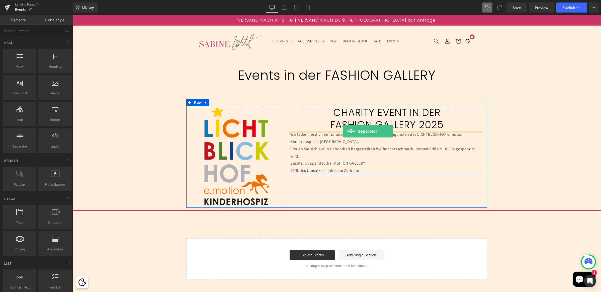
drag, startPoint x: 104, startPoint y: 153, endPoint x: 343, endPoint y: 131, distance: 240.0
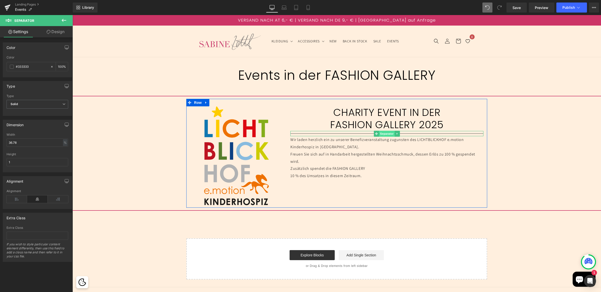
click at [385, 134] on span "Separator" at bounding box center [387, 134] width 16 height 6
click at [61, 67] on div "100 %" at bounding box center [62, 66] width 12 height 9
click at [59, 67] on input "100" at bounding box center [60, 67] width 5 height 6
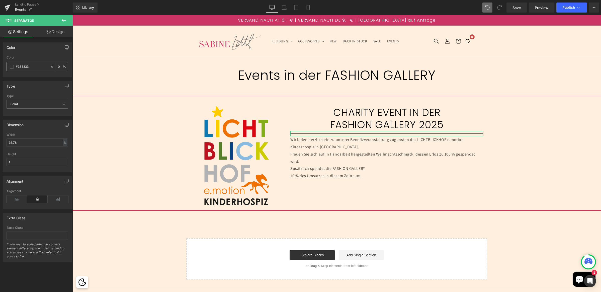
type input "0"
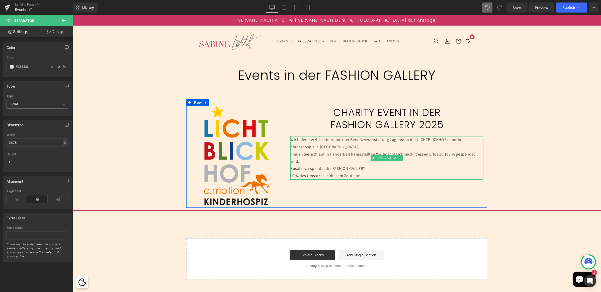
click at [313, 161] on p "Freuen Sie sich auf in Handarbeit hergestellten Weihnachtsschmuck, dessen Erlös…" at bounding box center [386, 158] width 193 height 15
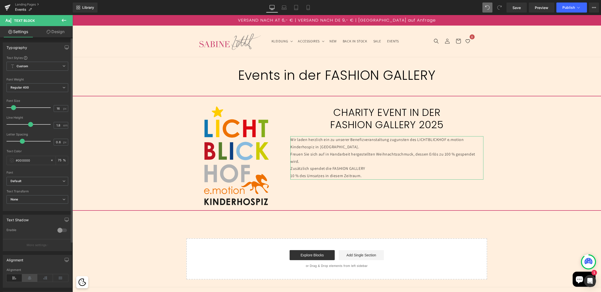
click at [29, 276] on icon at bounding box center [30, 278] width 16 height 8
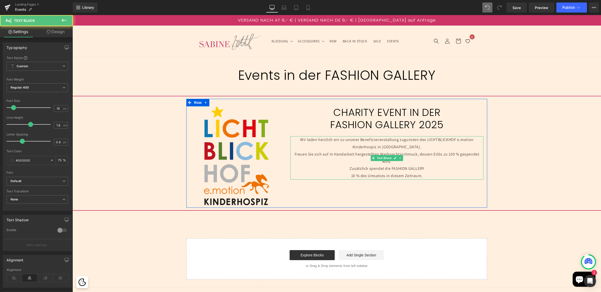
click at [411, 146] on p "Wir laden herzlich ein zu unserer Benefizveranstaltung zugunsten des LICHTBLICK…" at bounding box center [386, 143] width 193 height 15
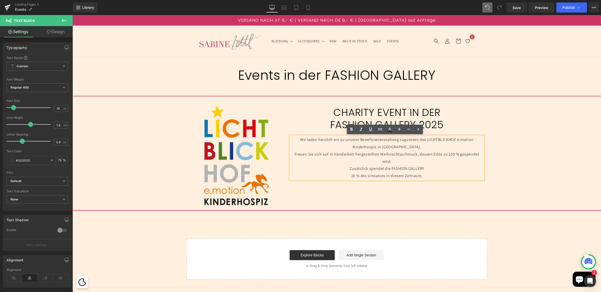
click at [427, 139] on p "Wir laden herzlich ein zu unserer Benefizveranstaltung zugunsten des LICHTBLICK…" at bounding box center [386, 143] width 193 height 15
click at [419, 139] on p "Wir laden herzlich ein zu unserer Benefizveranstaltung zugunsten des LICHTBLICK…" at bounding box center [386, 143] width 193 height 15
click at [440, 148] on p "des LICHTBLICKHOF e.motion Kinderhospiz in Wien." at bounding box center [386, 146] width 193 height 7
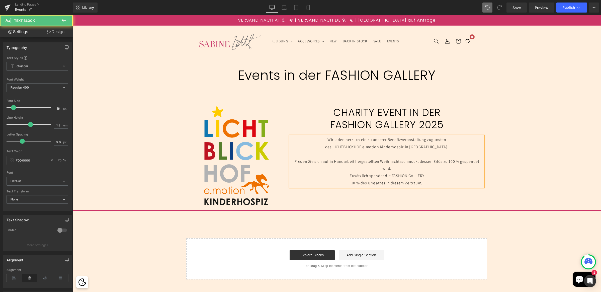
click at [431, 161] on p "Freuen Sie sich auf in Handarbeit hergestellten Weihnachtsschmuck, dessen Erlös…" at bounding box center [386, 165] width 193 height 15
click at [425, 168] on p "dessen Erlös zu 100 % gespendet wird." at bounding box center [386, 168] width 193 height 7
click at [428, 189] on p "10 % des Umsatzes in diesem Zeitraum." at bounding box center [386, 190] width 193 height 7
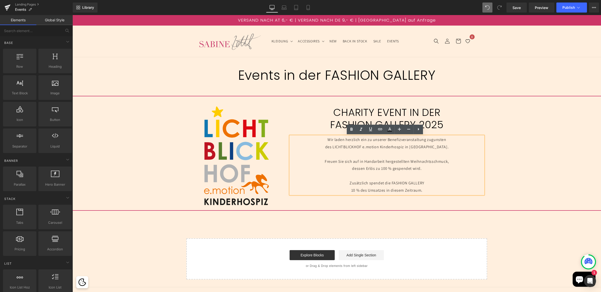
click at [541, 155] on div "Separator Events in der FASHION GALLERY Heading Separator Separator Image CHARI…" at bounding box center [336, 168] width 528 height 222
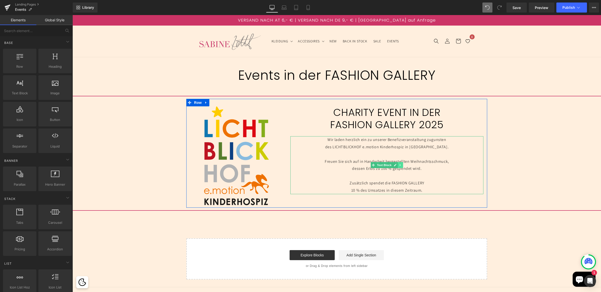
click at [399, 163] on icon at bounding box center [400, 164] width 3 height 3
click at [396, 165] on icon at bounding box center [397, 165] width 3 height 3
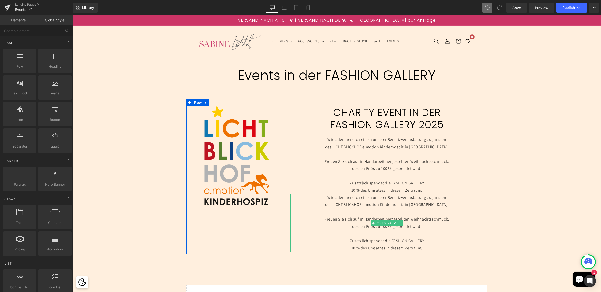
click at [378, 215] on p at bounding box center [386, 211] width 193 height 7
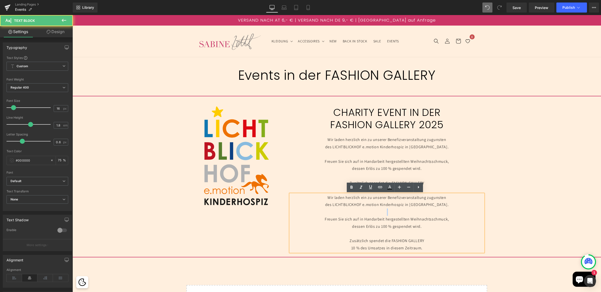
click at [378, 215] on p at bounding box center [386, 211] width 193 height 7
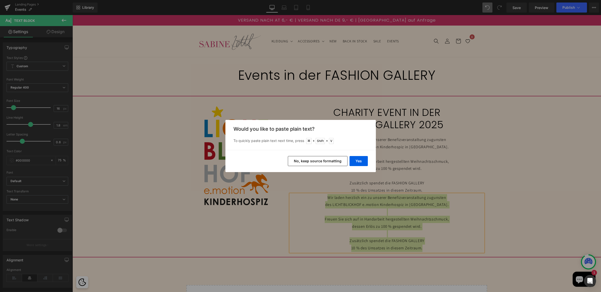
click at [319, 162] on button "No, keep source formatting" at bounding box center [318, 161] width 60 height 10
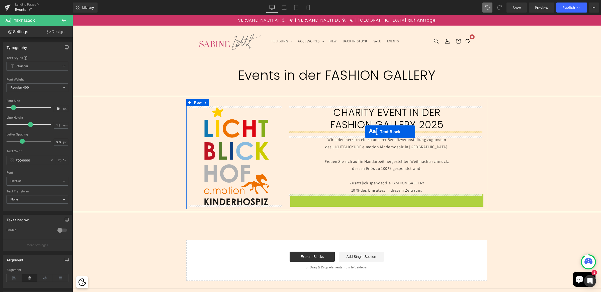
drag, startPoint x: 369, startPoint y: 204, endPoint x: 365, endPoint y: 132, distance: 72.8
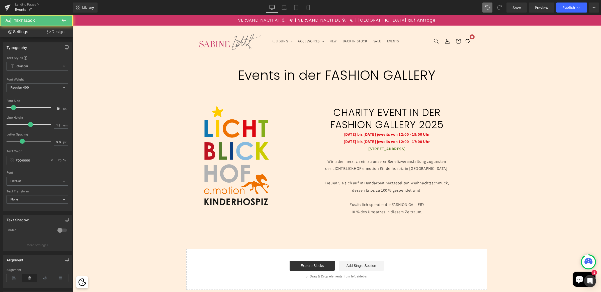
click at [518, 141] on div "Separator Events in der FASHION GALLERY Heading Separator Separator Image CHARI…" at bounding box center [336, 173] width 528 height 232
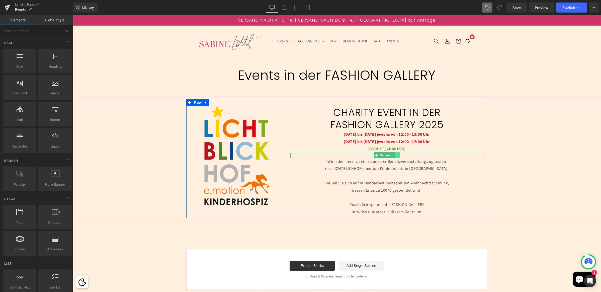
click at [396, 155] on icon at bounding box center [397, 155] width 3 height 3
click at [393, 154] on icon at bounding box center [394, 155] width 3 height 3
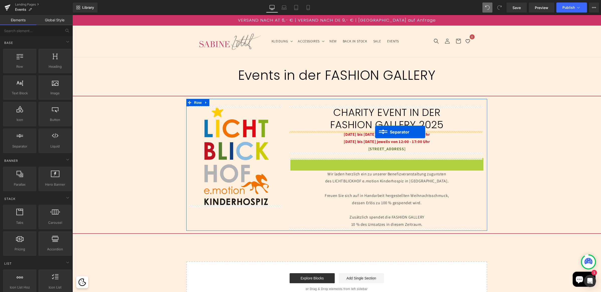
drag, startPoint x: 375, startPoint y: 160, endPoint x: 375, endPoint y: 132, distance: 28.3
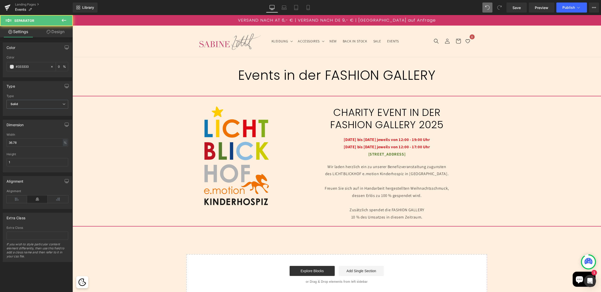
click at [533, 163] on div "Separator Events in der FASHION GALLERY Heading Separator Separator Image CHARI…" at bounding box center [336, 176] width 528 height 238
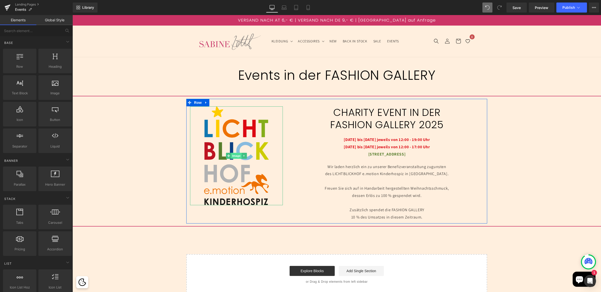
click at [232, 154] on span "Image" at bounding box center [236, 156] width 11 height 6
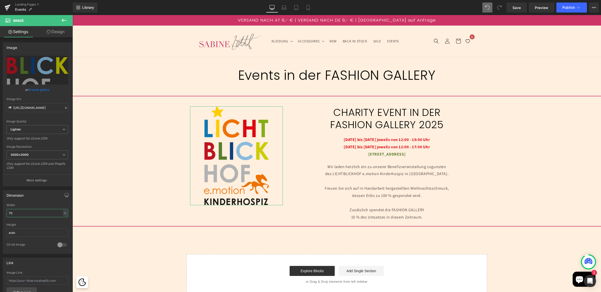
drag, startPoint x: 11, startPoint y: 213, endPoint x: -21, endPoint y: 211, distance: 31.7
click at [0, 211] on html "Image You are previewing how the will restyle your page. You can not edit Eleme…" at bounding box center [300, 146] width 601 height 292
type input "80"
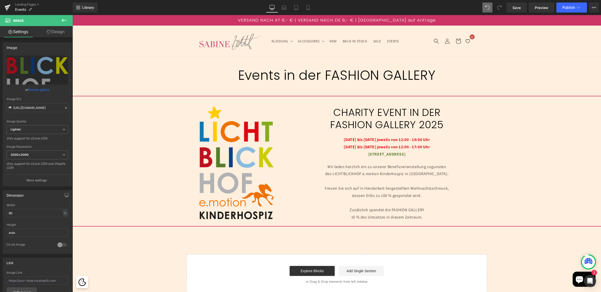
click at [530, 178] on div "Separator Events in der FASHION GALLERY Heading Separator Separator Image CHARI…" at bounding box center [336, 176] width 528 height 238
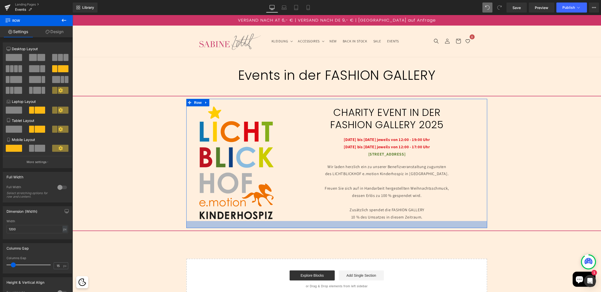
drag, startPoint x: 298, startPoint y: 222, endPoint x: 299, endPoint y: 227, distance: 4.6
click at [299, 227] on div at bounding box center [336, 224] width 301 height 7
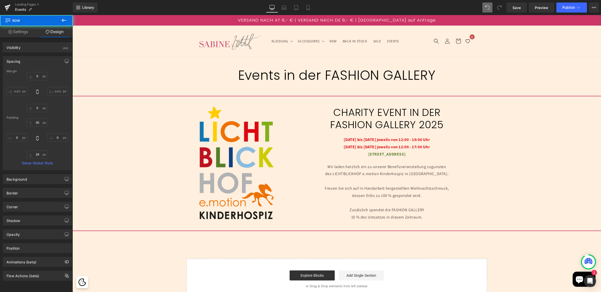
click at [520, 149] on div "Separator Events in der FASHION GALLERY Heading Separator Separator Image CHARI…" at bounding box center [336, 178] width 528 height 242
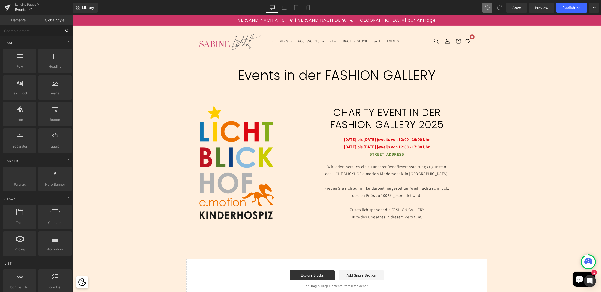
click at [28, 29] on input "text" at bounding box center [31, 30] width 62 height 11
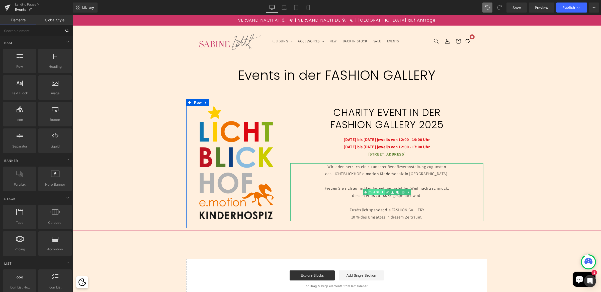
click at [377, 191] on span "Text Block" at bounding box center [376, 192] width 17 height 6
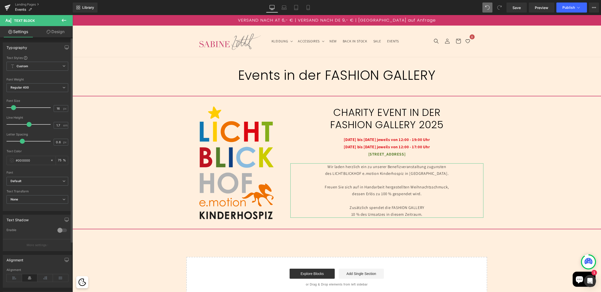
type input "1.6"
drag, startPoint x: 30, startPoint y: 125, endPoint x: 27, endPoint y: 124, distance: 2.9
click at [27, 124] on span at bounding box center [27, 124] width 5 height 5
click at [67, 22] on icon at bounding box center [64, 20] width 6 height 6
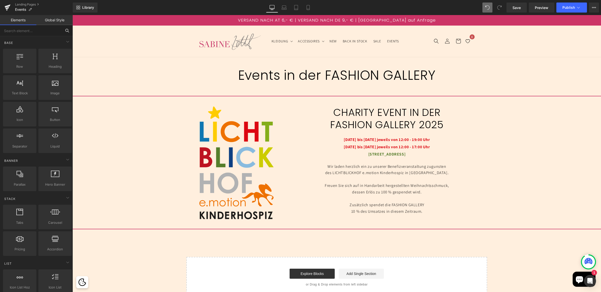
click at [42, 31] on input "text" at bounding box center [31, 30] width 62 height 11
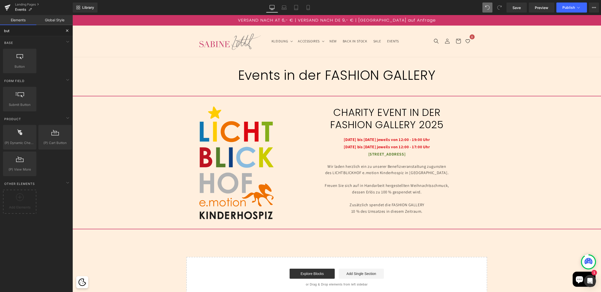
type input "butt"
drag, startPoint x: 90, startPoint y: 79, endPoint x: 365, endPoint y: 217, distance: 306.9
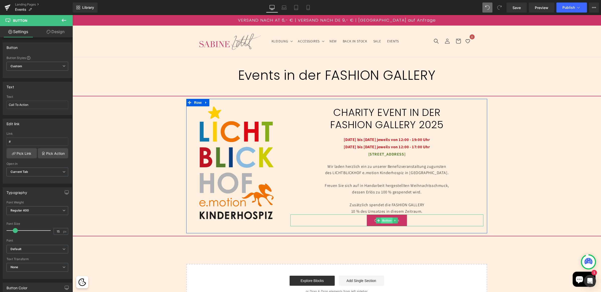
click at [385, 221] on span "Button" at bounding box center [387, 220] width 12 height 6
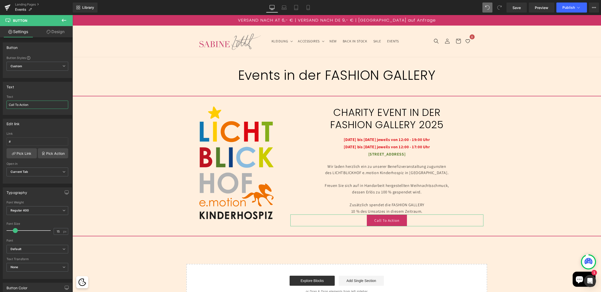
drag, startPoint x: 34, startPoint y: 106, endPoint x: -17, endPoint y: 99, distance: 51.2
click at [0, 99] on html "Button You are previewing how the will restyle your page. You can not edit Elem…" at bounding box center [300, 146] width 601 height 292
type input "Mehr Infos"
click at [24, 140] on input "#" at bounding box center [38, 141] width 62 height 8
type input "charit"
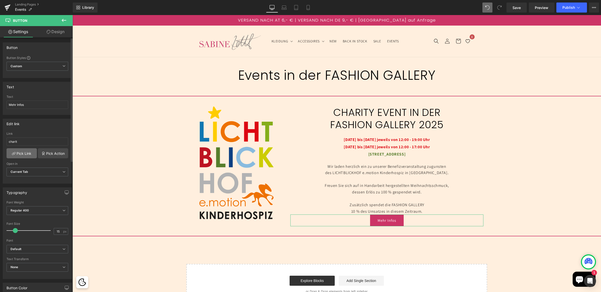
click at [24, 153] on link "Pick Link" at bounding box center [22, 153] width 30 height 10
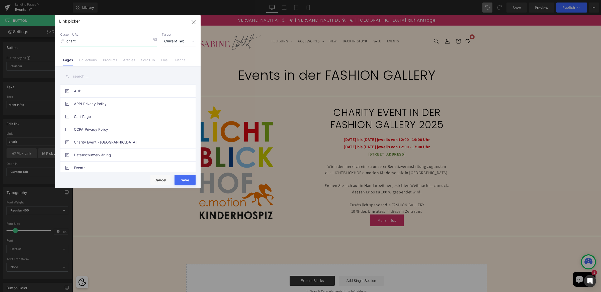
click at [89, 39] on input "charit" at bounding box center [108, 42] width 96 height 10
click at [114, 139] on link "Charity Event - Lichtblickhof" at bounding box center [129, 142] width 110 height 13
type input "/pages/charity-event-lichtblickhof"
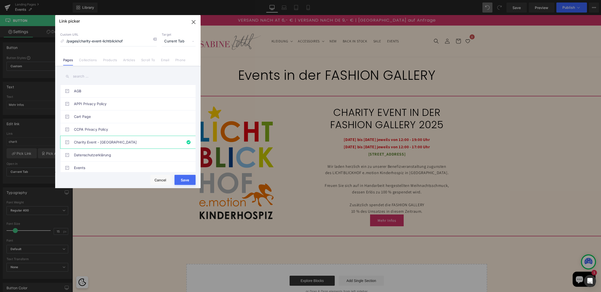
click at [186, 179] on button "Save" at bounding box center [184, 180] width 21 height 10
type input "/pages/charity-event-lichtblickhof"
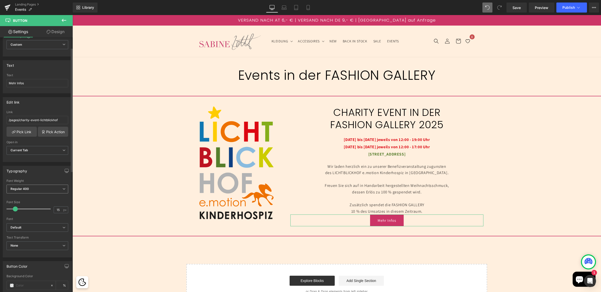
scroll to position [22, 0]
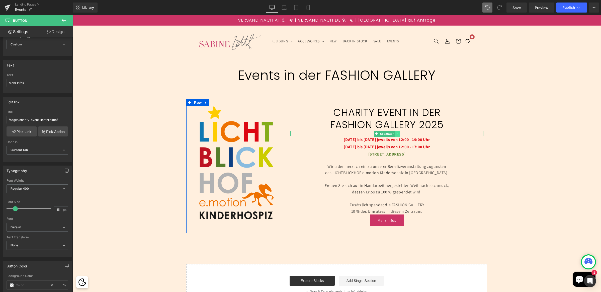
click at [396, 134] on icon at bounding box center [397, 133] width 3 height 3
click at [393, 133] on icon at bounding box center [394, 133] width 3 height 3
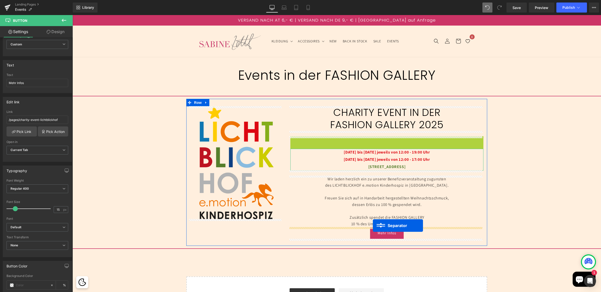
drag, startPoint x: 374, startPoint y: 139, endPoint x: 373, endPoint y: 225, distance: 86.7
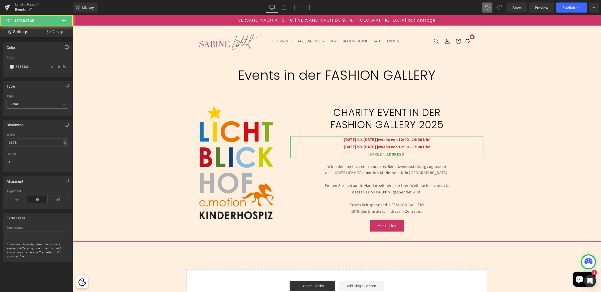
click at [541, 172] on div "Separator Events in der FASHION GALLERY Heading Separator Separator Image CHARI…" at bounding box center [336, 183] width 528 height 253
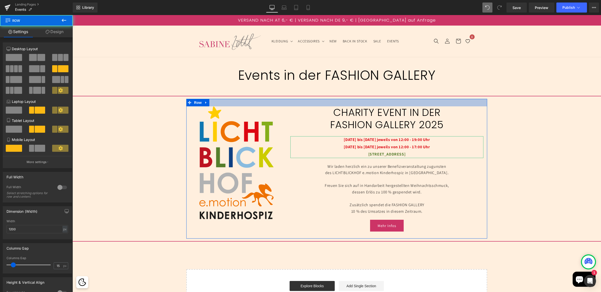
click at [223, 106] on div at bounding box center [336, 103] width 301 height 8
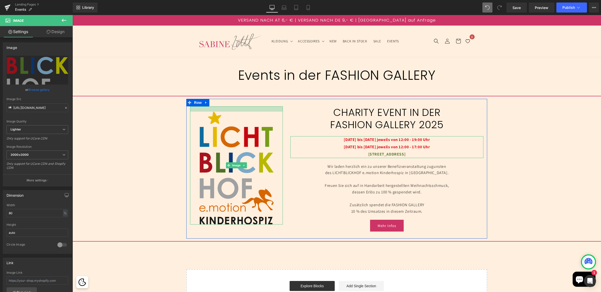
drag, startPoint x: 223, startPoint y: 107, endPoint x: 223, endPoint y: 112, distance: 5.3
click at [223, 112] on div "Image" at bounding box center [236, 165] width 93 height 118
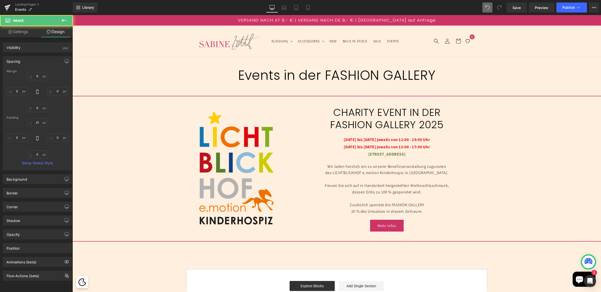
click at [553, 150] on div "Separator Events in der FASHION GALLERY Heading Separator Separator Image CHARI…" at bounding box center [336, 183] width 528 height 253
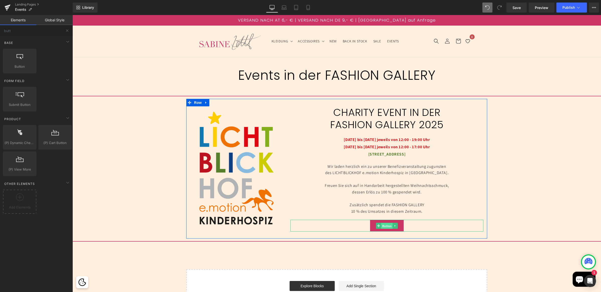
click at [384, 225] on span "Button" at bounding box center [387, 226] width 12 height 6
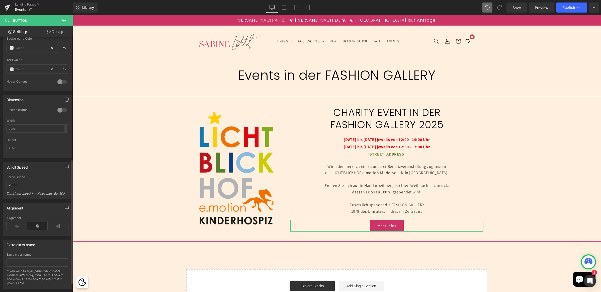
scroll to position [270, 0]
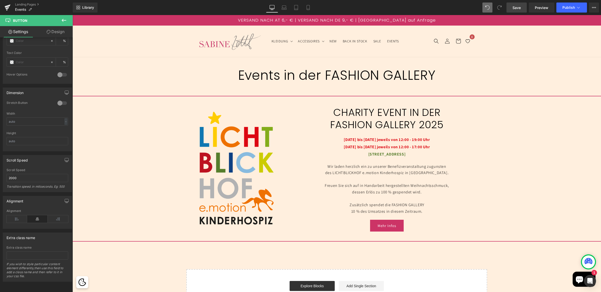
click at [515, 9] on span "Save" at bounding box center [516, 7] width 8 height 5
click at [563, 6] on span "Publish" at bounding box center [568, 8] width 13 height 4
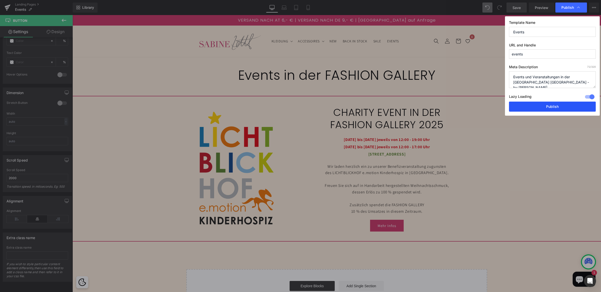
click at [549, 105] on button "Publish" at bounding box center [552, 106] width 87 height 10
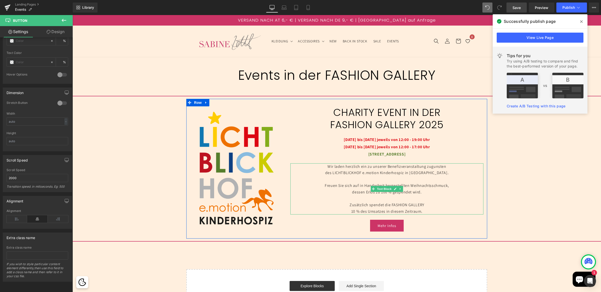
click at [358, 173] on p "des LICHTBLICKHOF e.motion Kinderhospiz in Wien." at bounding box center [386, 172] width 193 height 7
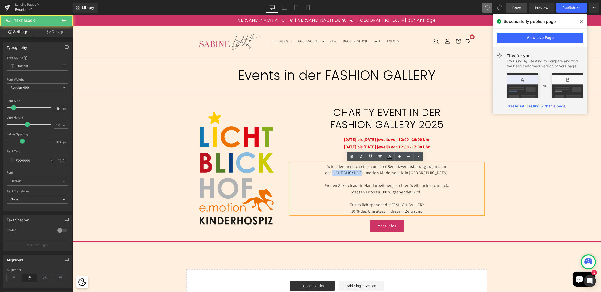
click at [358, 173] on p "des LICHTBLICKHOF e.motion Kinderhospiz in Wien." at bounding box center [386, 172] width 193 height 7
click at [350, 156] on icon at bounding box center [351, 156] width 2 height 3
drag, startPoint x: 390, startPoint y: 203, endPoint x: 431, endPoint y: 204, distance: 41.9
click at [431, 204] on p "Zusätzlich spendet die FASHION GALLERY" at bounding box center [386, 204] width 193 height 7
click at [352, 158] on icon at bounding box center [351, 156] width 6 height 6
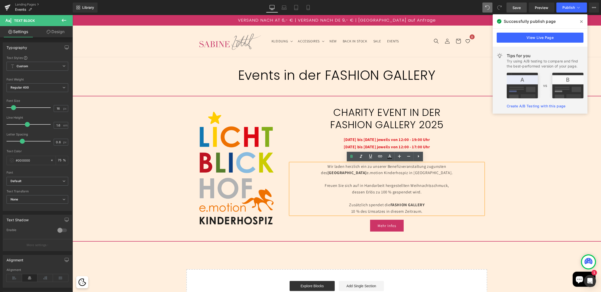
click at [423, 189] on p "dessen Erlös zu 100 % gespendet wird." at bounding box center [386, 192] width 193 height 7
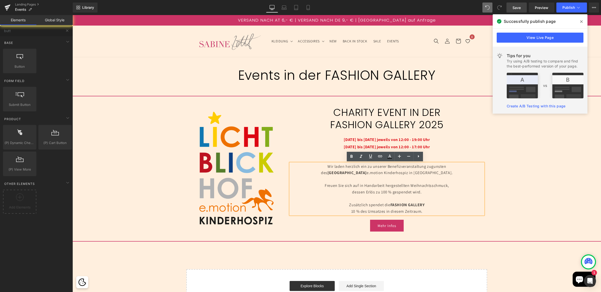
click at [525, 207] on div "Separator Events in der FASHION GALLERY Heading Separator Separator Image CHARI…" at bounding box center [336, 183] width 528 height 253
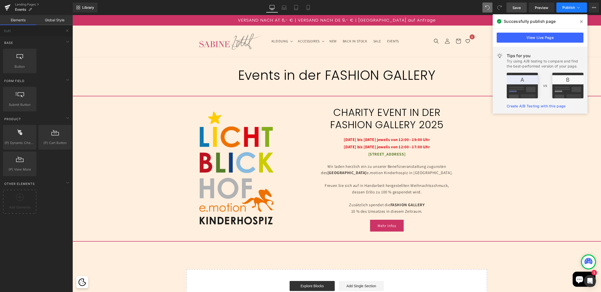
click at [565, 6] on span "Publish" at bounding box center [568, 8] width 13 height 4
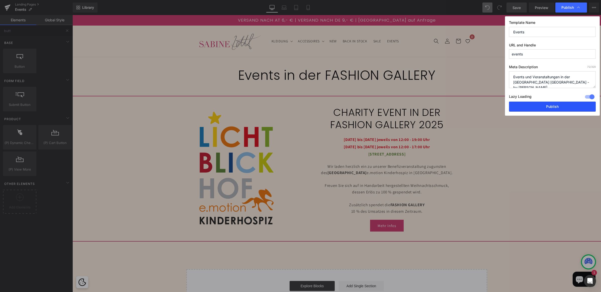
click at [562, 105] on button "Publish" at bounding box center [552, 106] width 87 height 10
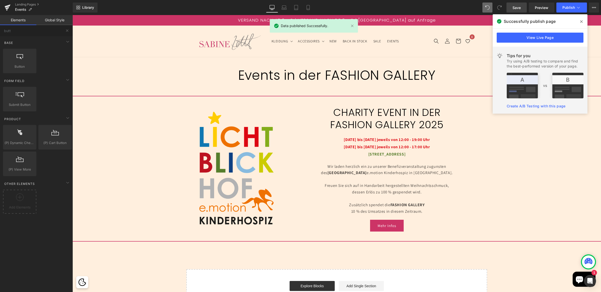
click at [582, 23] on span at bounding box center [581, 22] width 8 height 8
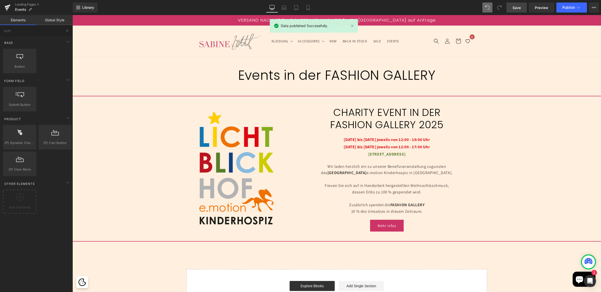
click at [557, 170] on div "Separator Events in der FASHION GALLERY Heading Separator Separator Image CHARI…" at bounding box center [336, 183] width 528 height 253
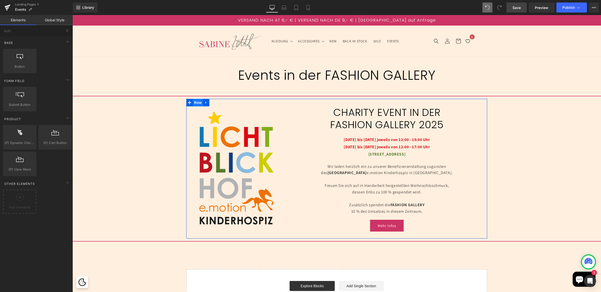
click at [195, 102] on span "Row" at bounding box center [198, 103] width 10 height 8
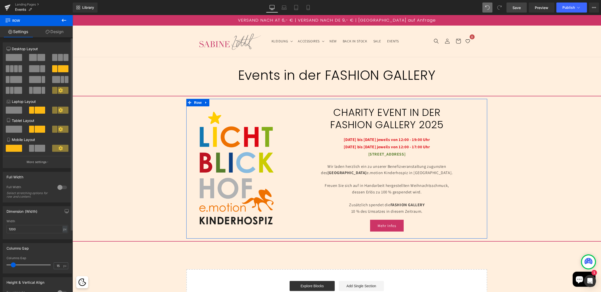
scroll to position [1, 0]
click at [60, 186] on div at bounding box center [62, 186] width 12 height 8
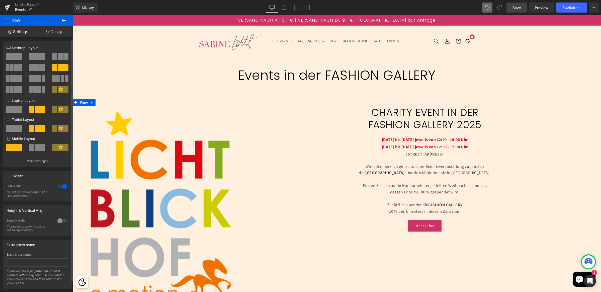
click at [59, 186] on div at bounding box center [62, 186] width 12 height 8
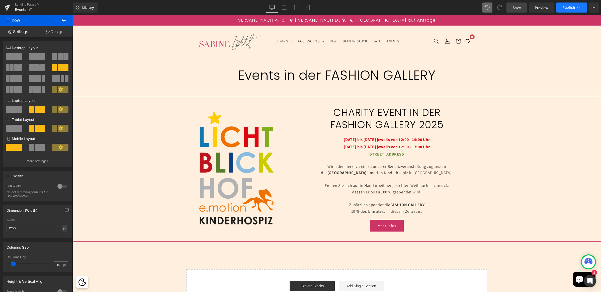
click at [563, 7] on span "Publish" at bounding box center [568, 8] width 13 height 4
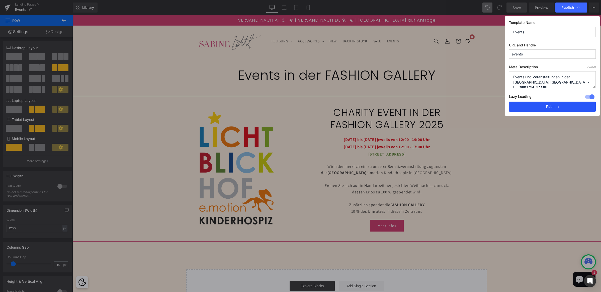
click at [549, 105] on button "Publish" at bounding box center [552, 106] width 87 height 10
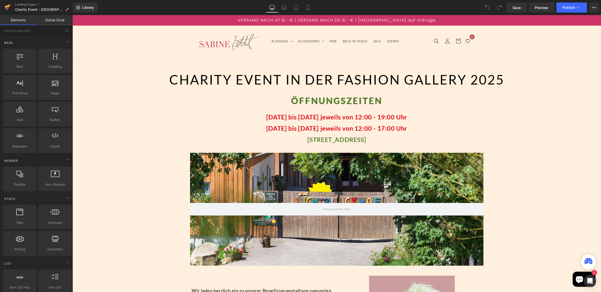
click at [8, 8] on icon at bounding box center [8, 8] width 4 height 2
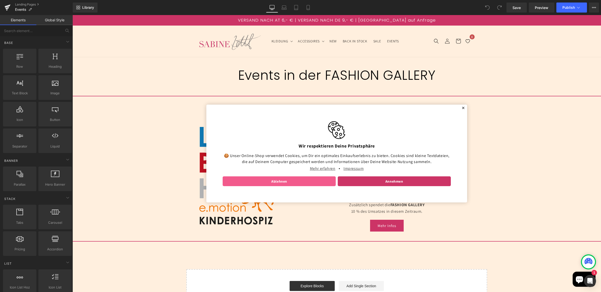
drag, startPoint x: 72, startPoint y: 15, endPoint x: 293, endPoint y: 183, distance: 276.7
click at [382, 179] on link "Annehmen" at bounding box center [393, 181] width 113 height 10
click at [386, 184] on link "Annehmen" at bounding box center [393, 181] width 113 height 10
click at [461, 107] on span "✕" at bounding box center [463, 107] width 4 height 3
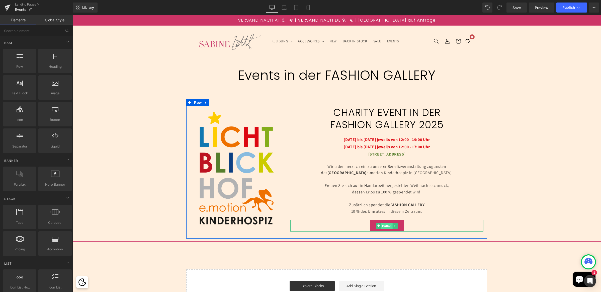
click at [387, 226] on span "Button" at bounding box center [387, 226] width 12 height 6
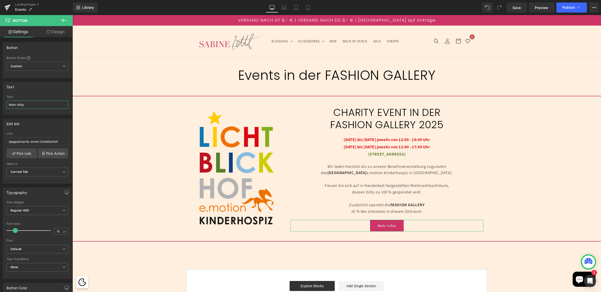
drag, startPoint x: 18, startPoint y: 108, endPoint x: -9, endPoint y: 107, distance: 26.3
click at [0, 107] on html "Button You are previewing how the will restyle your page. You can not edit Elem…" at bounding box center [300, 146] width 601 height 292
type input "M"
click at [26, 65] on span "Custom Setup Global Style" at bounding box center [38, 65] width 62 height 9
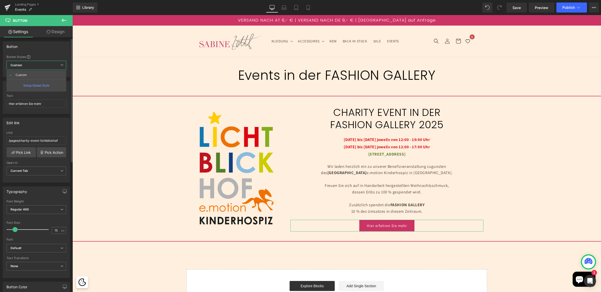
click at [26, 64] on span "Custom Setup Global Style" at bounding box center [37, 65] width 60 height 9
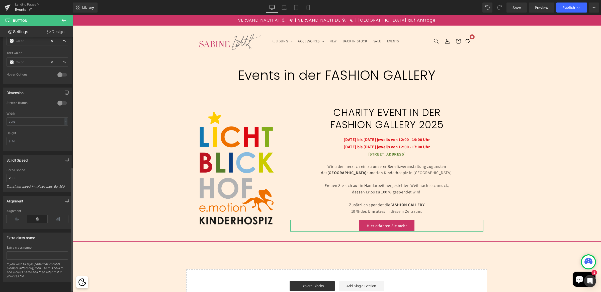
scroll to position [270, 0]
drag, startPoint x: 55, startPoint y: 31, endPoint x: 35, endPoint y: 29, distance: 19.9
click at [55, 31] on link "Design" at bounding box center [55, 31] width 36 height 11
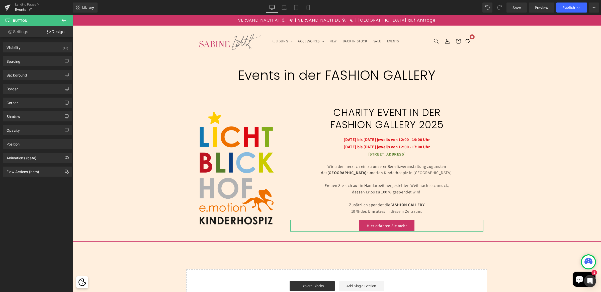
click at [25, 30] on link "Settings" at bounding box center [18, 31] width 36 height 11
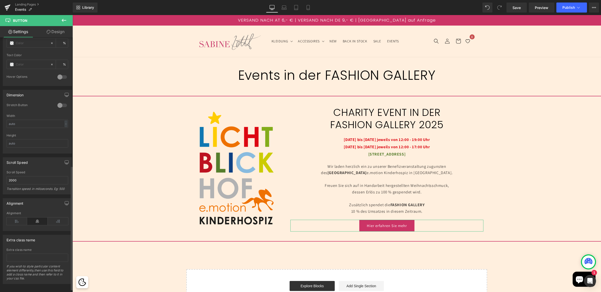
scroll to position [263, 0]
click at [59, 106] on div at bounding box center [62, 105] width 12 height 8
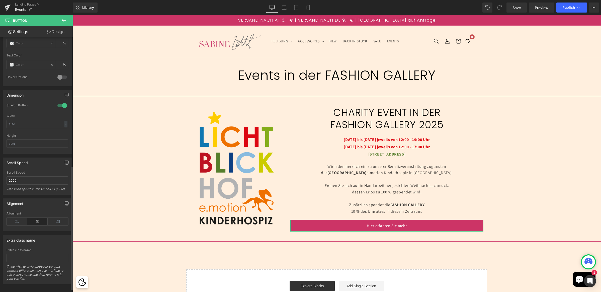
click at [59, 106] on div at bounding box center [62, 105] width 12 height 8
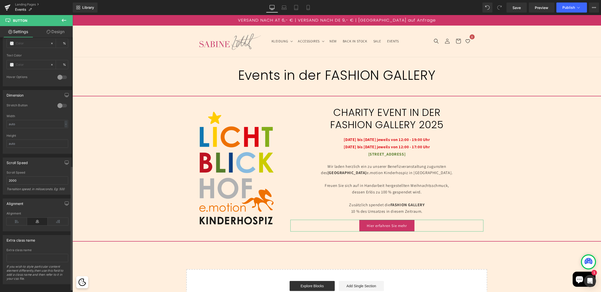
click at [59, 106] on div at bounding box center [62, 105] width 12 height 8
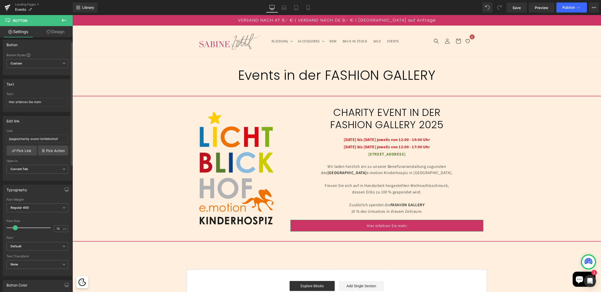
scroll to position [0, 0]
click at [45, 105] on input "Hier erfahren Sie mehr" at bounding box center [38, 104] width 62 height 8
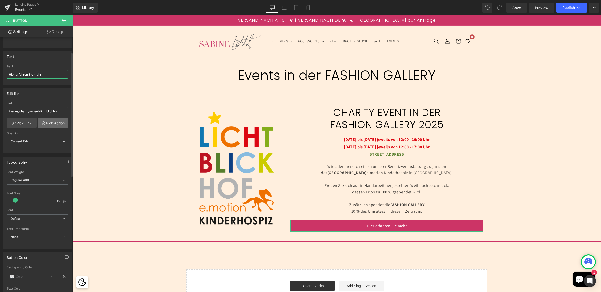
scroll to position [31, 0]
click at [34, 72] on input "Hier erfahren Sie mehr" at bounding box center [38, 74] width 62 height 8
type input "HIER ERFAHREN SIE MEHR"
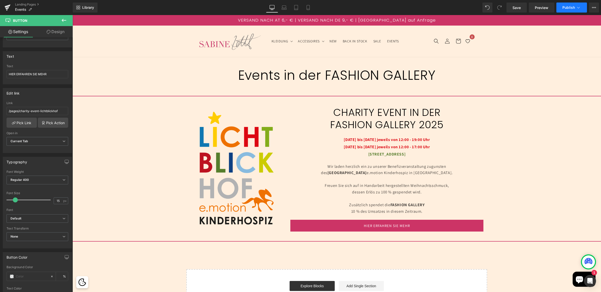
click at [567, 6] on span "Publish" at bounding box center [568, 8] width 13 height 4
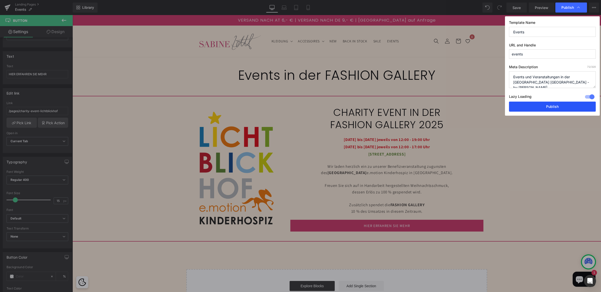
click at [563, 103] on button "Publish" at bounding box center [552, 106] width 87 height 10
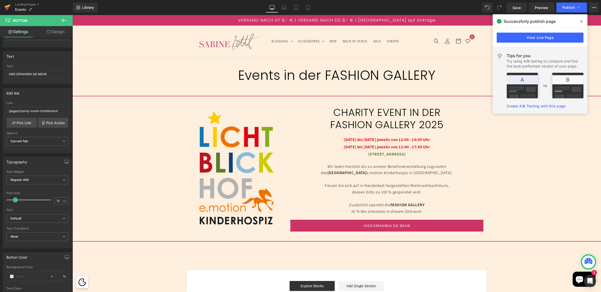
click at [7, 6] on icon at bounding box center [8, 6] width 6 height 3
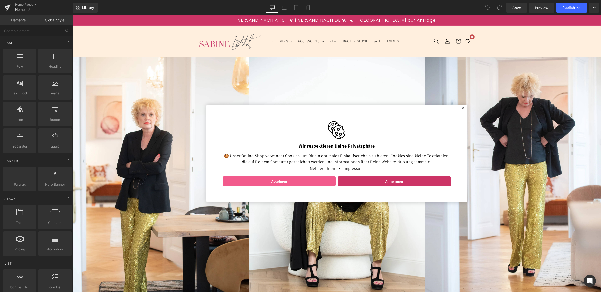
click at [282, 182] on link "Ablehnen" at bounding box center [278, 181] width 113 height 10
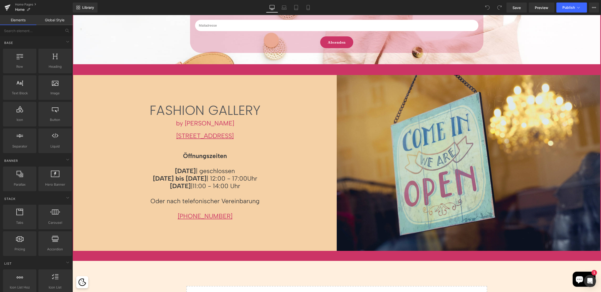
scroll to position [364, 0]
click at [224, 176] on p "[DATE] bis [DATE] | 12:00 - 17:00 Uhr" at bounding box center [204, 178] width 263 height 8
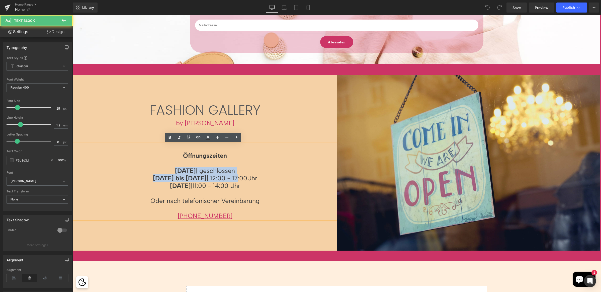
drag, startPoint x: 168, startPoint y: 169, endPoint x: 237, endPoint y: 180, distance: 69.6
click at [236, 180] on div "Öffnungszeiten [DATE] | geschlossen [DATE] bis [DATE] | 12:00 - 17:00 Uhr [DATE…" at bounding box center [204, 181] width 263 height 75
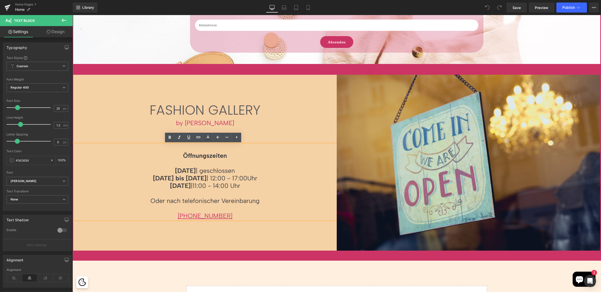
click at [261, 186] on p "[DATE] | 11:00 - 14:00 Uhr" at bounding box center [204, 186] width 263 height 8
click at [200, 172] on p "[DATE] | geschlossen" at bounding box center [204, 171] width 263 height 8
click at [194, 171] on strong "[DATE]" at bounding box center [185, 171] width 21 height 8
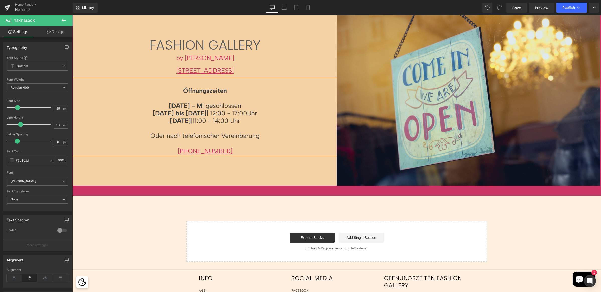
scroll to position [427, 0]
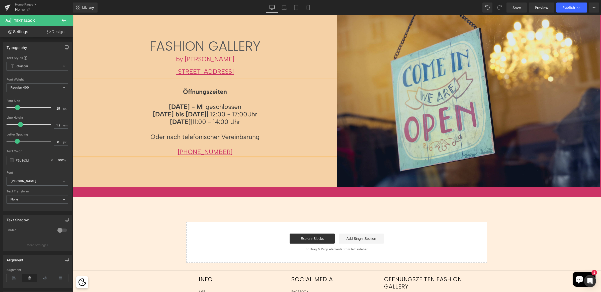
click at [200, 106] on strong "[DATE] - M" at bounding box center [185, 107] width 33 height 8
click at [237, 105] on p "[DATE] - [DATE] | geschlossen" at bounding box center [204, 107] width 263 height 8
click at [237, 106] on p "[DATE] - [DATE] | geschlossen" at bounding box center [204, 107] width 263 height 8
click at [160, 117] on strong "[DATE] bis [DATE]" at bounding box center [180, 114] width 54 height 8
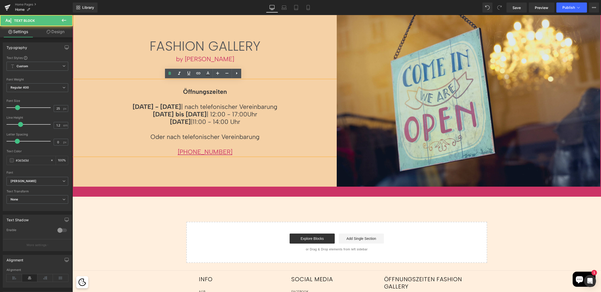
click at [160, 116] on strong "[DATE] bis [DATE]" at bounding box center [180, 114] width 54 height 8
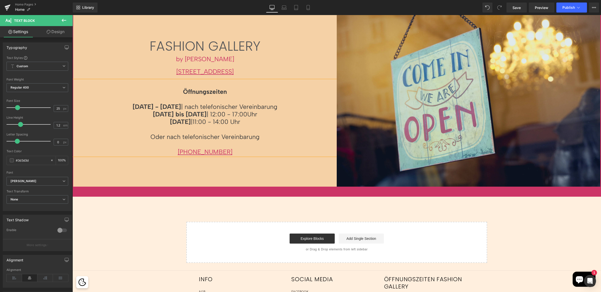
click at [219, 113] on p "[DATE] bis [DATE] | 12:00 - 17:00 Uhr" at bounding box center [204, 114] width 263 height 8
click at [241, 114] on p "[DATE] bis [DATE] | 11:00 - 17:00 Uhr" at bounding box center [204, 114] width 263 height 8
click at [194, 122] on span "11:00 - 14:00 Uhr" at bounding box center [216, 122] width 48 height 8
click at [269, 113] on p "[DATE] bis [DATE] | 11:00 - 18:00 Uhr" at bounding box center [204, 114] width 263 height 8
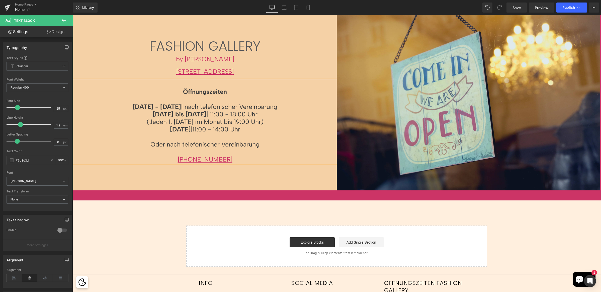
click at [286, 105] on p "[DATE] - [DATE] | nach telefonischer Vereinbarung" at bounding box center [204, 107] width 263 height 8
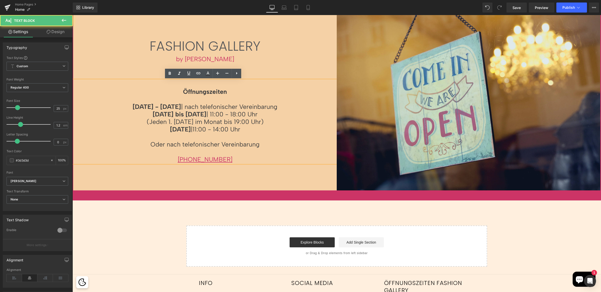
scroll to position [420, 0]
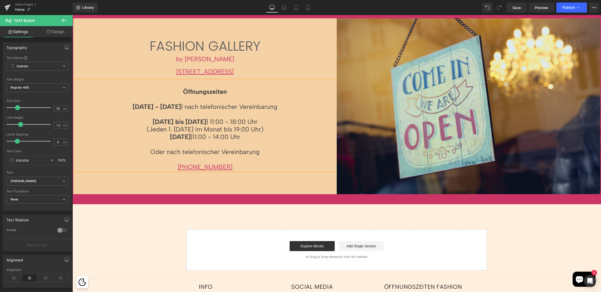
click at [265, 121] on p "[DATE] bis [DATE] | 11:00 - 18:00 Uhr" at bounding box center [204, 122] width 263 height 8
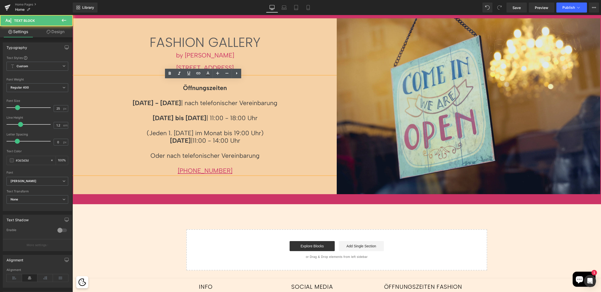
scroll to position [416, 0]
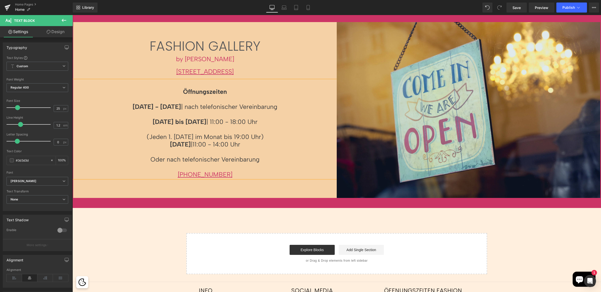
click at [270, 137] on p "(Jeden 1. [DATE] im Monat bis 19:00 Uhr)" at bounding box center [204, 137] width 263 height 8
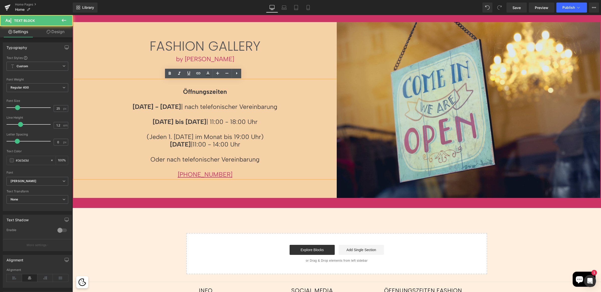
scroll to position [412, 0]
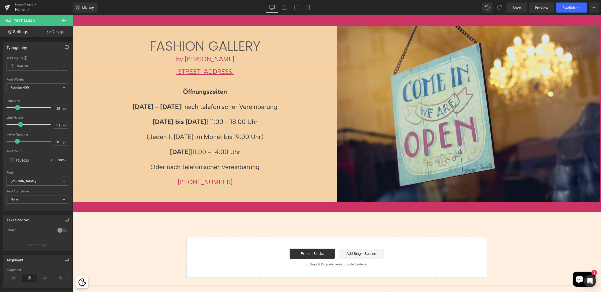
click at [210, 130] on p at bounding box center [204, 129] width 263 height 8
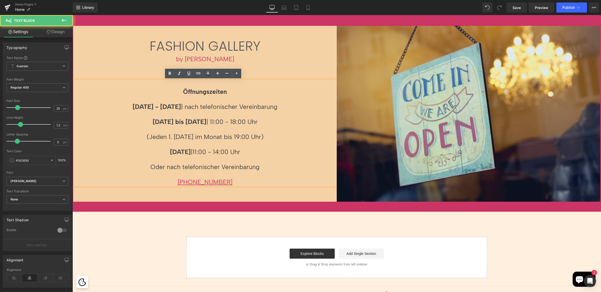
scroll to position [416, 0]
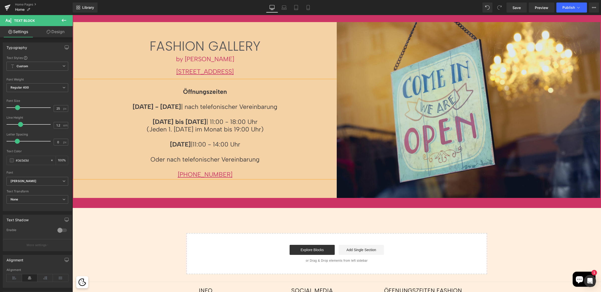
click at [268, 139] on p at bounding box center [204, 137] width 263 height 8
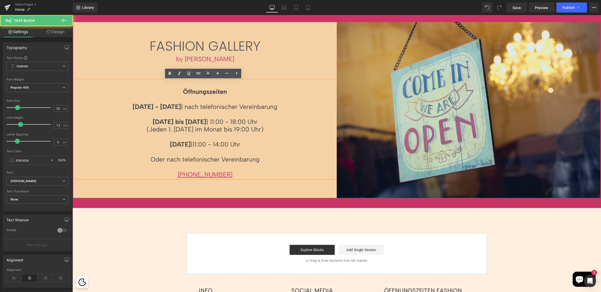
click at [189, 107] on p "[DATE] - [DATE] | nach telefonischer Vereinbarung" at bounding box center [204, 107] width 263 height 8
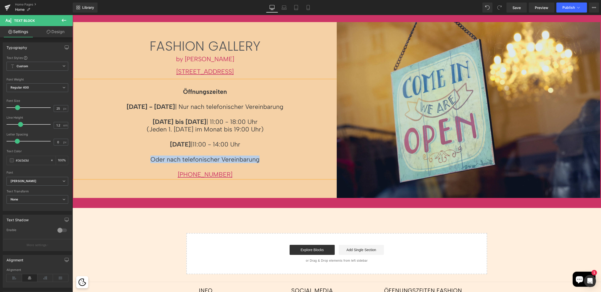
drag, startPoint x: 247, startPoint y: 161, endPoint x: 149, endPoint y: 159, distance: 97.7
click at [149, 159] on p "Oder nach telefonischer Vereinbarung" at bounding box center [204, 159] width 263 height 8
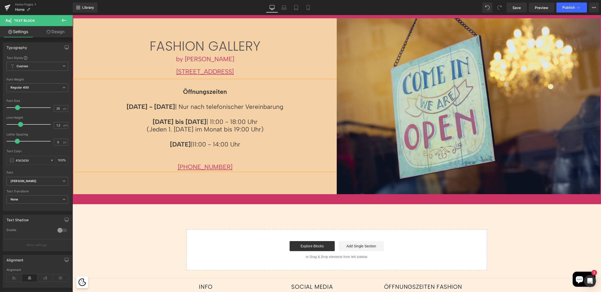
scroll to position [424, 0]
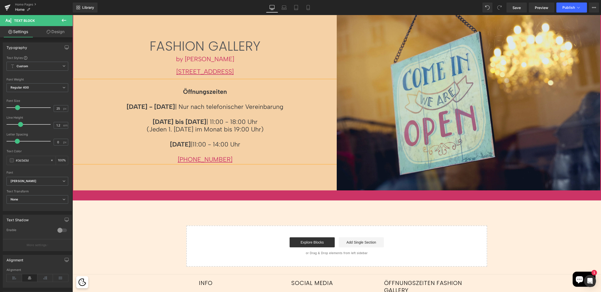
click at [240, 185] on div "FASHION GALLERY Heading by [PERSON_NAME] Text Block [STREET_ADDRESS] Text Block…" at bounding box center [204, 103] width 263 height 176
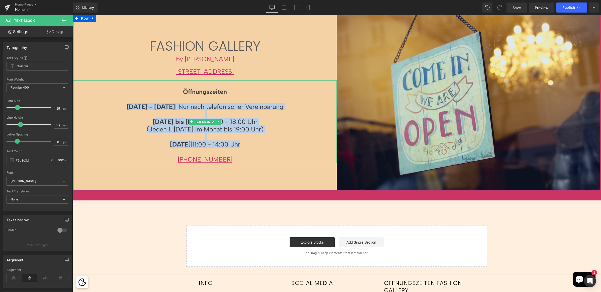
drag, startPoint x: 247, startPoint y: 145, endPoint x: 120, endPoint y: 104, distance: 133.3
click at [120, 104] on div "Öffnungszeiten [DATE] - [DATE] | Nur nach telefonischer Vereinbarung [DATE] bis…" at bounding box center [204, 121] width 263 height 83
copy div "[DATE] - [DATE] | Nur nach telefonischer Vereinbarung [DATE] bis [DATE] | 11:00…"
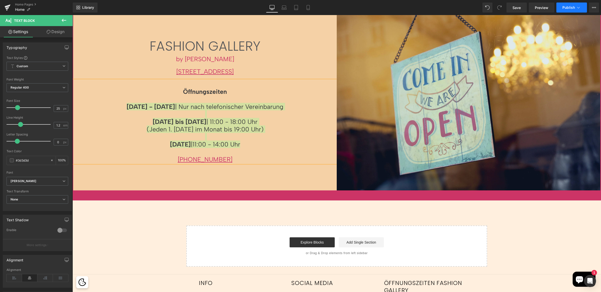
click at [566, 8] on span "Publish" at bounding box center [568, 8] width 13 height 4
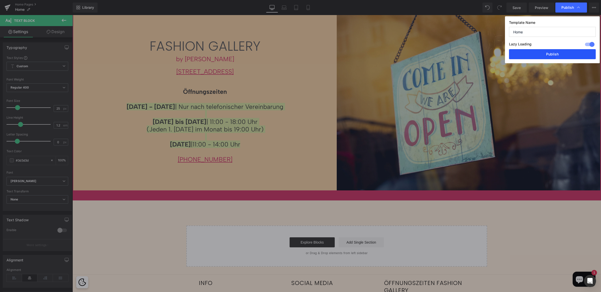
click at [551, 52] on button "Publish" at bounding box center [552, 54] width 87 height 10
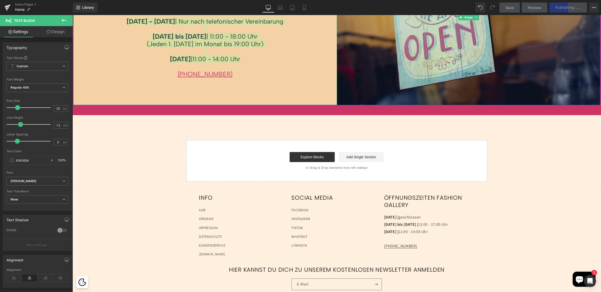
scroll to position [546, 0]
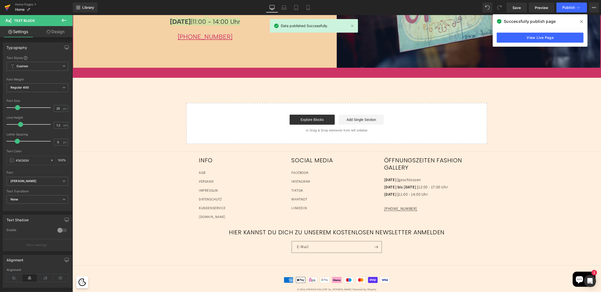
click at [9, 7] on icon at bounding box center [8, 7] width 6 height 13
